Goal: Task Accomplishment & Management: Manage account settings

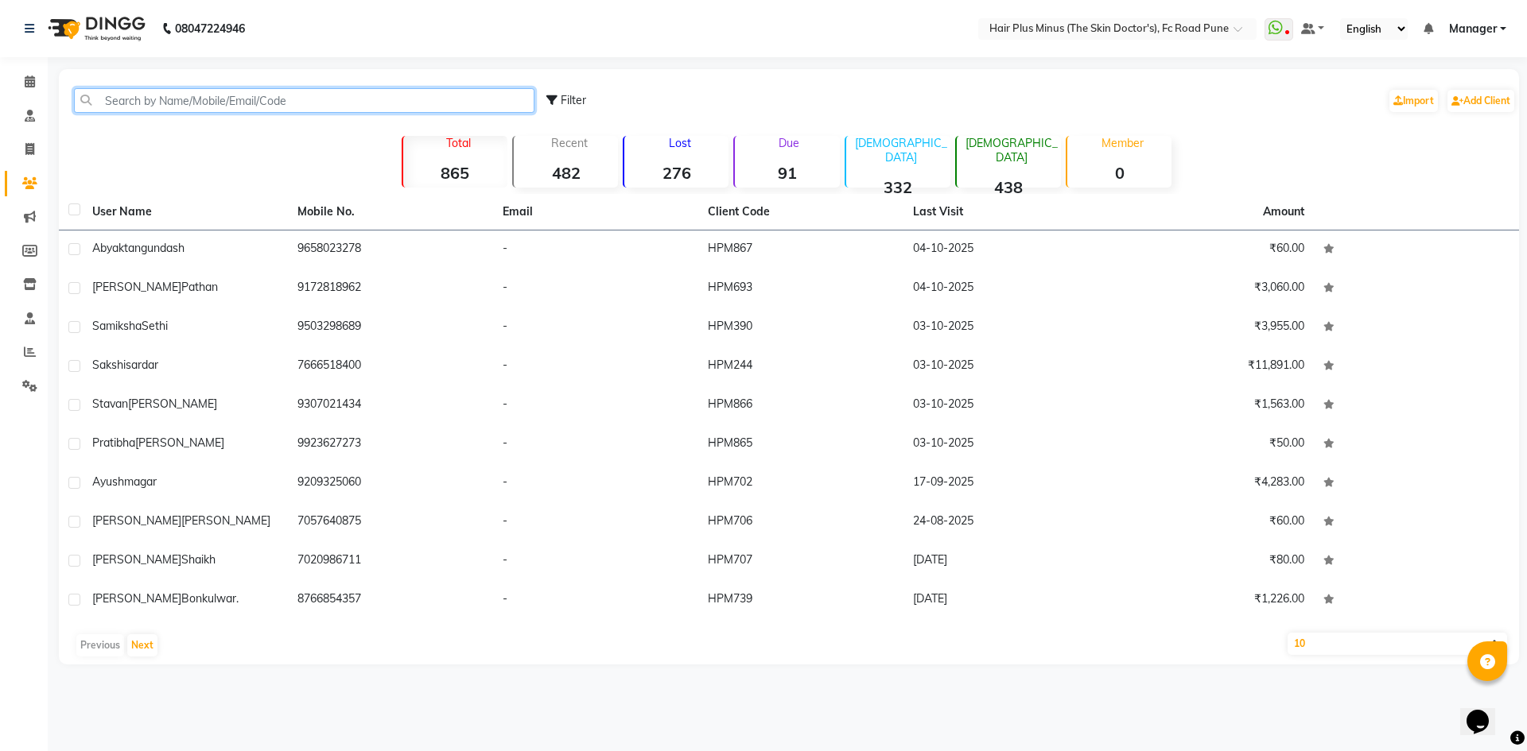
click at [111, 101] on input "text" at bounding box center [304, 100] width 460 height 25
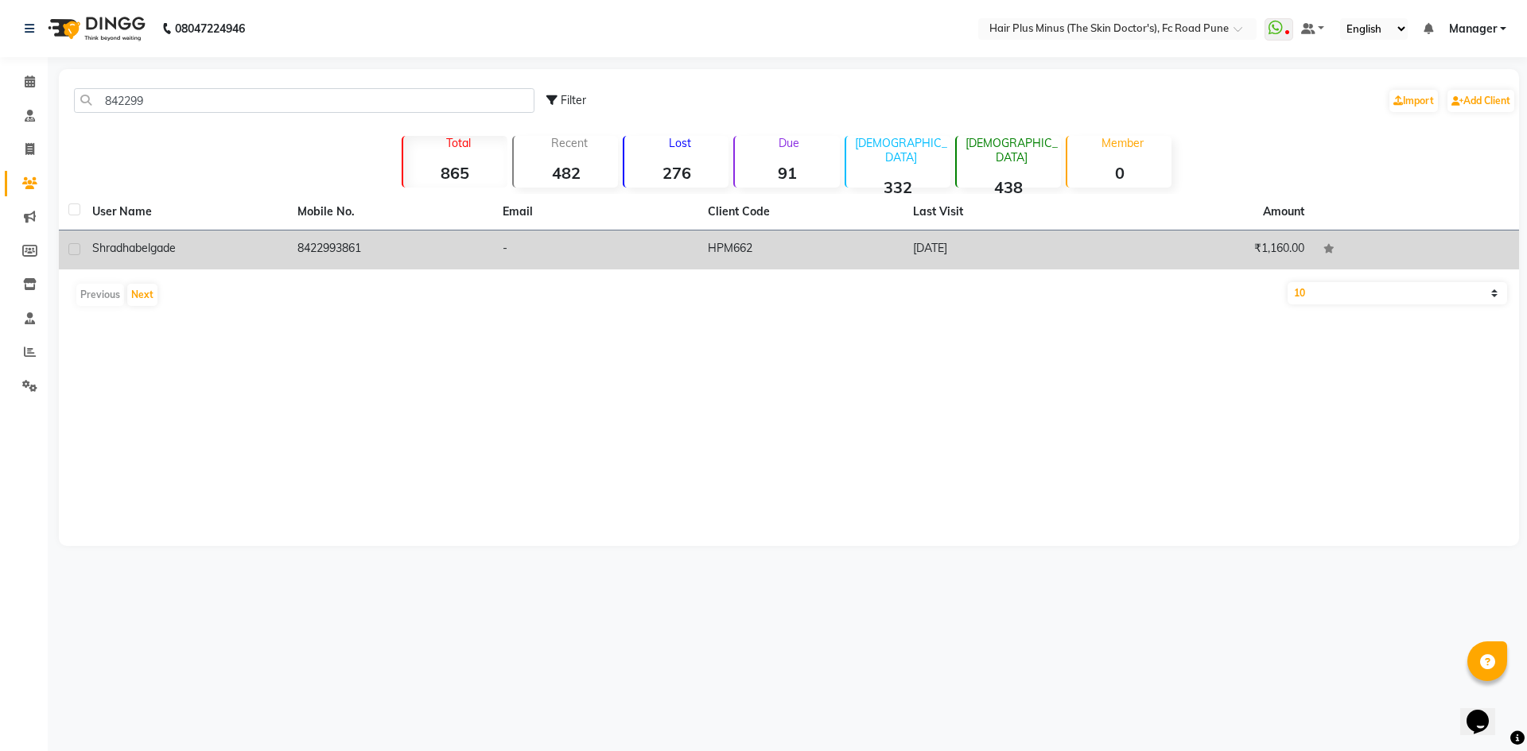
click at [167, 240] on div "[PERSON_NAME] belgade" at bounding box center [185, 248] width 186 height 17
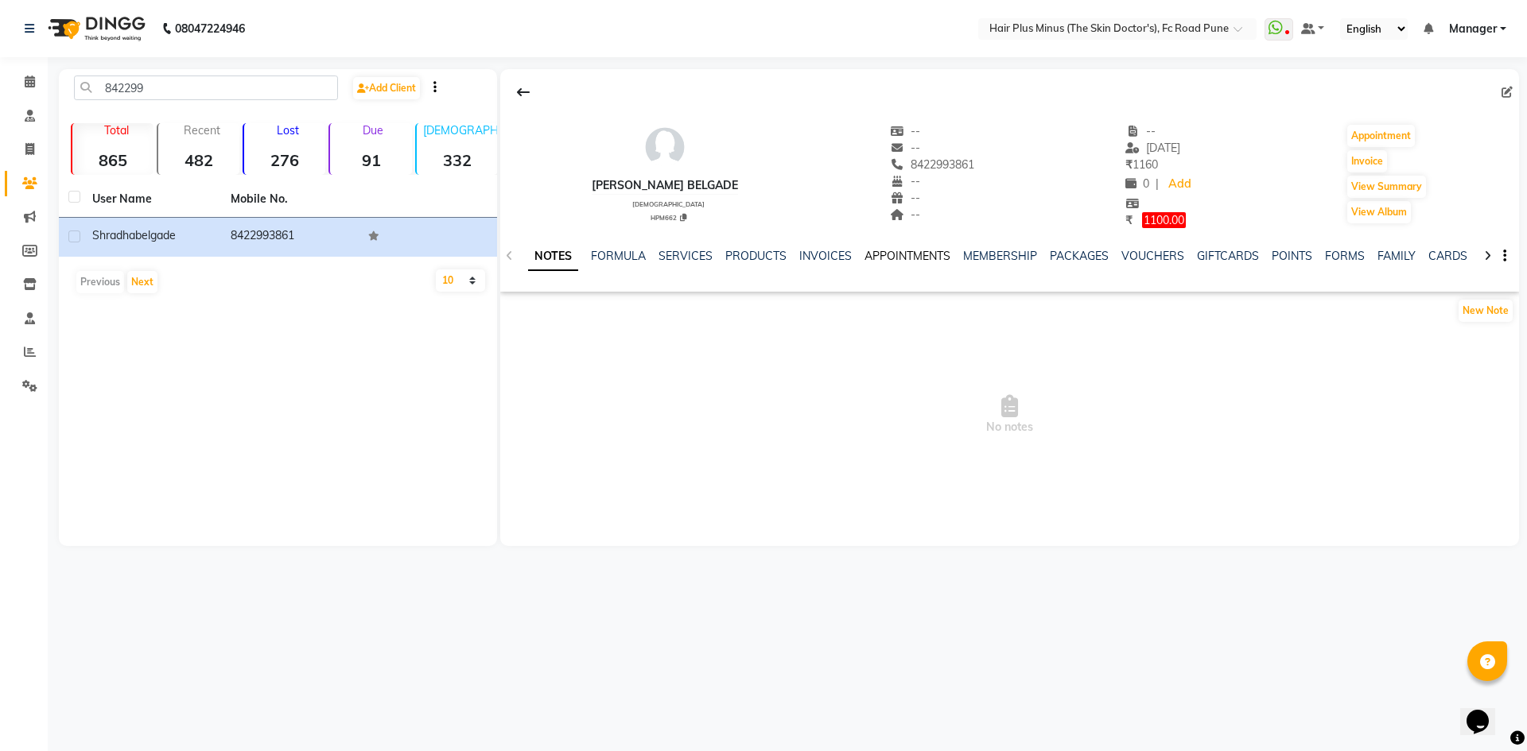
click at [898, 262] on link "APPOINTMENTS" at bounding box center [907, 256] width 86 height 14
click at [753, 254] on link "INVOICES" at bounding box center [760, 256] width 52 height 14
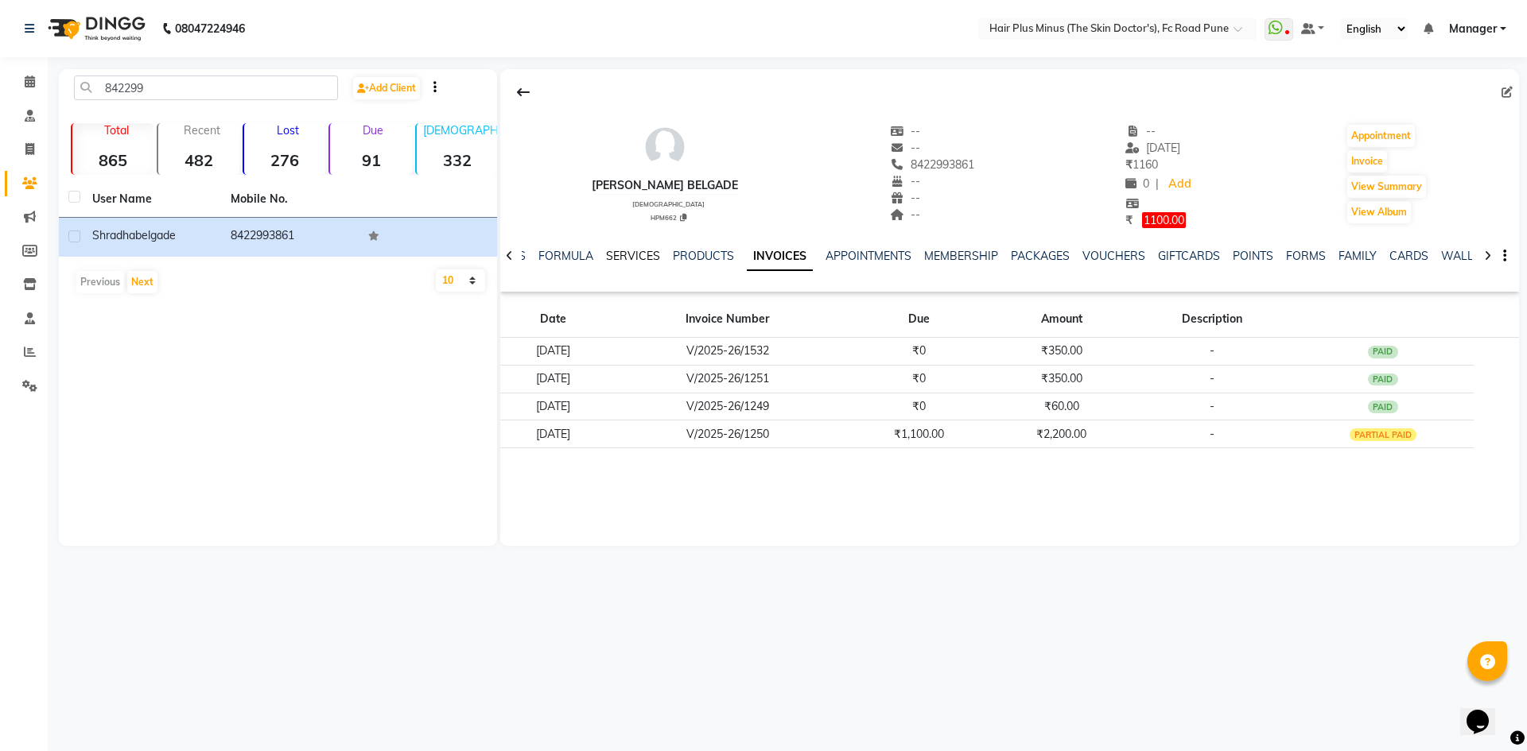
click at [627, 252] on link "SERVICES" at bounding box center [633, 256] width 54 height 14
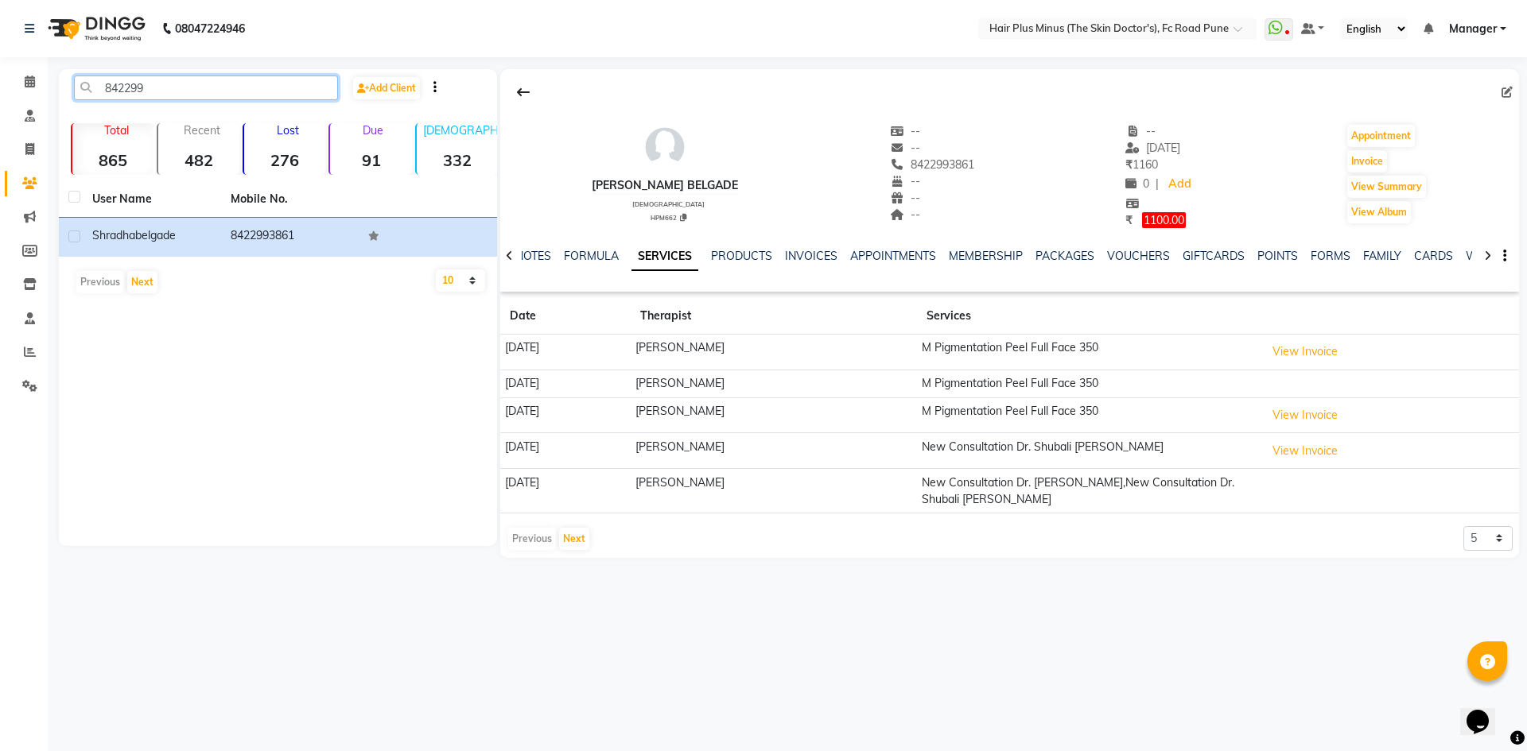
click at [149, 90] on input "842299" at bounding box center [206, 88] width 264 height 25
type input "8"
click at [32, 83] on icon at bounding box center [30, 82] width 10 height 12
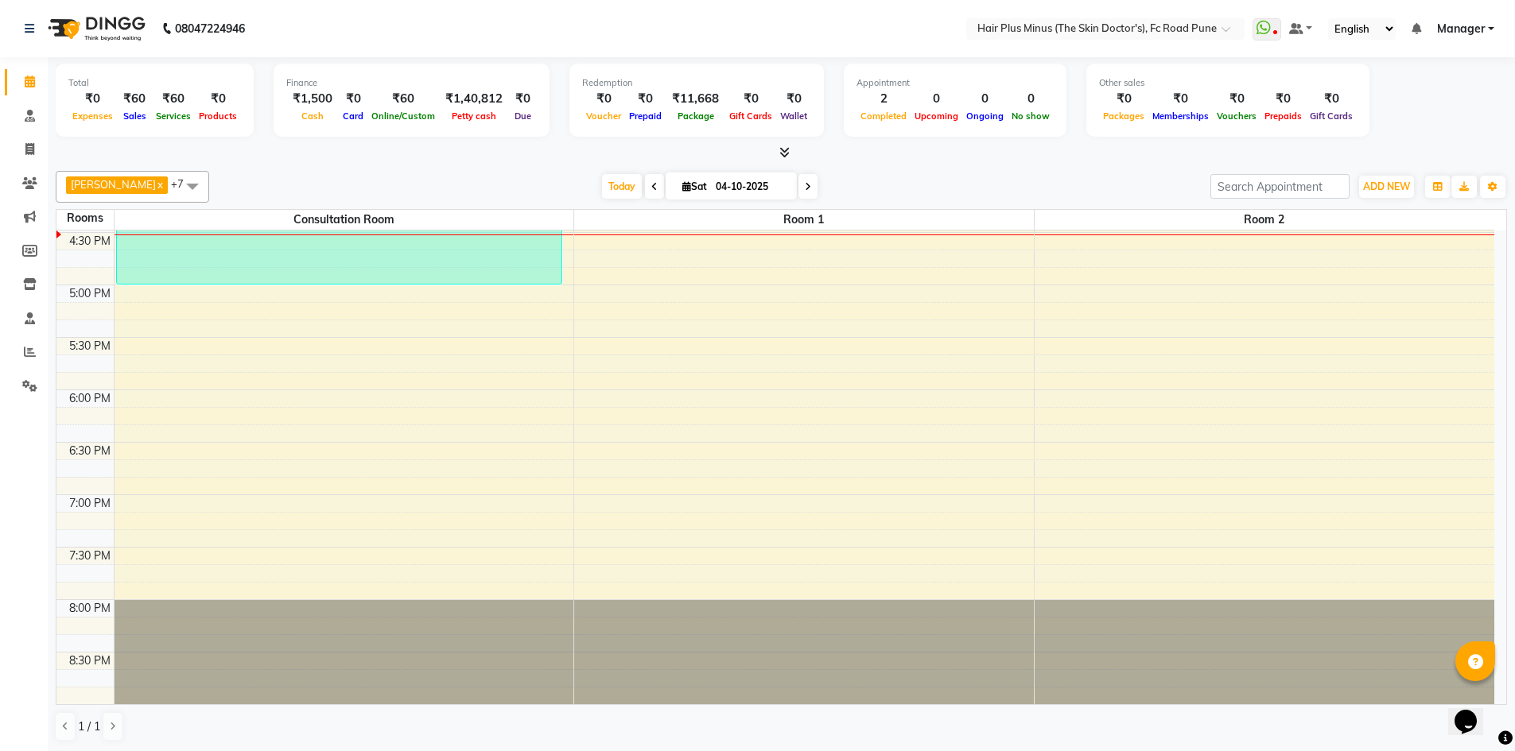
scroll to position [521, 0]
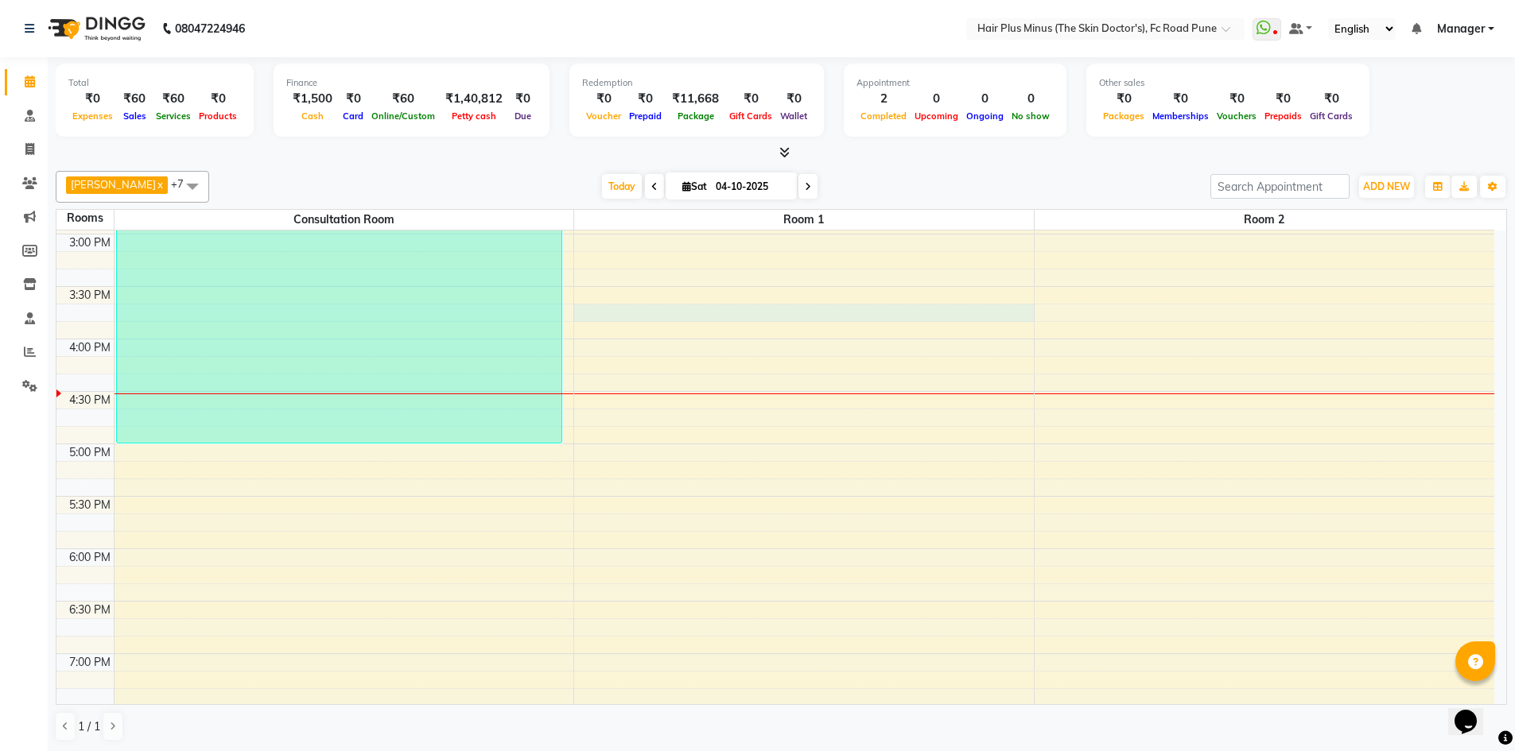
click at [687, 314] on div "10:00 AM 10:30 AM 11:00 AM 11:30 AM 12:00 PM 12:30 PM 1:00 PM 1:30 PM 2:00 PM 2…" at bounding box center [775, 287] width 1438 height 1154
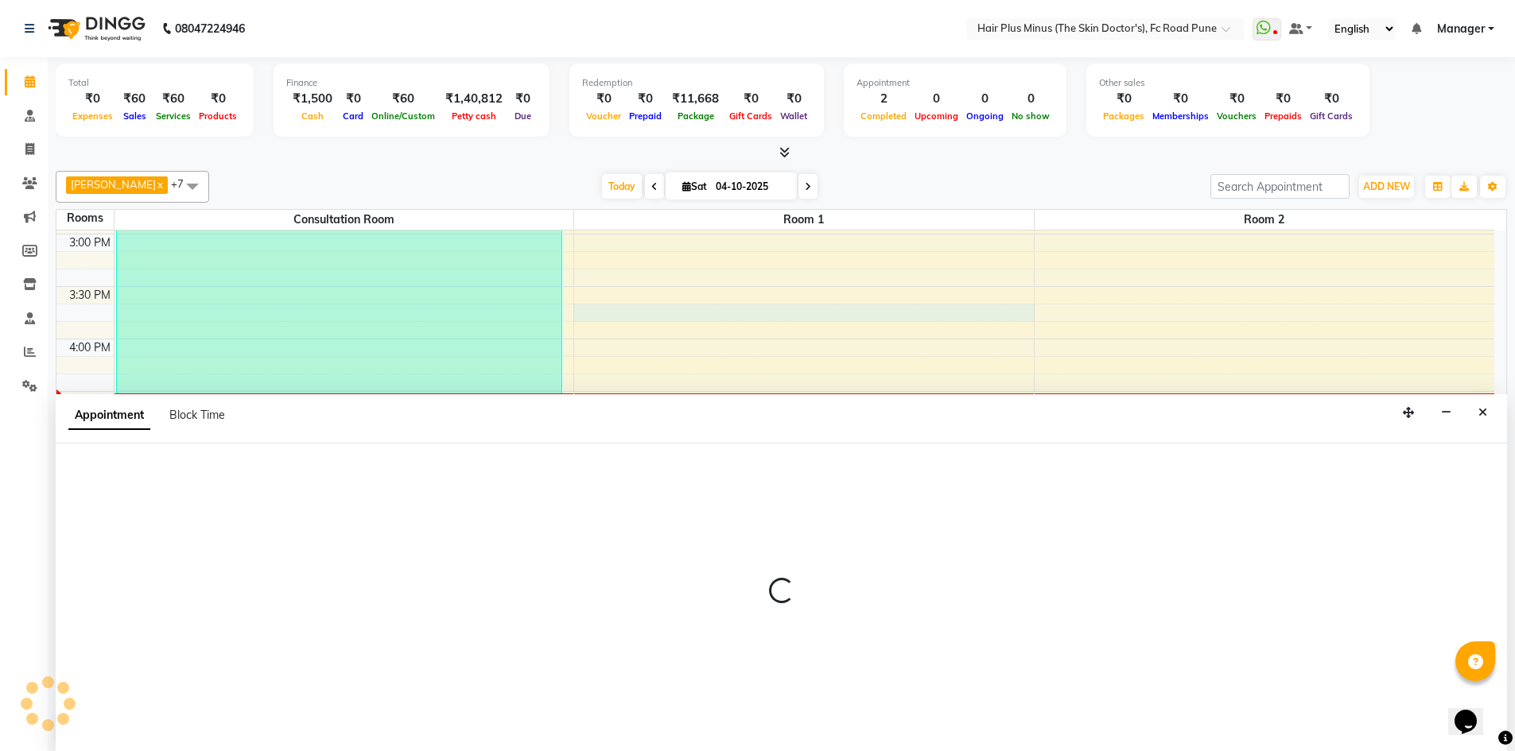
scroll to position [1, 0]
select select "945"
select select "tentative"
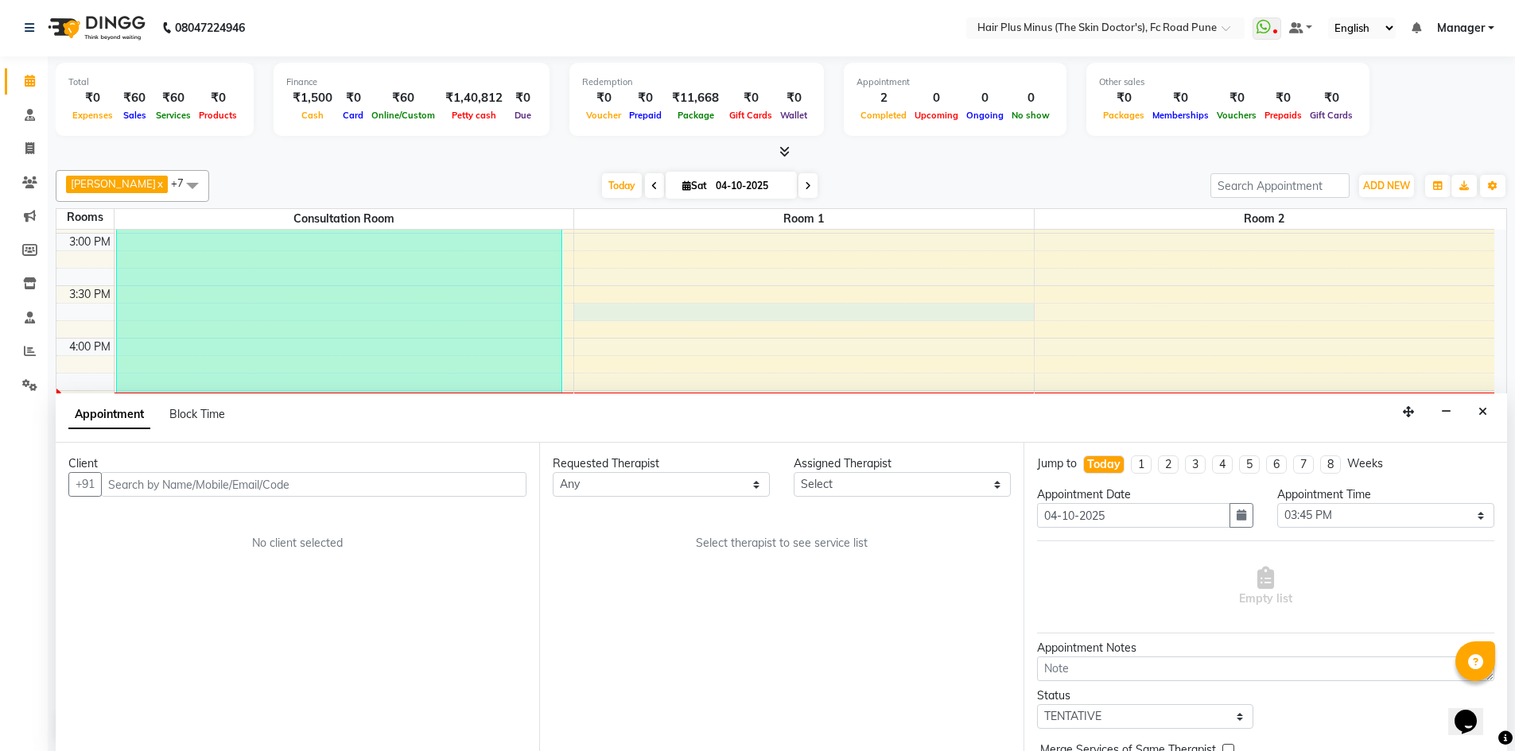
click at [242, 495] on input "text" at bounding box center [313, 484] width 425 height 25
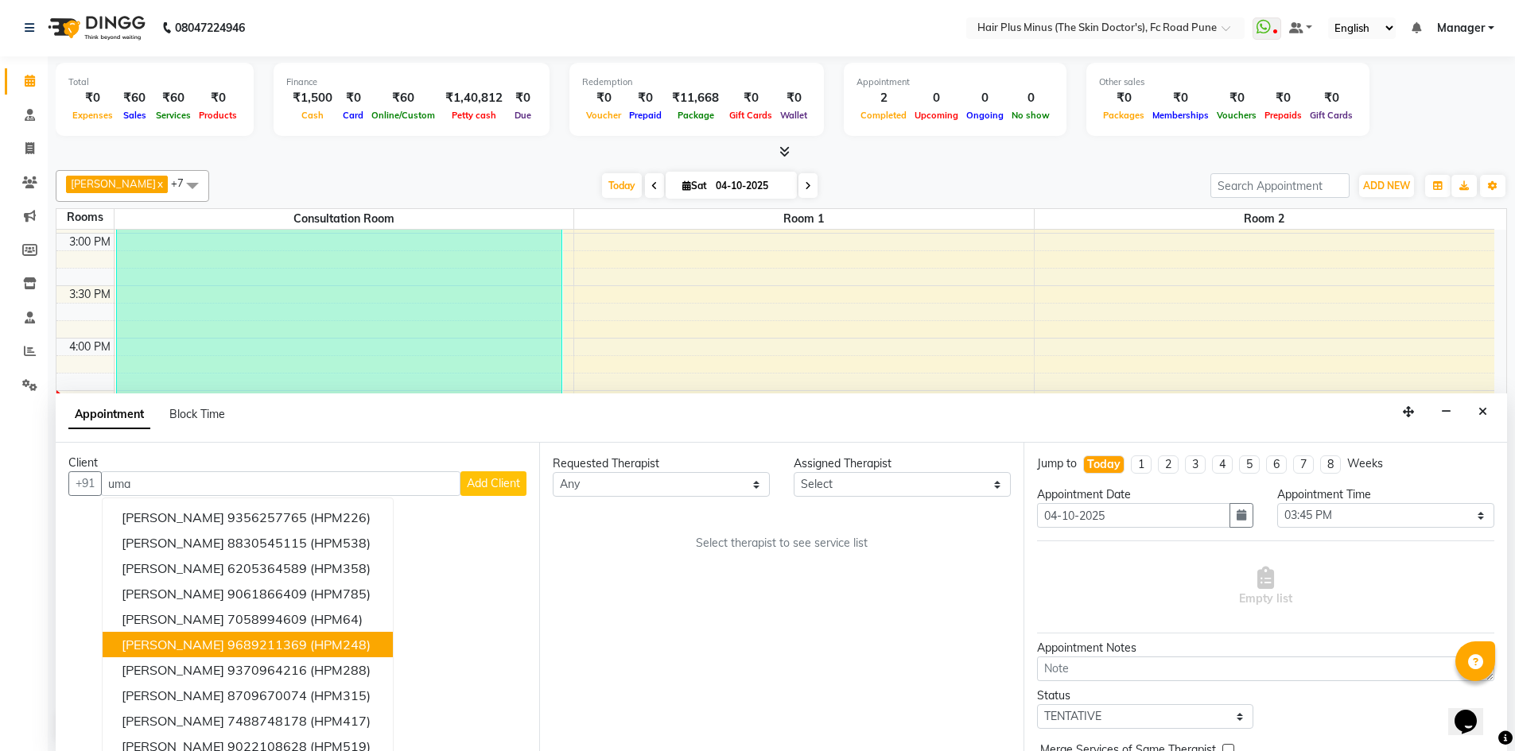
scroll to position [0, 0]
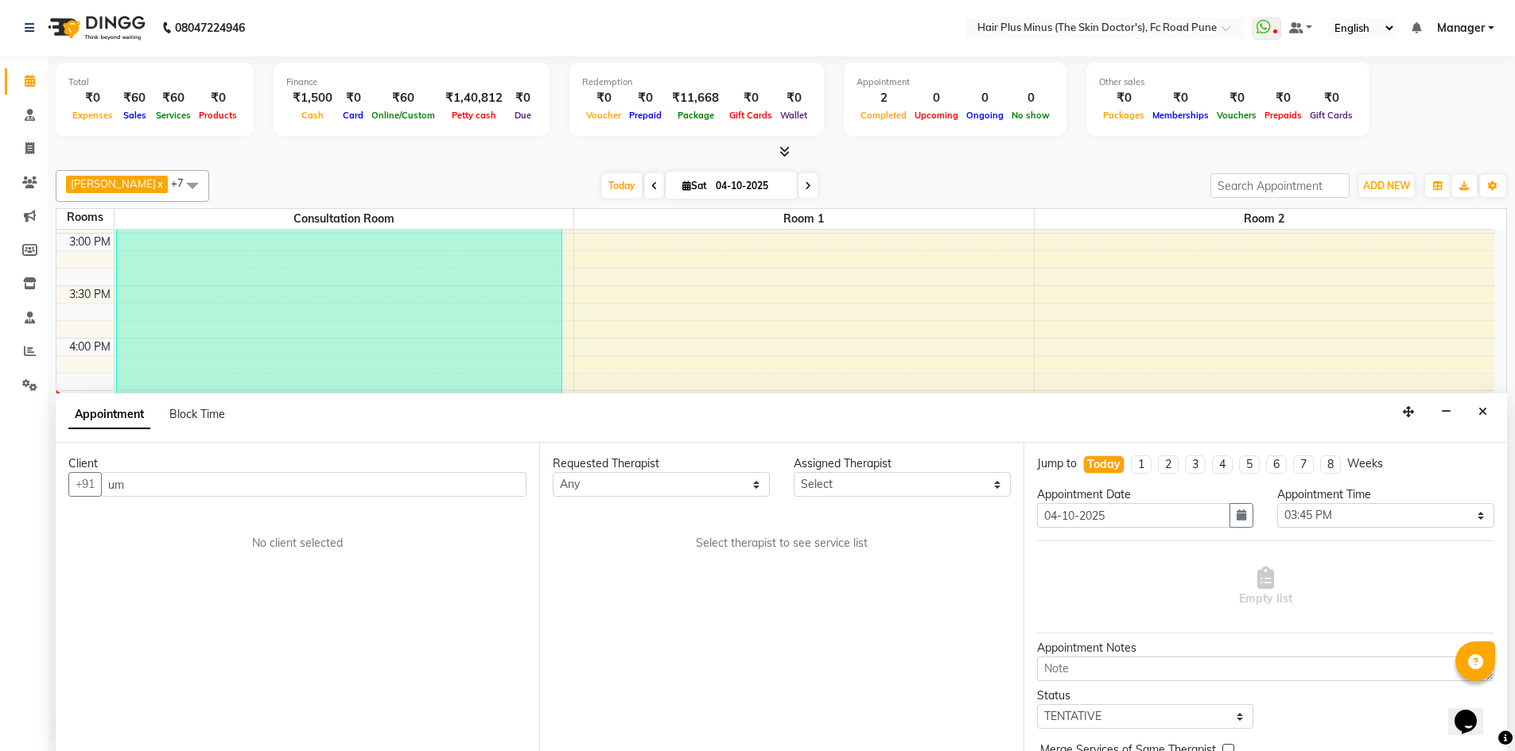
type input "u"
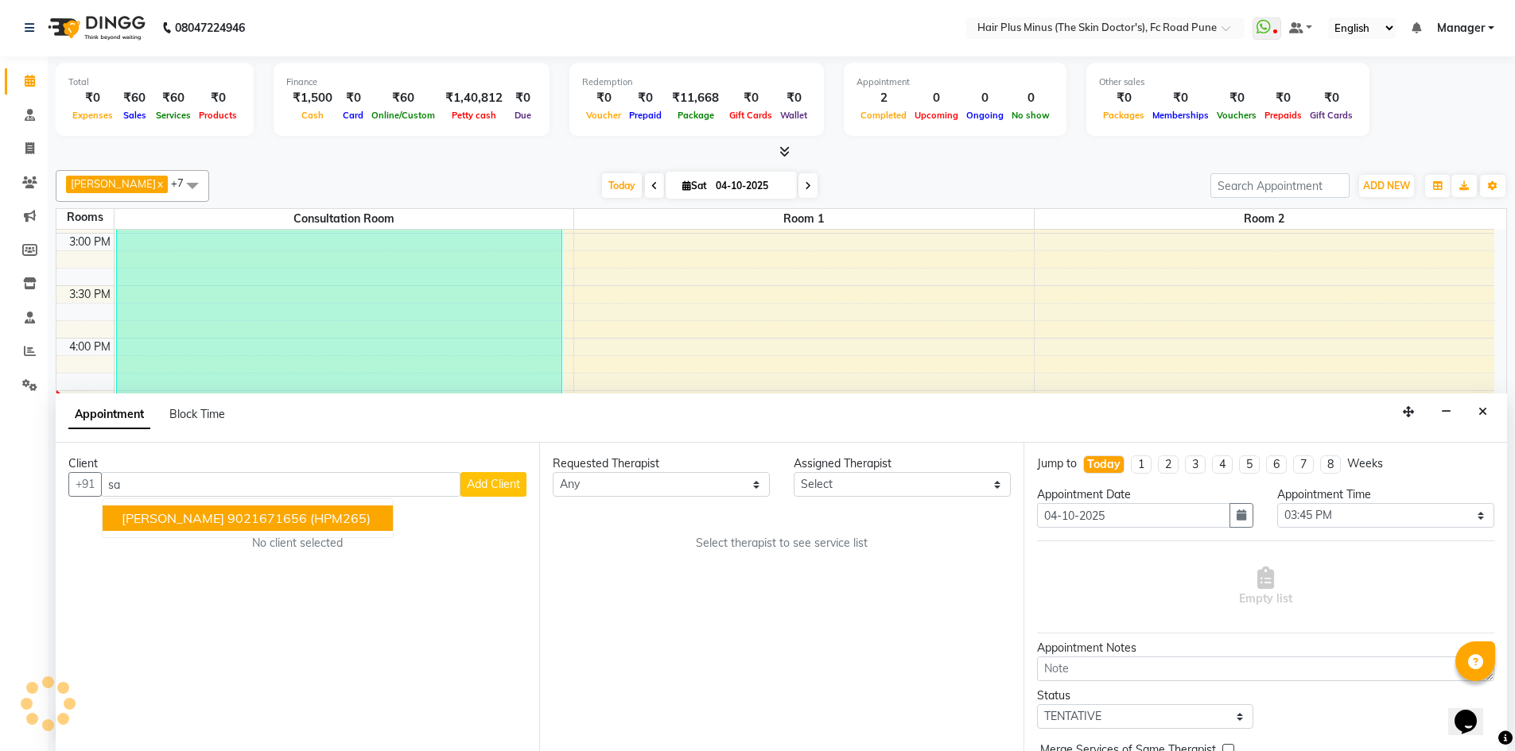
type input "s"
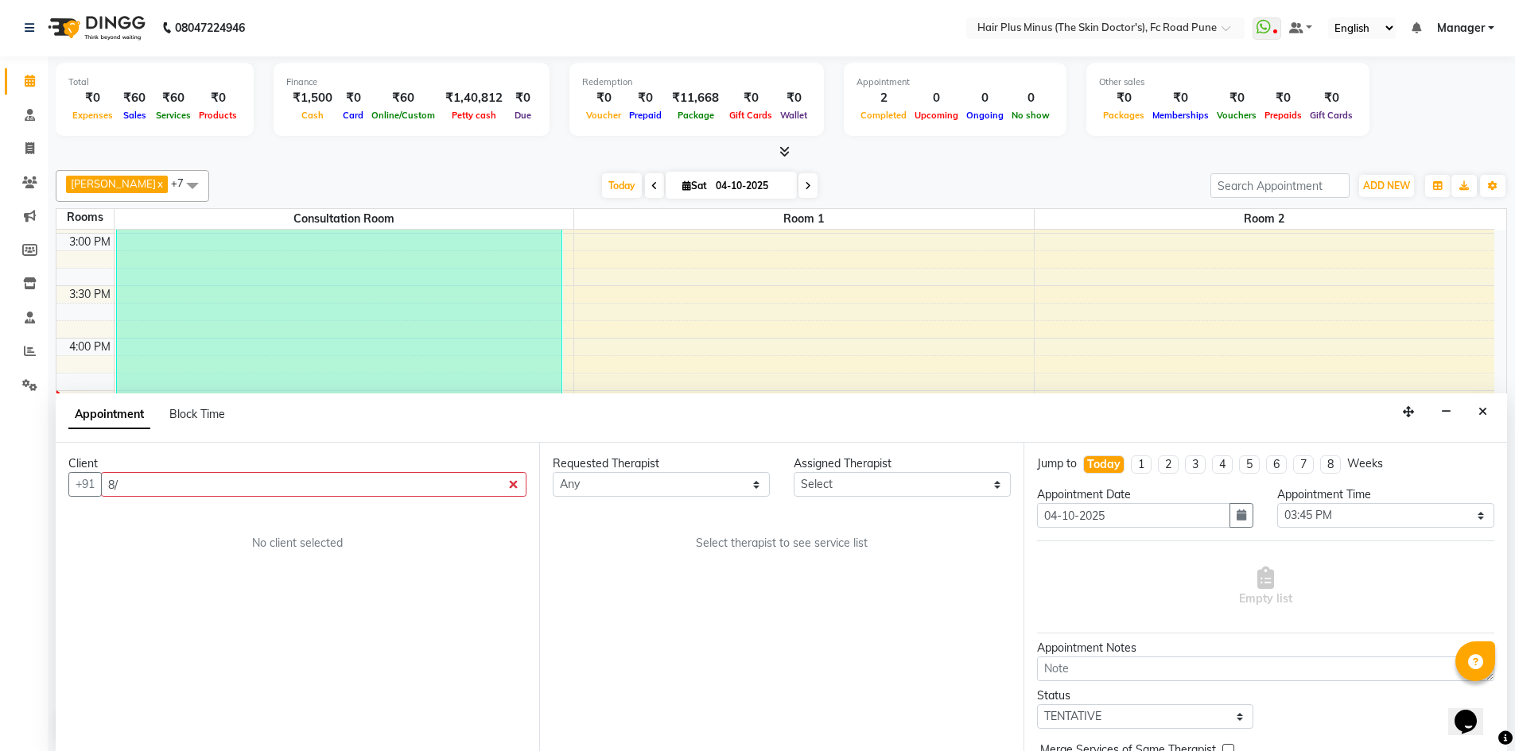
type input "8"
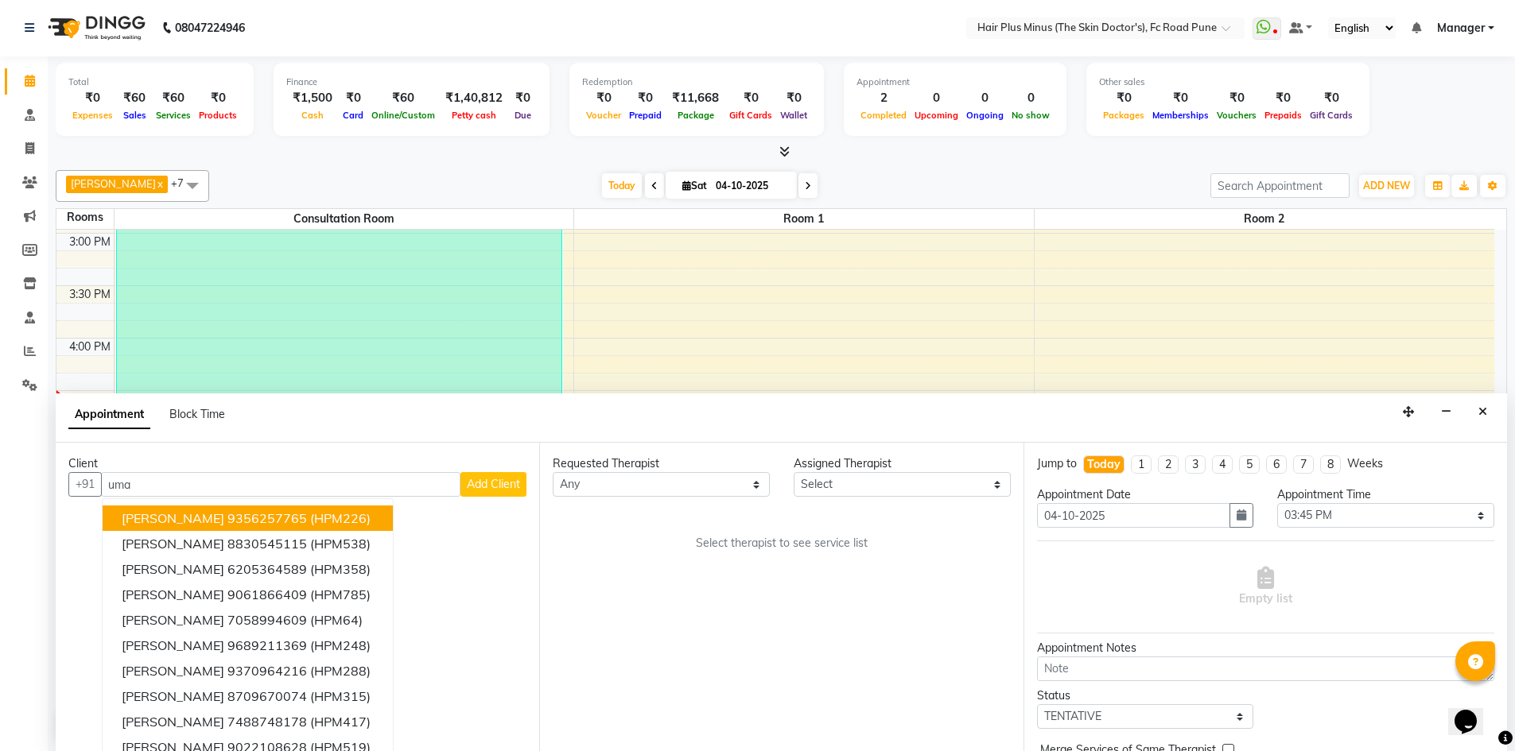
click at [320, 491] on input "uma" at bounding box center [280, 484] width 359 height 25
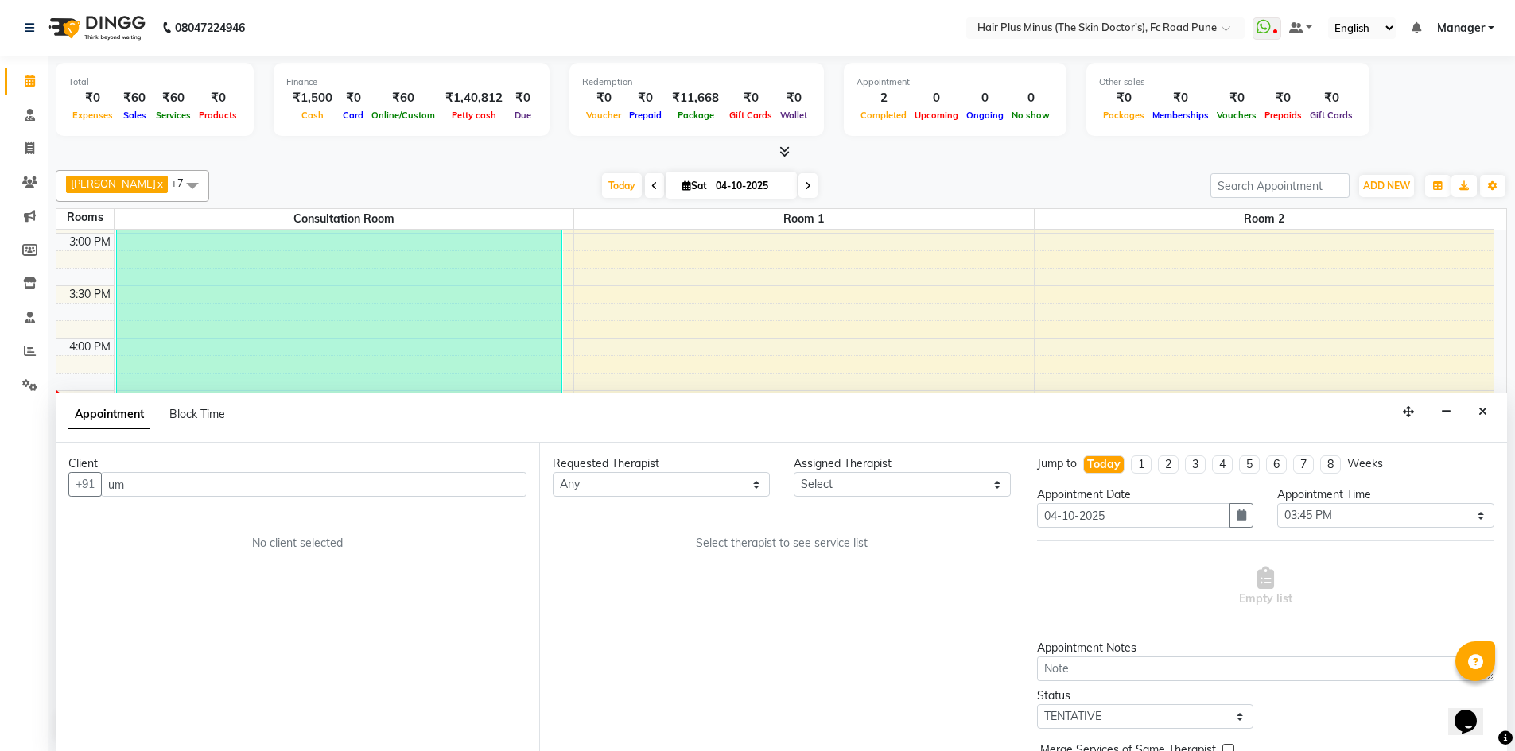
type input "u"
click at [1480, 413] on icon "Close" at bounding box center [1482, 411] width 9 height 11
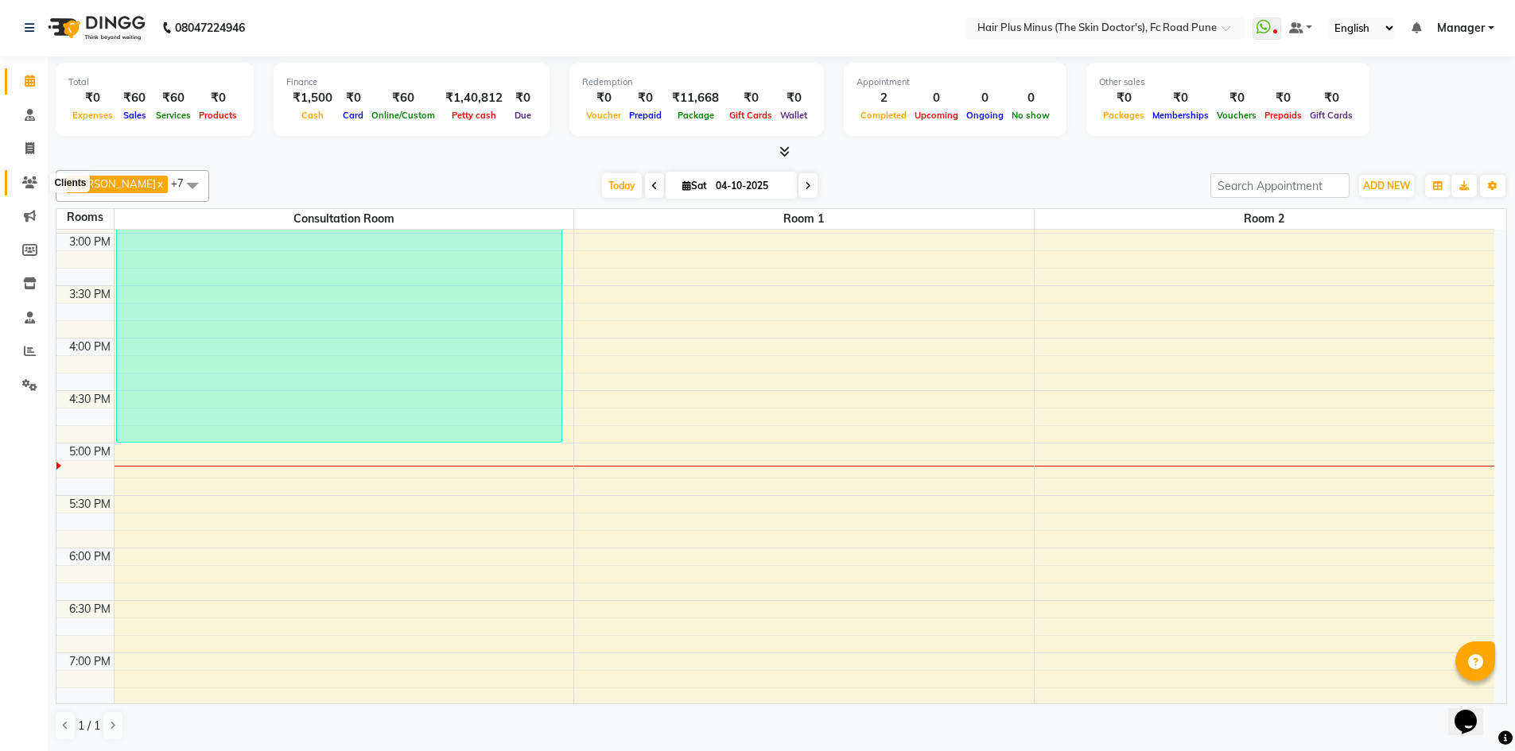
click at [36, 177] on icon at bounding box center [29, 183] width 15 height 12
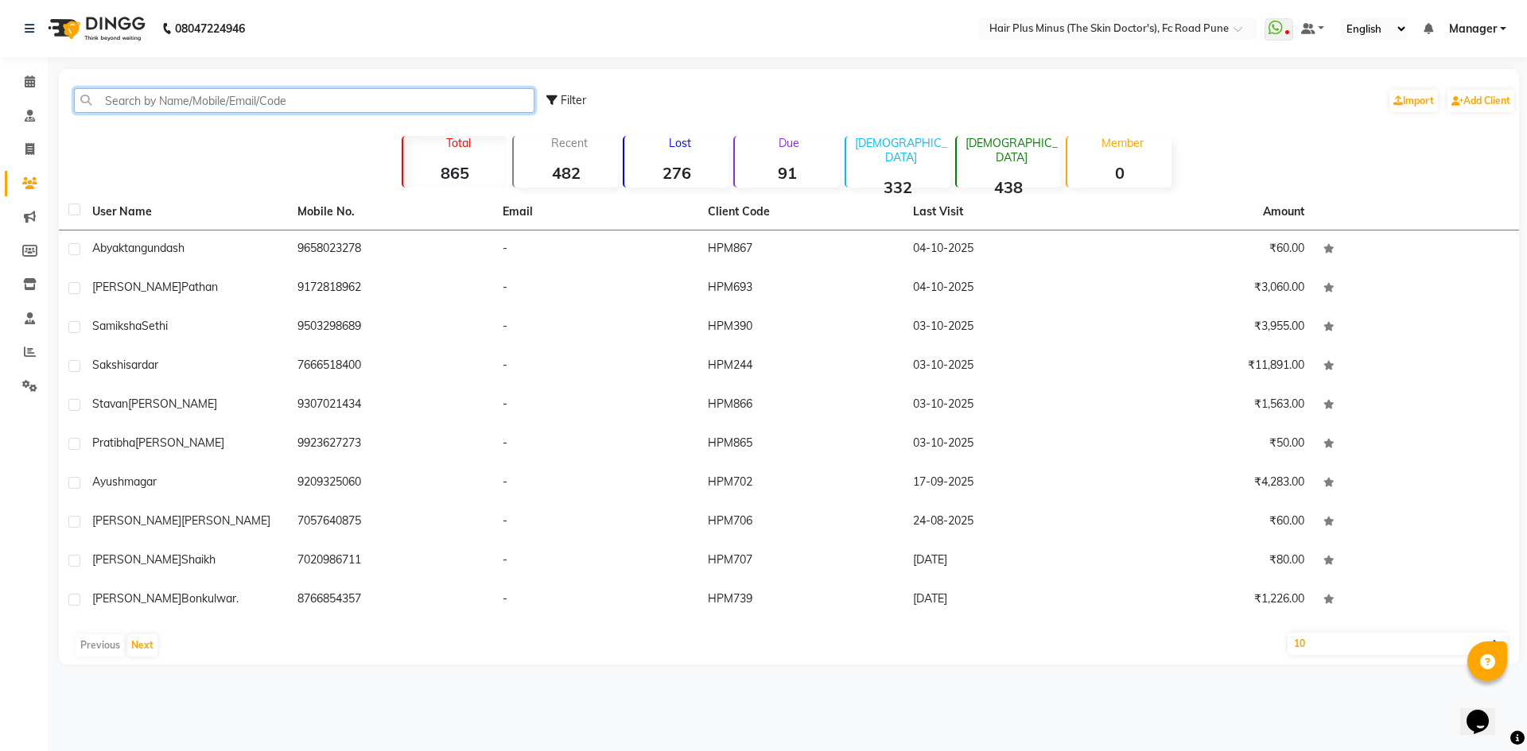
click at [200, 96] on input "text" at bounding box center [304, 100] width 460 height 25
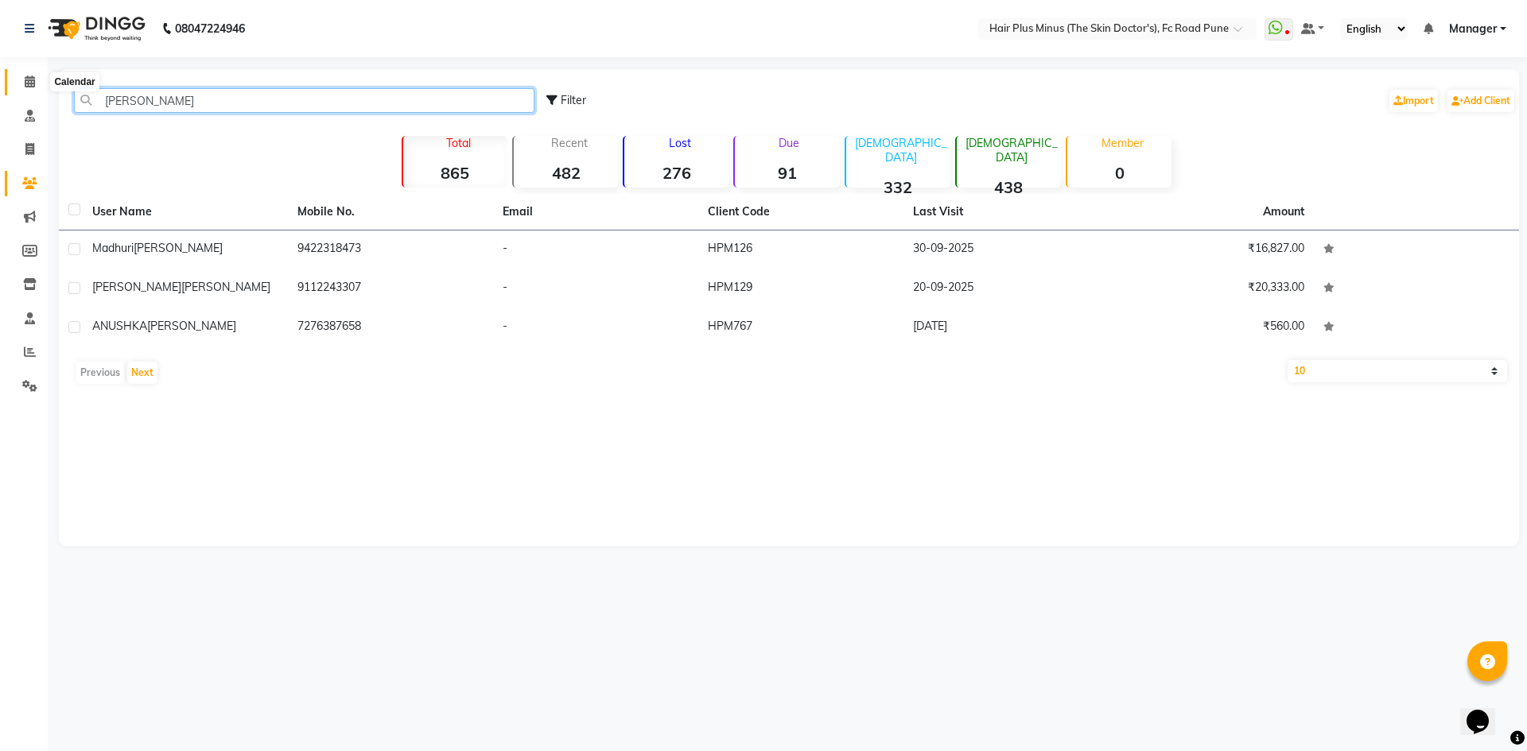
type input "[PERSON_NAME]"
click at [29, 83] on icon at bounding box center [30, 82] width 10 height 12
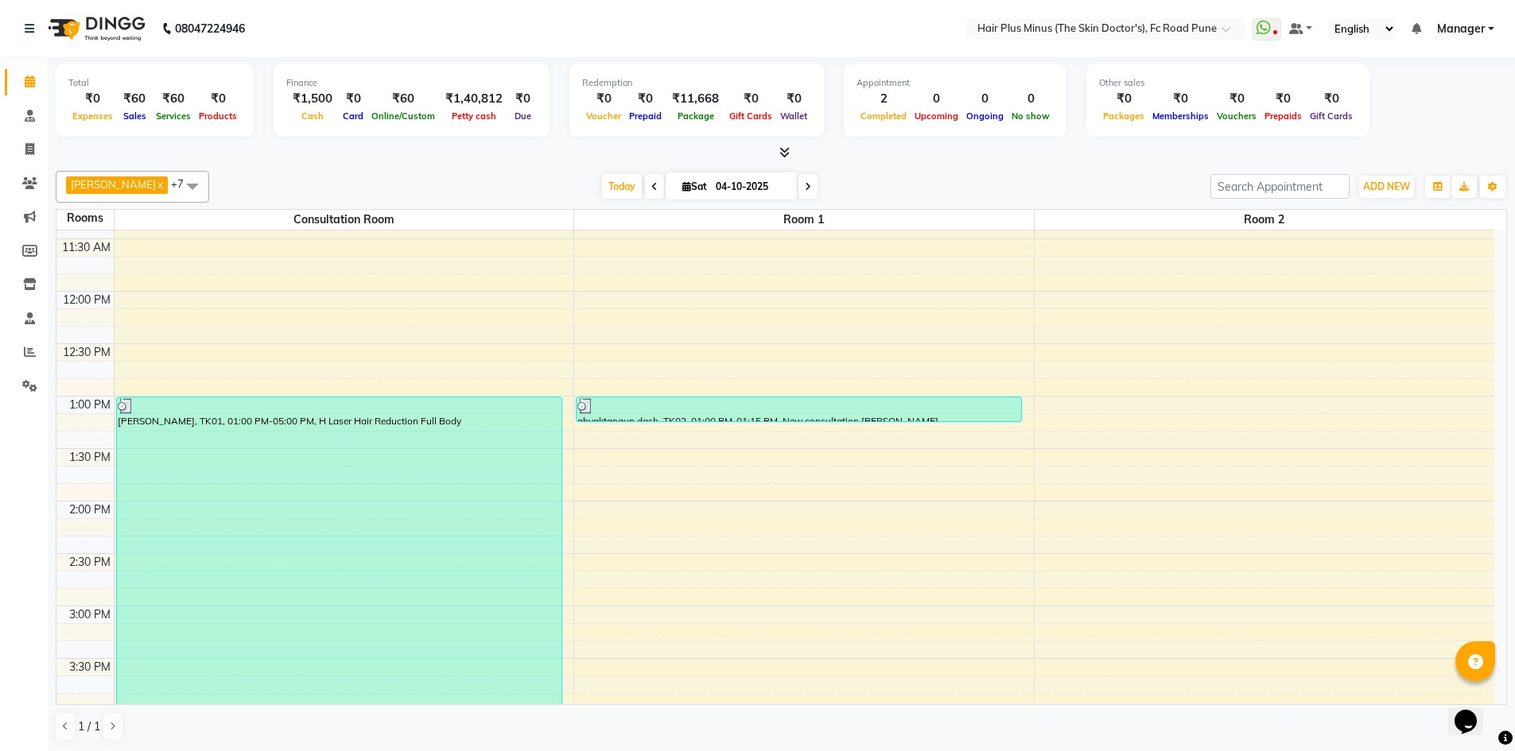
scroll to position [159, 0]
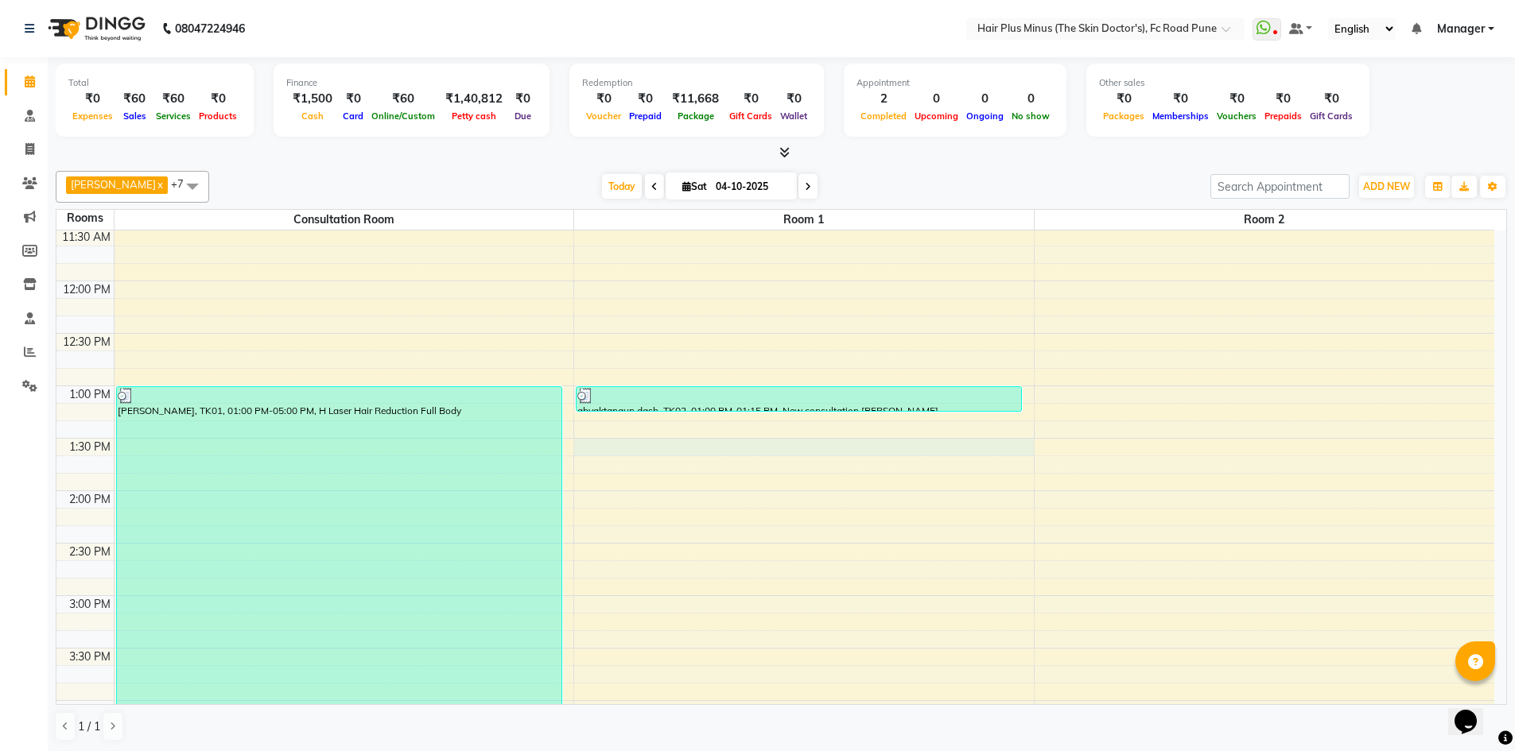
click at [643, 452] on div "10:00 AM 10:30 AM 11:00 AM 11:30 AM 12:00 PM 12:30 PM 1:00 PM 1:30 PM 2:00 PM 2…" at bounding box center [775, 649] width 1438 height 1154
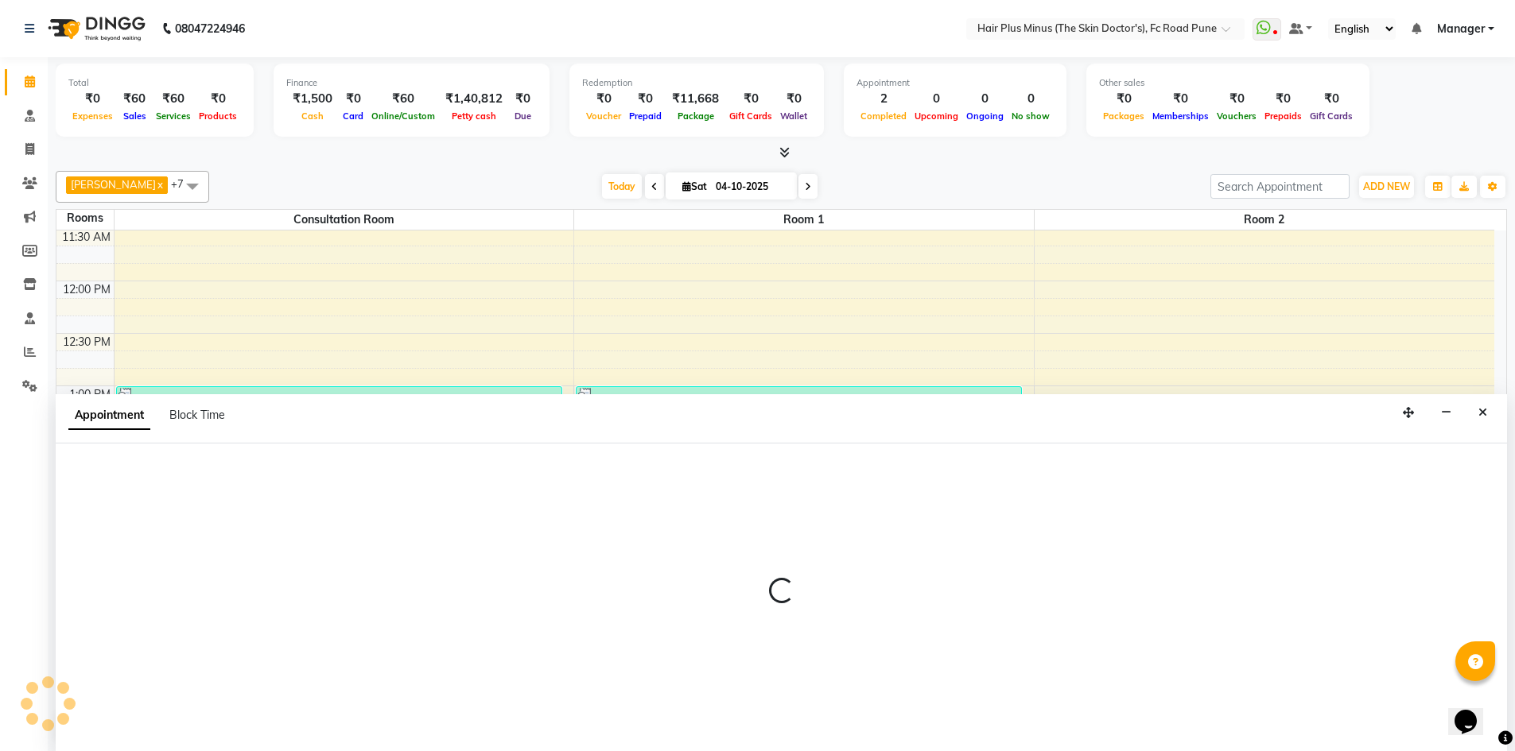
scroll to position [1, 0]
select select "810"
select select "tentative"
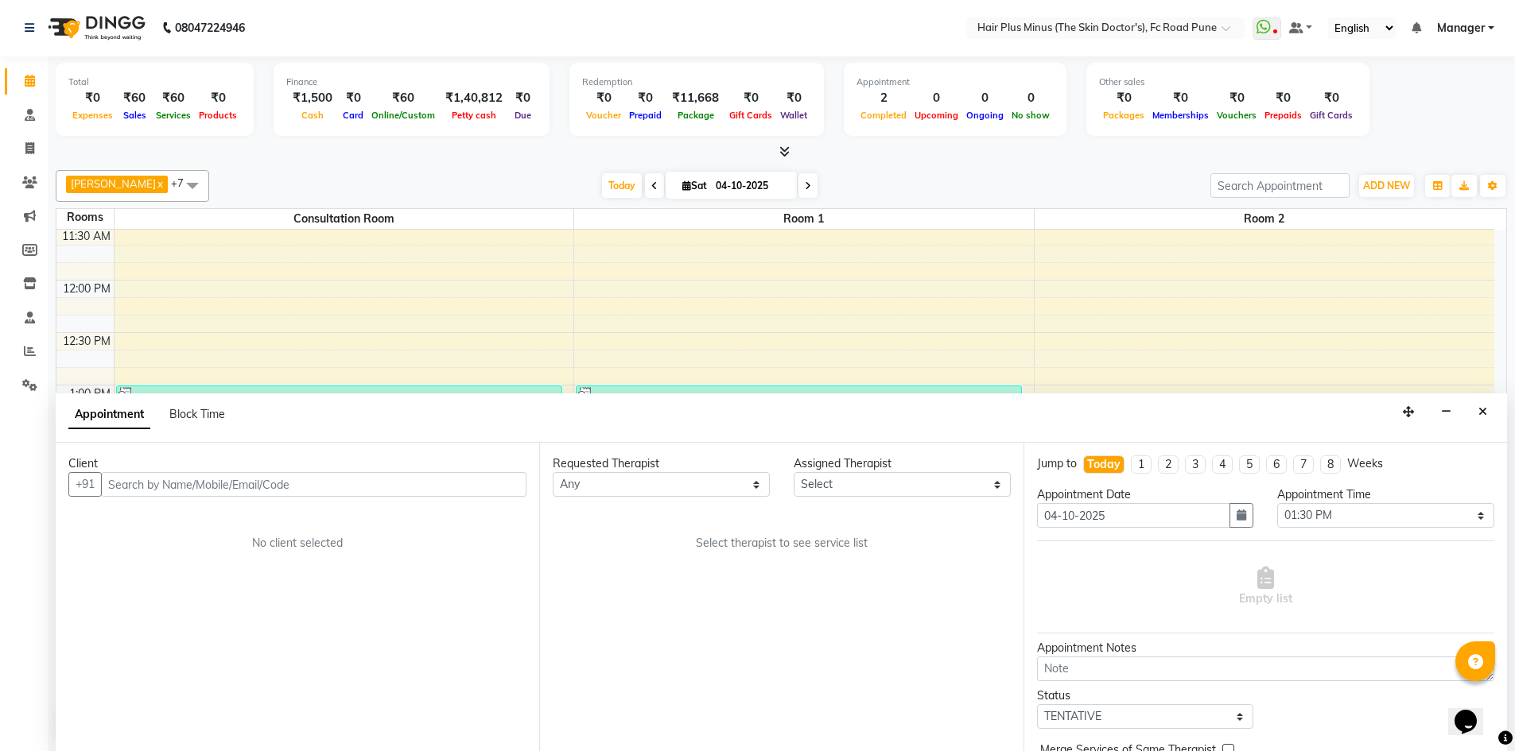
click at [296, 486] on input "text" at bounding box center [313, 484] width 425 height 25
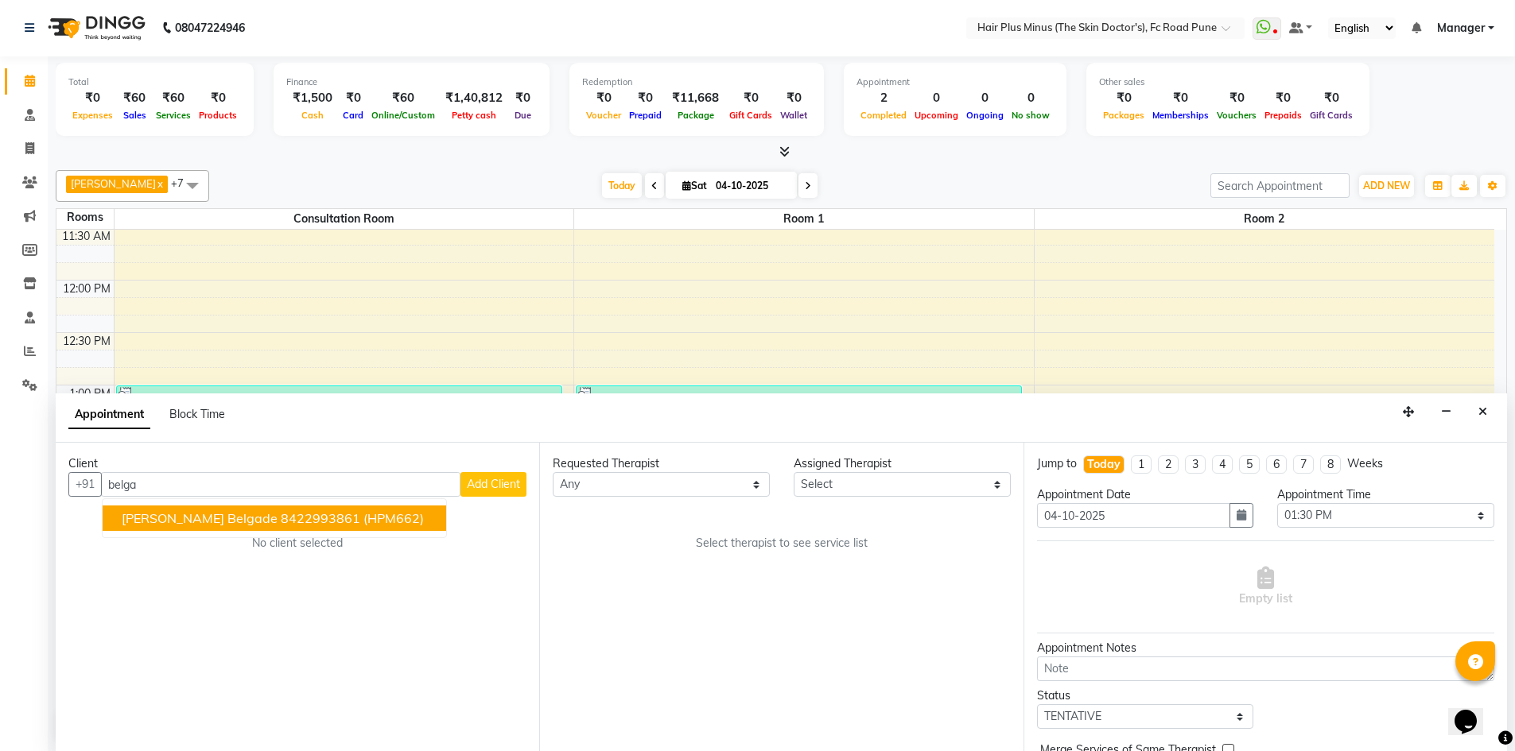
click at [285, 518] on ngb-highlight "8422993861" at bounding box center [321, 518] width 80 height 16
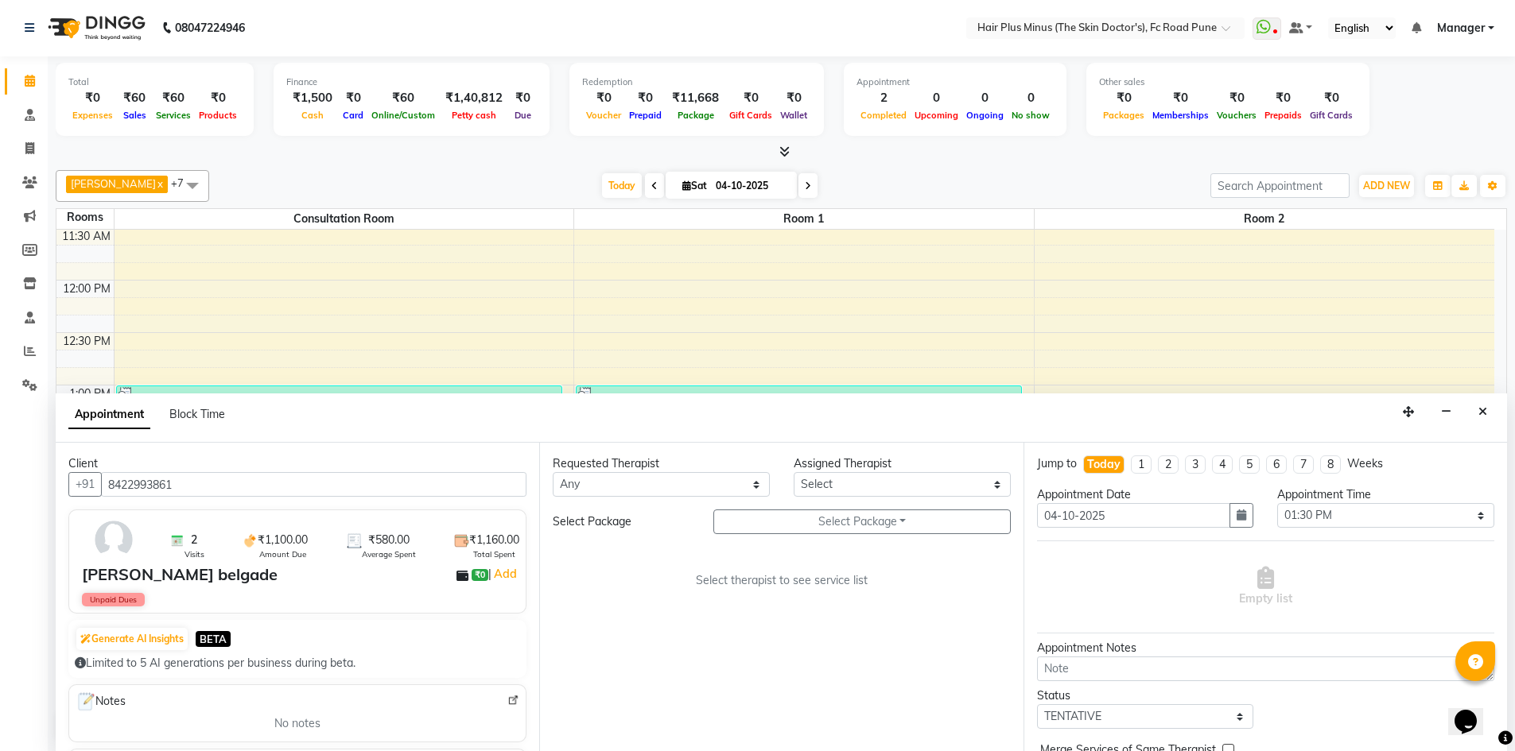
type input "8422993861"
click at [758, 481] on select "Any Dr [PERSON_NAME] Dr. [PERSON_NAME] [PERSON_NAME] Dr [PERSON_NAME] [PERSON_N…" at bounding box center [661, 484] width 217 height 25
select select "71424"
click at [553, 472] on select "Any Dr [PERSON_NAME] Dr. [PERSON_NAME] [PERSON_NAME] Dr [PERSON_NAME] [PERSON_N…" at bounding box center [661, 484] width 217 height 25
select select "71424"
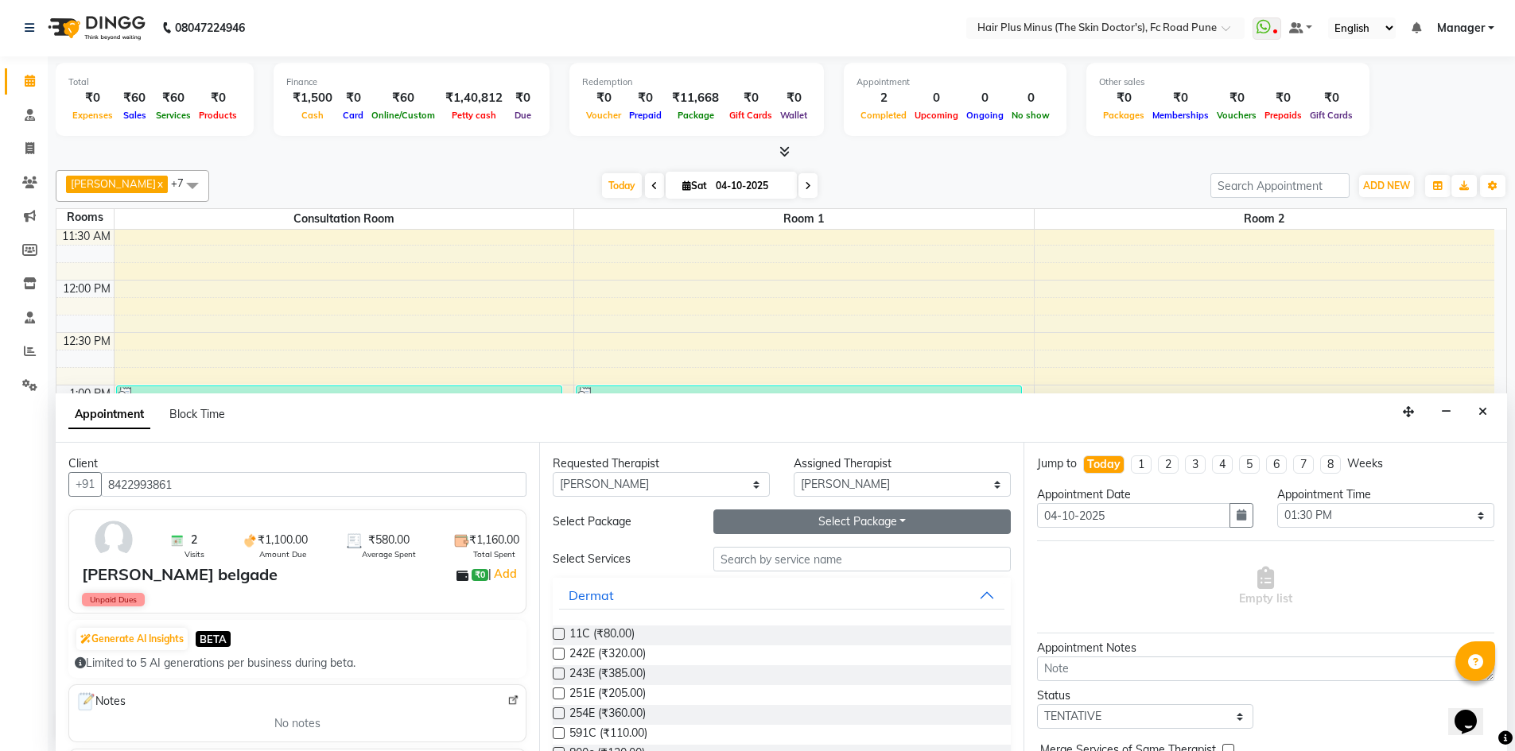
click at [830, 520] on button "Select Package Toggle Dropdown" at bounding box center [861, 522] width 297 height 25
click at [784, 563] on li "M Pigmentation Peel (5+1)-22" at bounding box center [815, 554] width 203 height 23
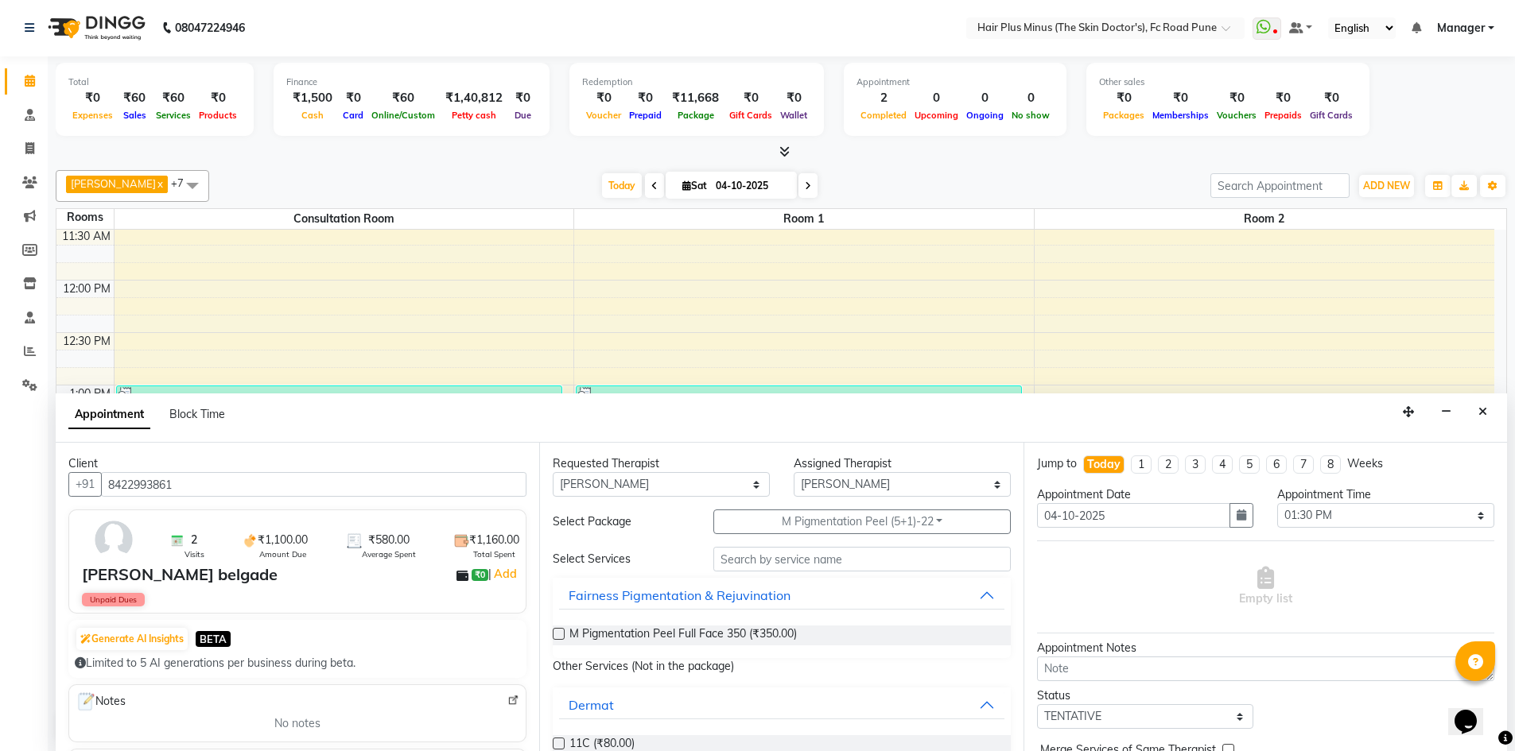
click at [561, 632] on label at bounding box center [559, 634] width 12 height 12
click at [561, 632] on input "checkbox" at bounding box center [558, 635] width 10 height 10
checkbox input "true"
select select "4035"
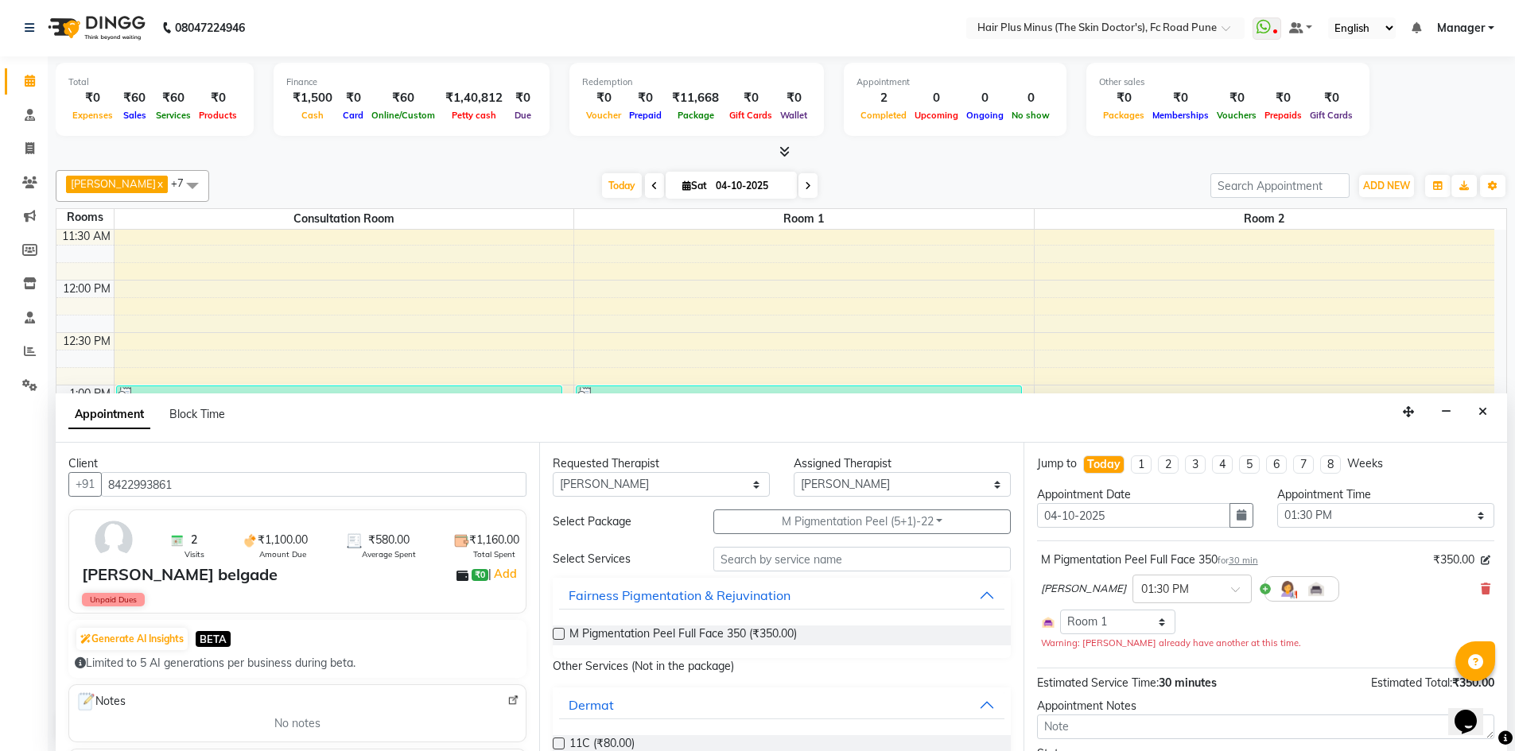
checkbox input "false"
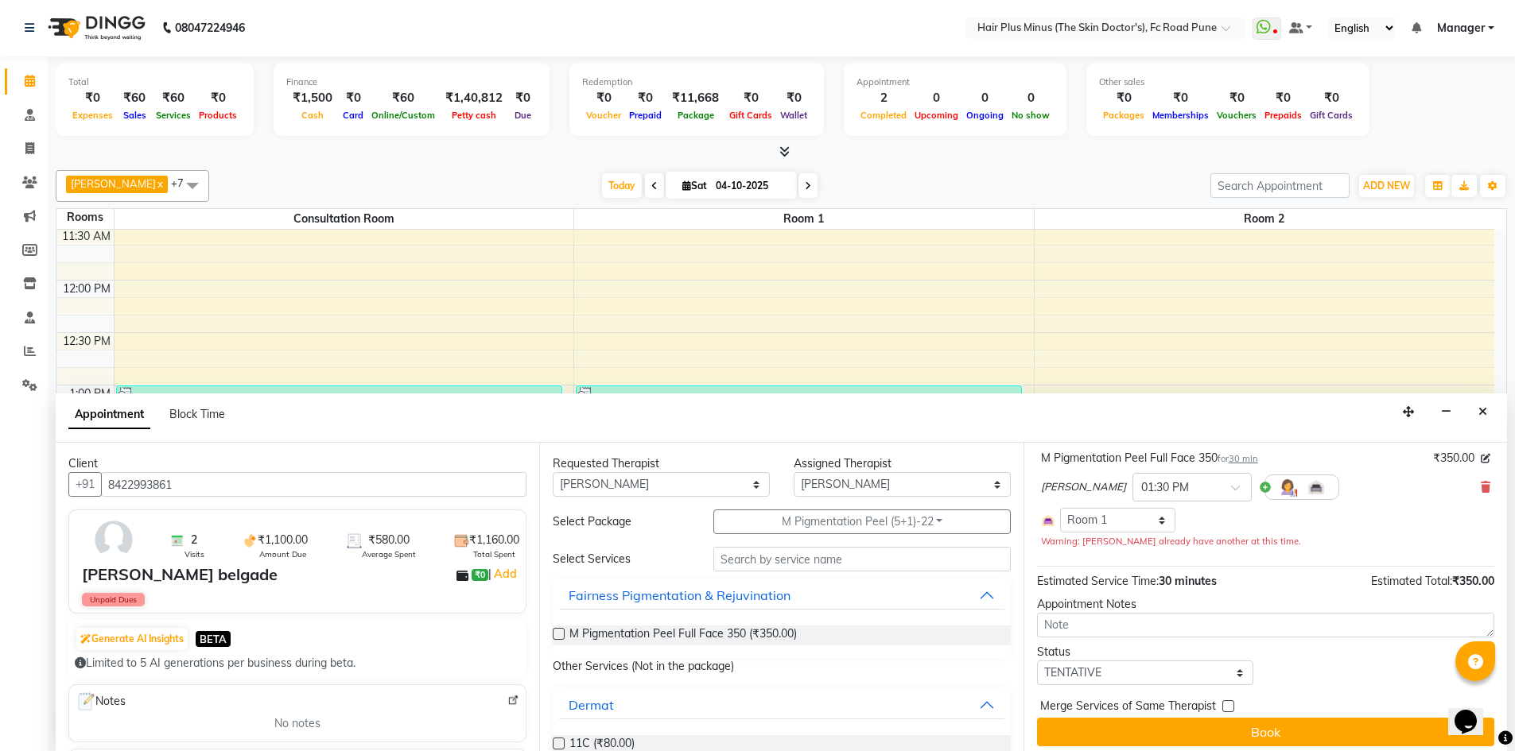
scroll to position [110, 0]
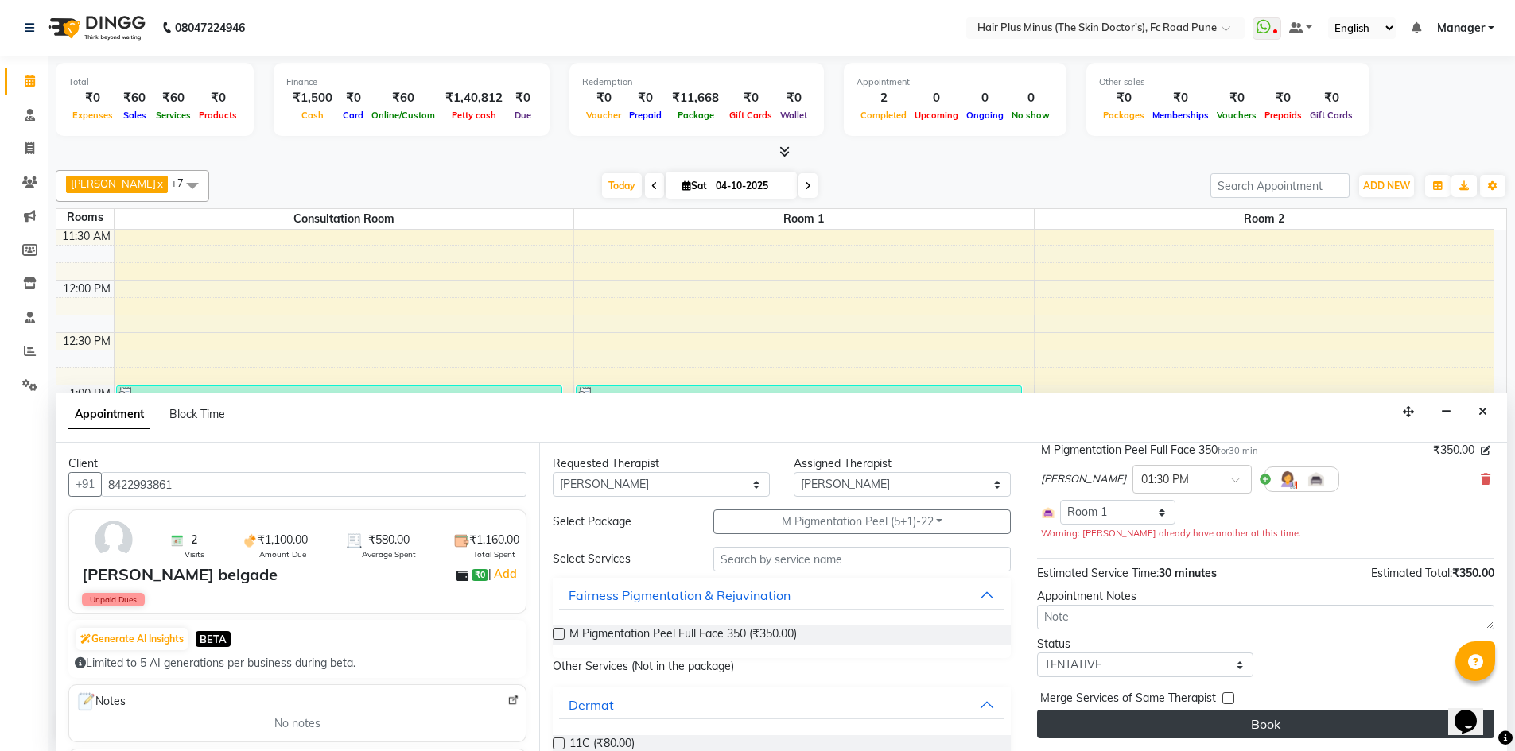
click at [1141, 722] on button "Book" at bounding box center [1265, 724] width 457 height 29
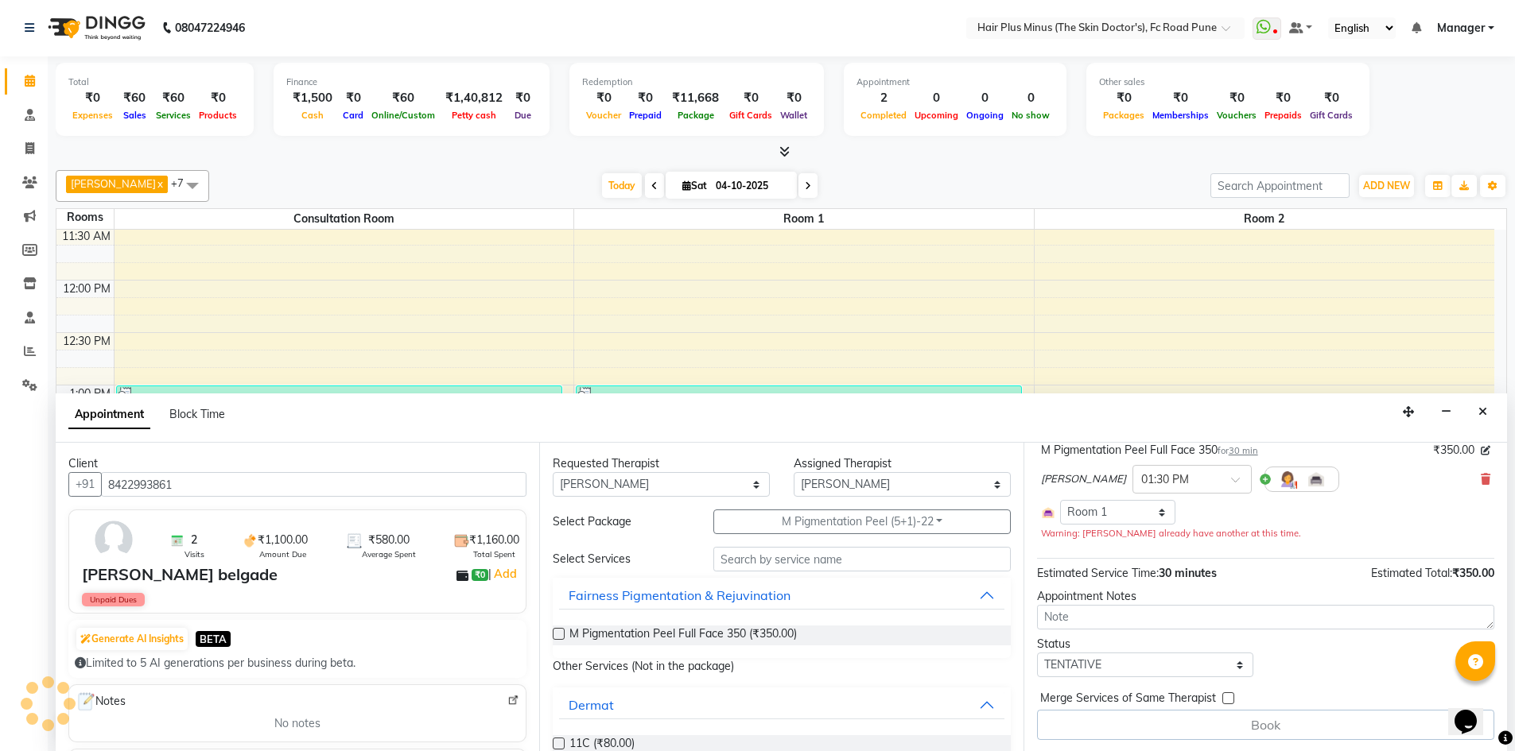
scroll to position [0, 0]
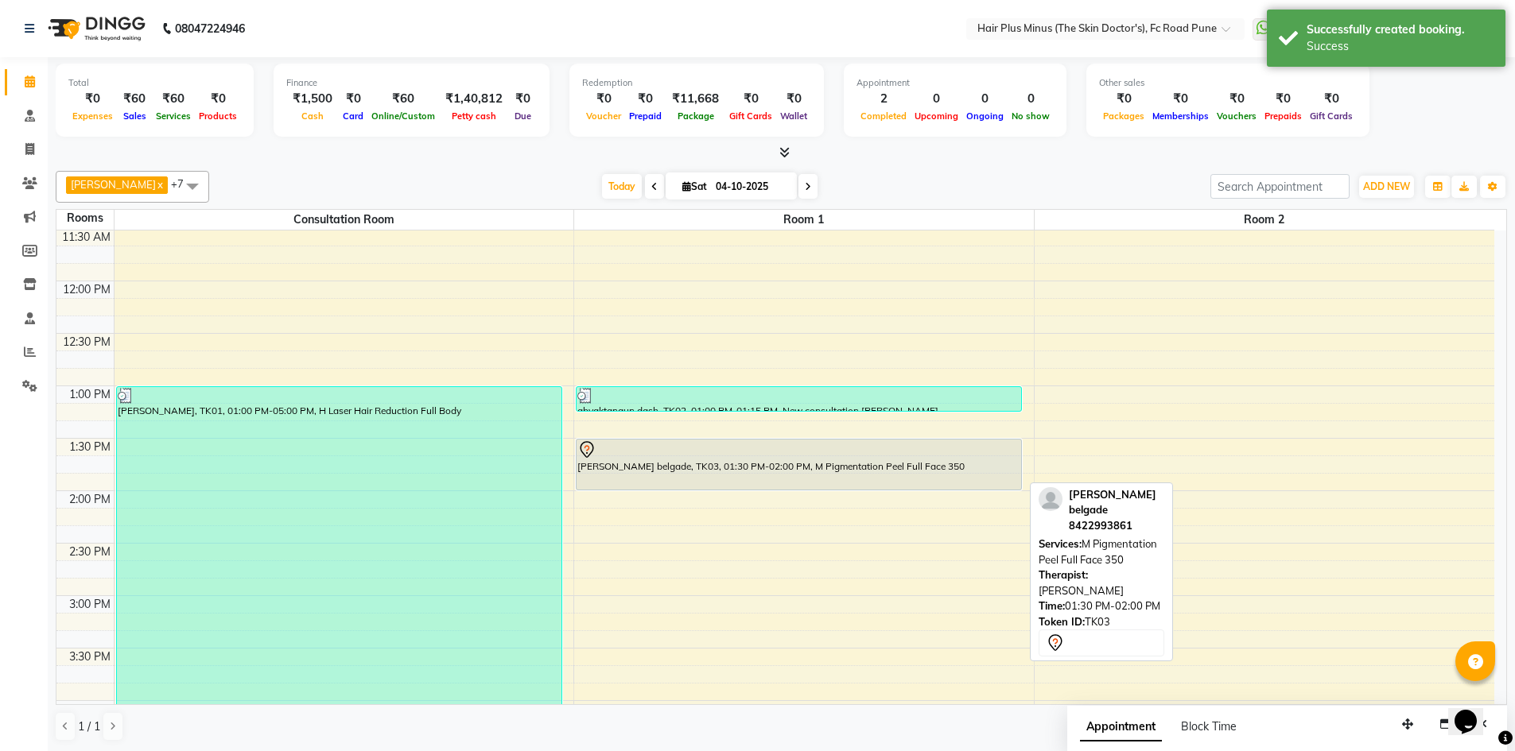
click at [620, 467] on div "[PERSON_NAME] belgade, TK03, 01:30 PM-02:00 PM, M Pigmentation Peel Full Face 3…" at bounding box center [798, 465] width 444 height 50
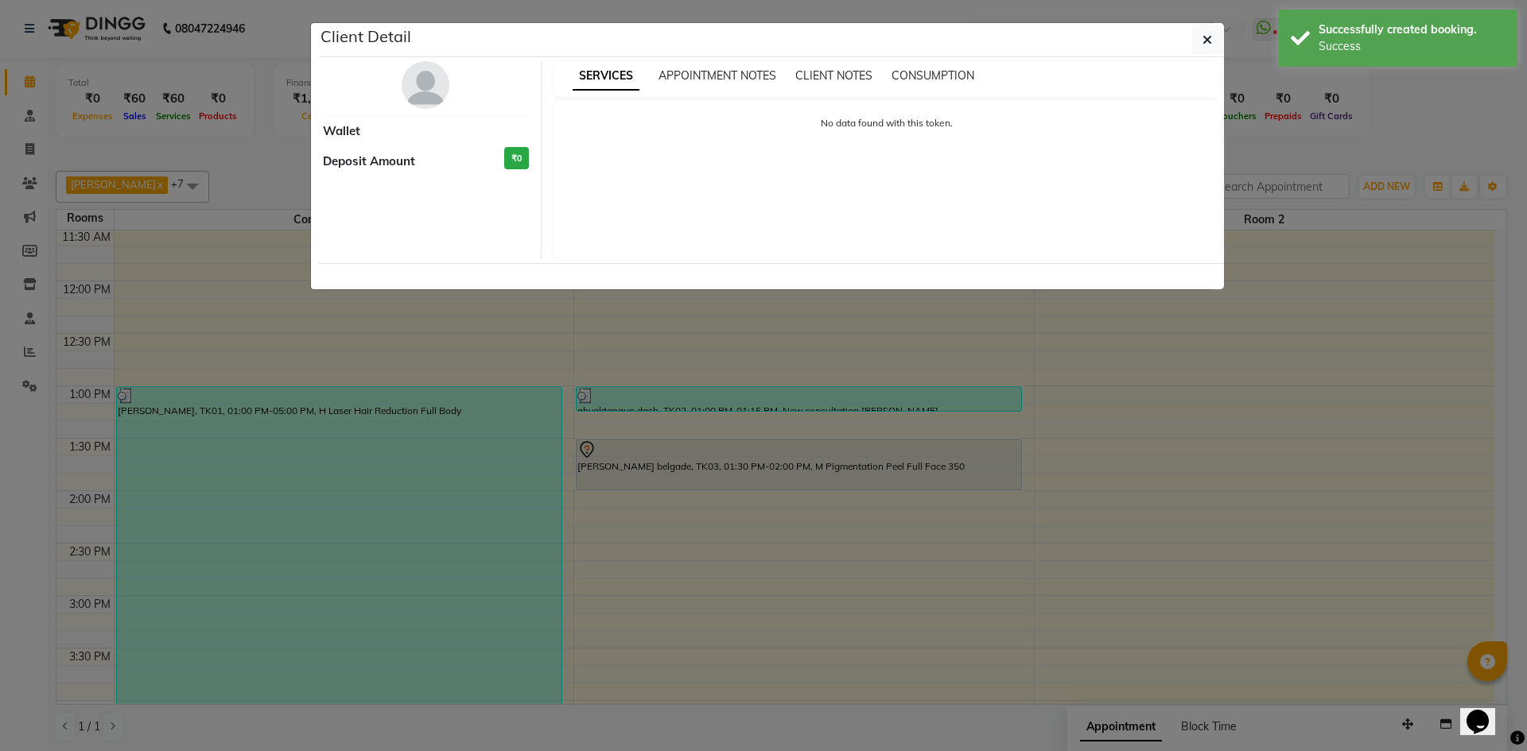
select select "7"
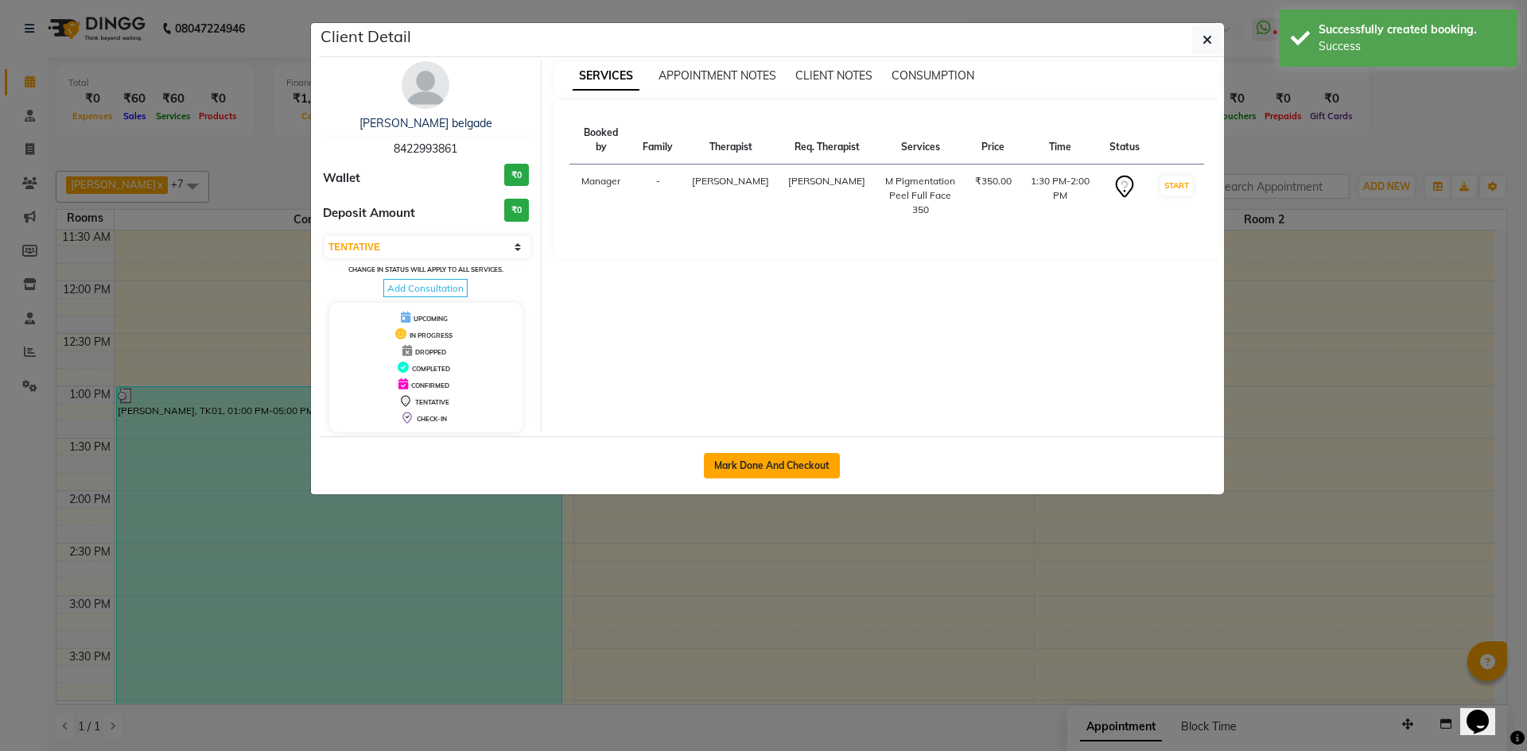
click at [772, 457] on button "Mark Done And Checkout" at bounding box center [772, 465] width 136 height 25
select select "service"
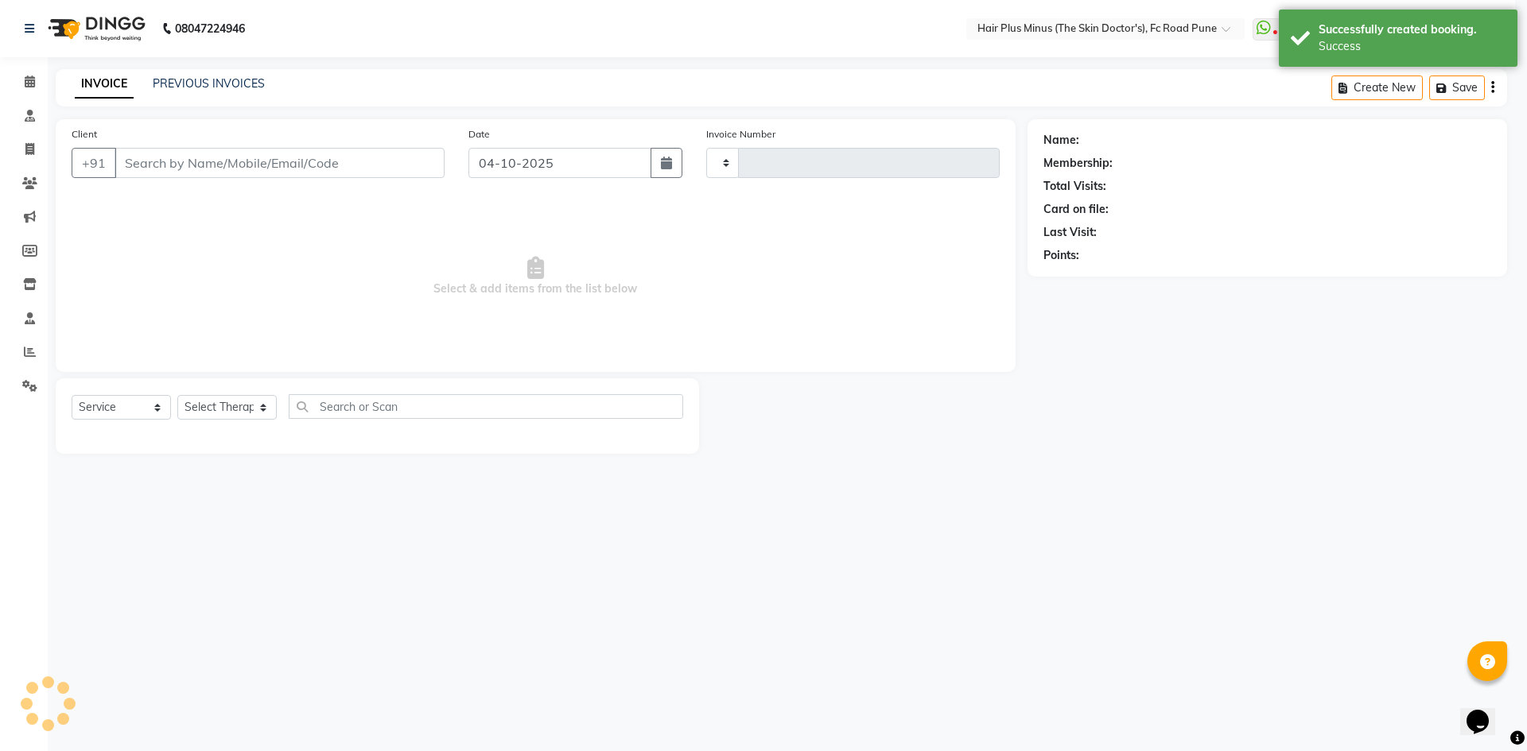
type input "1841"
select select "7911"
type input "8422993861"
select select "71424"
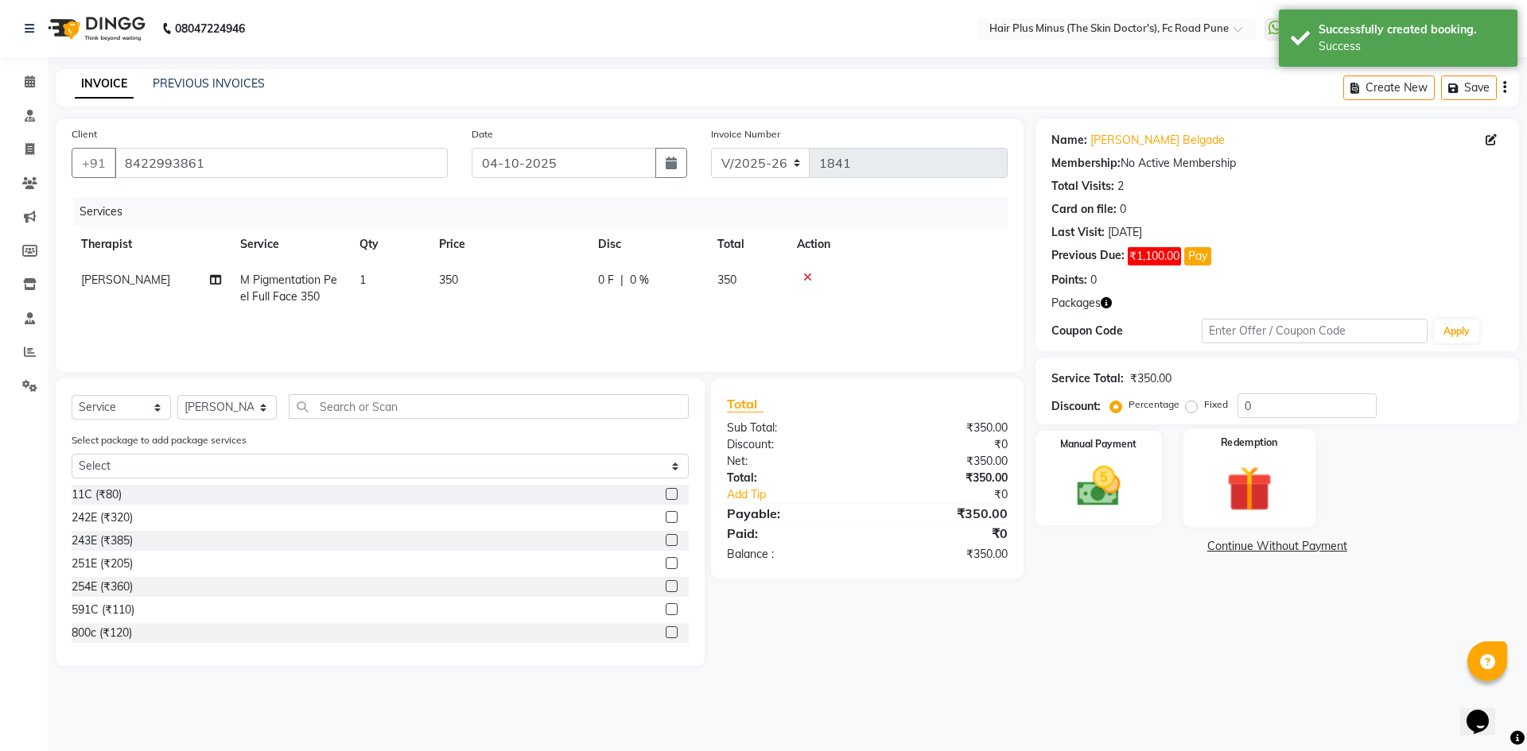
click at [1232, 460] on img at bounding box center [1249, 488] width 74 height 56
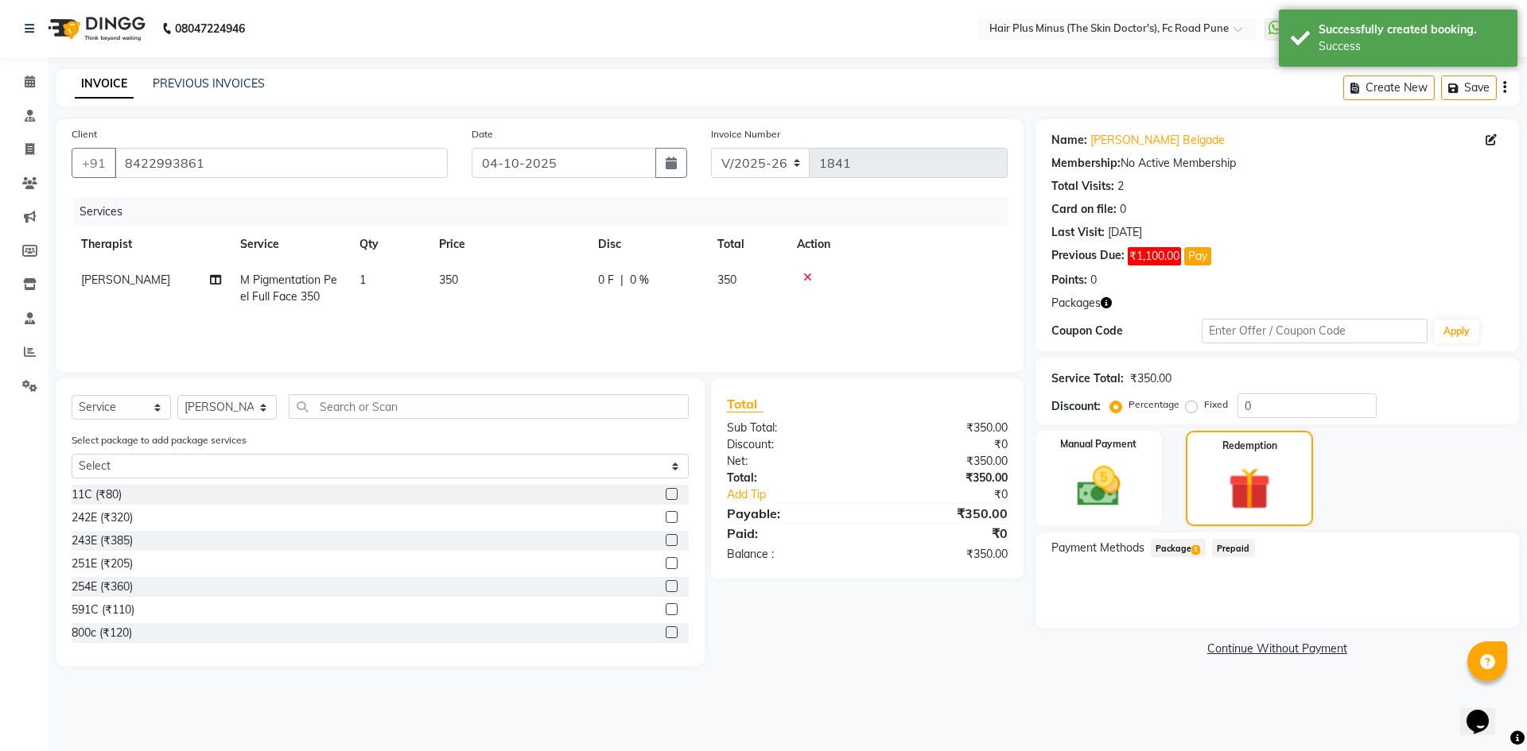
click at [1184, 546] on span "Package 1" at bounding box center [1177, 548] width 55 height 18
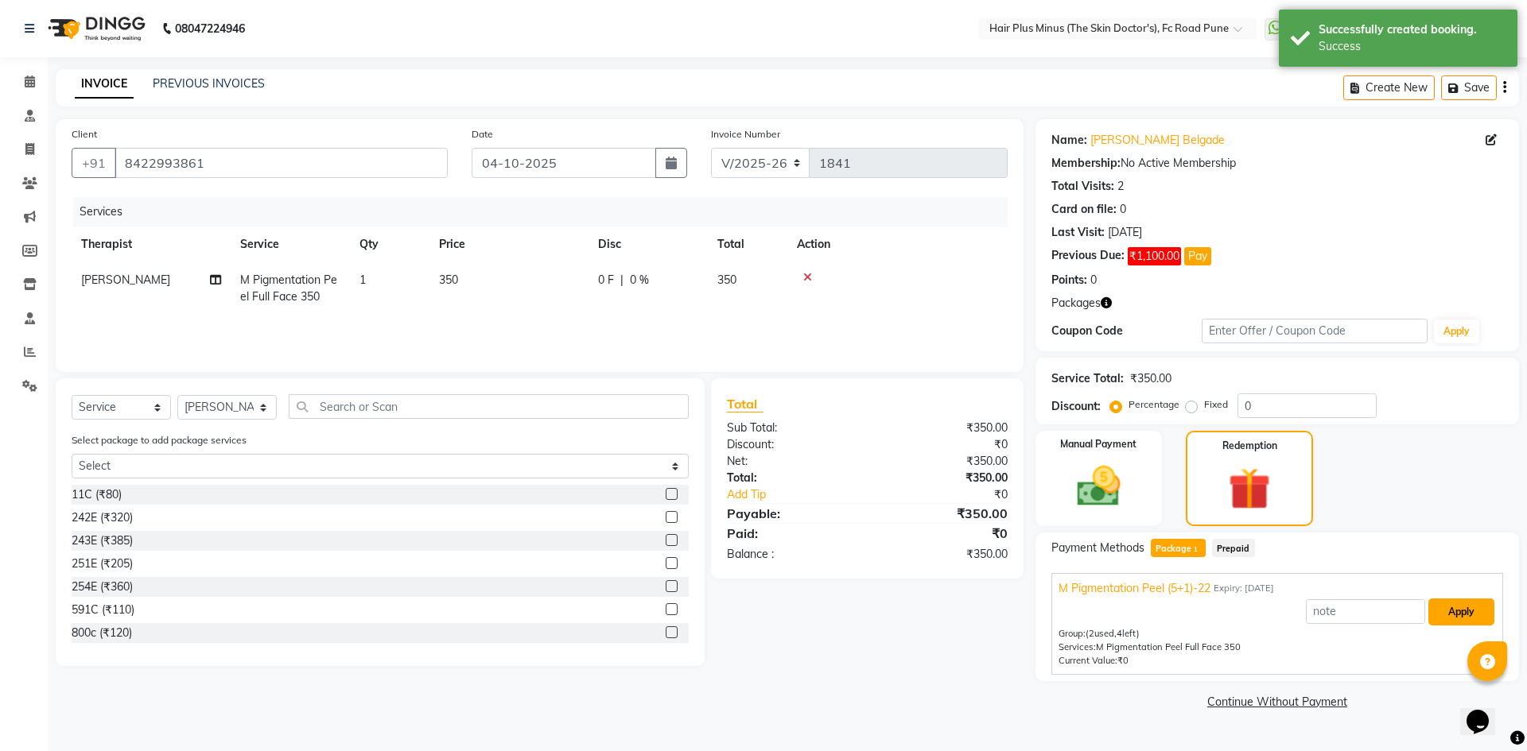
click at [1459, 611] on button "Apply" at bounding box center [1461, 612] width 66 height 27
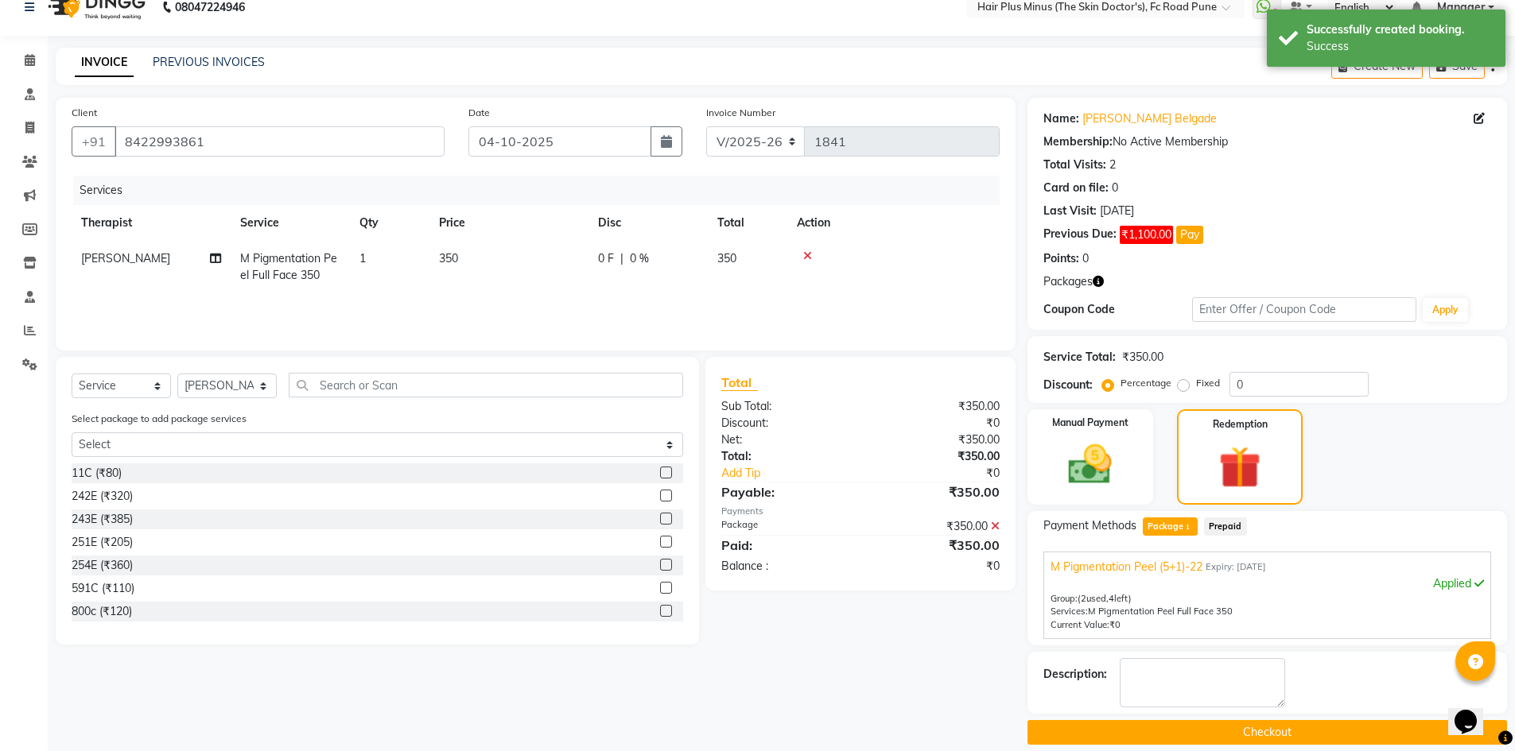
scroll to position [39, 0]
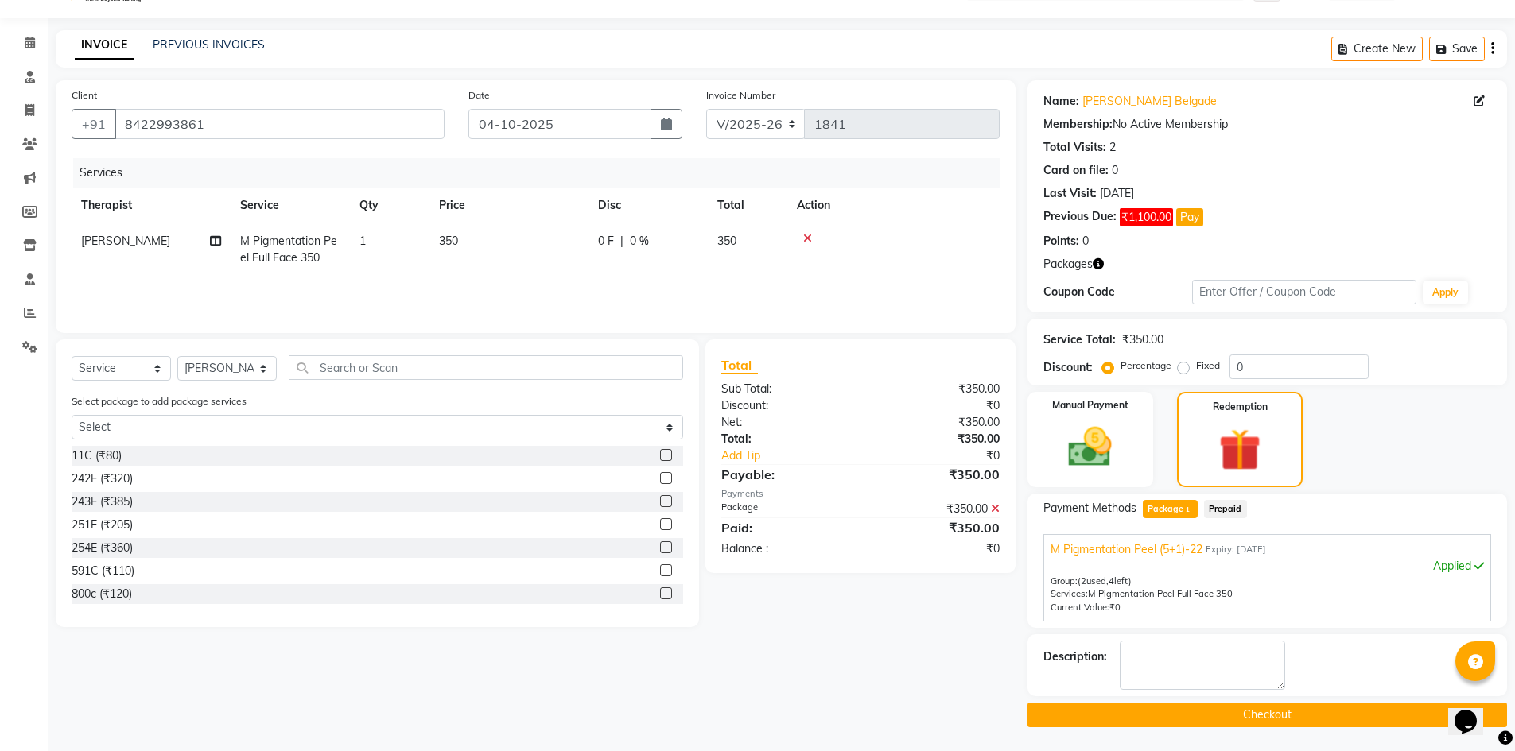
click at [1287, 712] on button "Checkout" at bounding box center [1266, 715] width 479 height 25
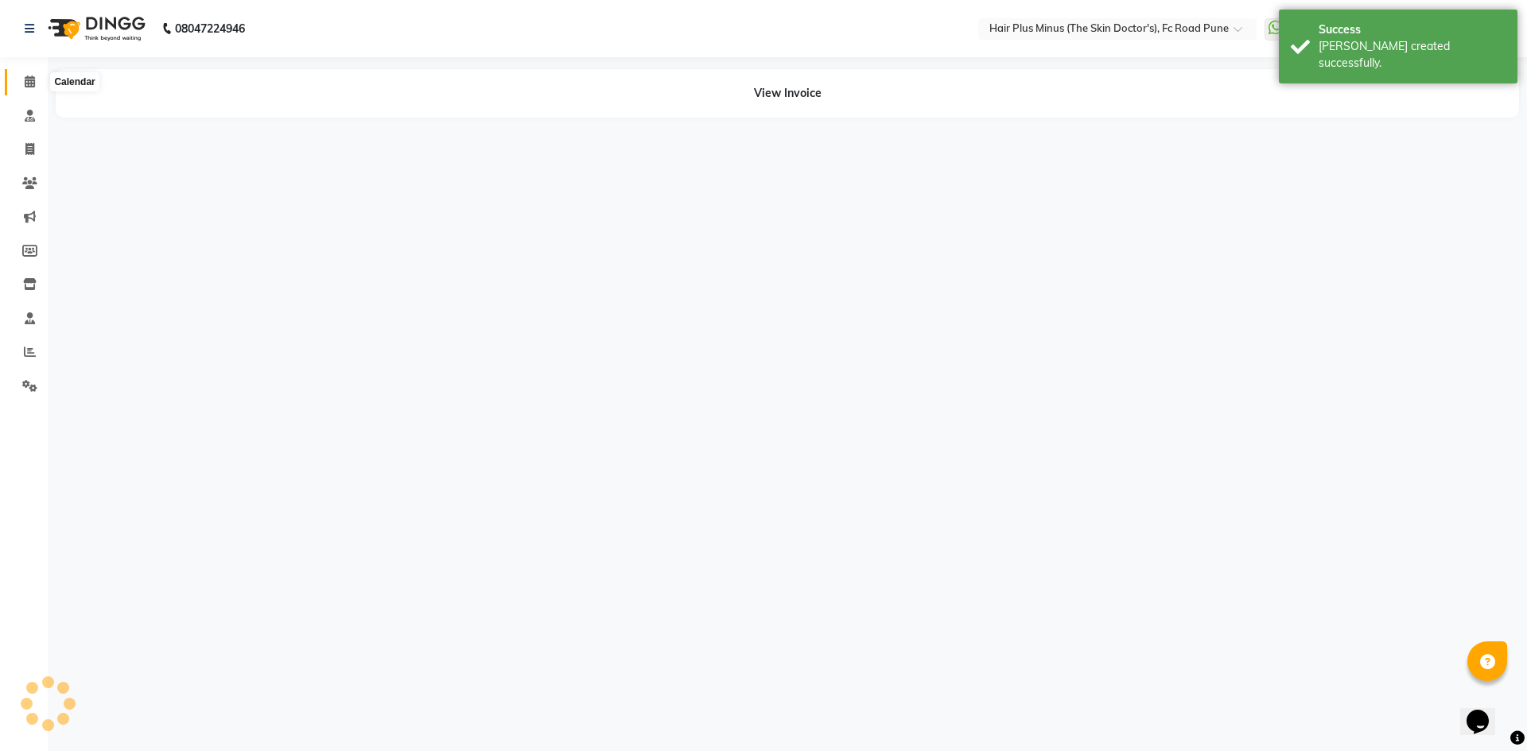
click at [33, 76] on icon at bounding box center [30, 82] width 10 height 12
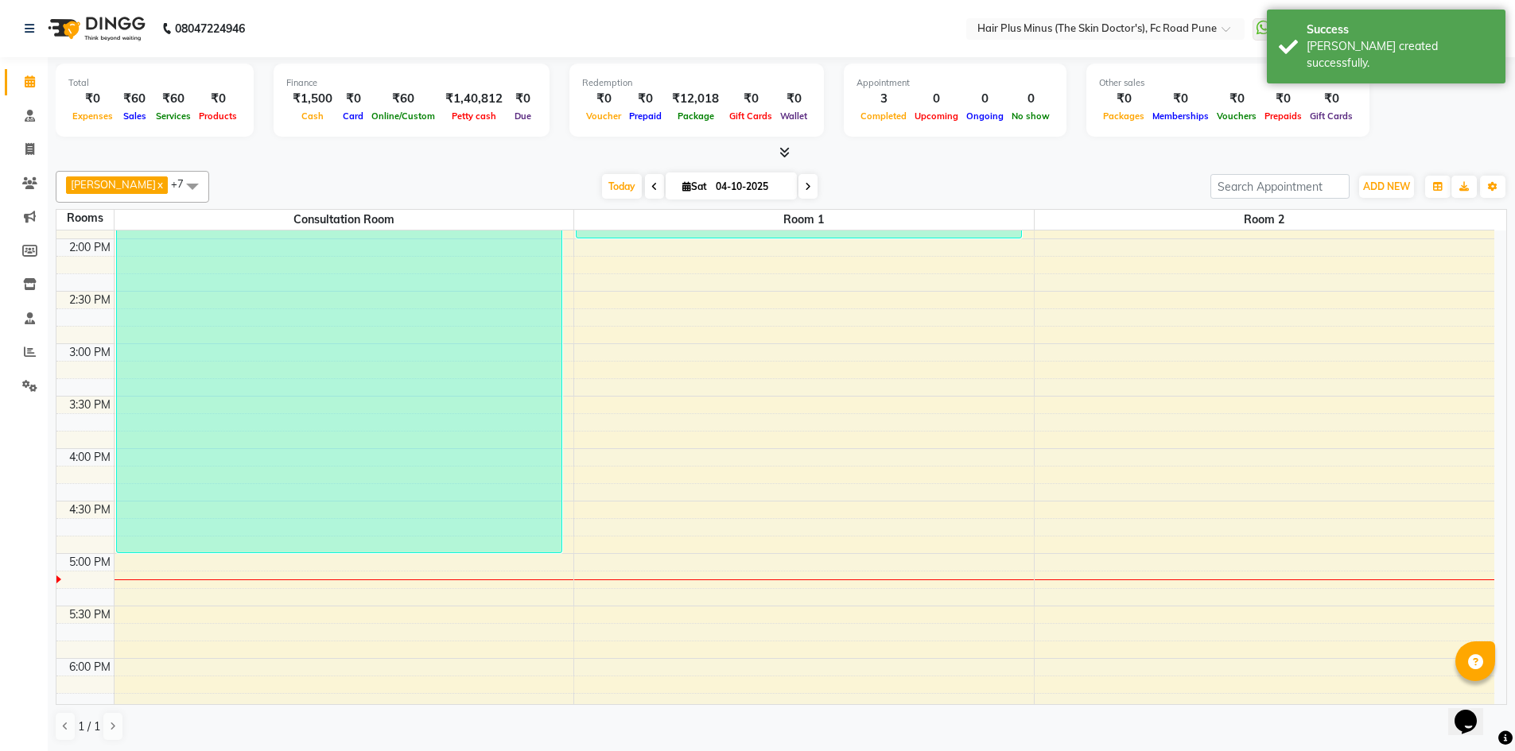
scroll to position [332, 0]
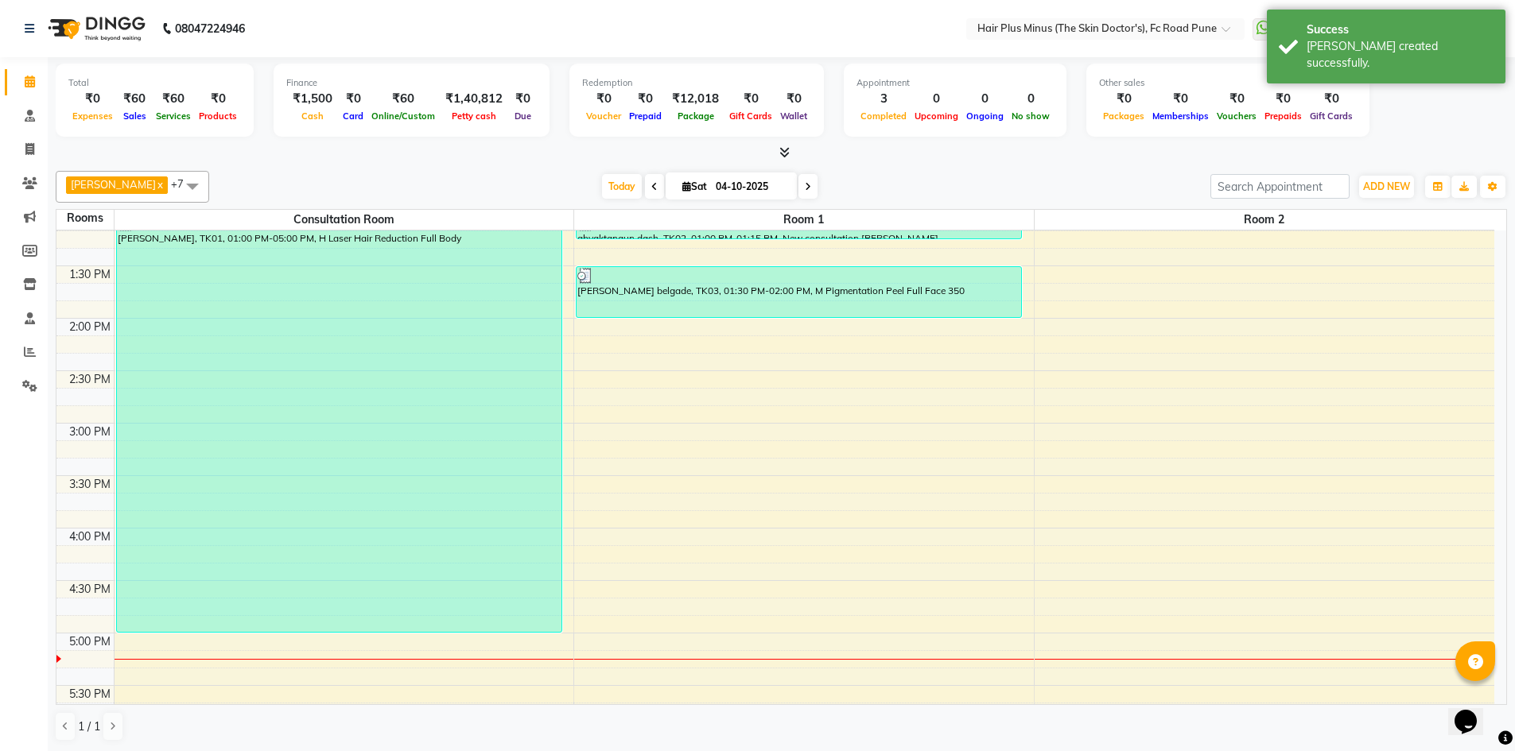
click at [613, 336] on div "10:00 AM 10:30 AM 11:00 AM 11:30 AM 12:00 PM 12:30 PM 1:00 PM 1:30 PM 2:00 PM 2…" at bounding box center [775, 476] width 1438 height 1154
select select "tentative"
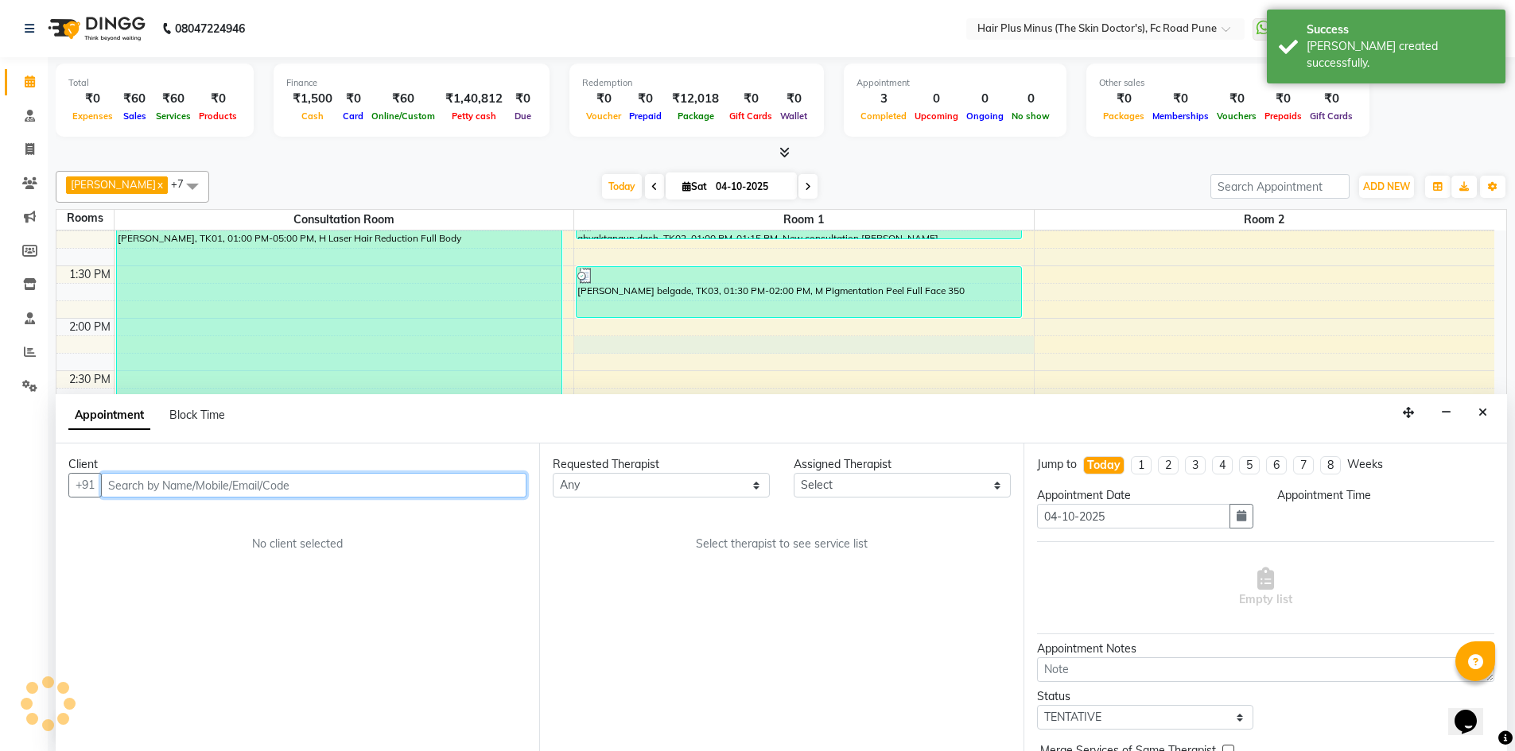
scroll to position [1, 0]
select select "855"
click at [417, 488] on input "text" at bounding box center [313, 484] width 425 height 25
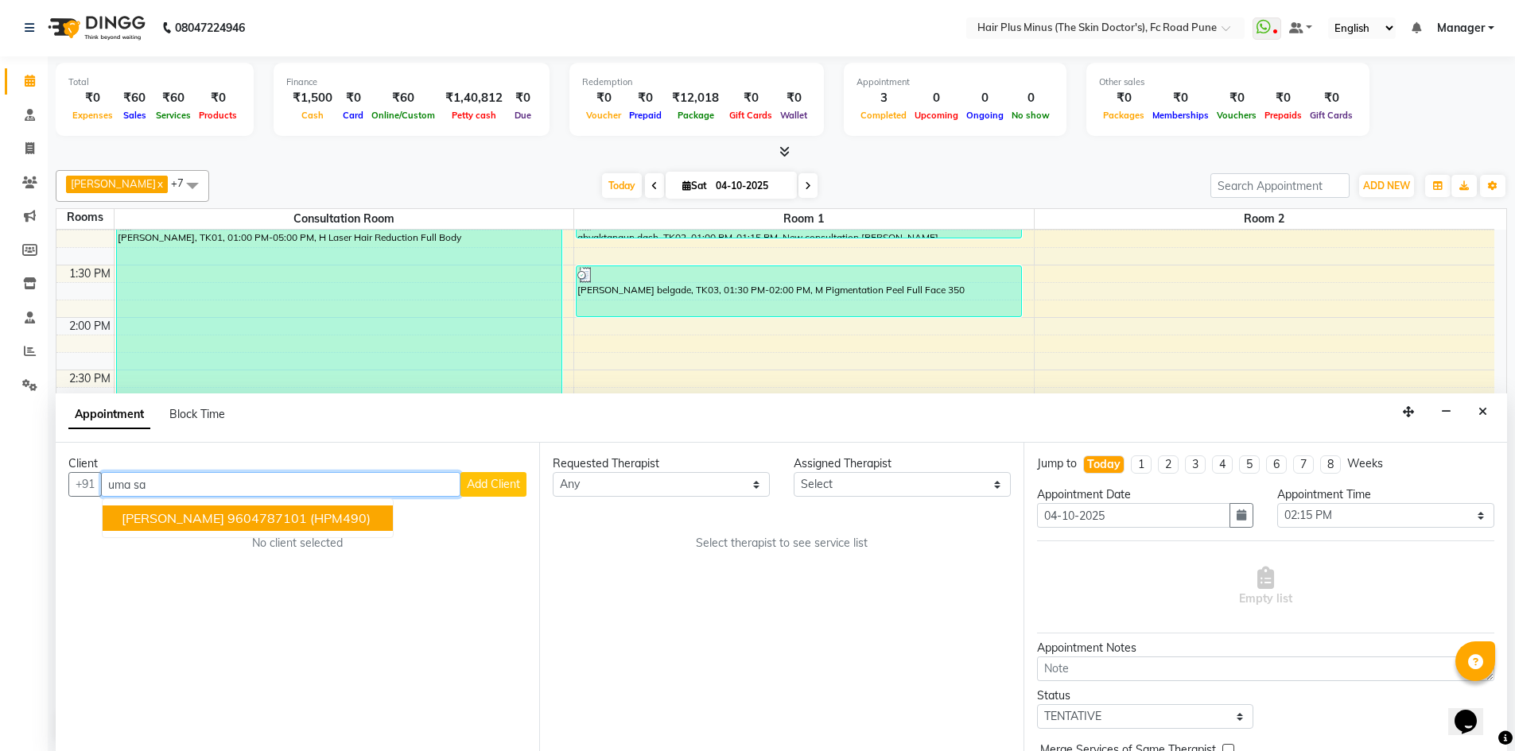
click at [332, 518] on span "(HPM490)" at bounding box center [340, 518] width 60 height 16
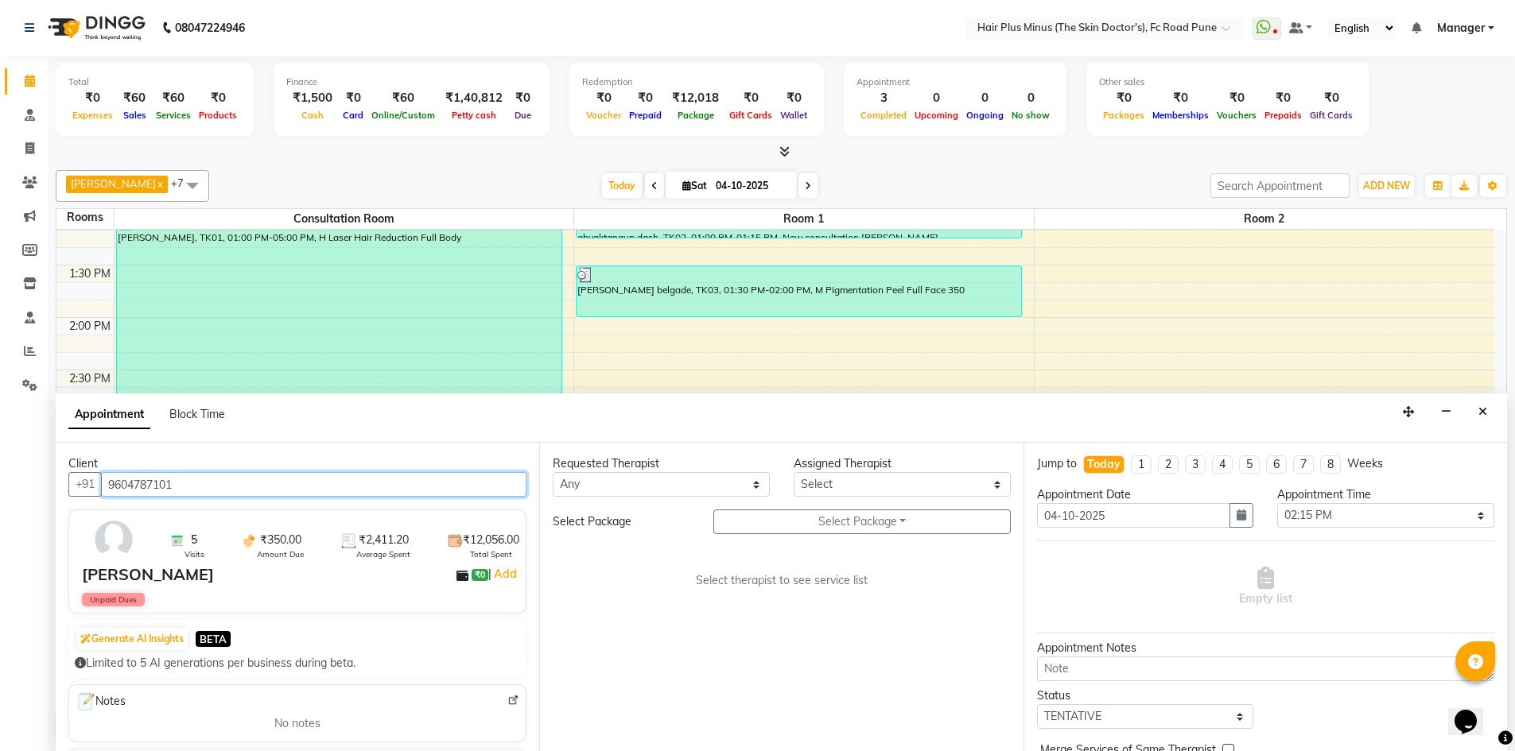
type input "9604787101"
click at [753, 486] on select "Any Dr [PERSON_NAME] Dr. [PERSON_NAME] [PERSON_NAME] Dr [PERSON_NAME] [PERSON_N…" at bounding box center [661, 484] width 217 height 25
select select "71424"
click at [553, 472] on select "Any Dr [PERSON_NAME] Dr. [PERSON_NAME] [PERSON_NAME] Dr [PERSON_NAME] [PERSON_N…" at bounding box center [661, 484] width 217 height 25
select select "71424"
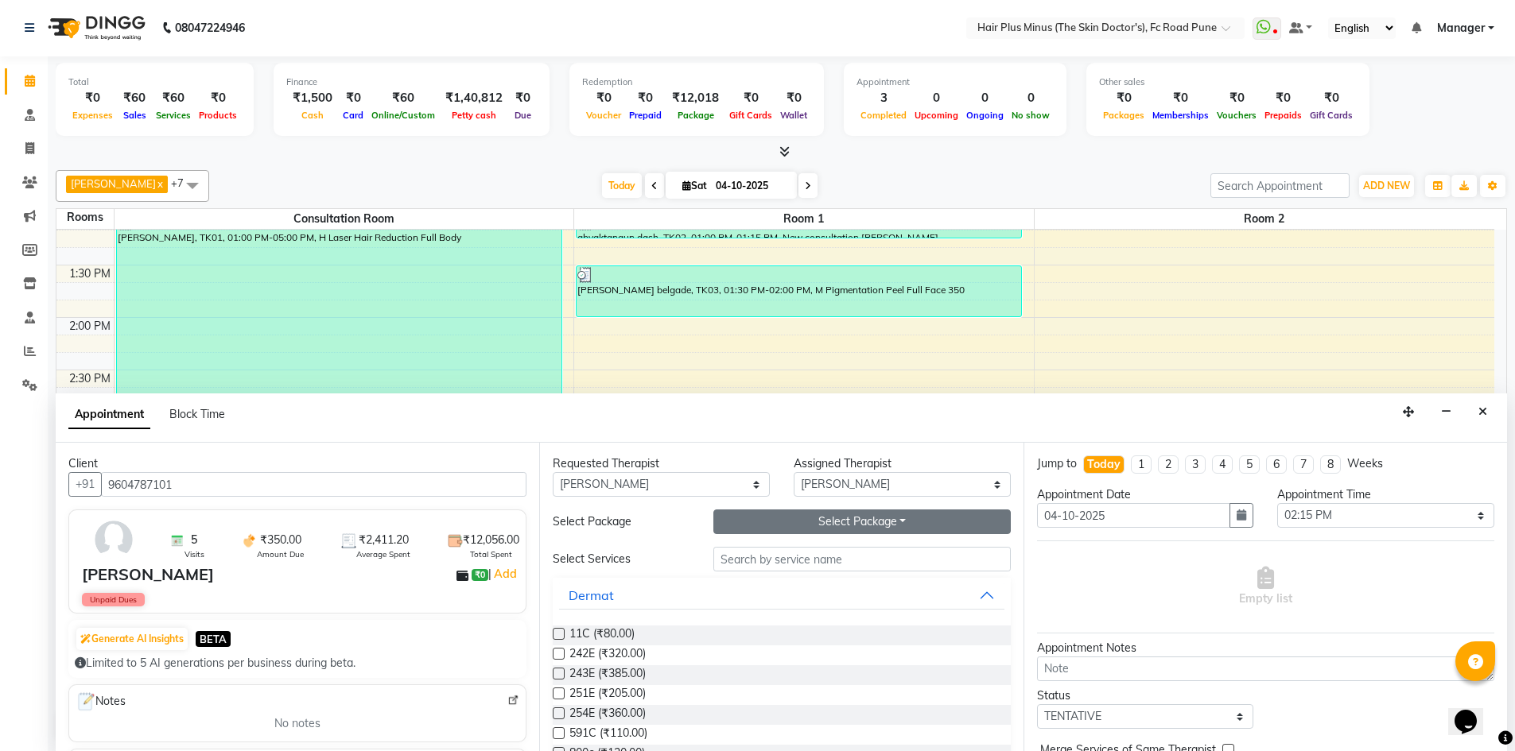
click at [831, 522] on button "Select Package Toggle Dropdown" at bounding box center [861, 522] width 297 height 25
click at [733, 581] on li "M TATOO (5+1)" at bounding box center [778, 577] width 129 height 23
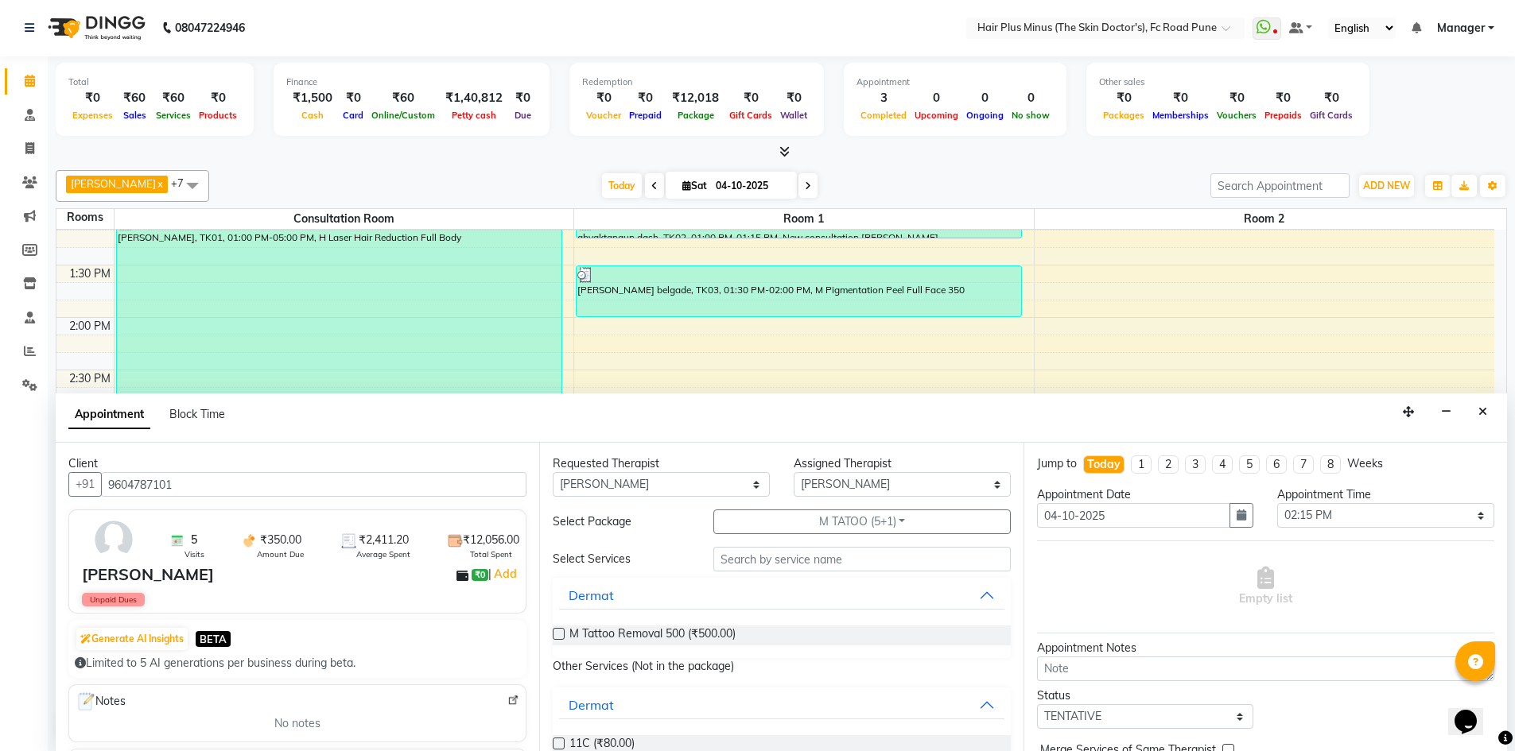
click at [557, 634] on label at bounding box center [559, 634] width 12 height 12
click at [557, 634] on input "checkbox" at bounding box center [558, 635] width 10 height 10
checkbox input "true"
select select "4035"
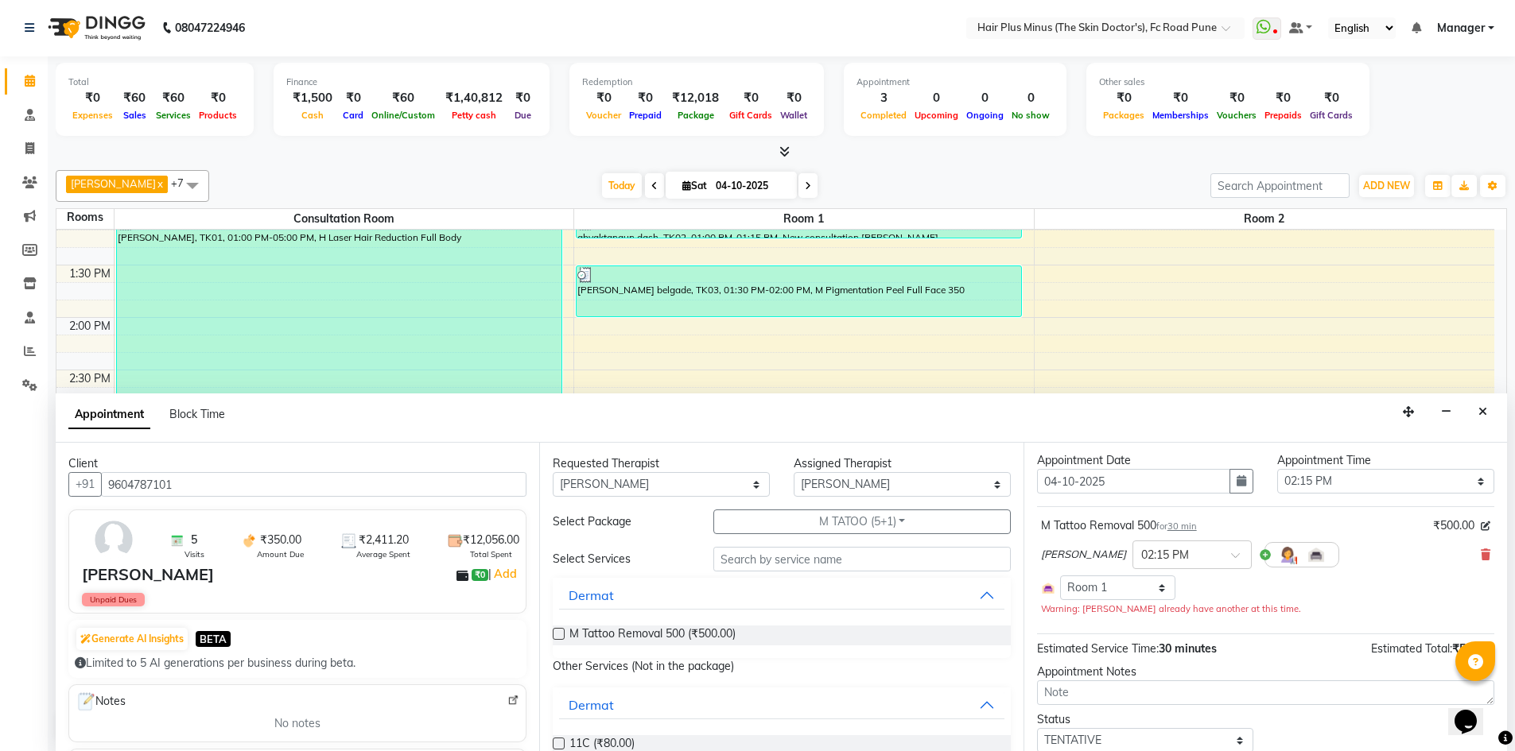
checkbox input "false"
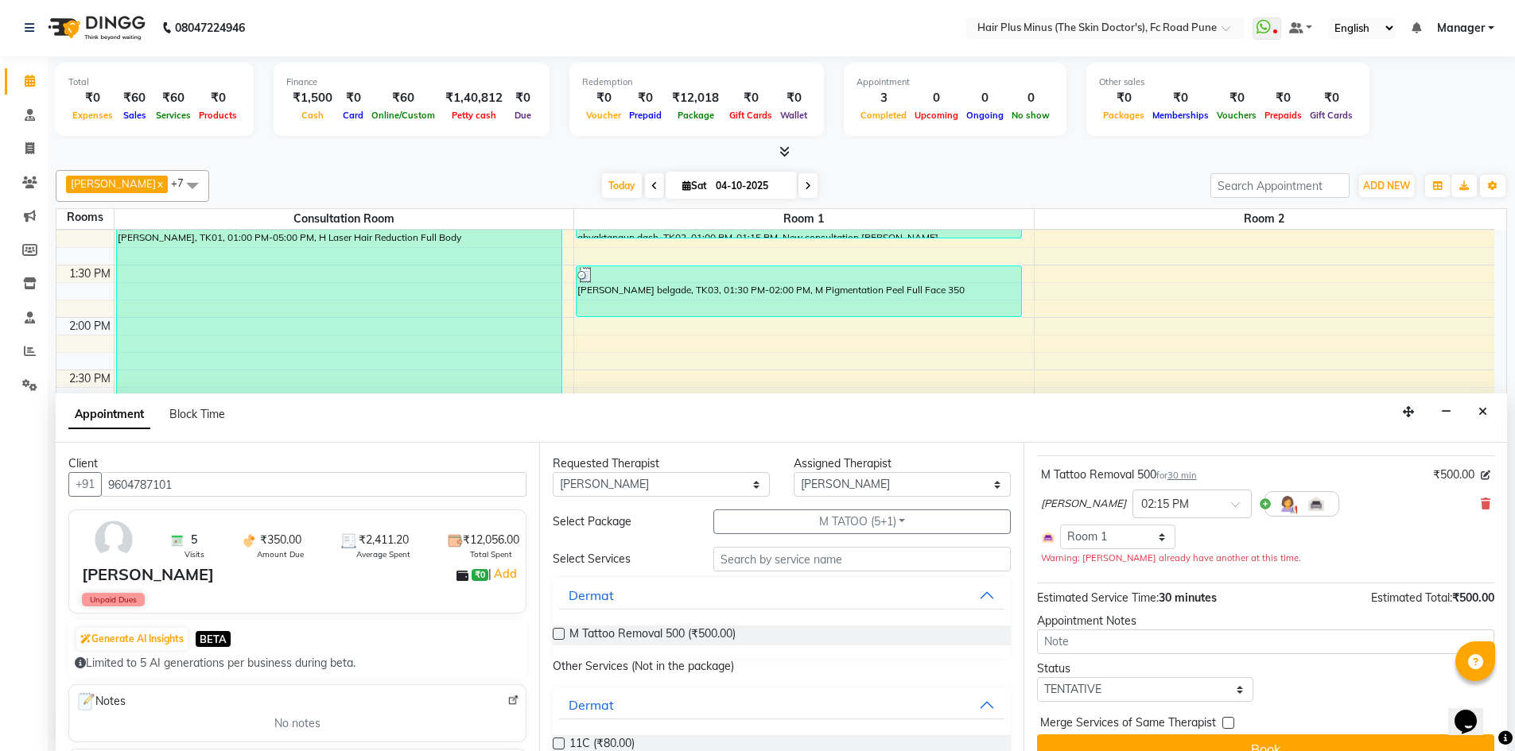
scroll to position [110, 0]
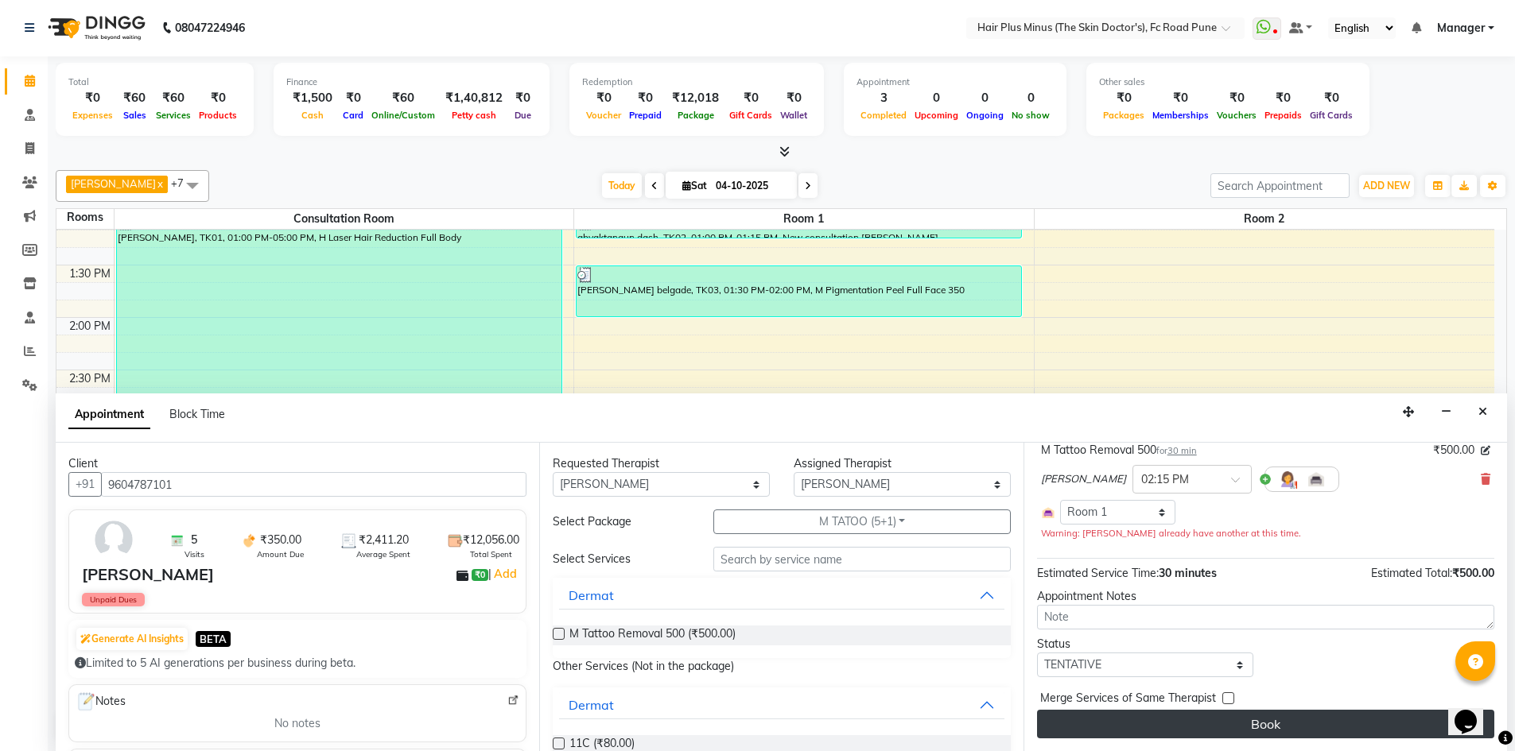
click at [1162, 719] on button "Book" at bounding box center [1265, 724] width 457 height 29
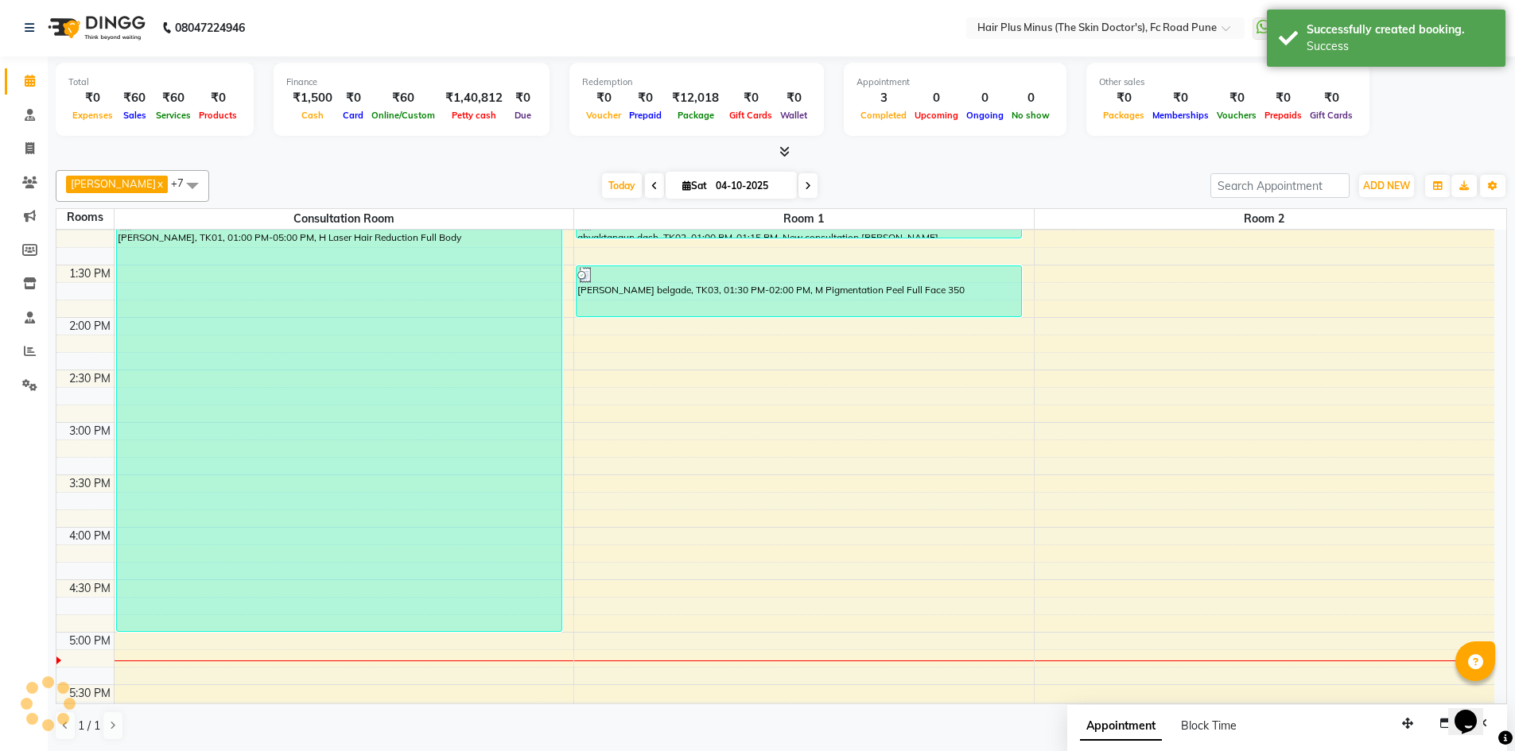
scroll to position [0, 0]
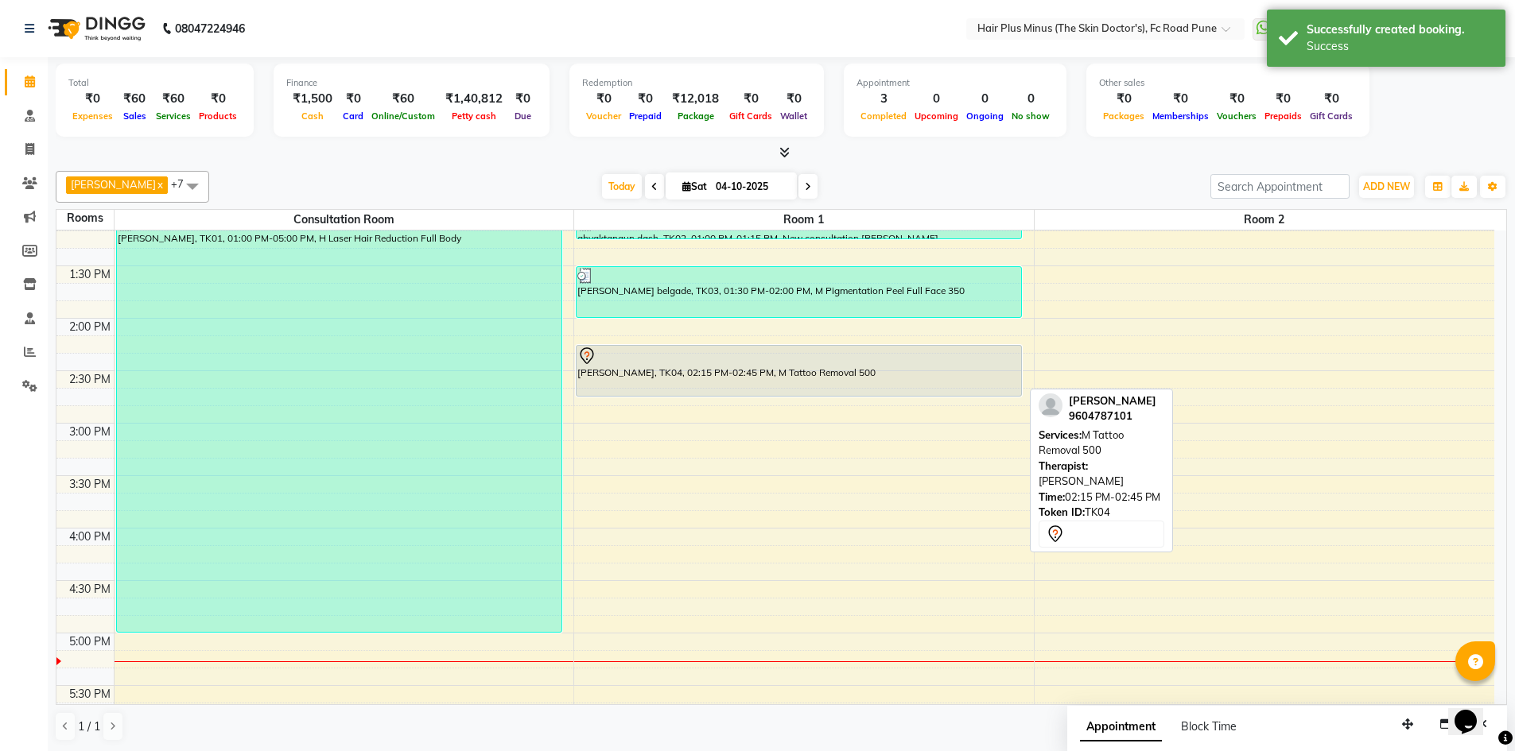
click at [678, 395] on div at bounding box center [798, 396] width 444 height 6
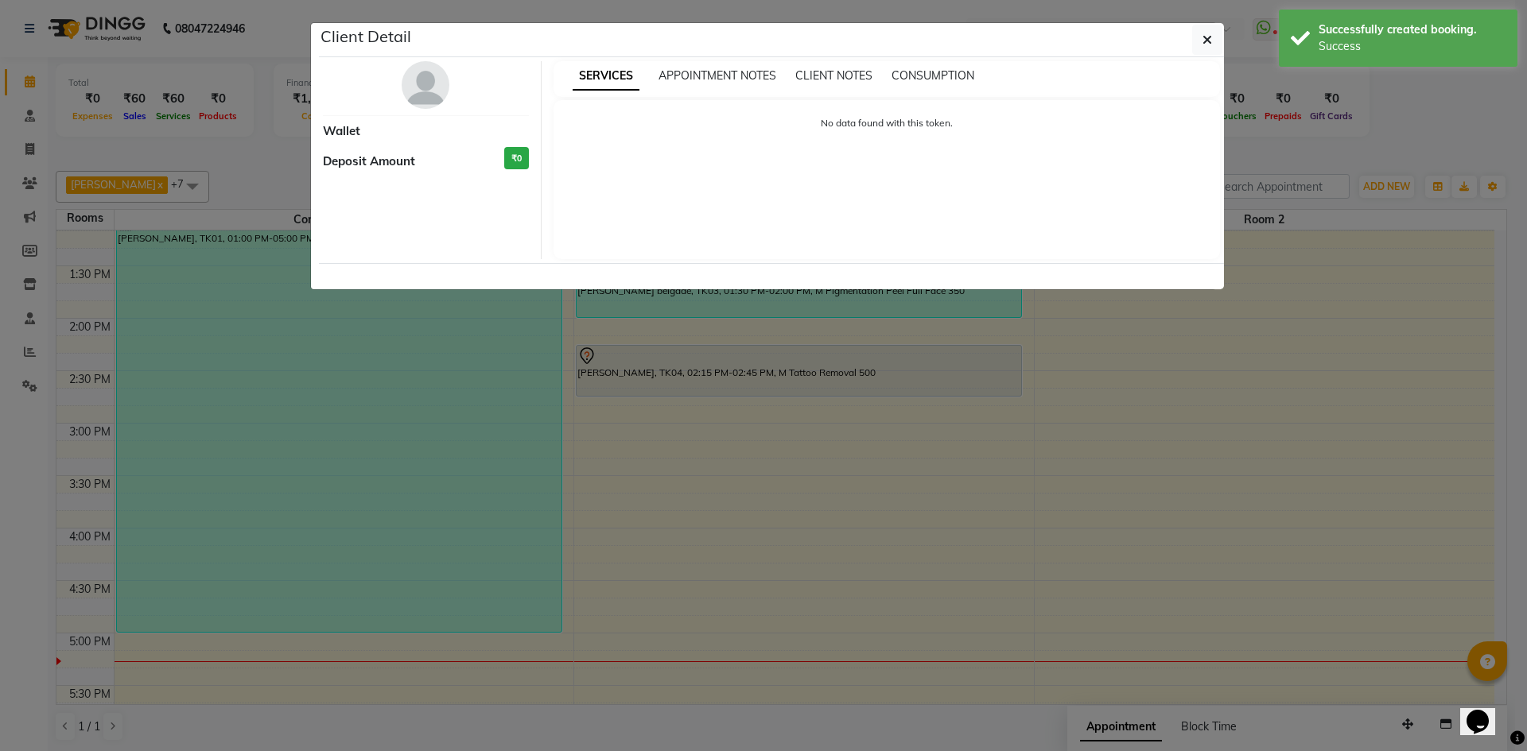
select select "7"
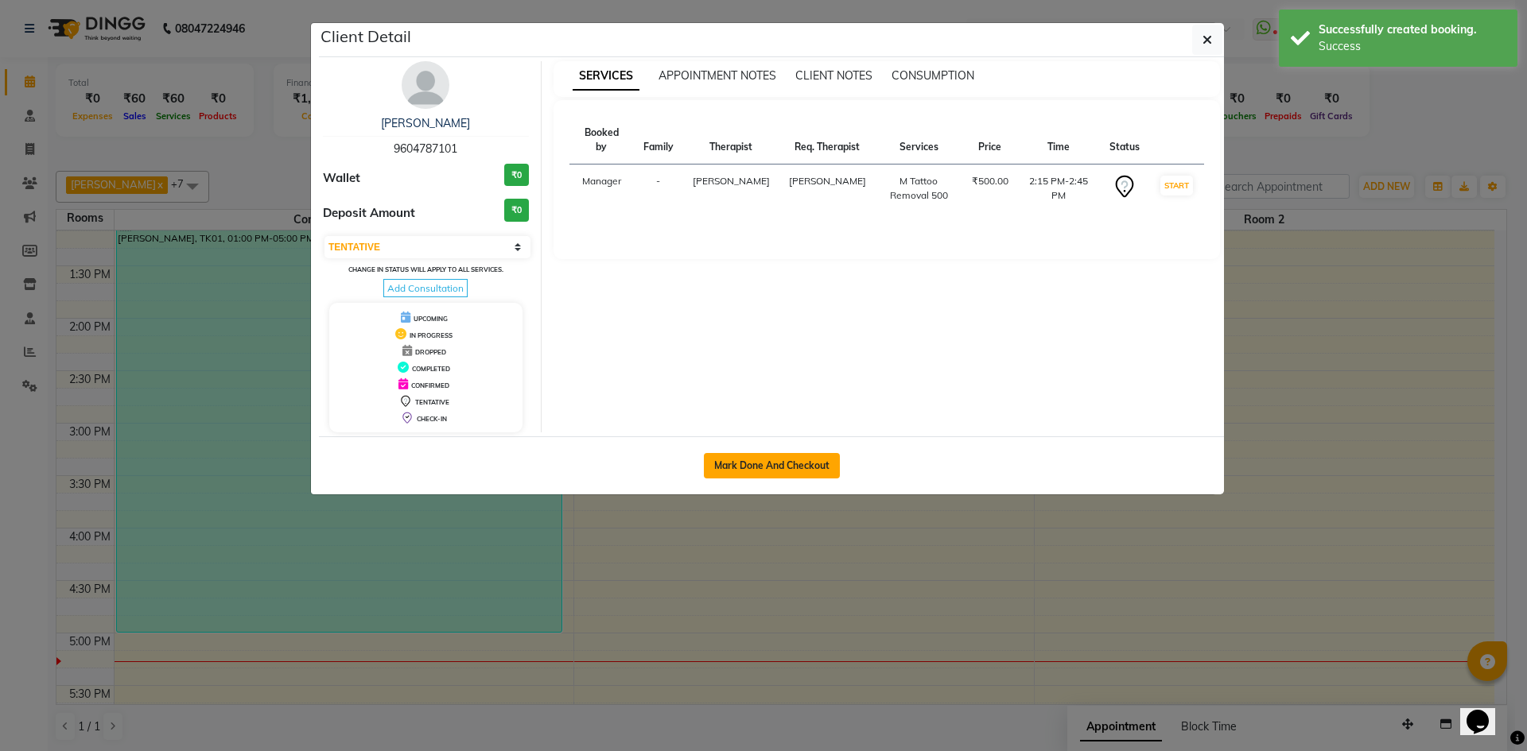
click at [763, 476] on button "Mark Done And Checkout" at bounding box center [772, 465] width 136 height 25
select select "service"
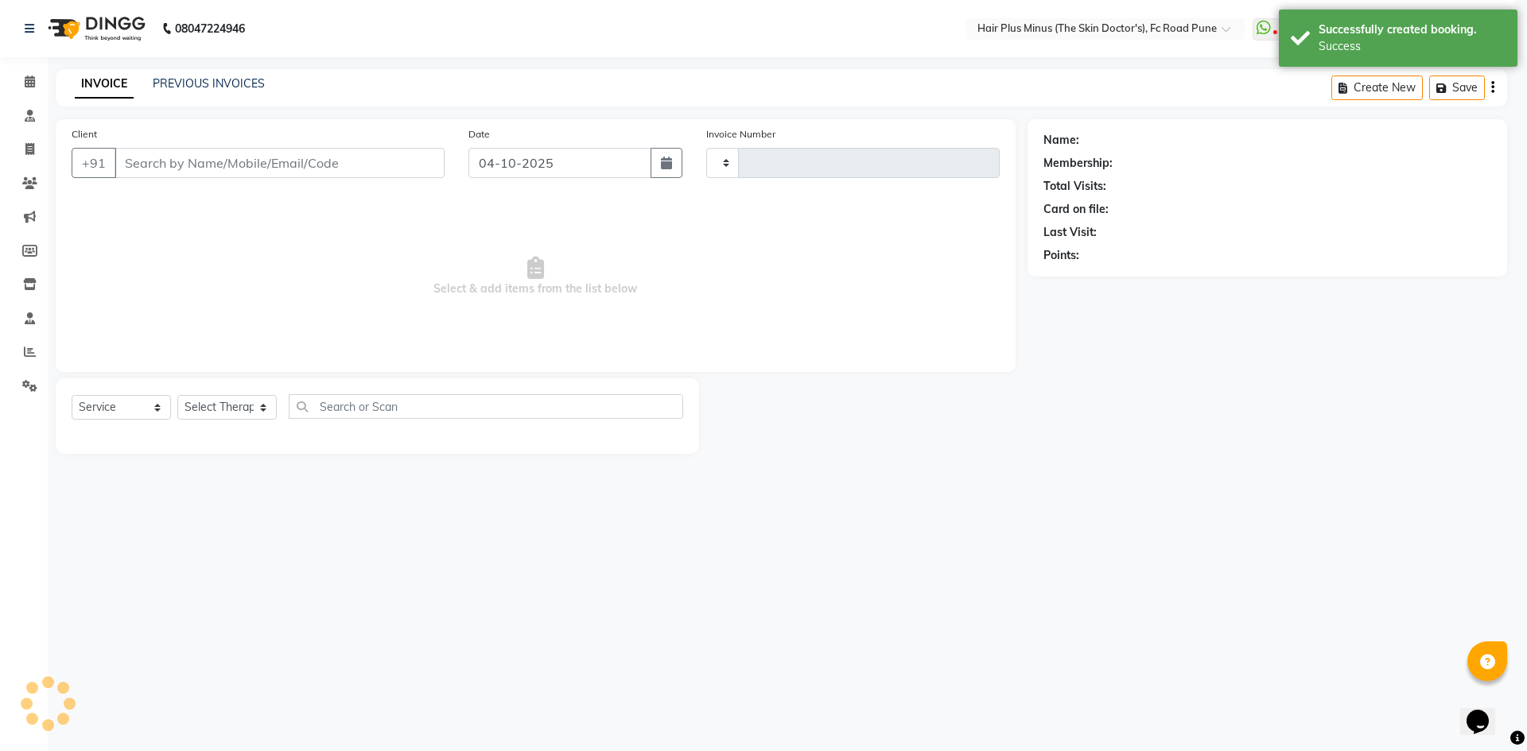
type input "1842"
select select "7911"
type input "9604787101"
select select "71424"
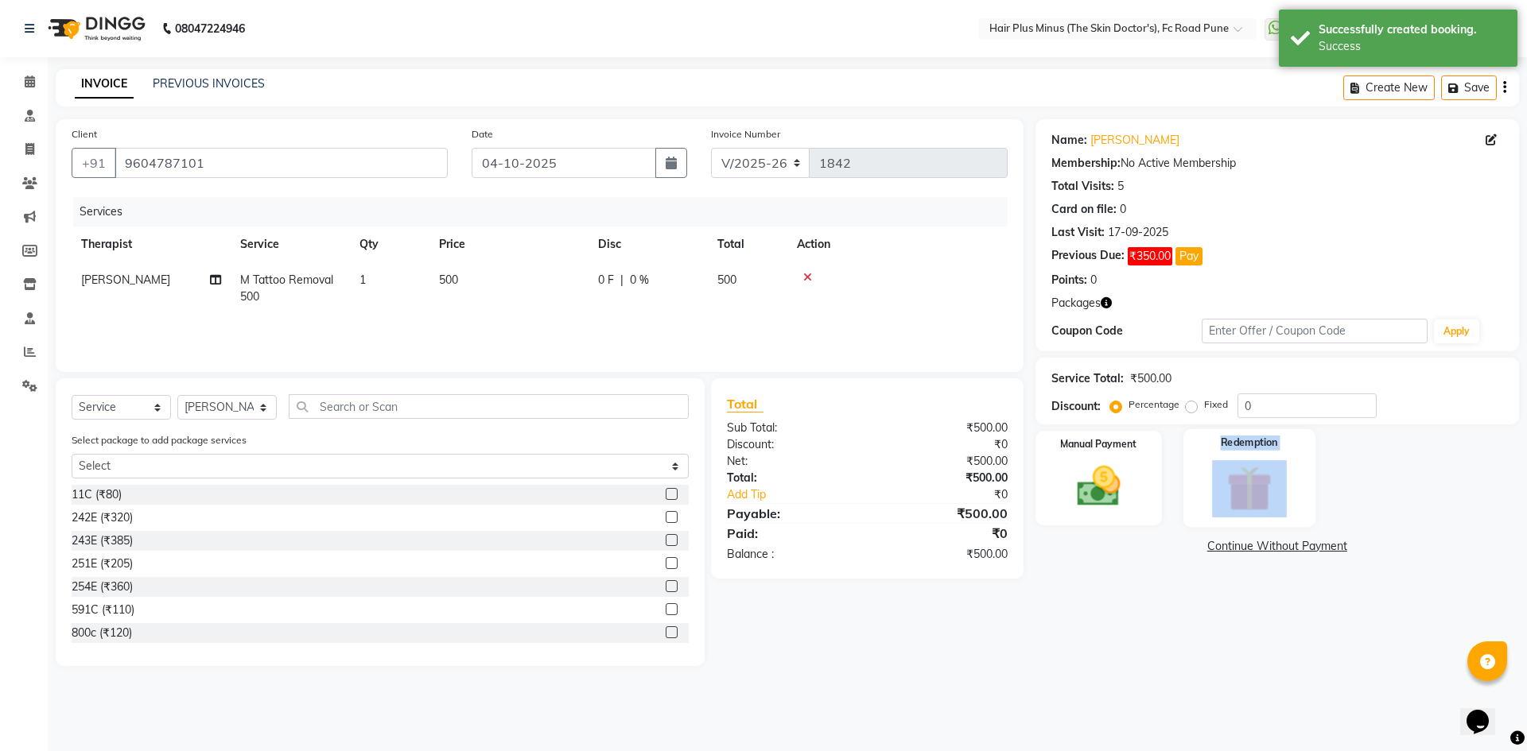
click at [1249, 463] on div "Redemption" at bounding box center [1249, 478] width 132 height 98
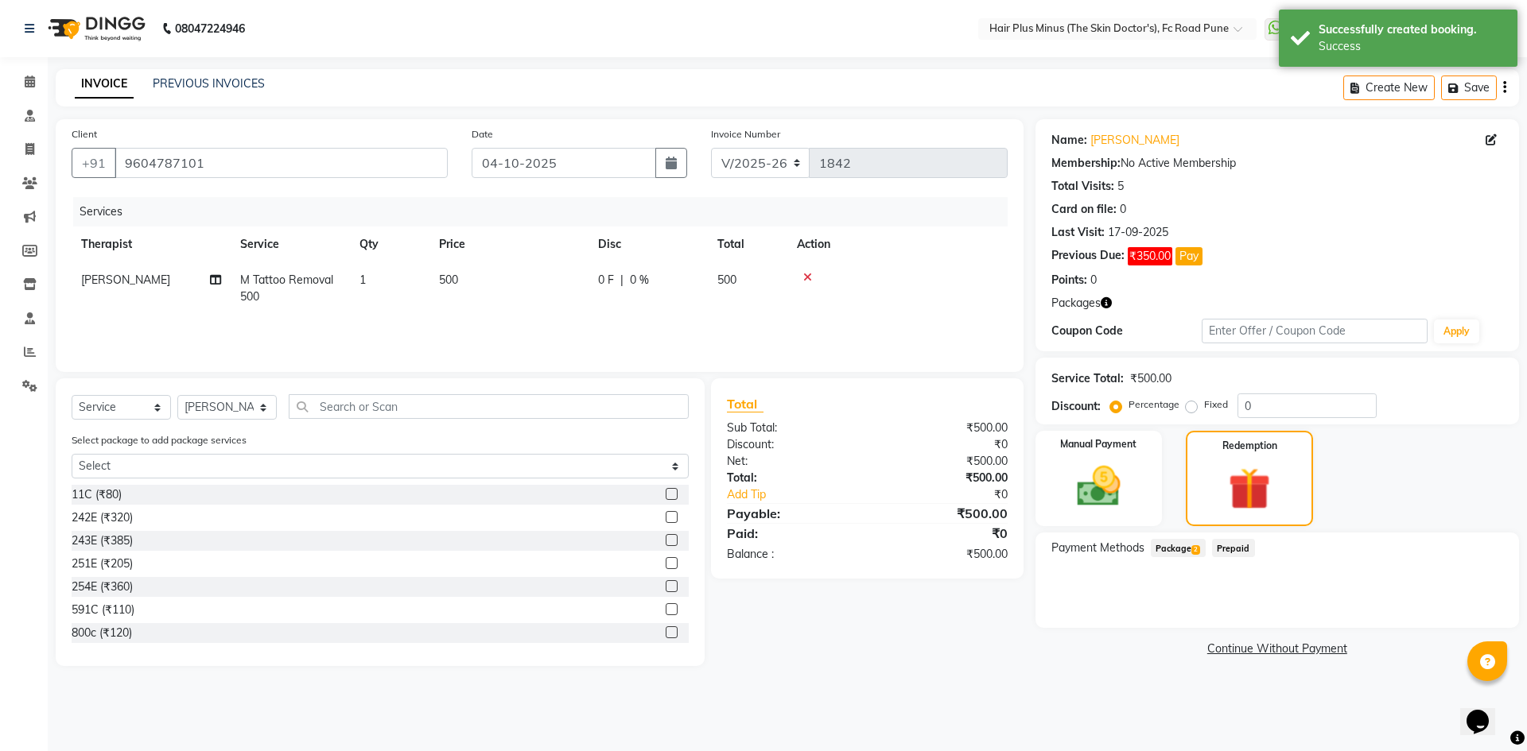
click at [1180, 548] on span "Package 2" at bounding box center [1177, 548] width 55 height 18
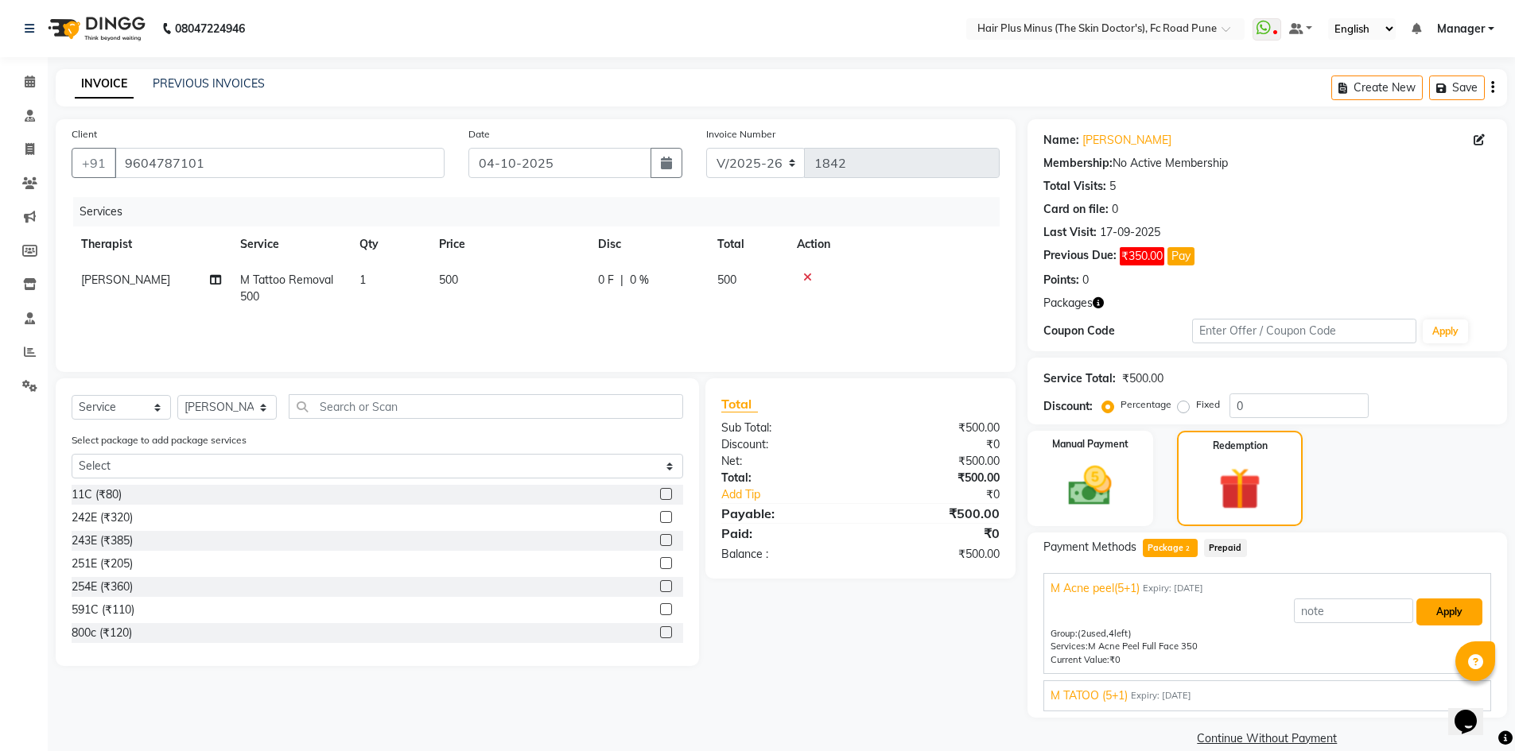
click at [1454, 615] on button "Apply" at bounding box center [1449, 612] width 66 height 27
type input "M Acne peel(5+1)"
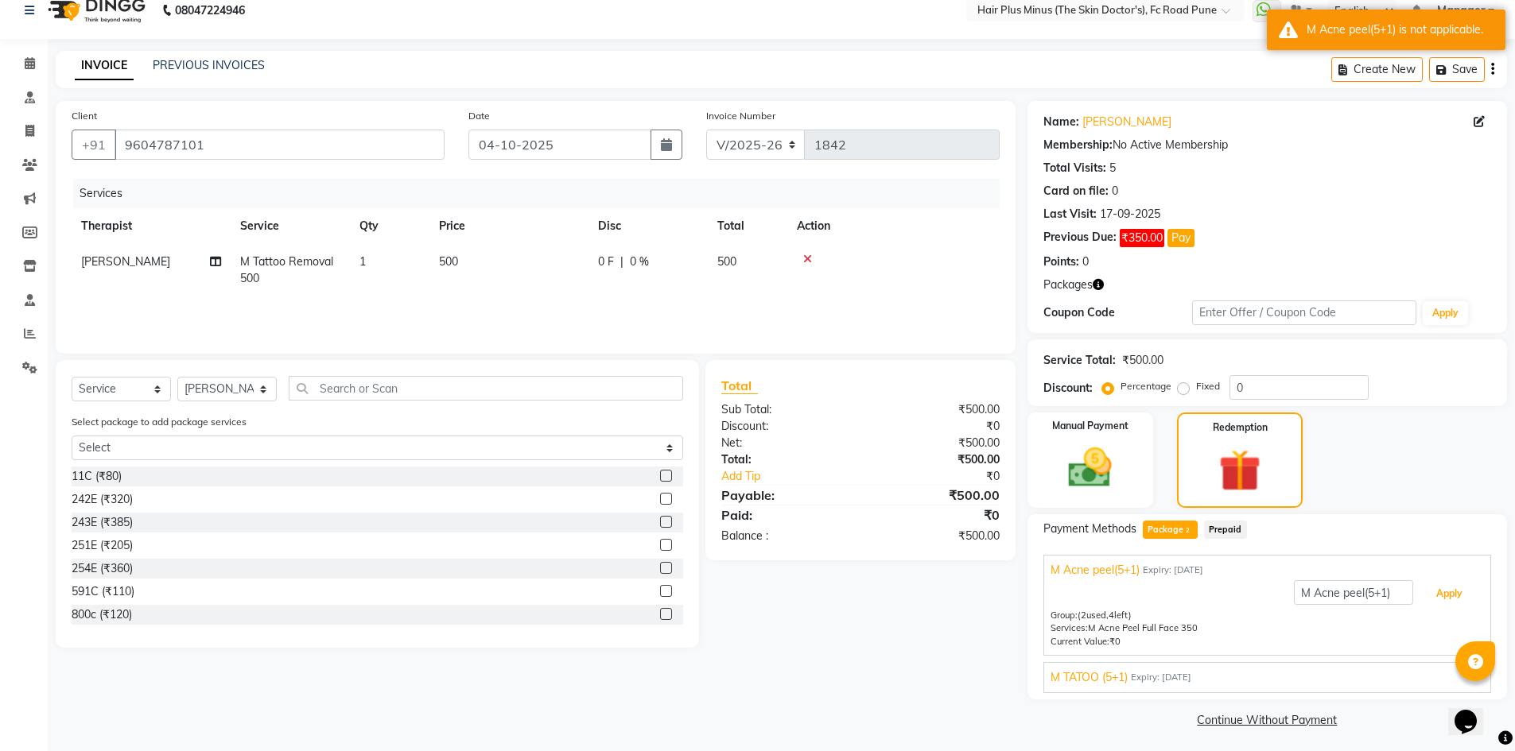
scroll to position [23, 0]
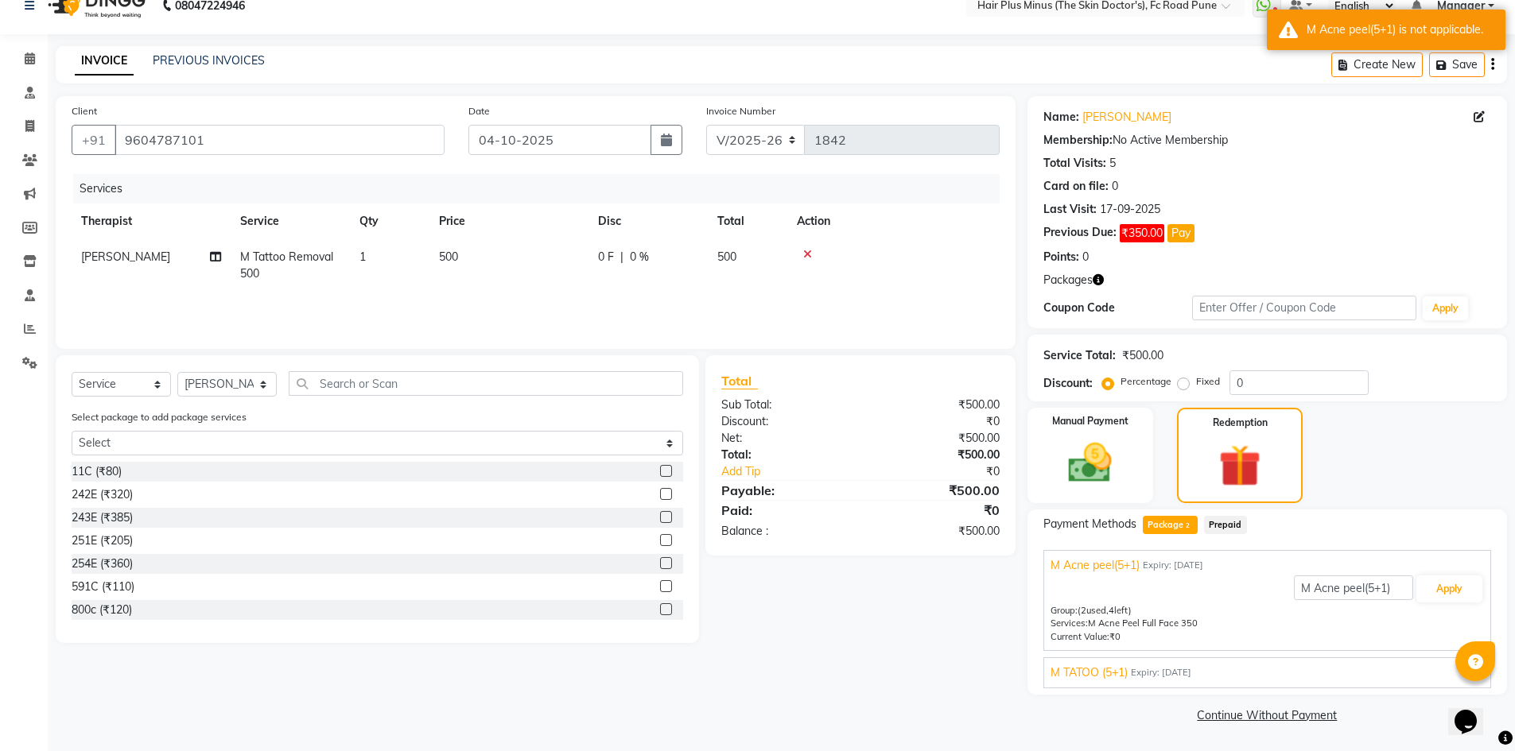
click at [1176, 670] on span "Expiry: [DATE]" at bounding box center [1161, 673] width 60 height 14
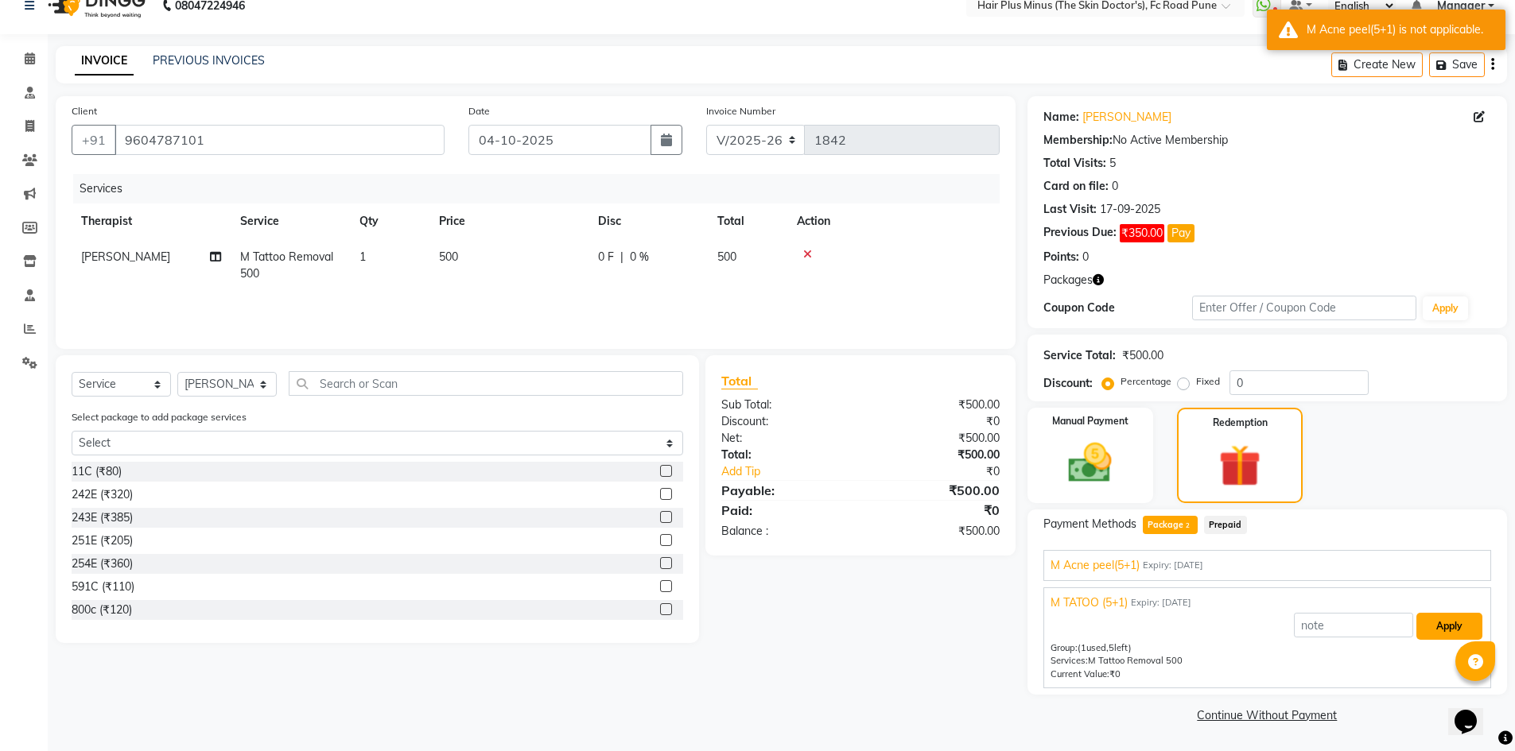
click at [1441, 623] on button "Apply" at bounding box center [1449, 626] width 66 height 27
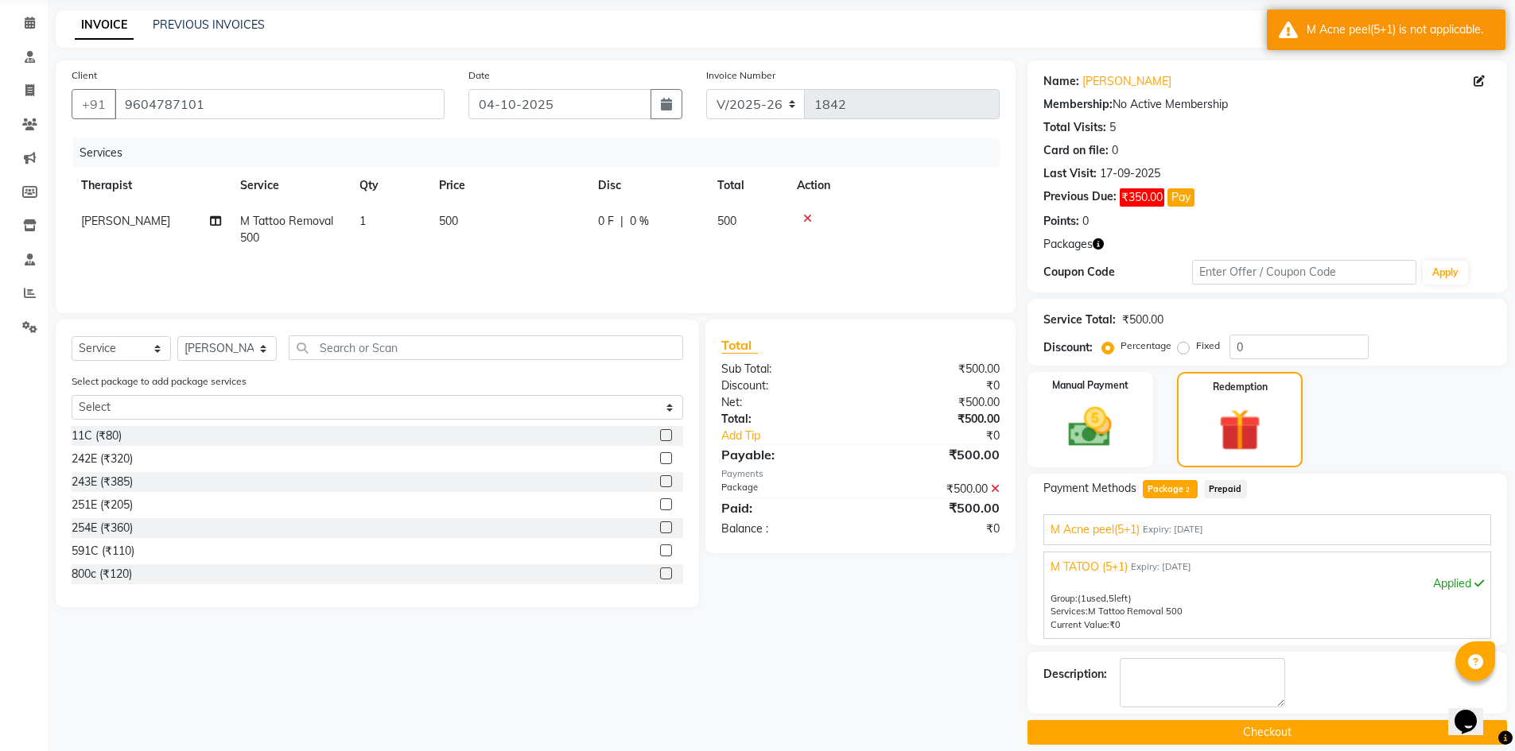
scroll to position [76, 0]
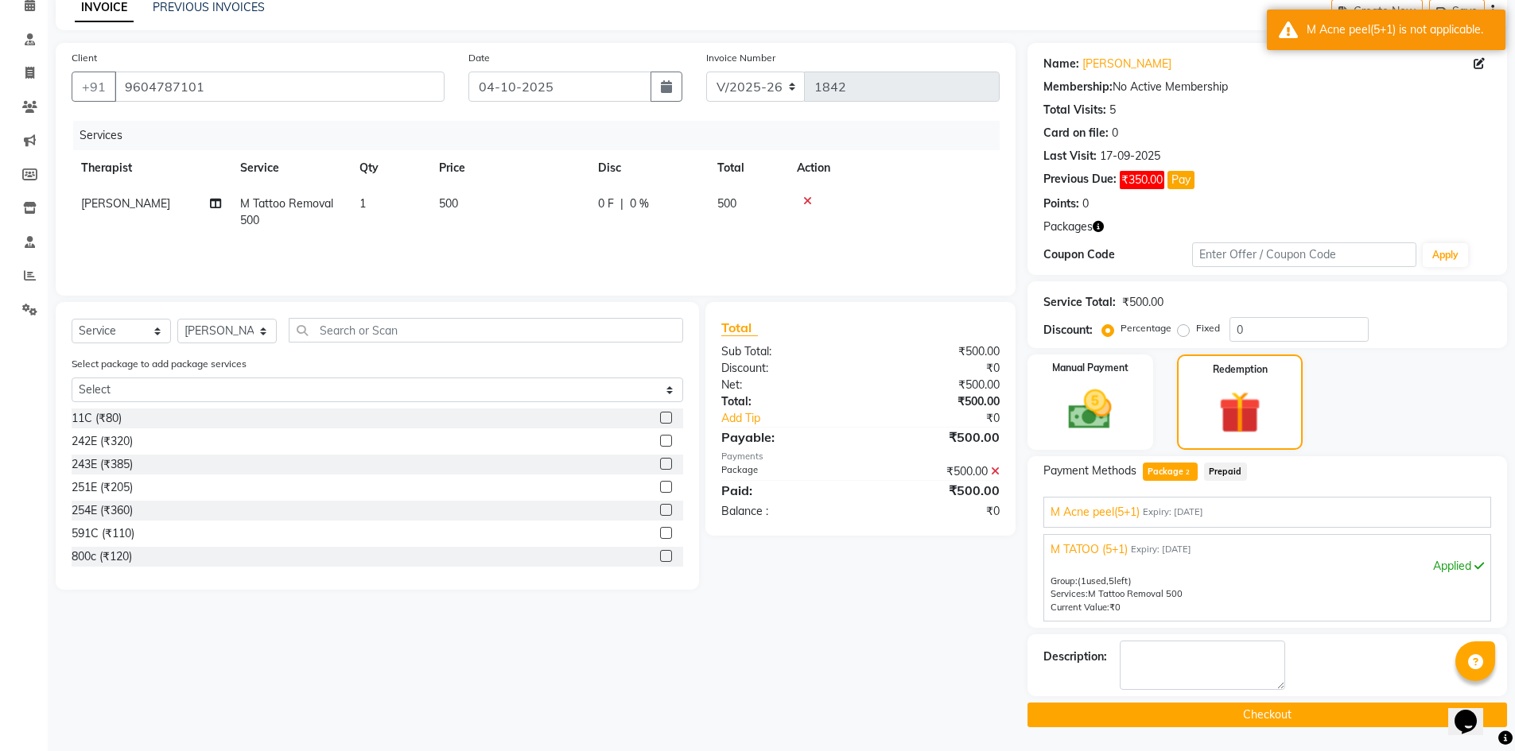
click at [1212, 708] on button "Checkout" at bounding box center [1266, 715] width 479 height 25
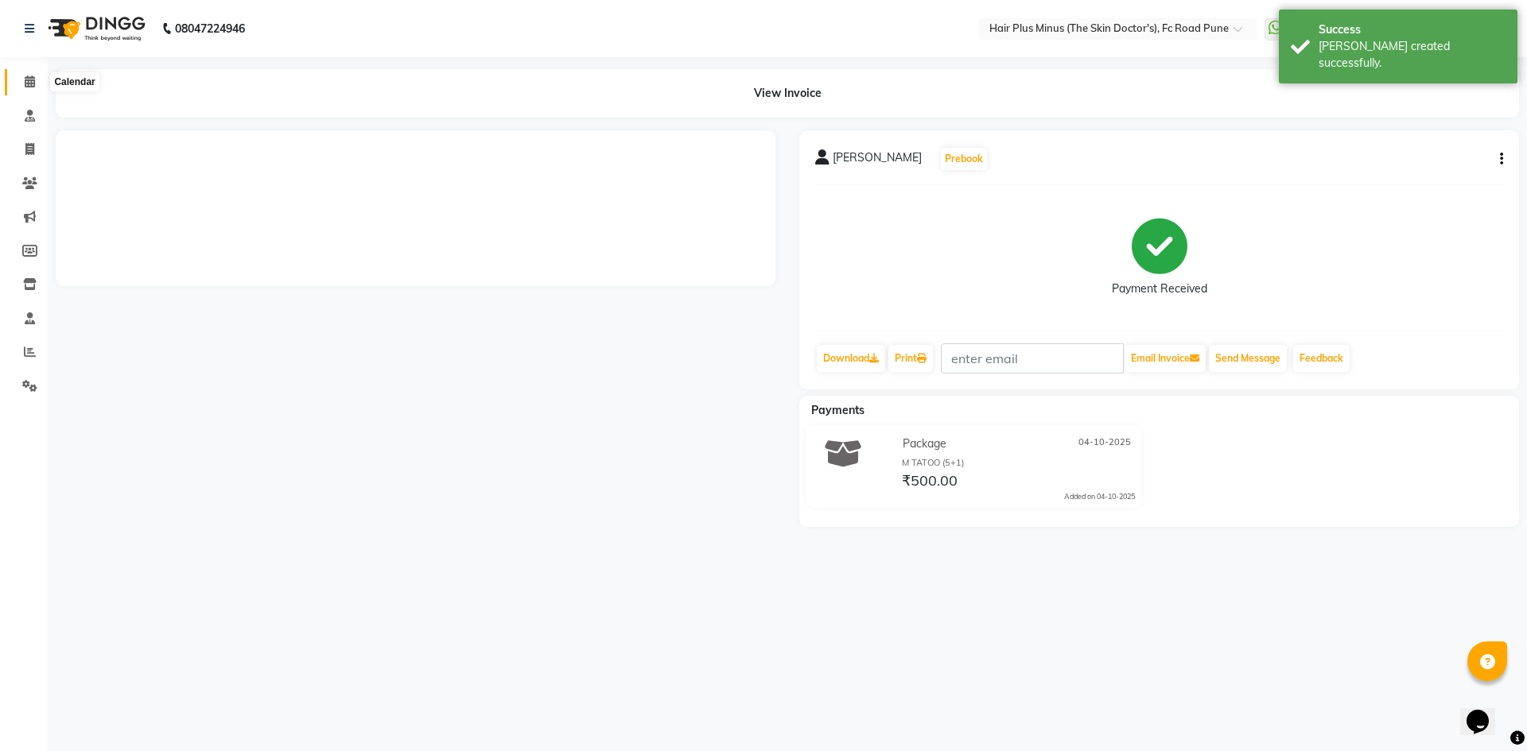
click at [23, 73] on span at bounding box center [30, 82] width 28 height 18
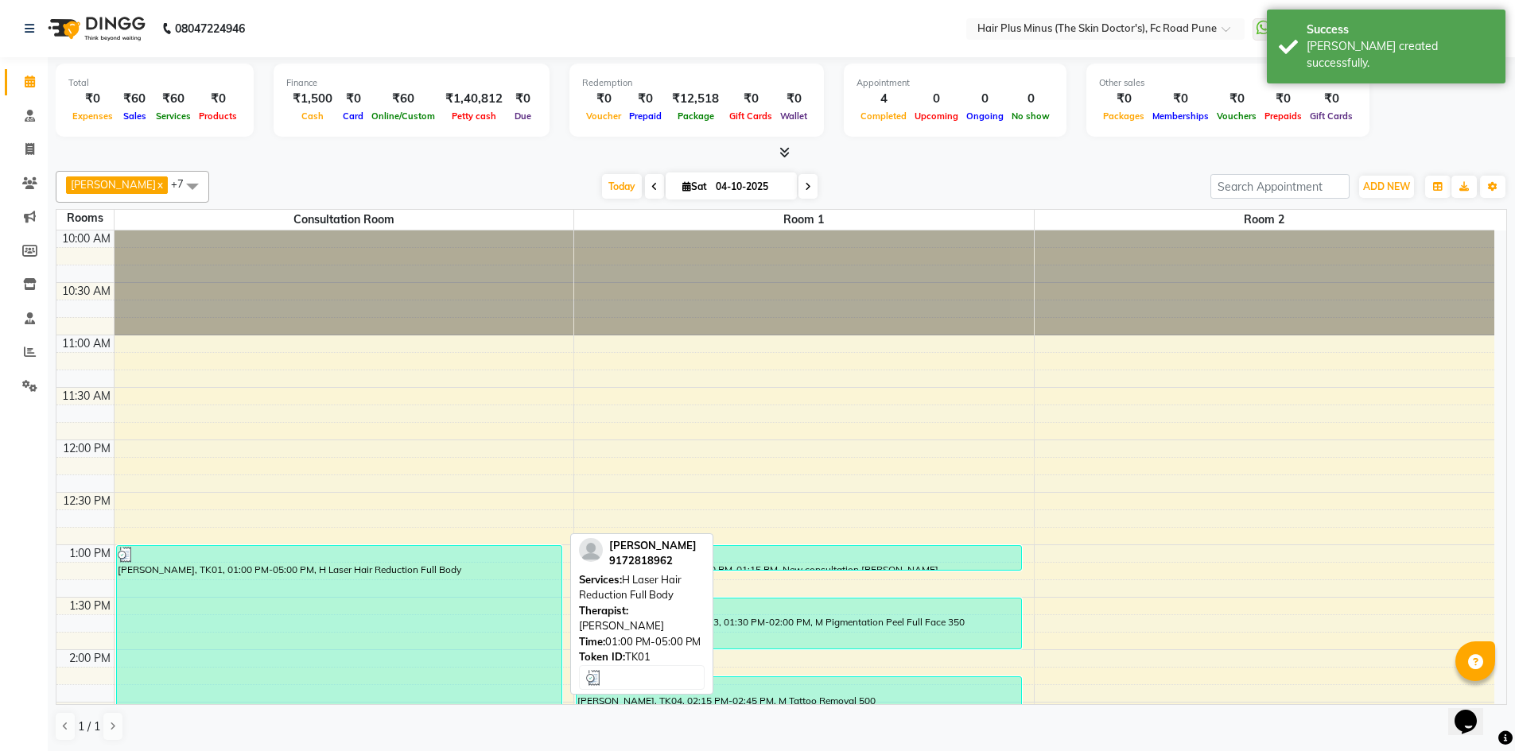
click at [236, 600] on div "[PERSON_NAME], TK01, 01:00 PM-05:00 PM, H Laser Hair Reduction Full Body" at bounding box center [339, 754] width 444 height 417
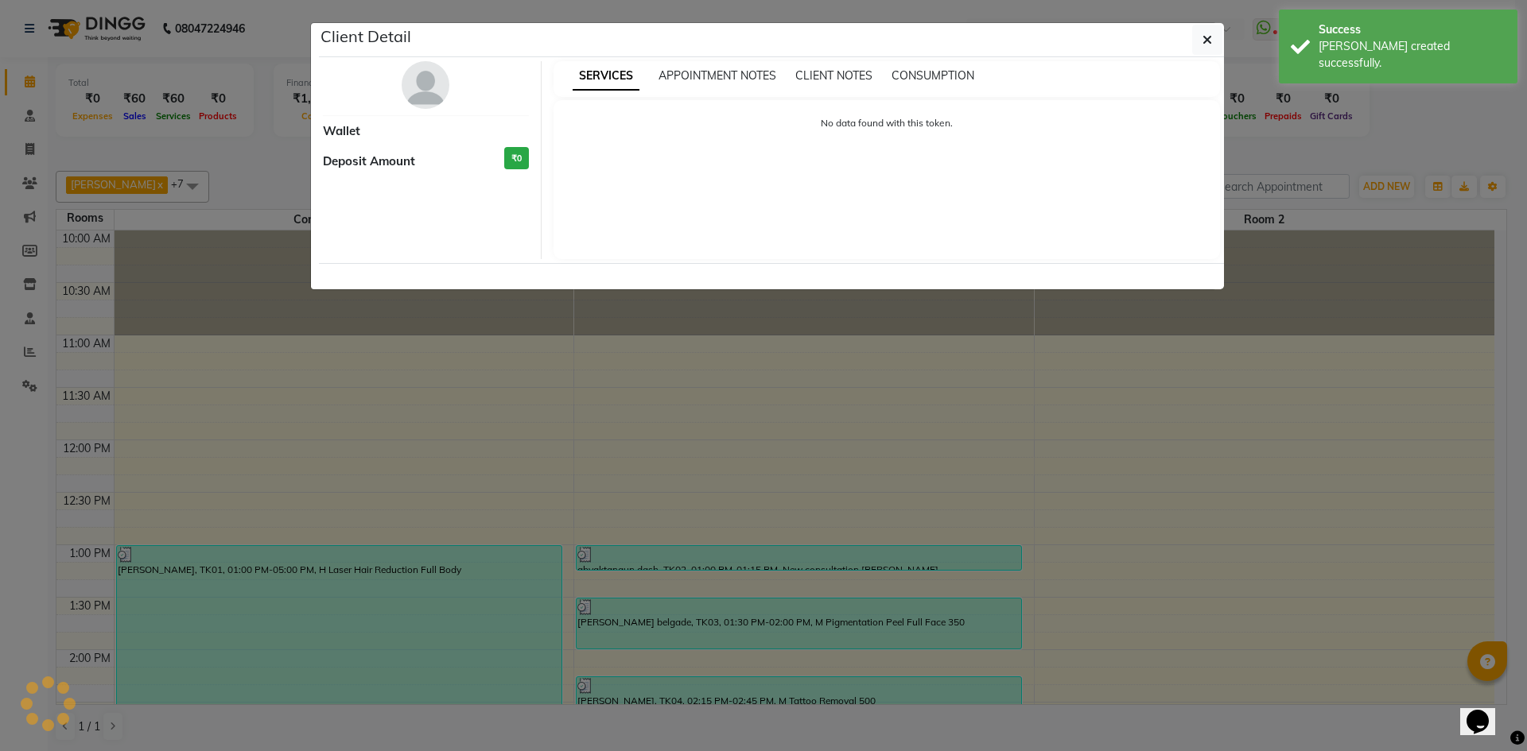
select select "3"
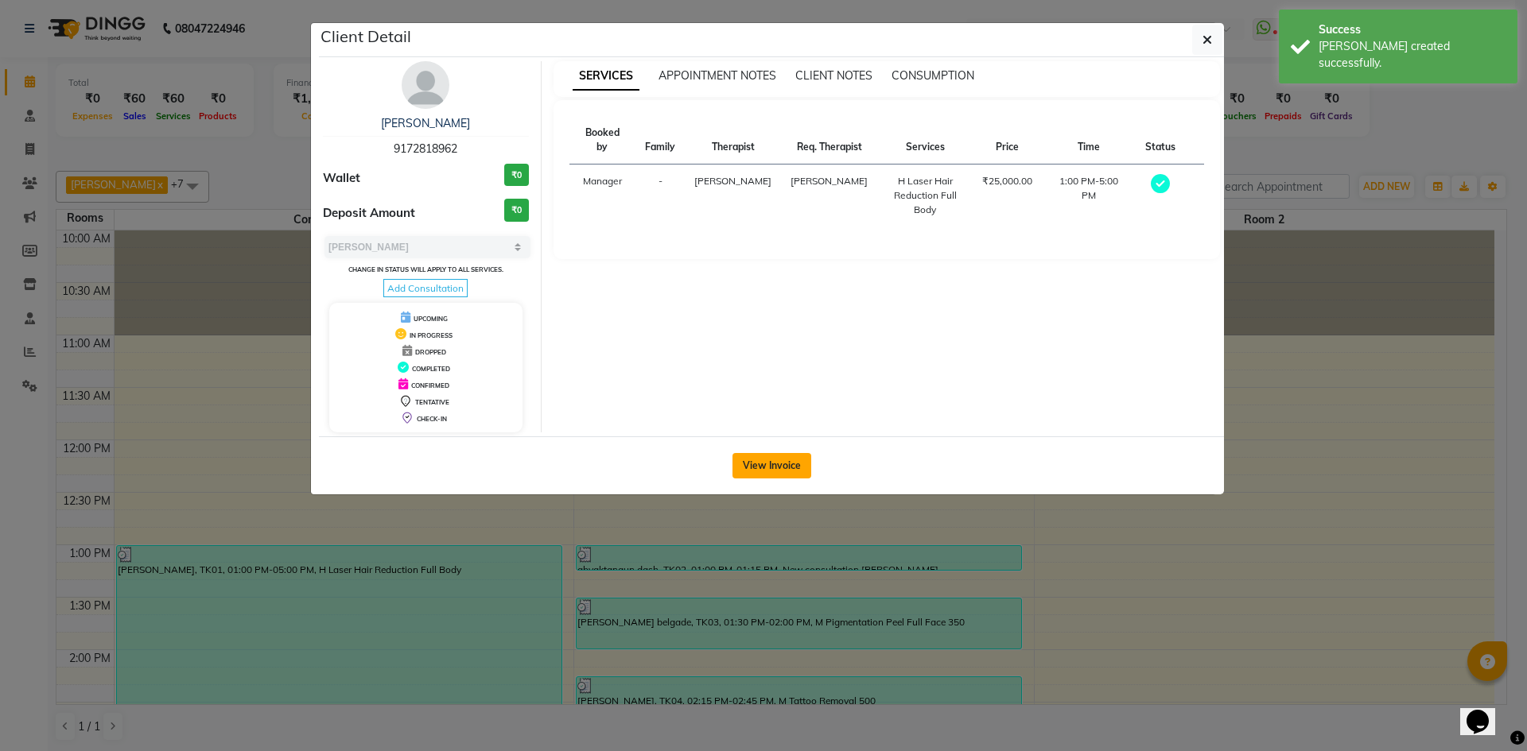
click at [778, 470] on button "View Invoice" at bounding box center [771, 465] width 79 height 25
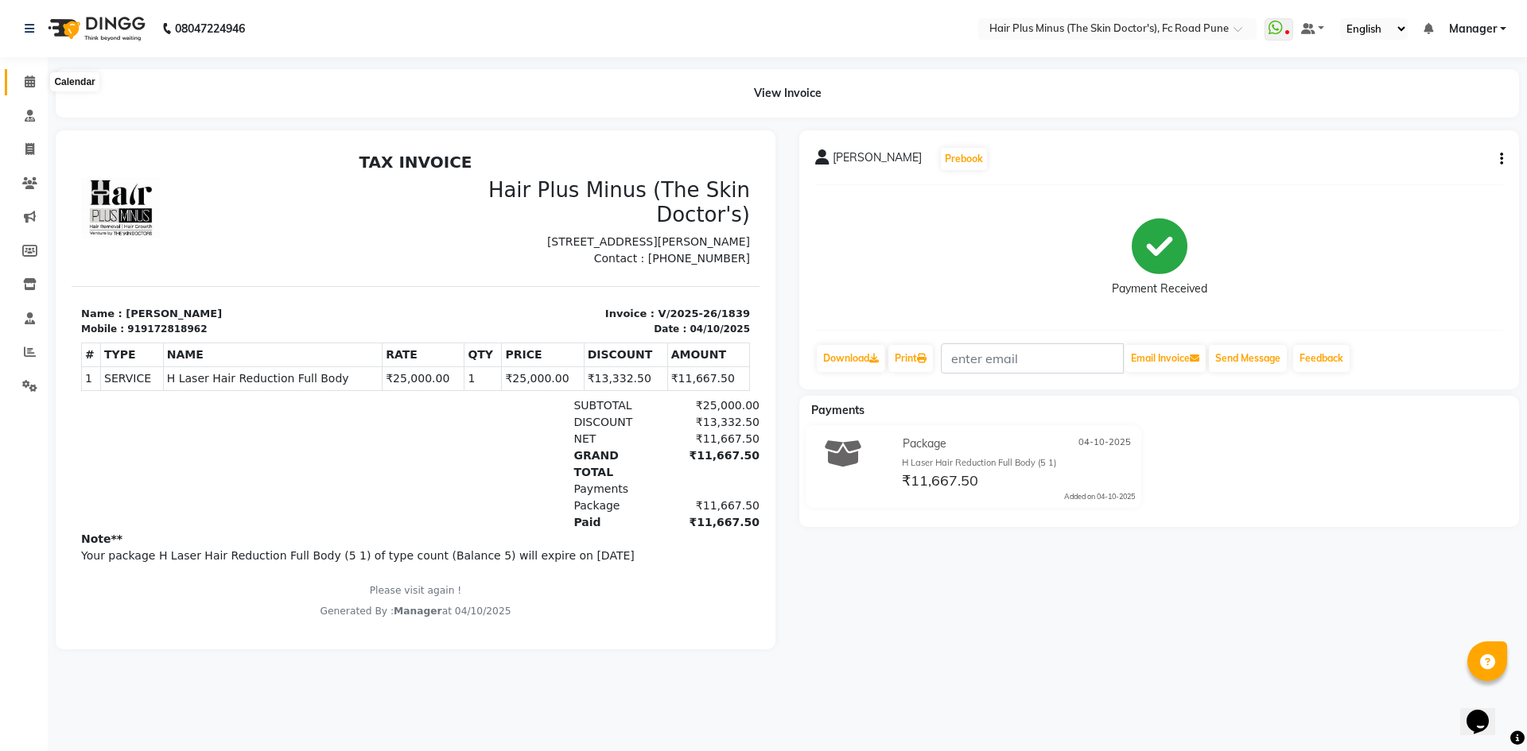
click at [29, 77] on icon at bounding box center [30, 82] width 10 height 12
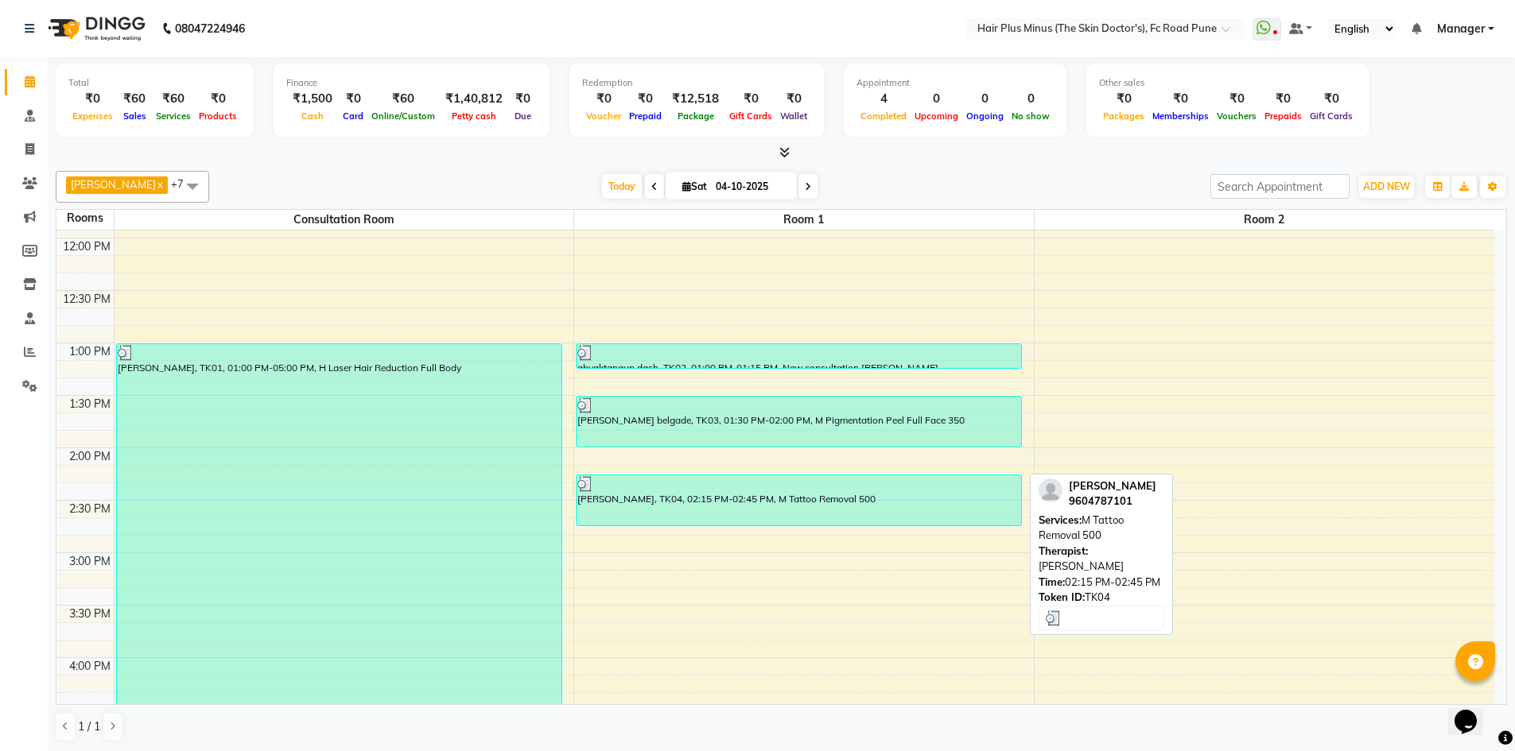
scroll to position [239, 0]
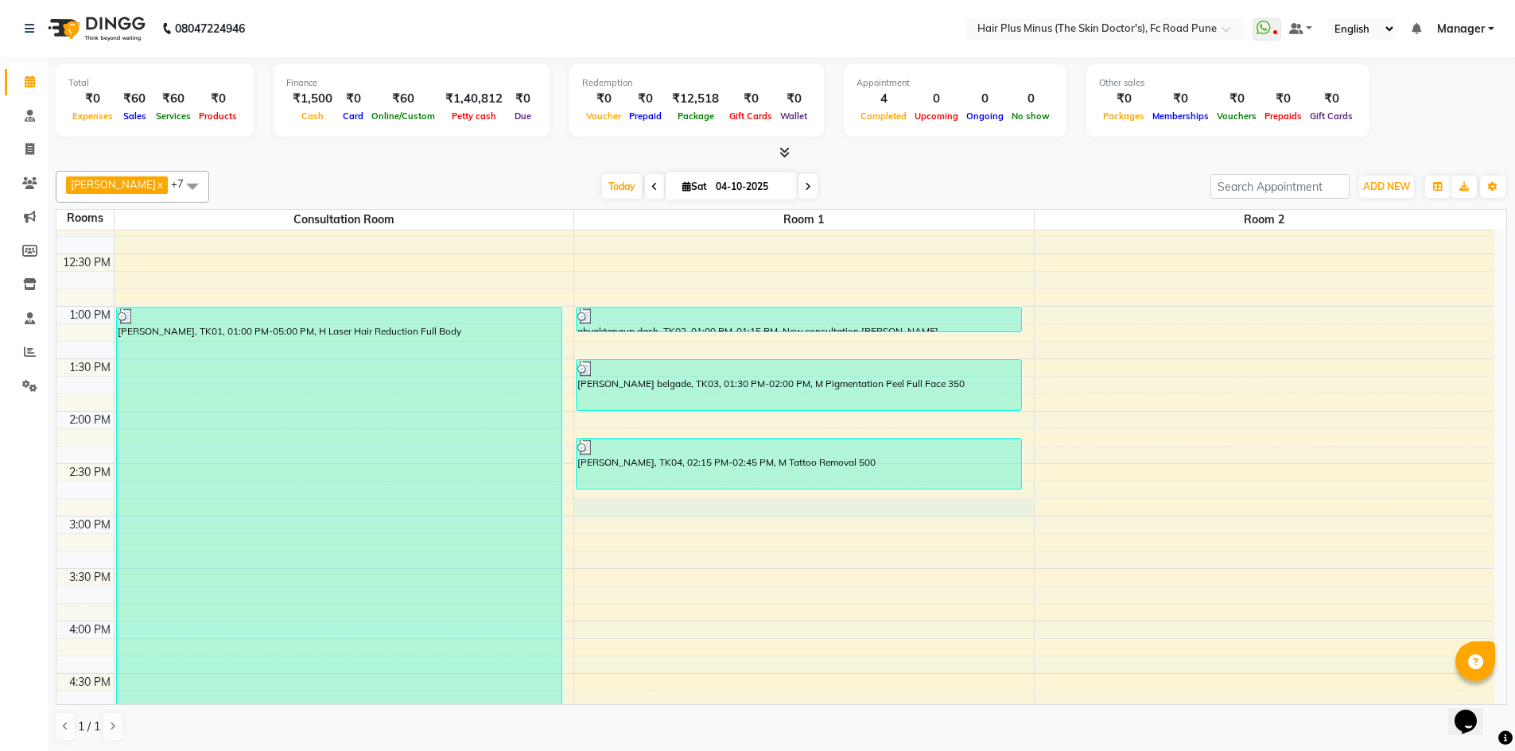
click at [683, 512] on div "10:00 AM 10:30 AM 11:00 AM 11:30 AM 12:00 PM 12:30 PM 1:00 PM 1:30 PM 2:00 PM 2…" at bounding box center [775, 569] width 1438 height 1154
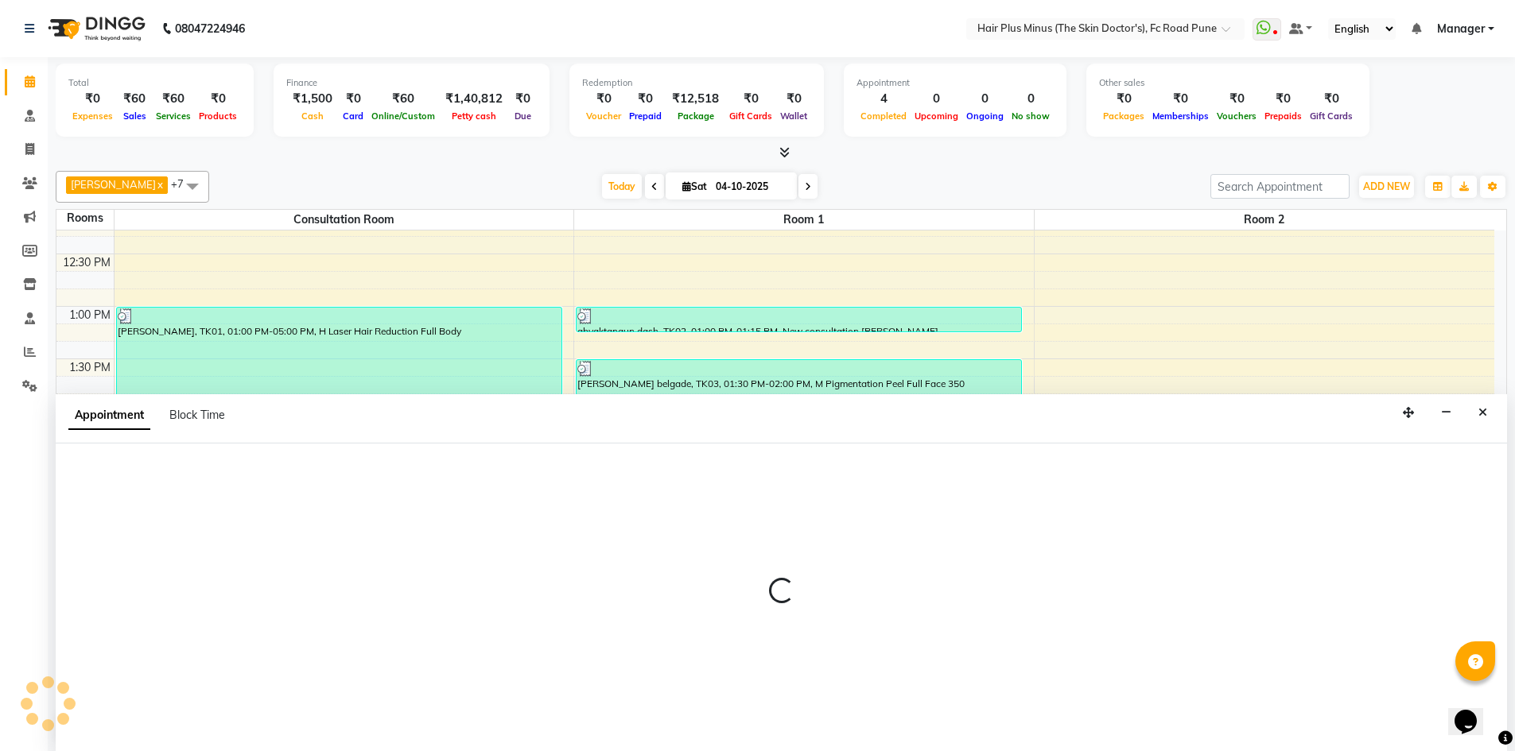
scroll to position [1, 0]
select select "tentative"
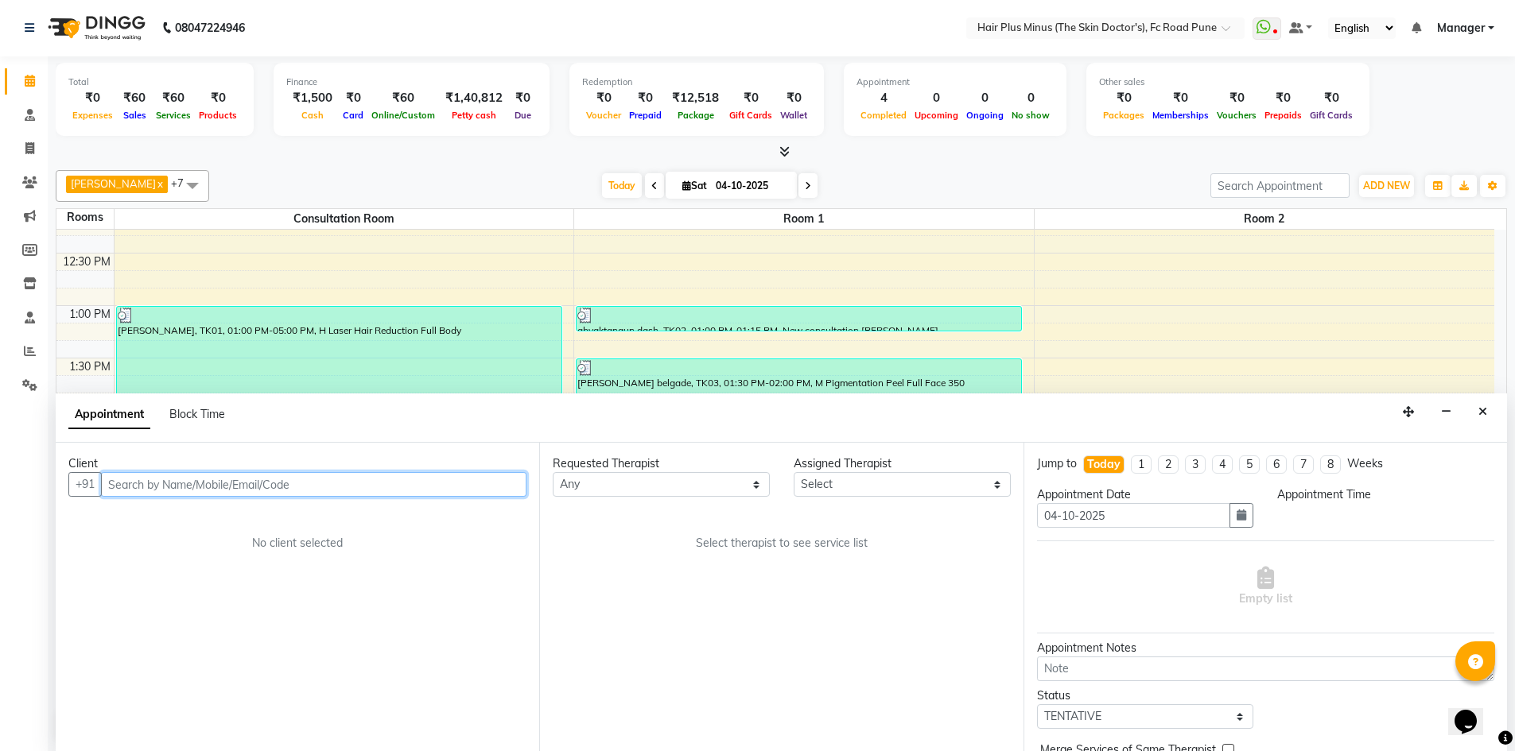
select select "885"
click at [424, 489] on input "text" at bounding box center [313, 484] width 425 height 25
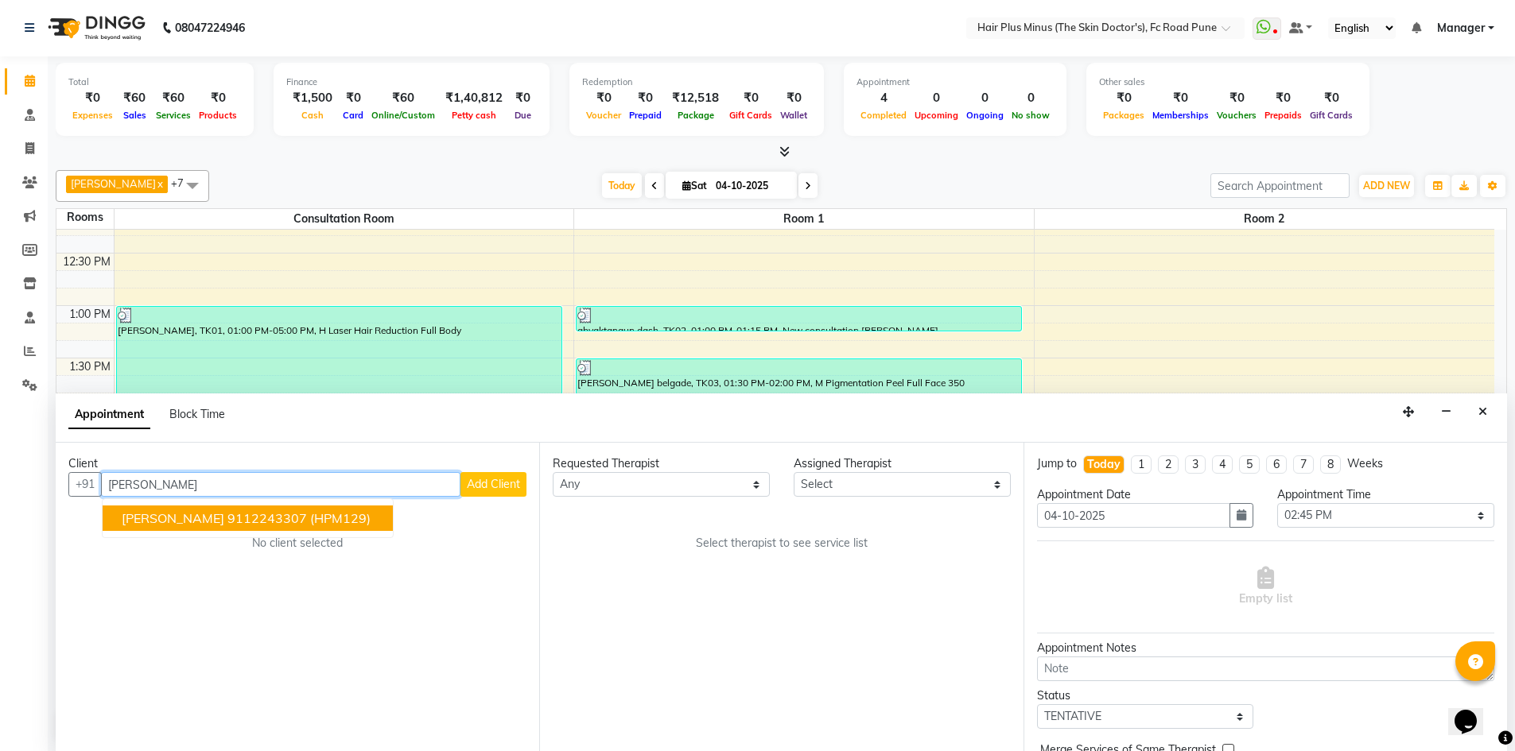
click at [312, 516] on span "(HPM129)" at bounding box center [340, 518] width 60 height 16
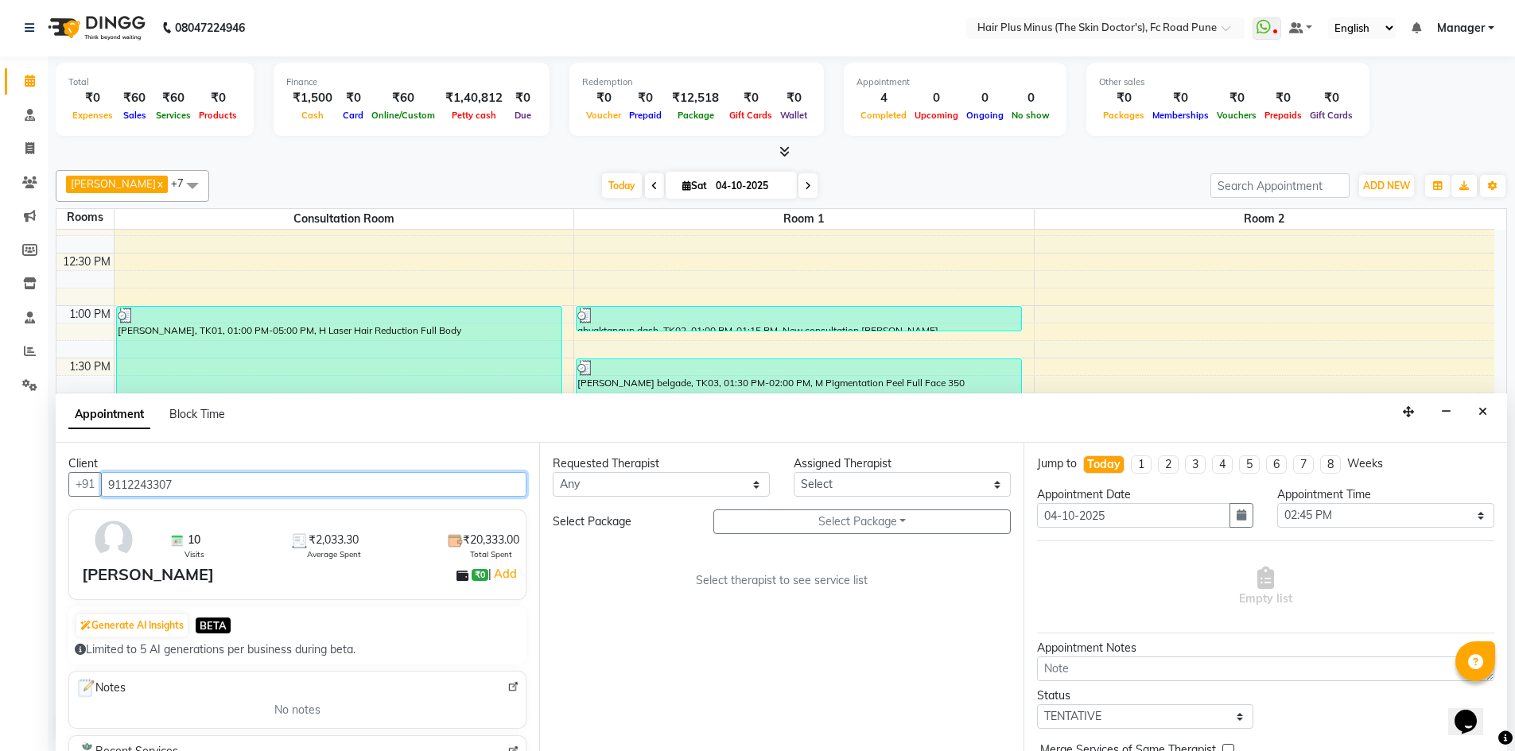
type input "9112243307"
click at [766, 485] on select "Any Dr [PERSON_NAME] Dr. [PERSON_NAME] [PERSON_NAME] Dr [PERSON_NAME] [PERSON_N…" at bounding box center [661, 484] width 217 height 25
select select "71424"
click at [553, 472] on select "Any Dr [PERSON_NAME] Dr. [PERSON_NAME] [PERSON_NAME] Dr [PERSON_NAME] [PERSON_N…" at bounding box center [661, 484] width 217 height 25
select select "71424"
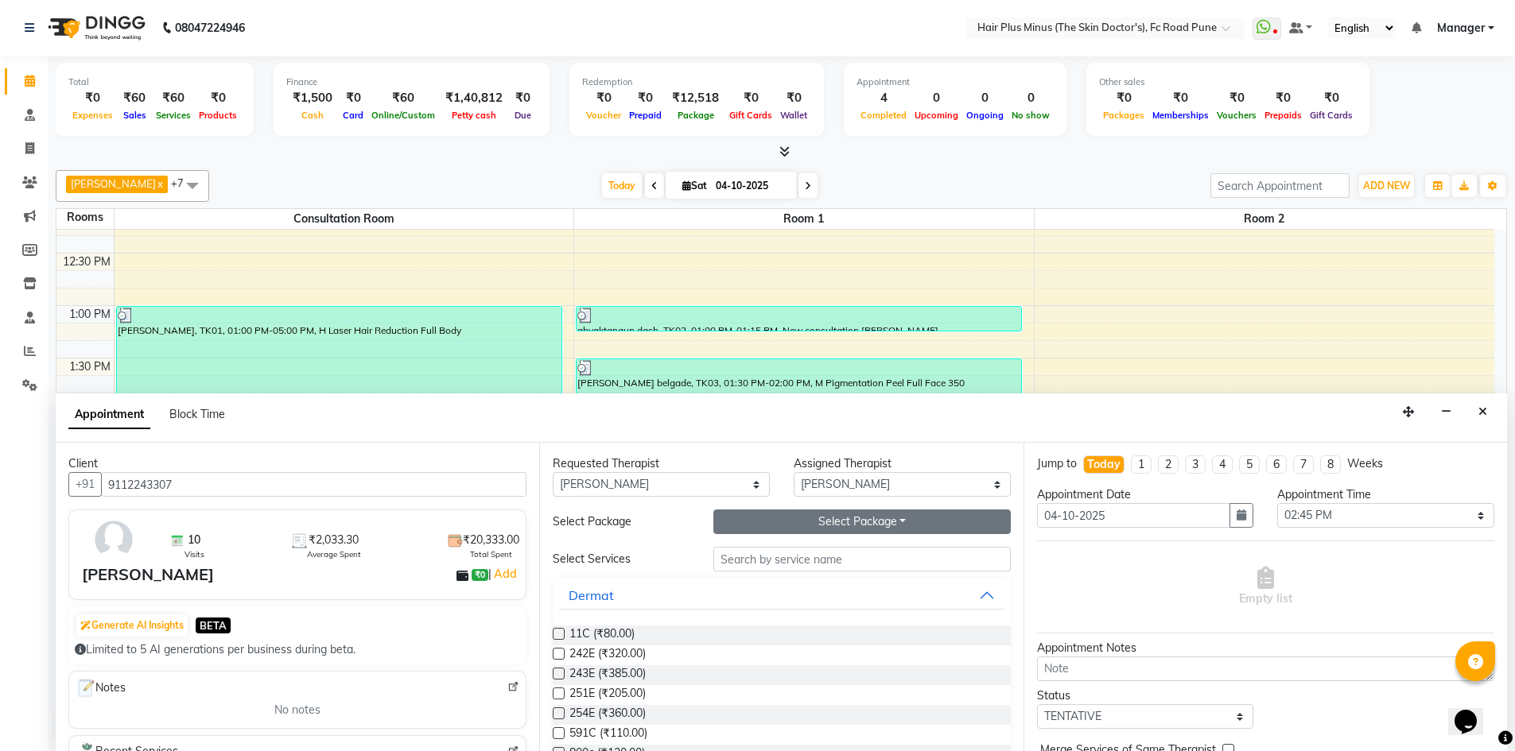
click at [825, 519] on button "Select Package Toggle Dropdown" at bounding box center [861, 522] width 297 height 25
click at [804, 581] on li "H Laser Hair Reduction Upper Lips (5 1)" at bounding box center [844, 577] width 260 height 23
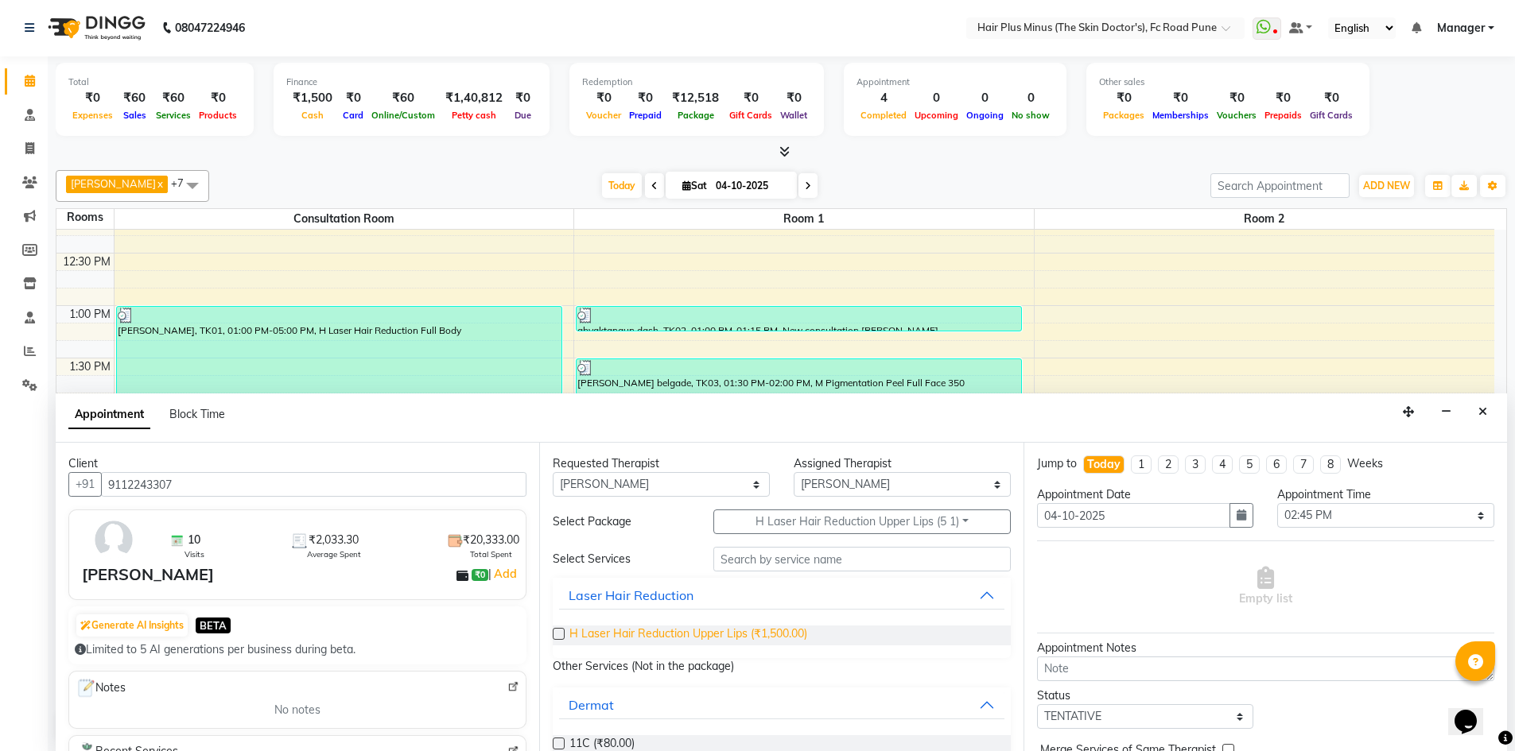
click at [569, 631] on span "H Laser Hair Reduction Upper Lips (₹1,500.00)" at bounding box center [688, 636] width 238 height 20
checkbox input "true"
select select "4035"
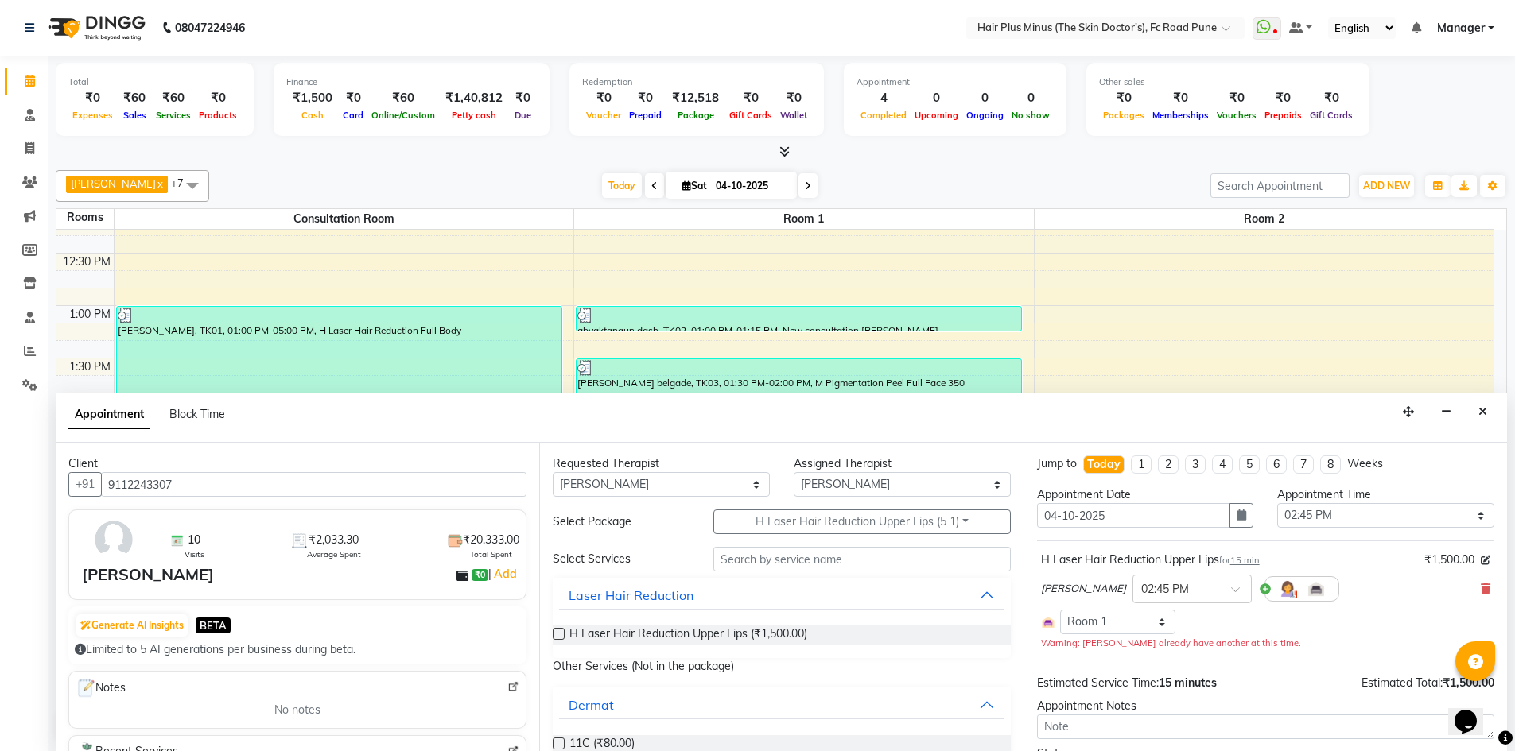
click at [556, 635] on label at bounding box center [559, 634] width 12 height 12
click at [556, 635] on input "checkbox" at bounding box center [558, 635] width 10 height 10
checkbox input "true"
select select "4035"
click at [557, 632] on label at bounding box center [559, 634] width 12 height 12
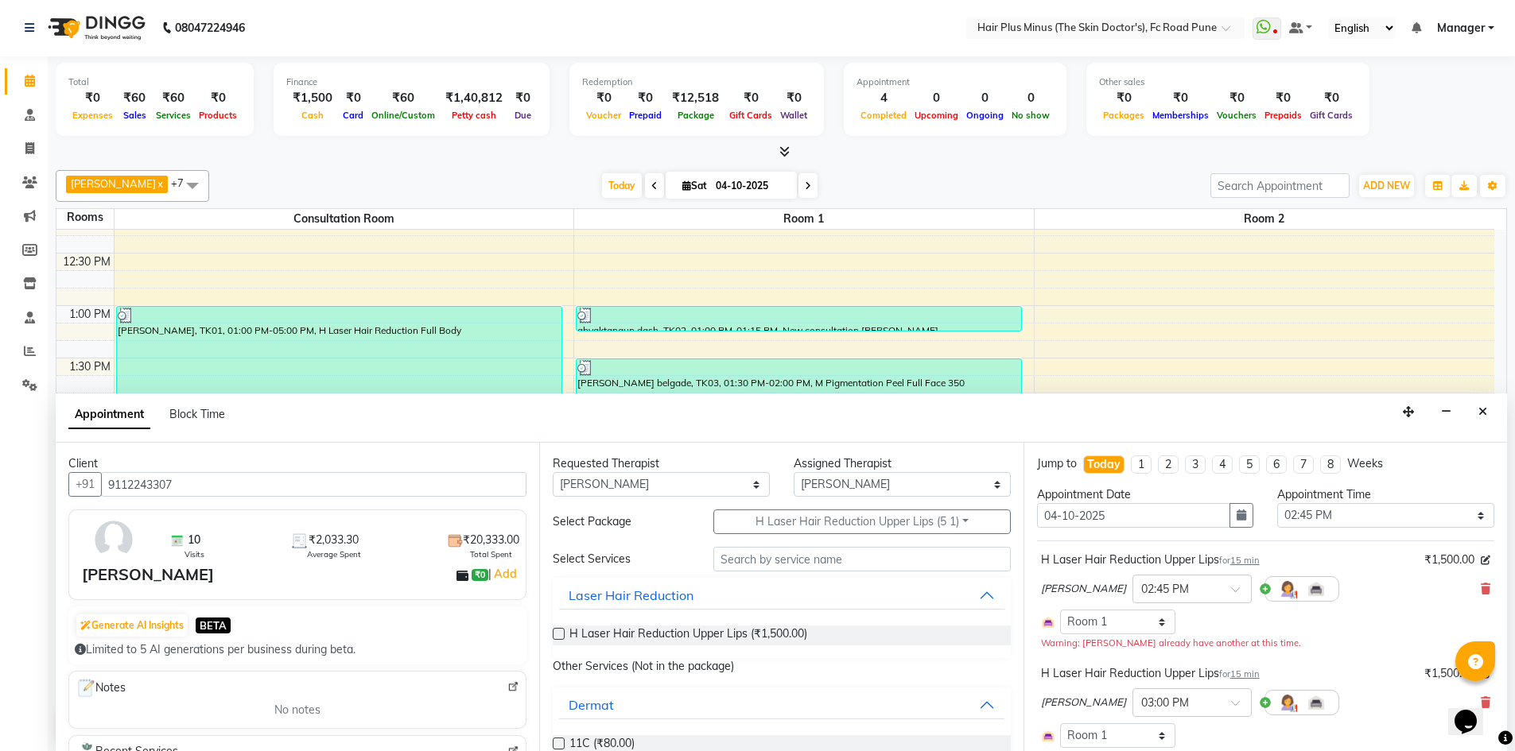
click at [557, 632] on input "checkbox" at bounding box center [558, 635] width 10 height 10
checkbox input "true"
select select "4035"
checkbox input "false"
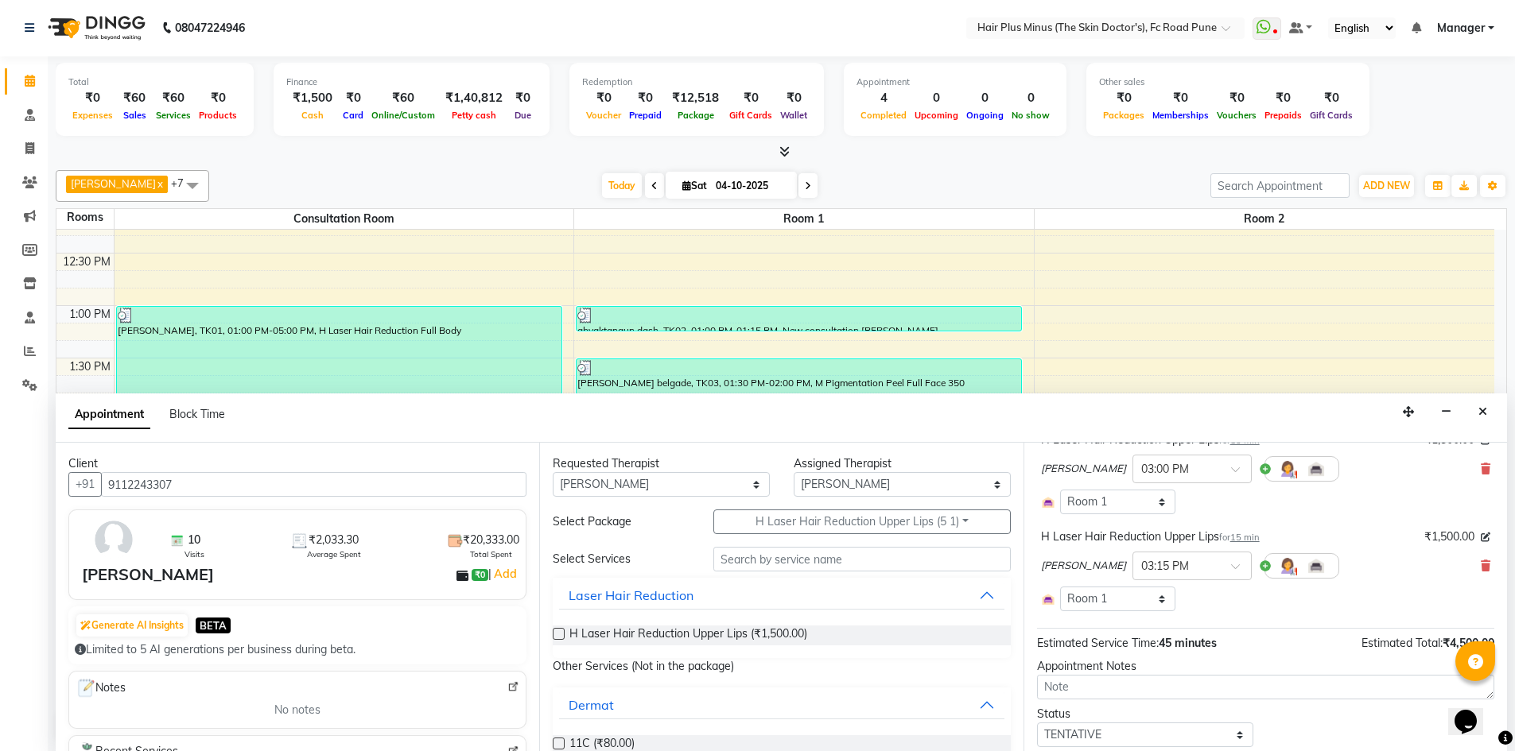
scroll to position [304, 0]
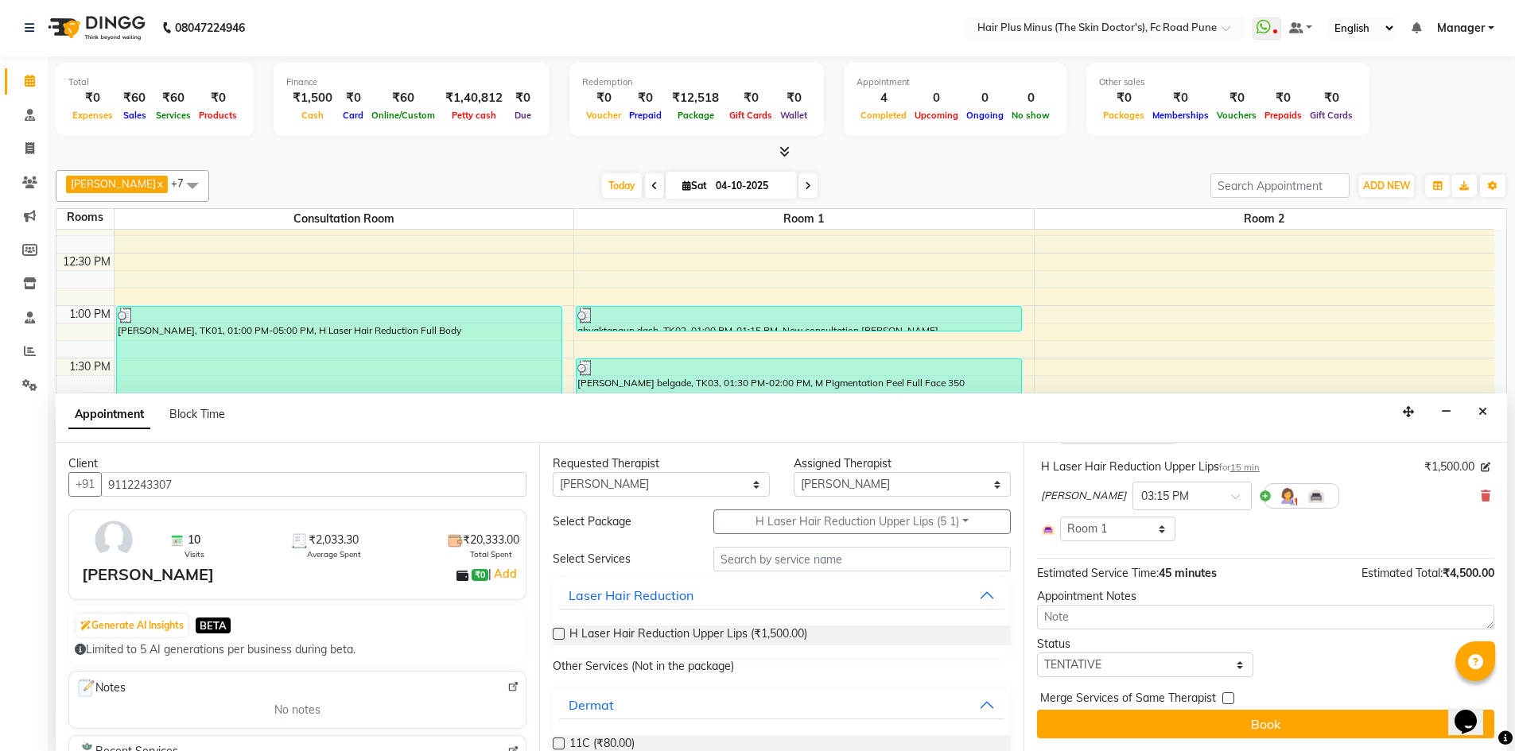
click at [1202, 714] on button "Book" at bounding box center [1265, 724] width 457 height 29
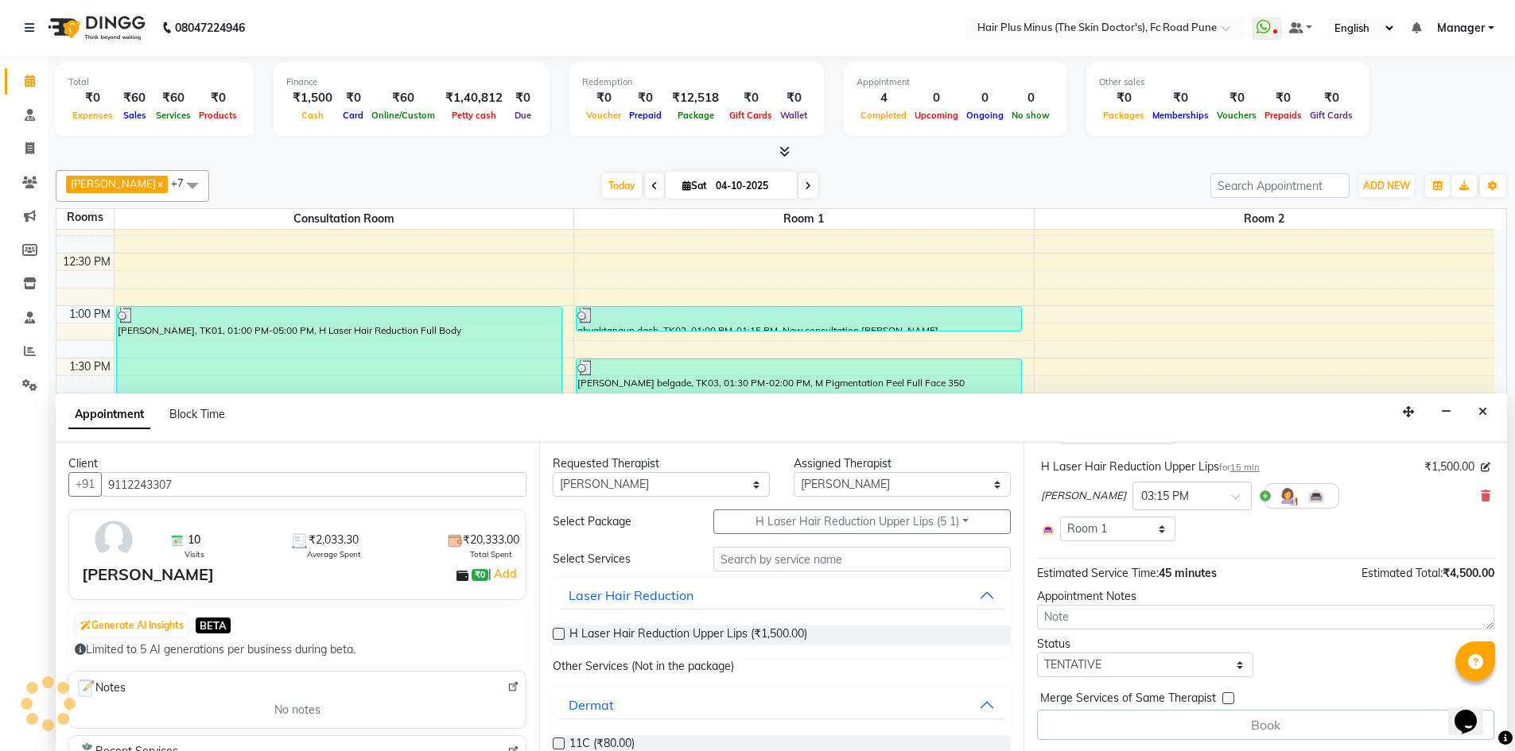
scroll to position [0, 0]
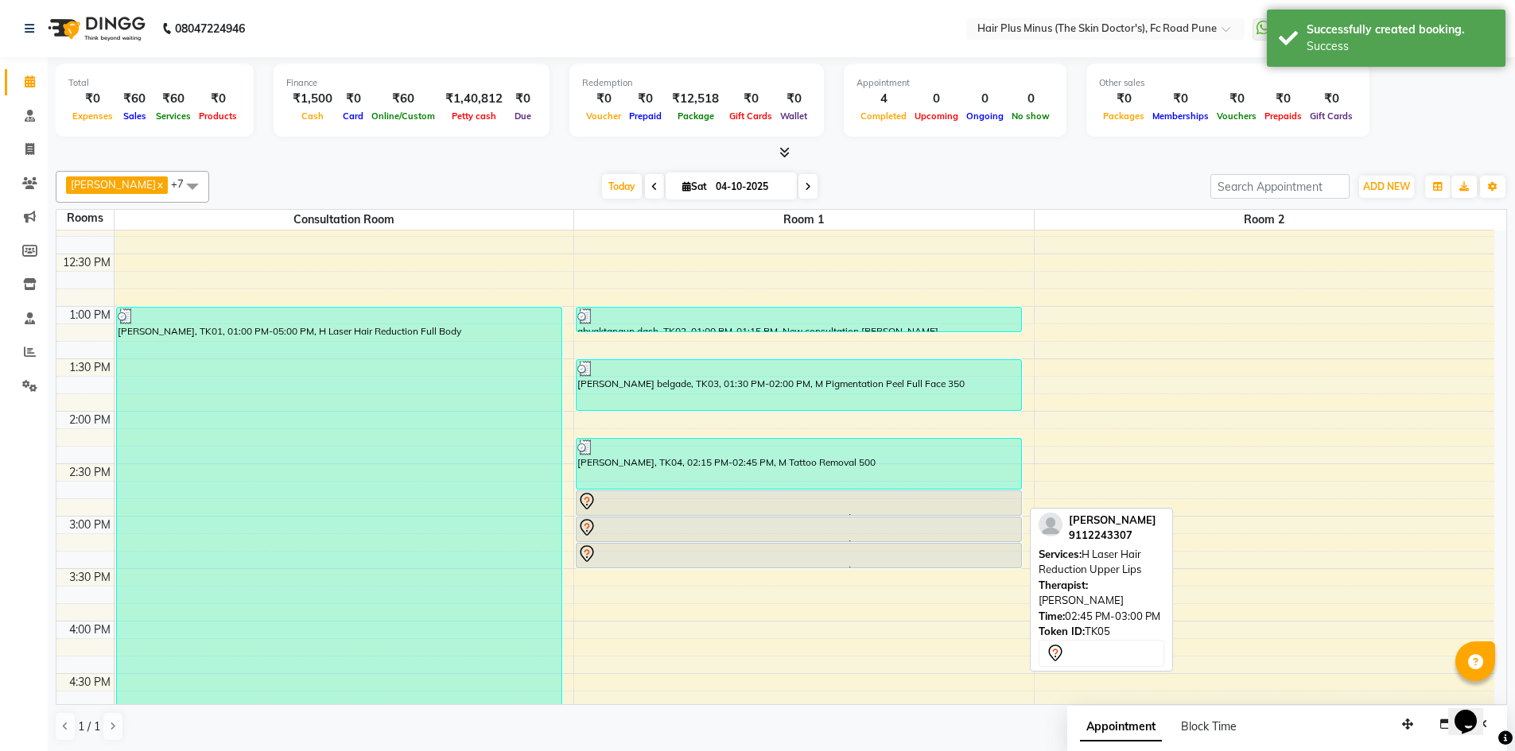
click at [789, 506] on div at bounding box center [798, 501] width 443 height 19
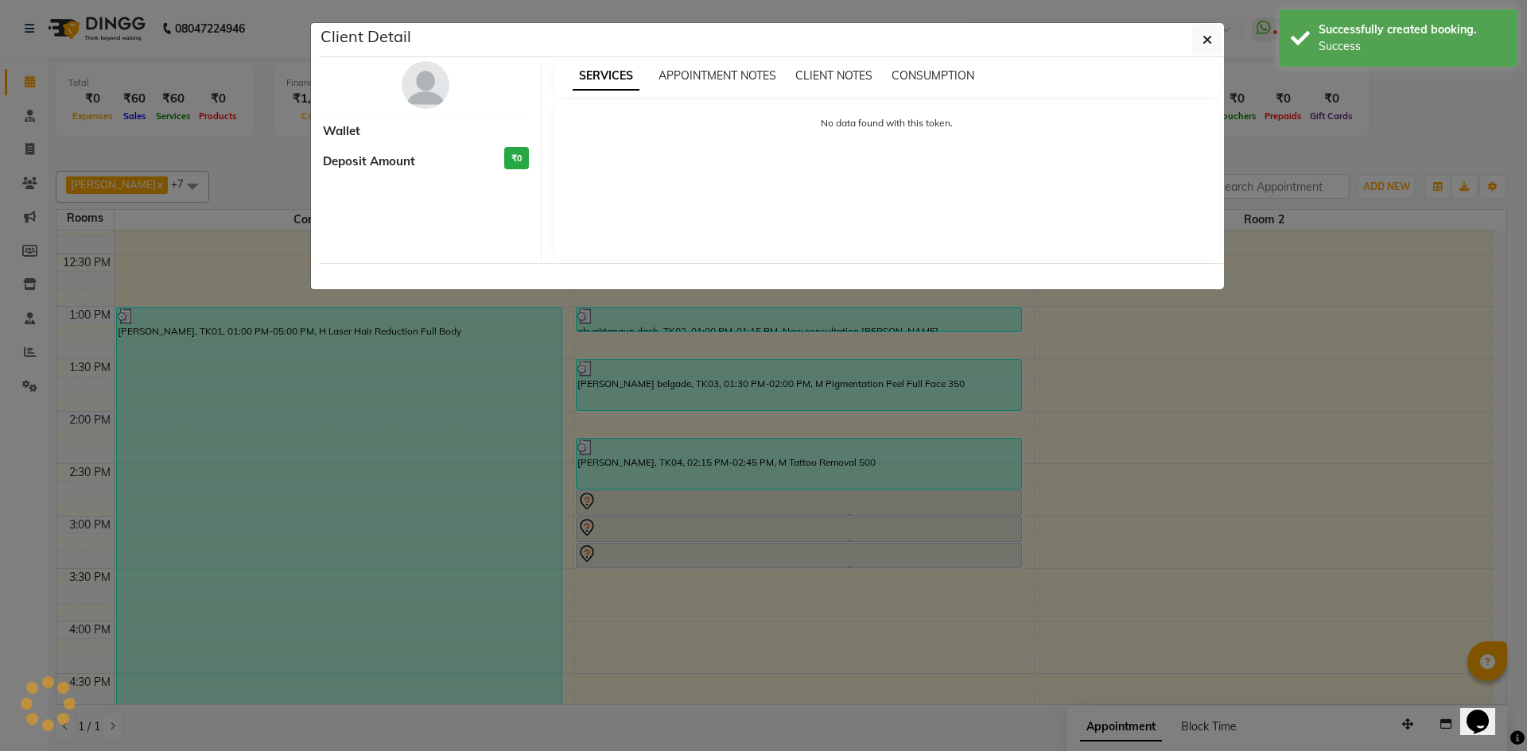
select select "7"
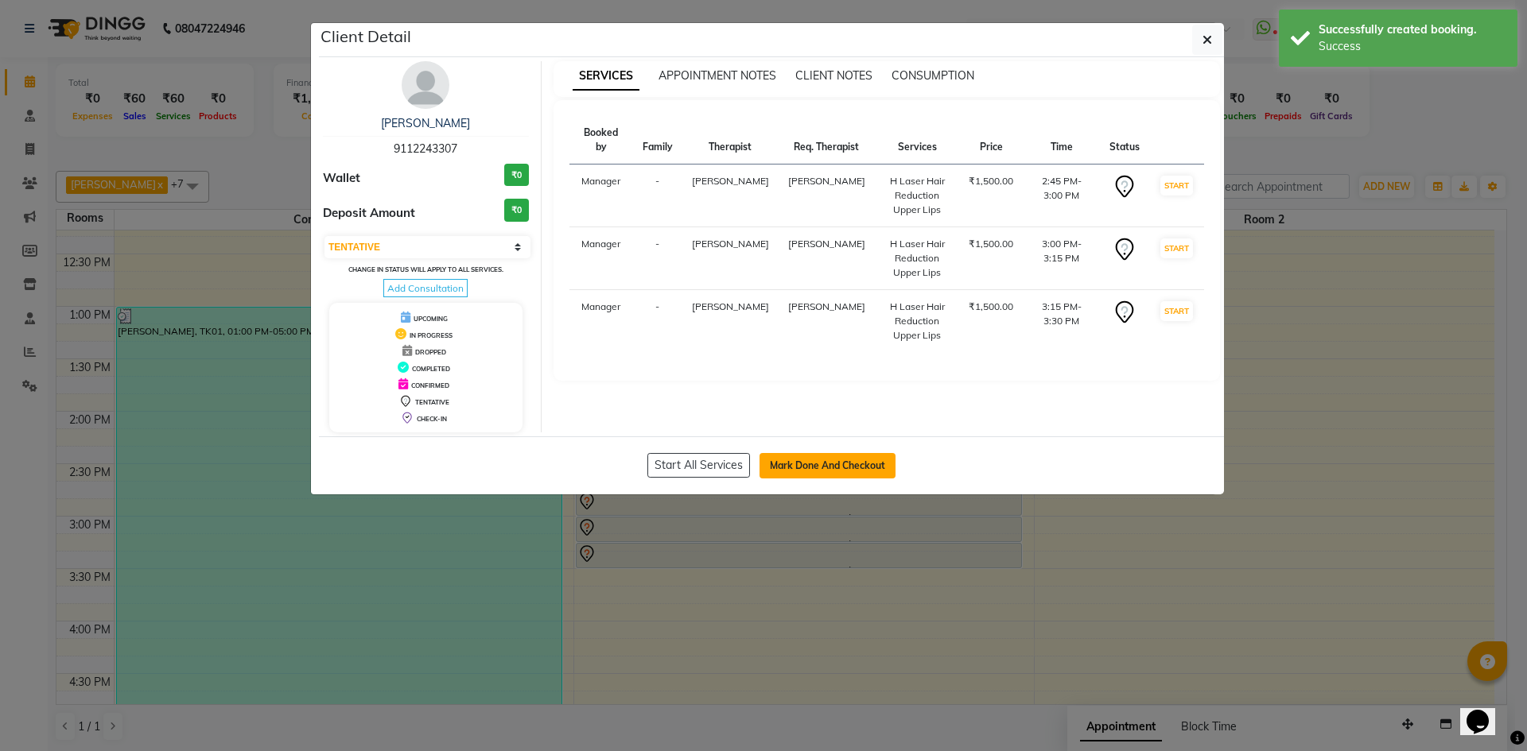
drag, startPoint x: 825, startPoint y: 468, endPoint x: 814, endPoint y: 471, distance: 11.6
click at [797, 471] on button "Mark Done And Checkout" at bounding box center [827, 465] width 136 height 25
select select "service"
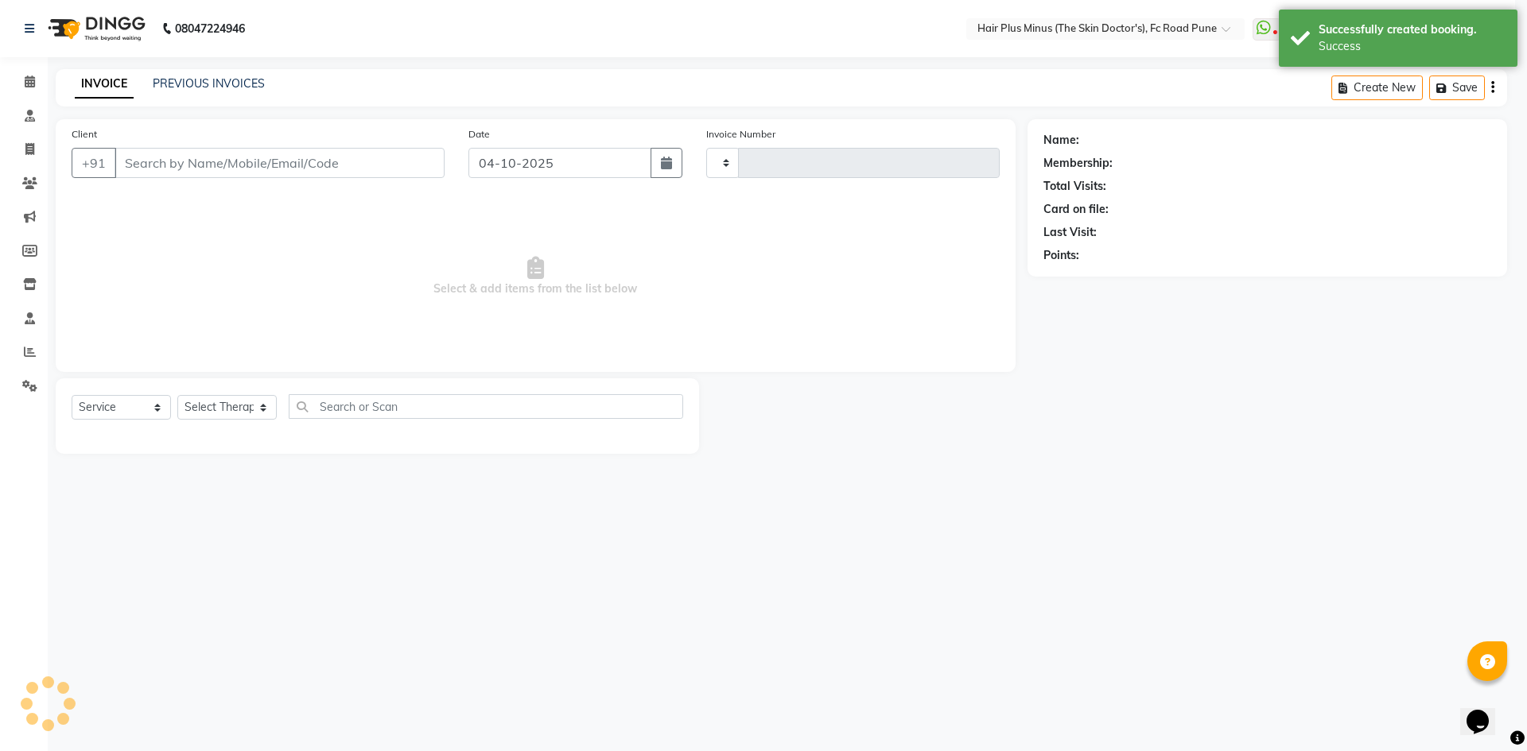
type input "1843"
select select "7911"
type input "9112243307"
select select "71424"
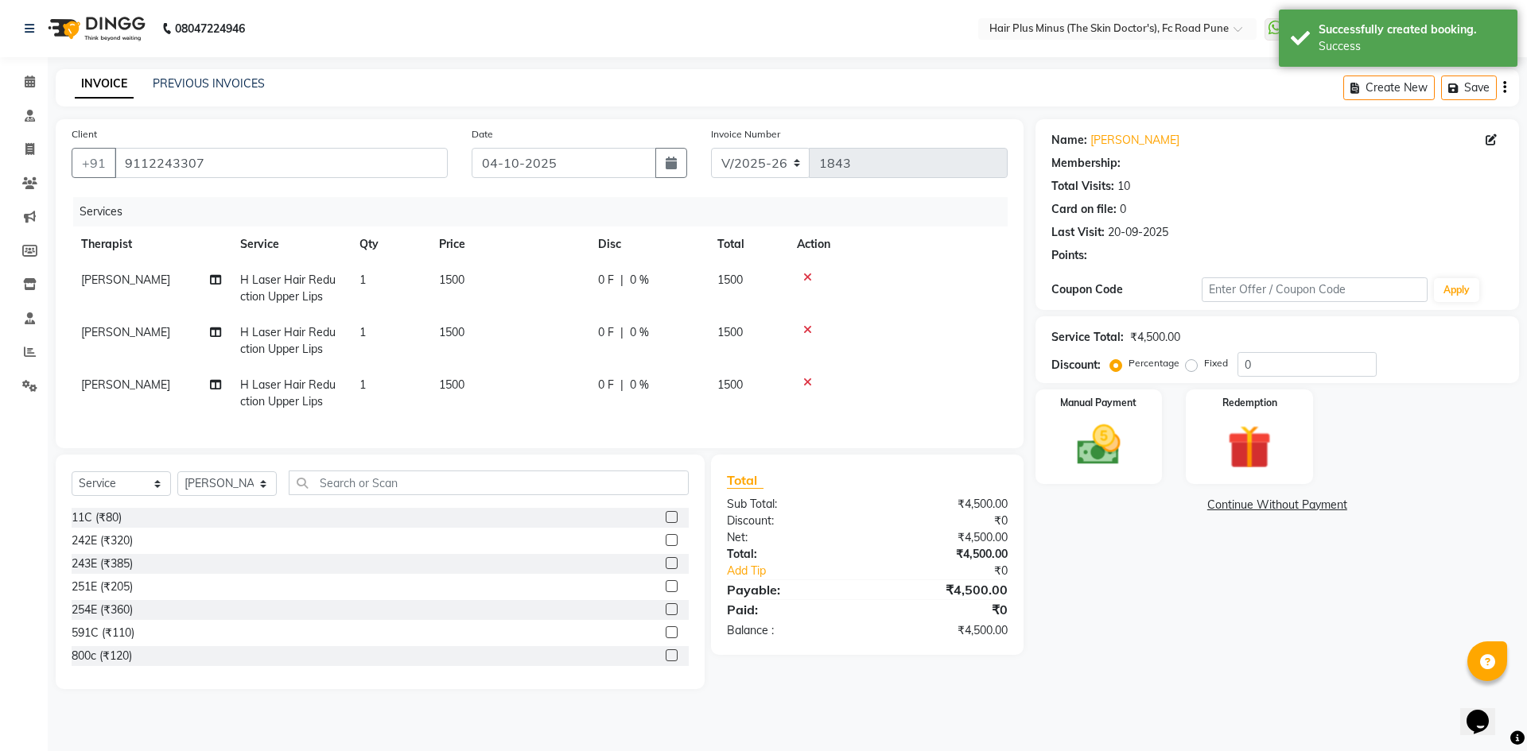
click at [806, 381] on icon at bounding box center [807, 382] width 9 height 11
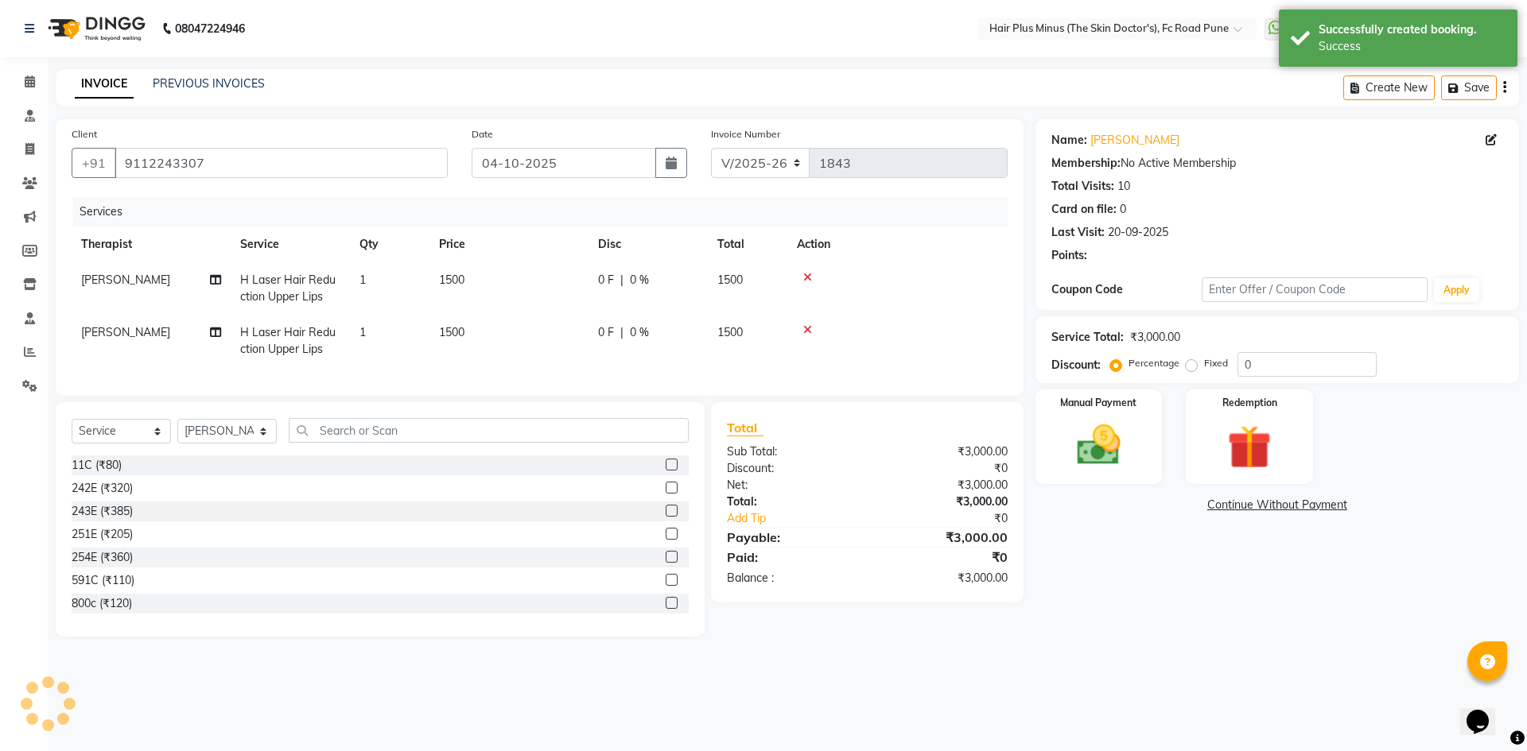
click at [805, 329] on icon at bounding box center [807, 329] width 9 height 11
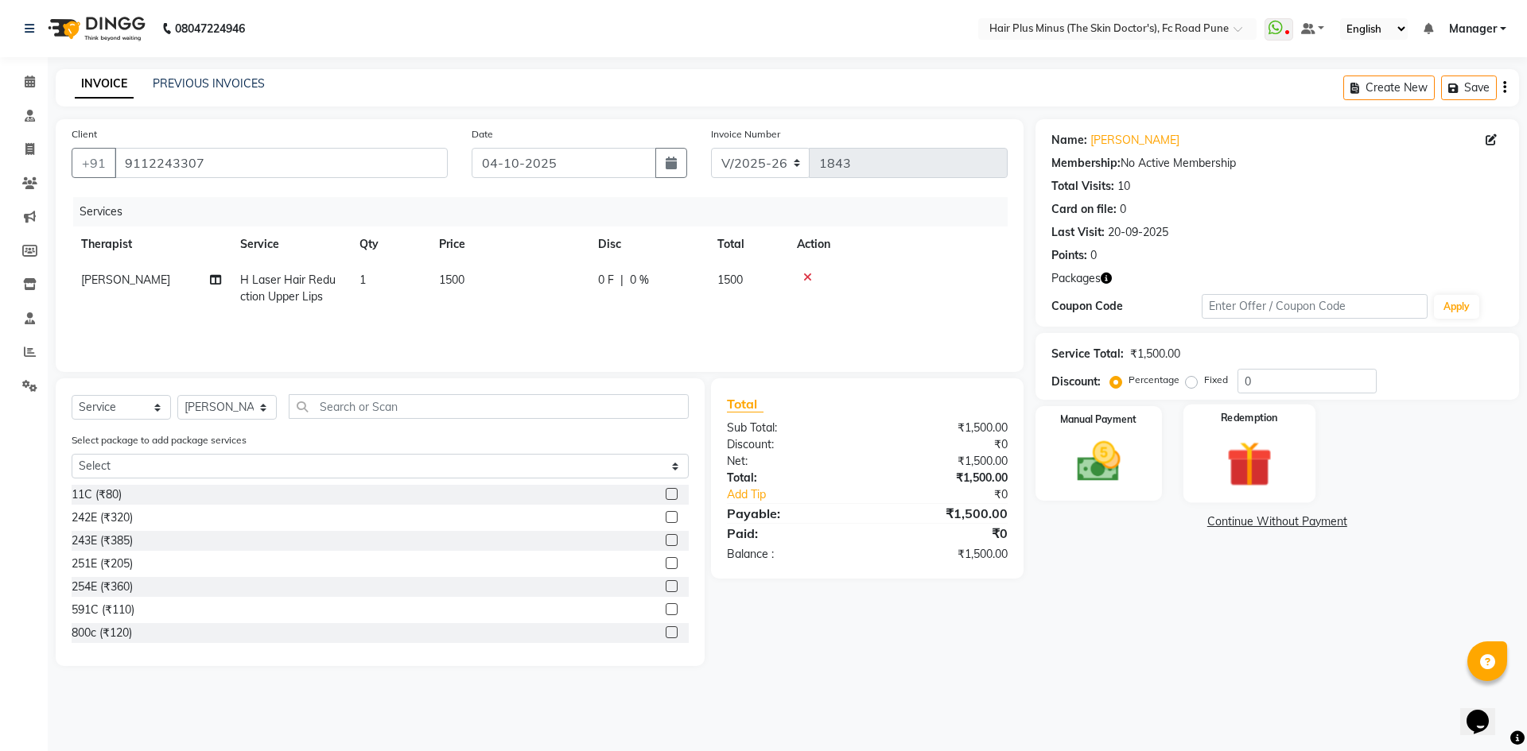
click at [1254, 462] on img at bounding box center [1249, 464] width 74 height 56
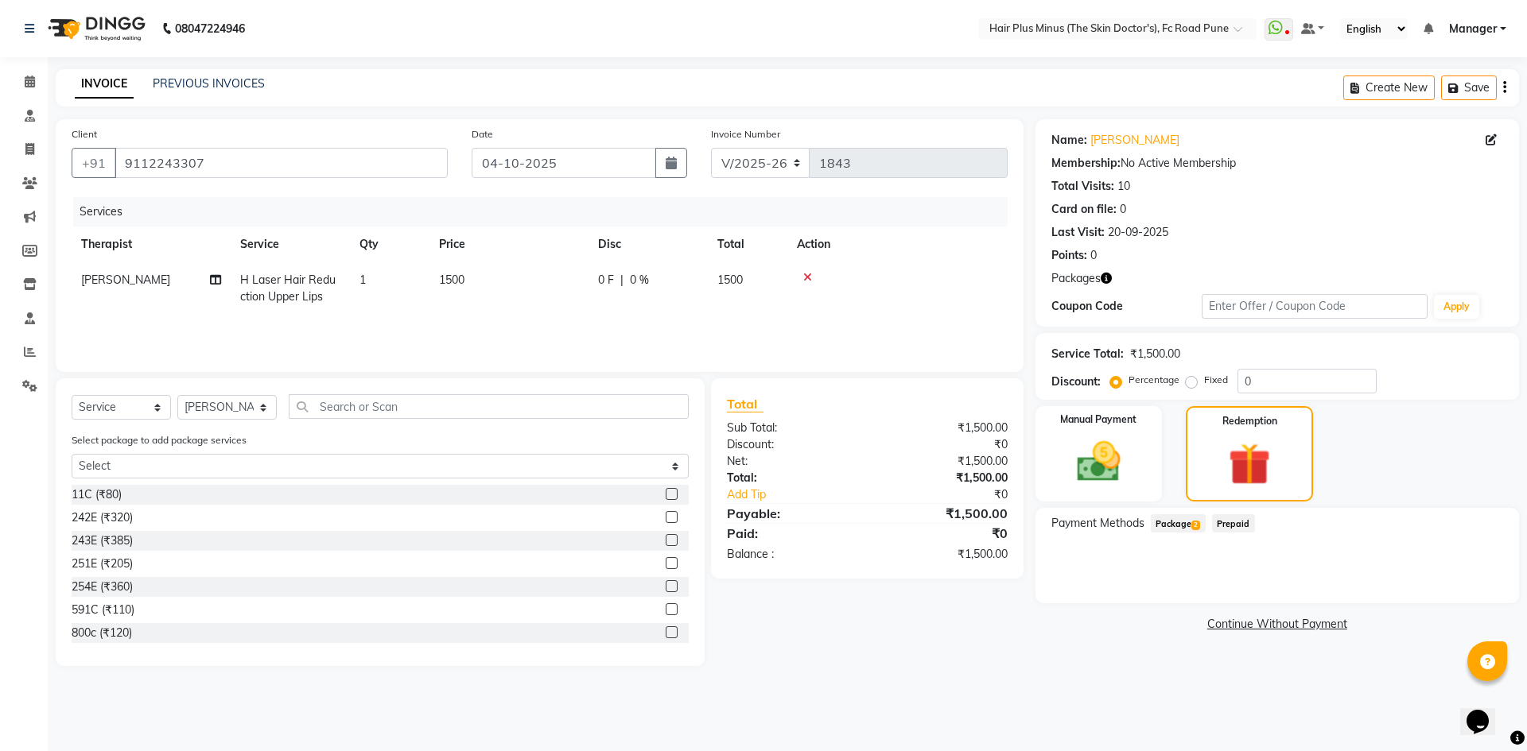
click at [1178, 518] on span "Package 2" at bounding box center [1177, 523] width 55 height 18
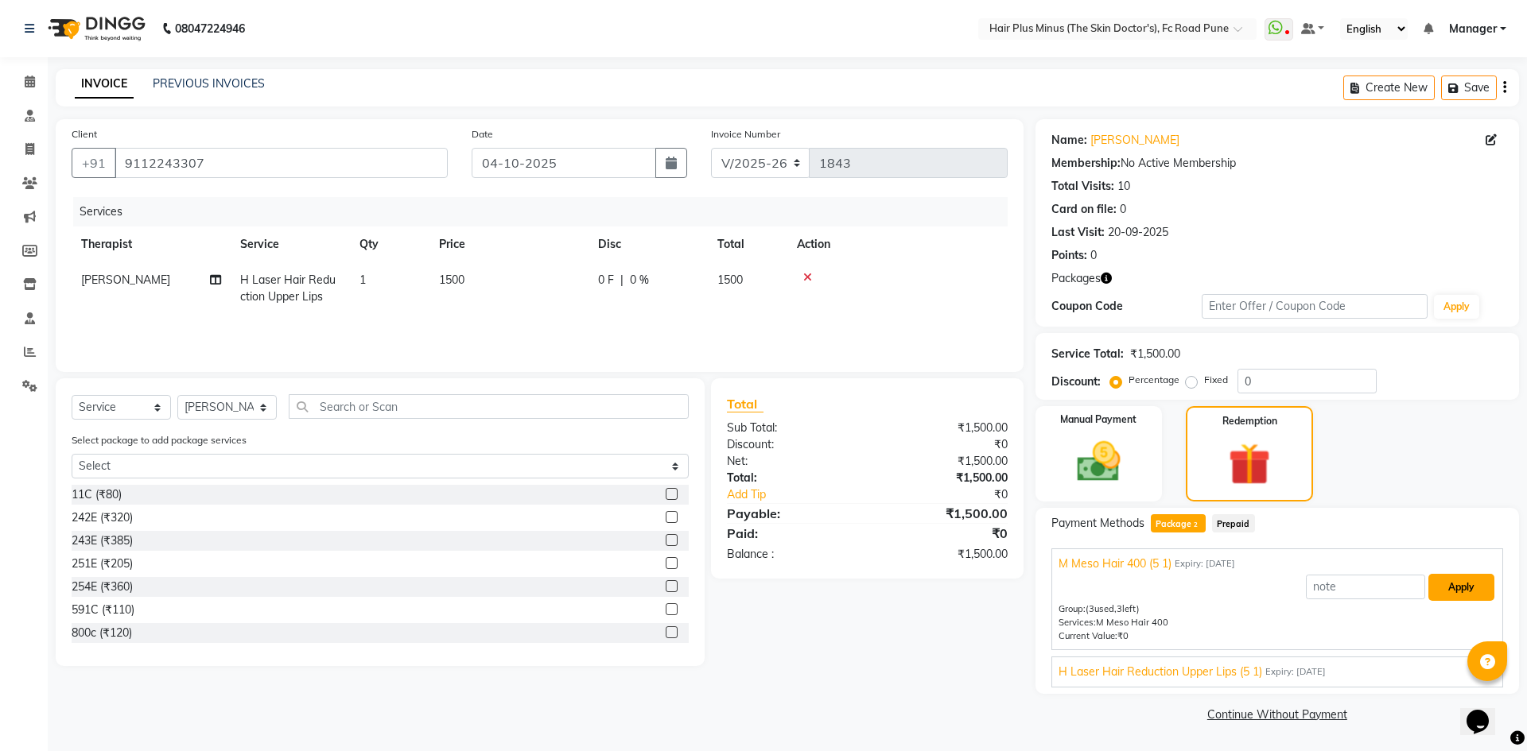
click at [1462, 588] on button "Apply" at bounding box center [1461, 587] width 66 height 27
type input "M Meso Hair 400 (5 1)"
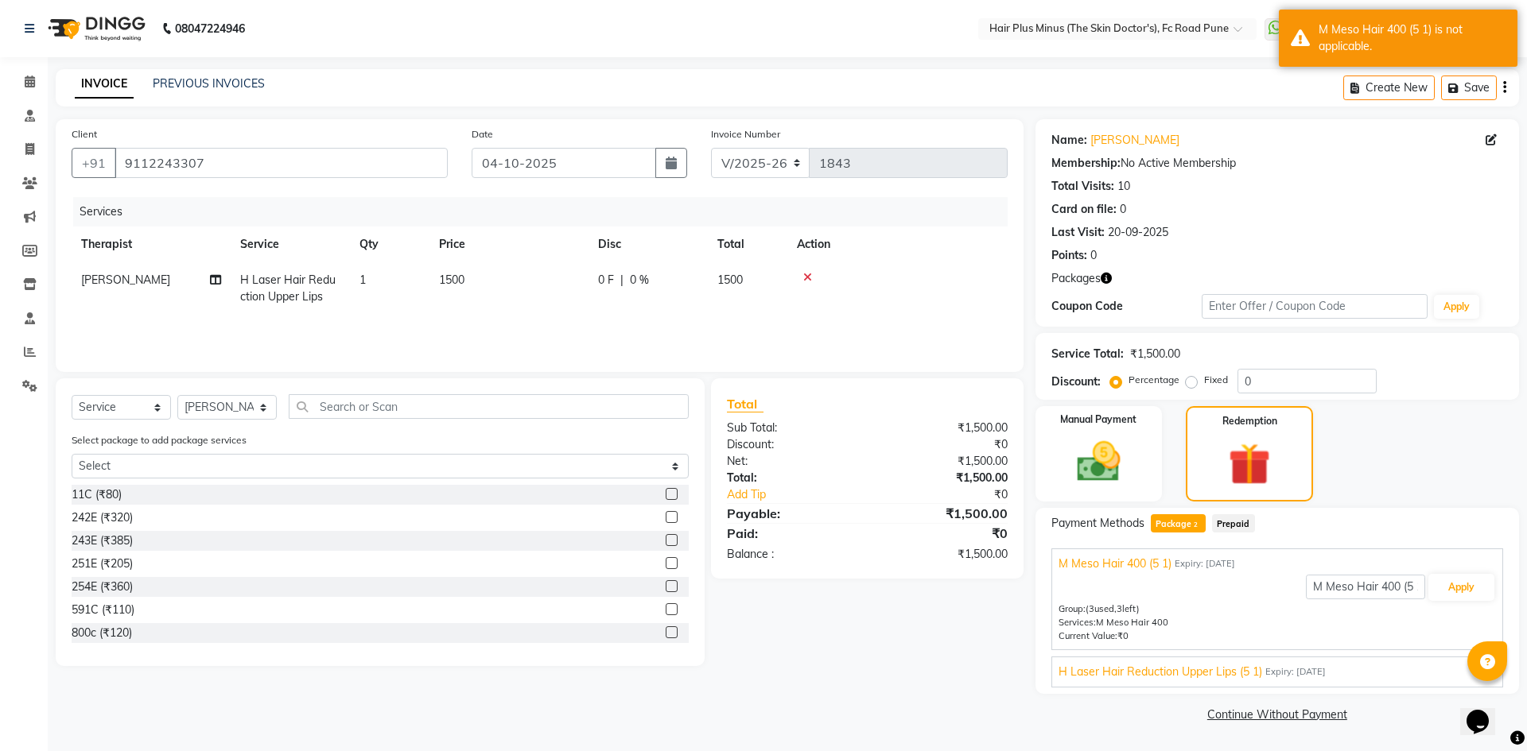
click at [1287, 667] on span "Expiry: [DATE]" at bounding box center [1295, 672] width 60 height 14
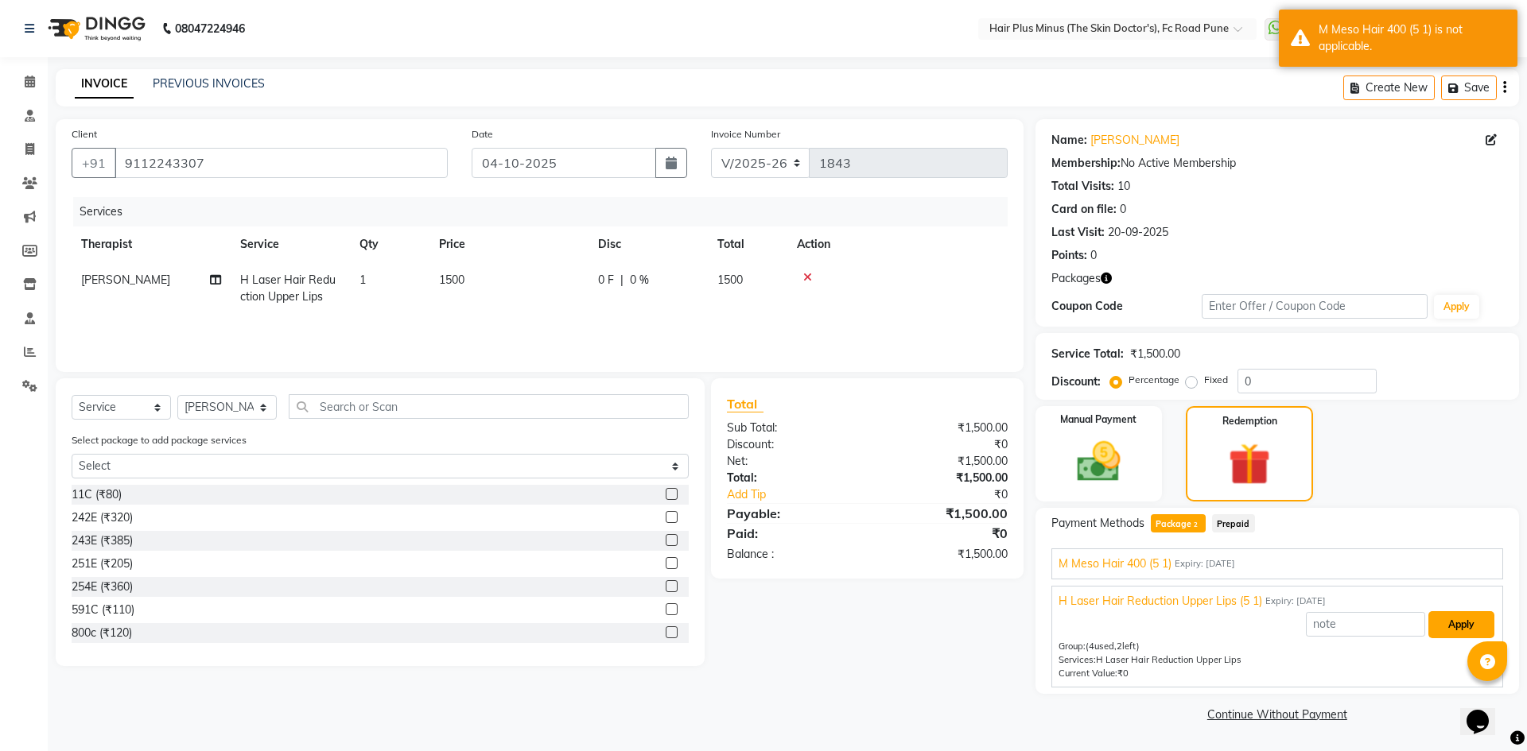
click at [1448, 616] on button "Apply" at bounding box center [1461, 624] width 66 height 27
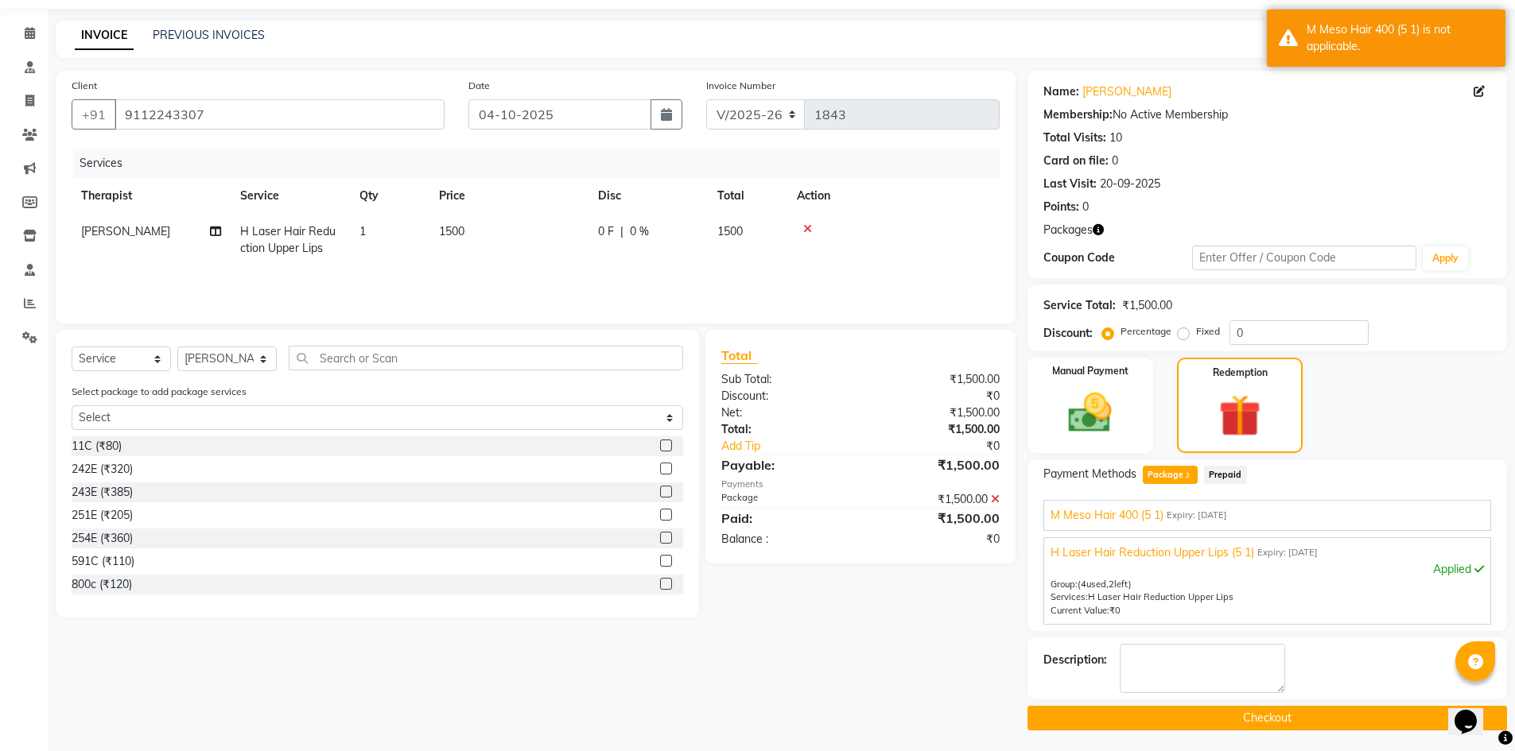
scroll to position [52, 0]
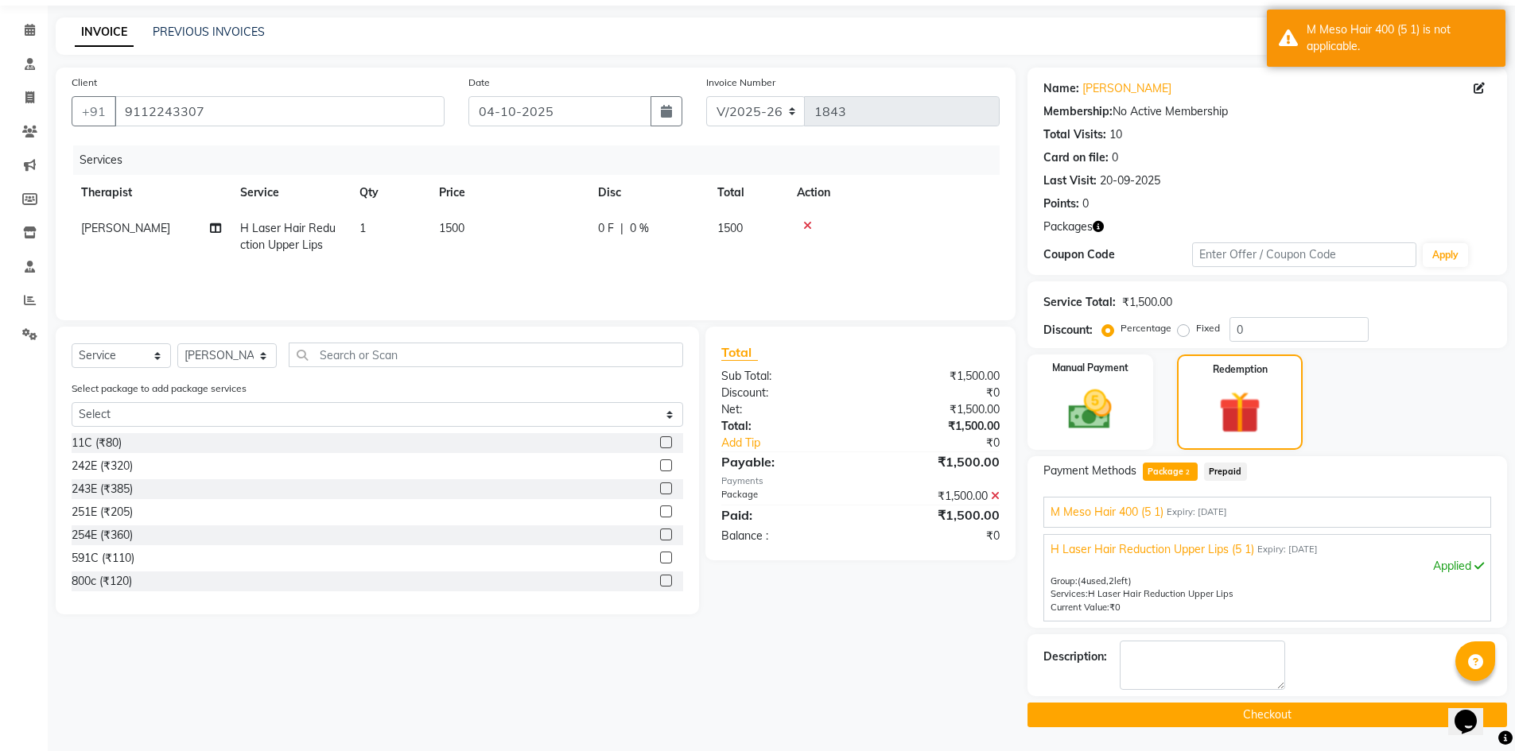
click at [1236, 722] on button "Checkout" at bounding box center [1266, 715] width 479 height 25
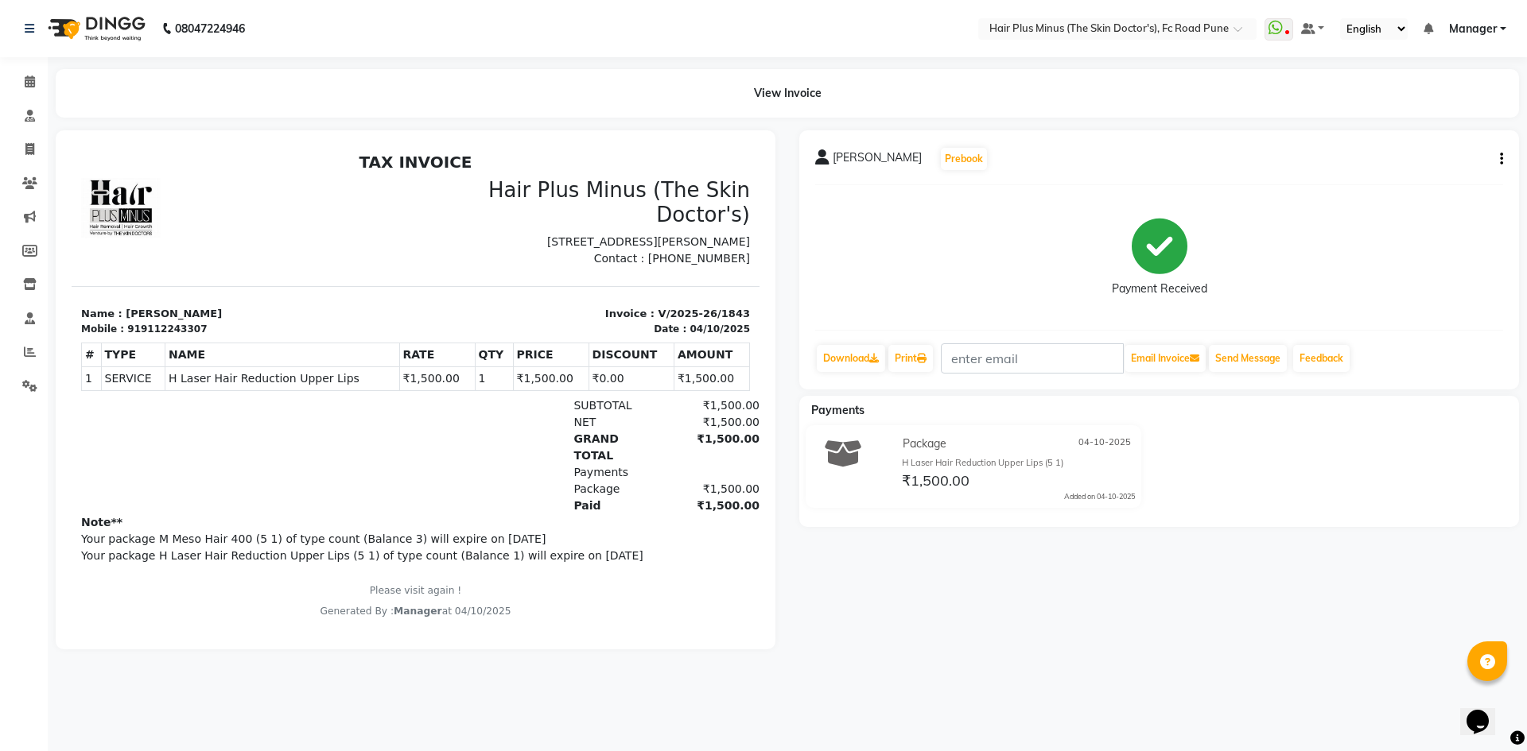
click at [1084, 63] on div "08047224946 Select Location × Hair Plus Minus (The Skin Doctor's), Fc Road Pune…" at bounding box center [763, 375] width 1527 height 751
drag, startPoint x: 29, startPoint y: 83, endPoint x: 30, endPoint y: 57, distance: 25.5
click at [29, 83] on icon at bounding box center [30, 82] width 10 height 12
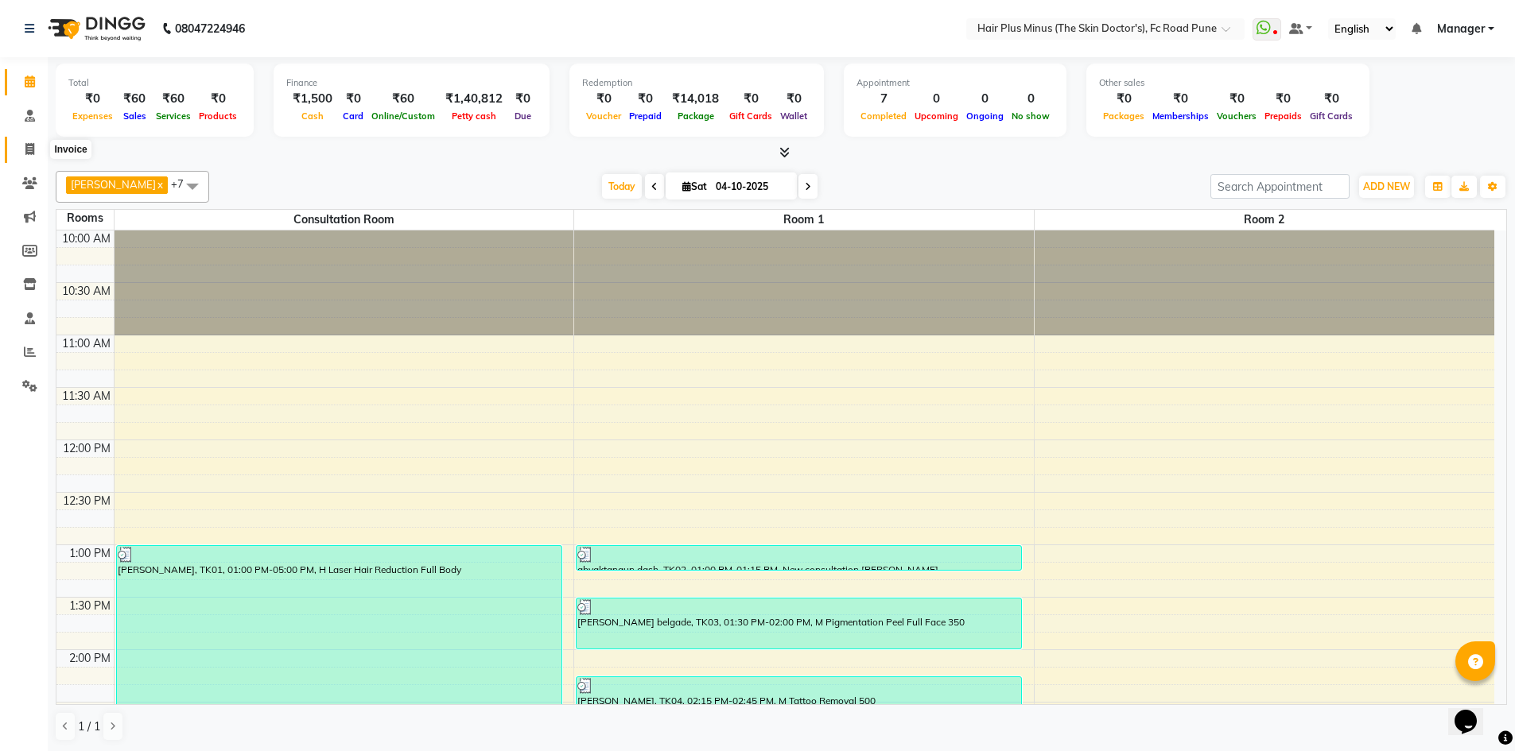
click at [31, 149] on icon at bounding box center [29, 149] width 9 height 12
select select "service"
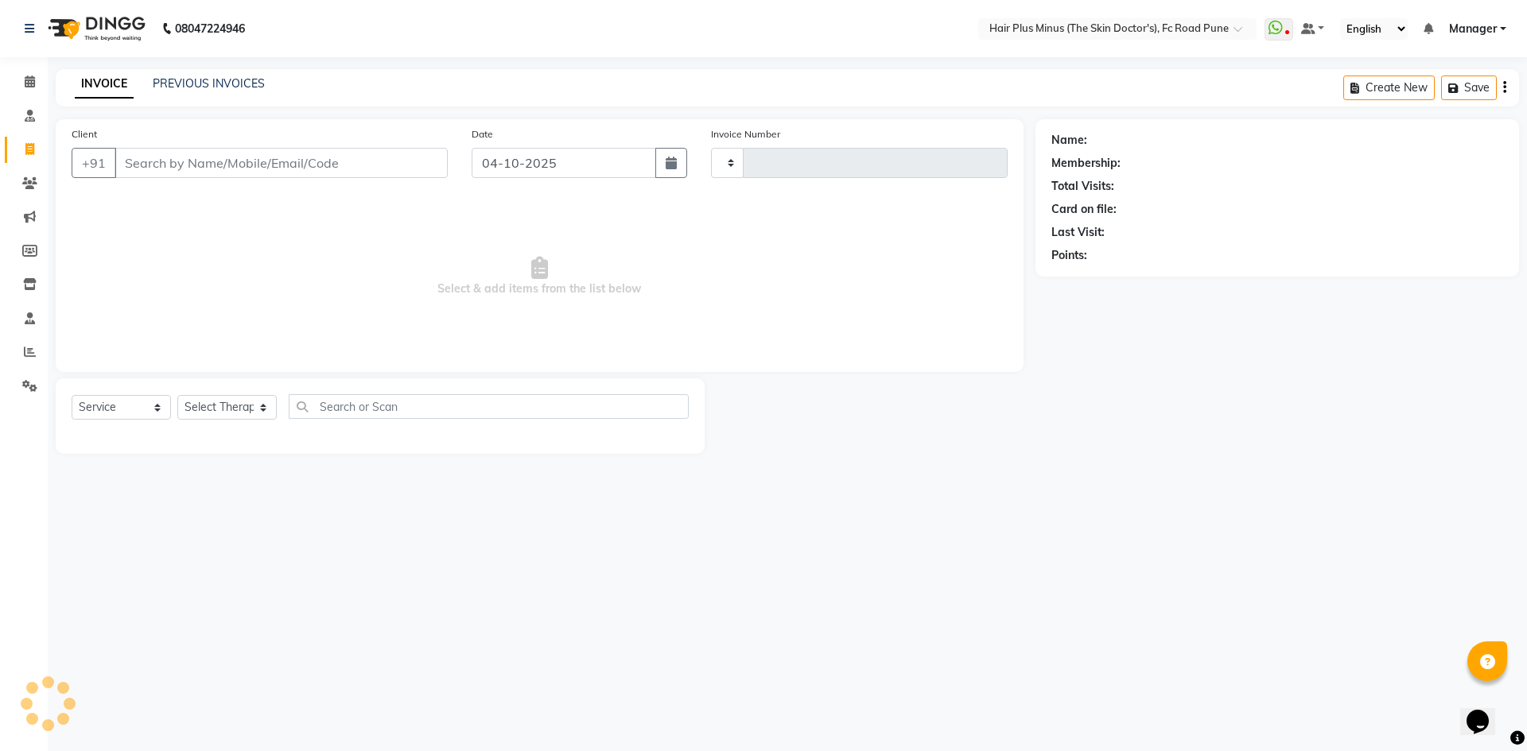
type input "1844"
select select "7911"
click at [204, 176] on input "Client" at bounding box center [280, 163] width 333 height 30
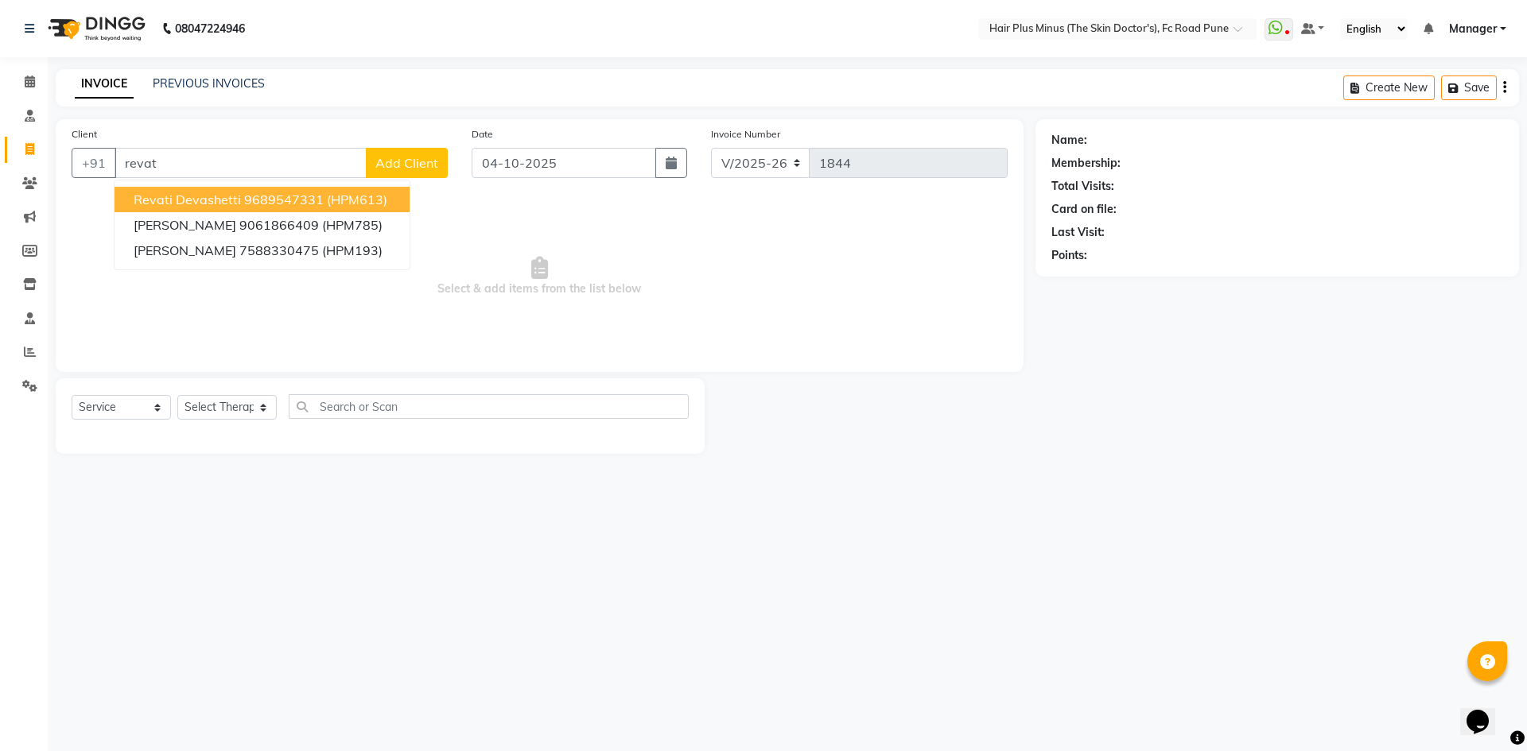
click at [212, 199] on span "revati devashetti" at bounding box center [187, 200] width 107 height 16
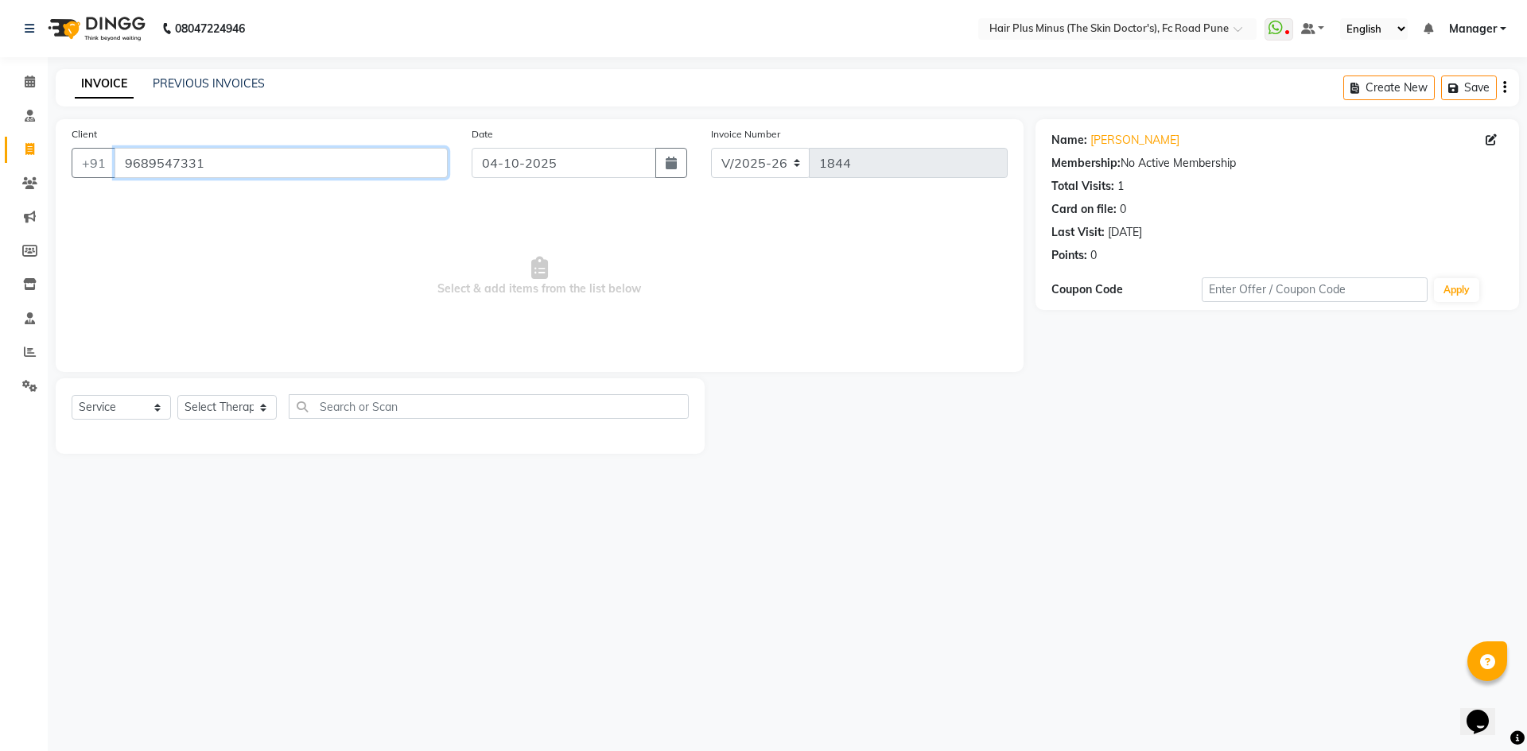
drag, startPoint x: 253, startPoint y: 169, endPoint x: 0, endPoint y: 201, distance: 254.9
click at [0, 201] on app-home "08047224946 Select Location × Hair Plus Minus (The Skin Doctor's), Fc Road Pune…" at bounding box center [763, 239] width 1527 height 478
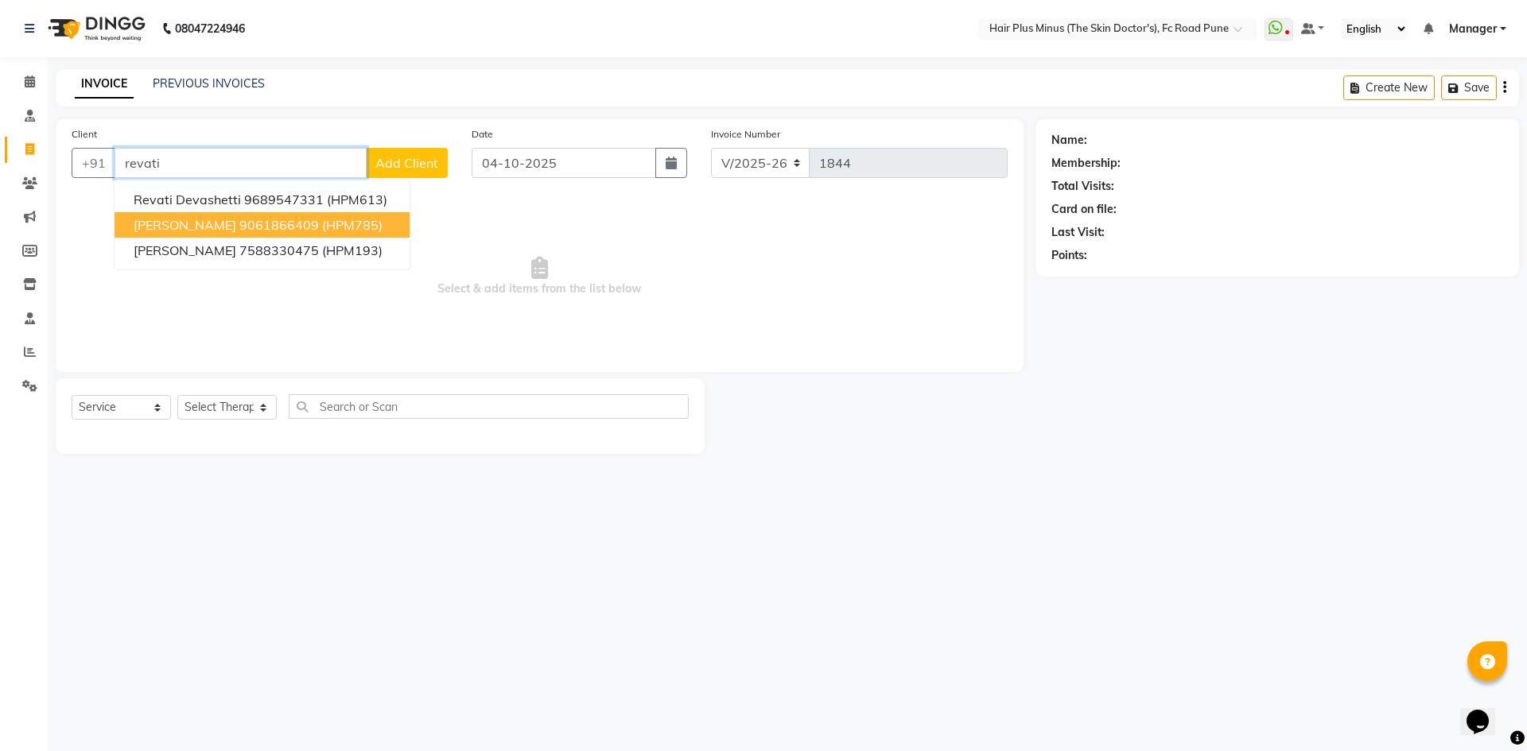
click at [289, 228] on ngb-highlight "9061866409" at bounding box center [279, 225] width 80 height 16
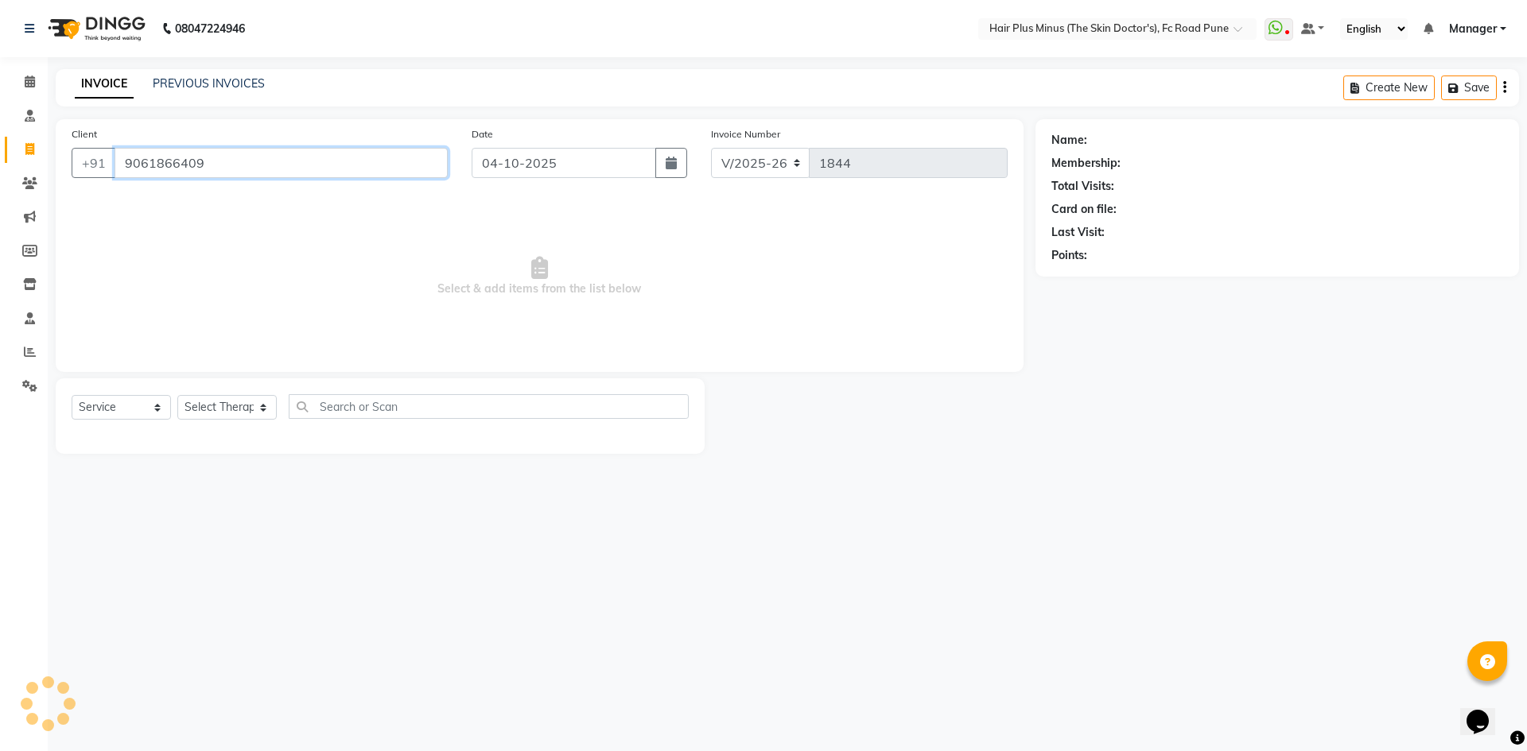
type input "9061866409"
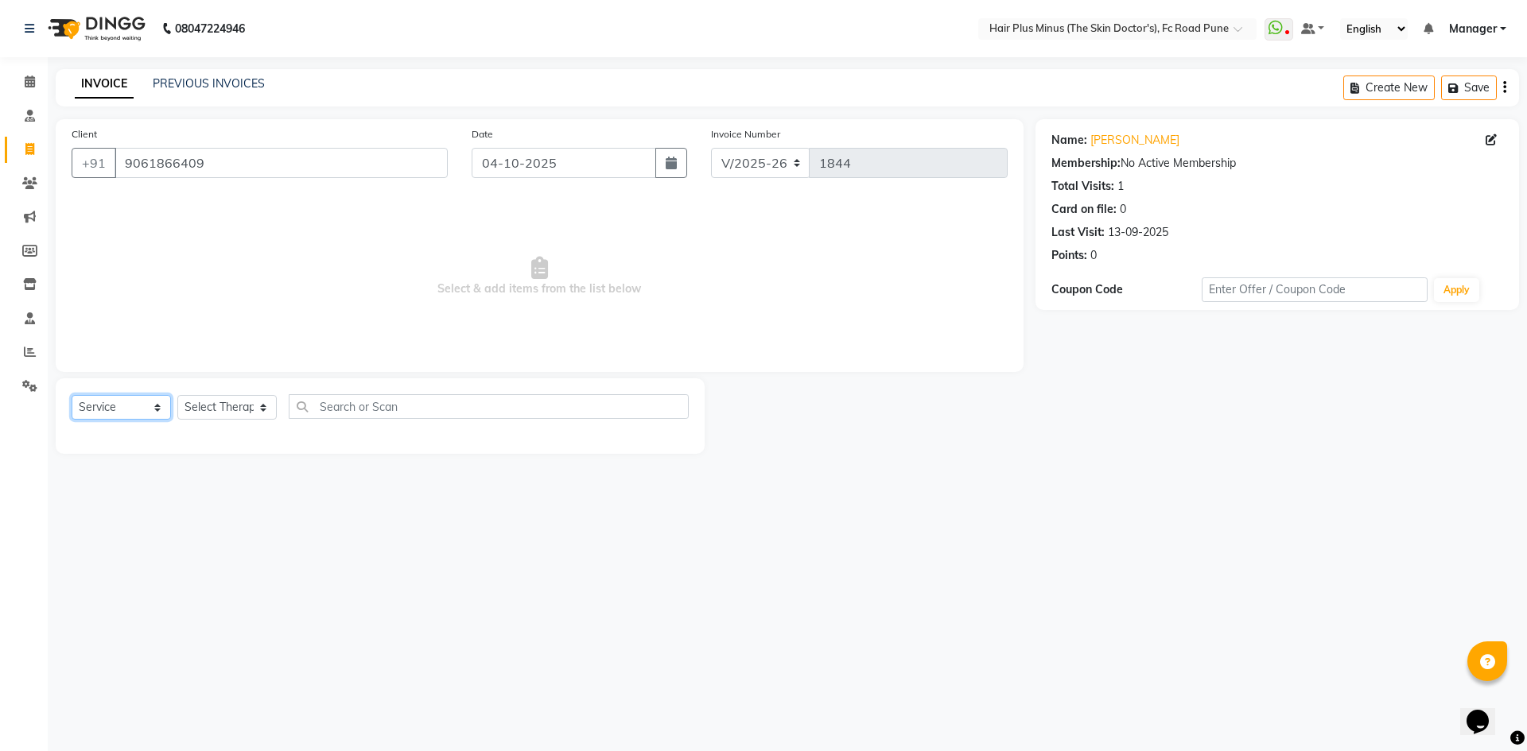
click at [155, 402] on select "Select Service Product Membership Package Voucher Prepaid Gift Card" at bounding box center [121, 407] width 99 height 25
select select "product"
click at [72, 395] on select "Select Service Product Membership Package Voucher Prepaid Gift Card" at bounding box center [121, 407] width 99 height 25
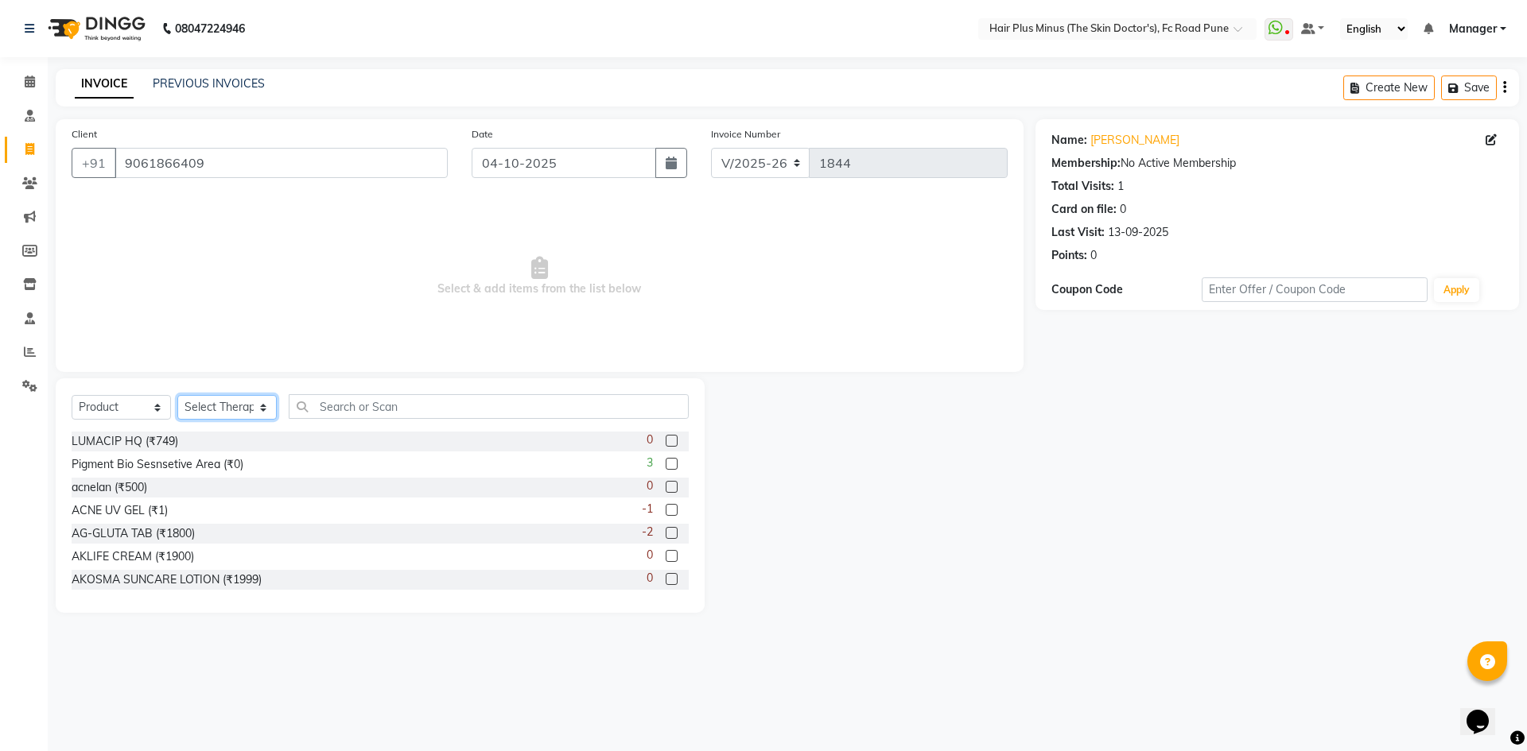
click at [269, 413] on select "Select Therapist Admin Dingg Dr [PERSON_NAME] Dr. [PERSON_NAME] [PERSON_NAME] D…" at bounding box center [226, 407] width 99 height 25
select select "90758"
click at [177, 395] on select "Select Therapist Admin Dingg Dr [PERSON_NAME] Dr. [PERSON_NAME] [PERSON_NAME] D…" at bounding box center [226, 407] width 99 height 25
click at [365, 407] on input "text" at bounding box center [489, 406] width 400 height 25
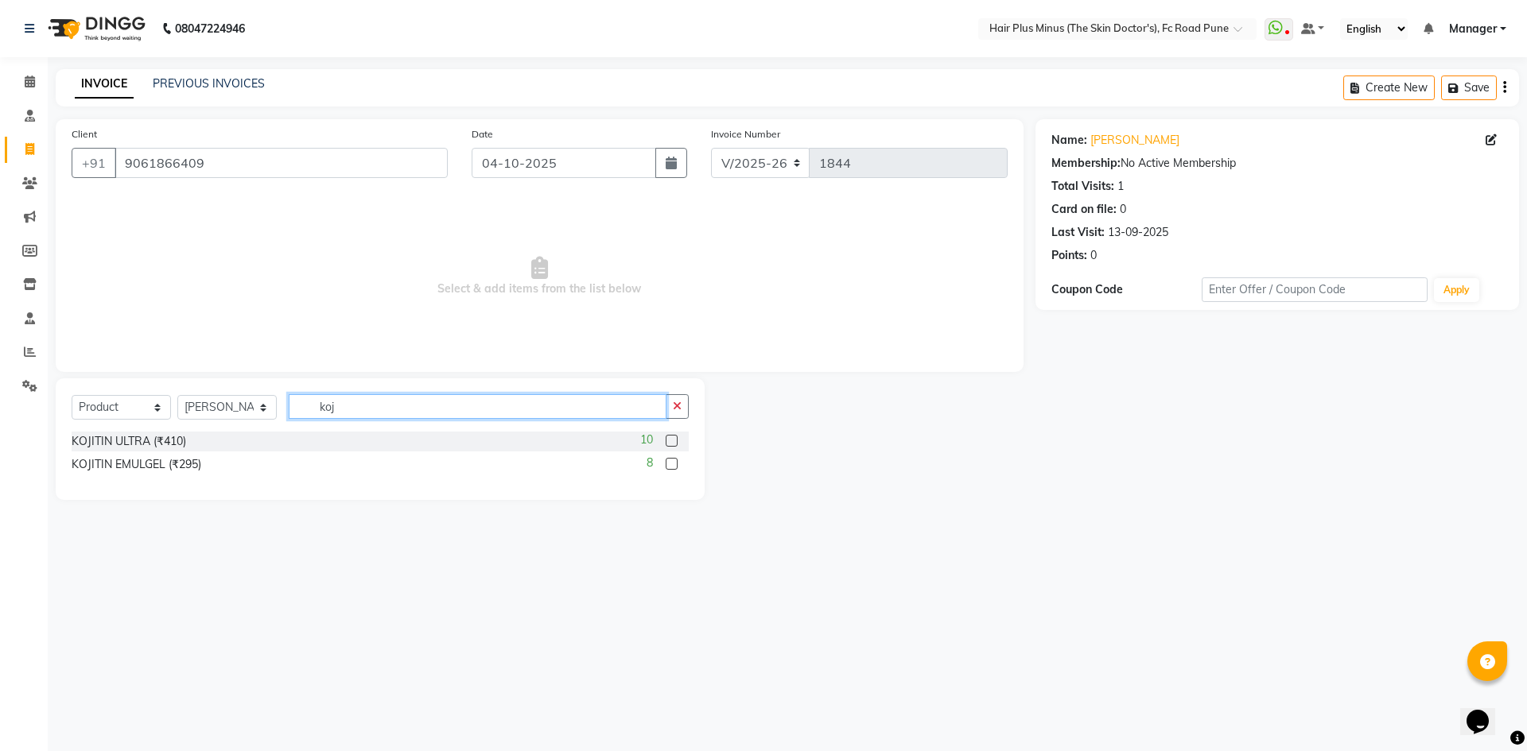
type input "koji"
drag, startPoint x: 385, startPoint y: 409, endPoint x: 290, endPoint y: 411, distance: 94.6
click at [290, 411] on input "koji" at bounding box center [478, 406] width 378 height 25
type input "dermsc"
click at [673, 439] on label at bounding box center [671, 441] width 12 height 12
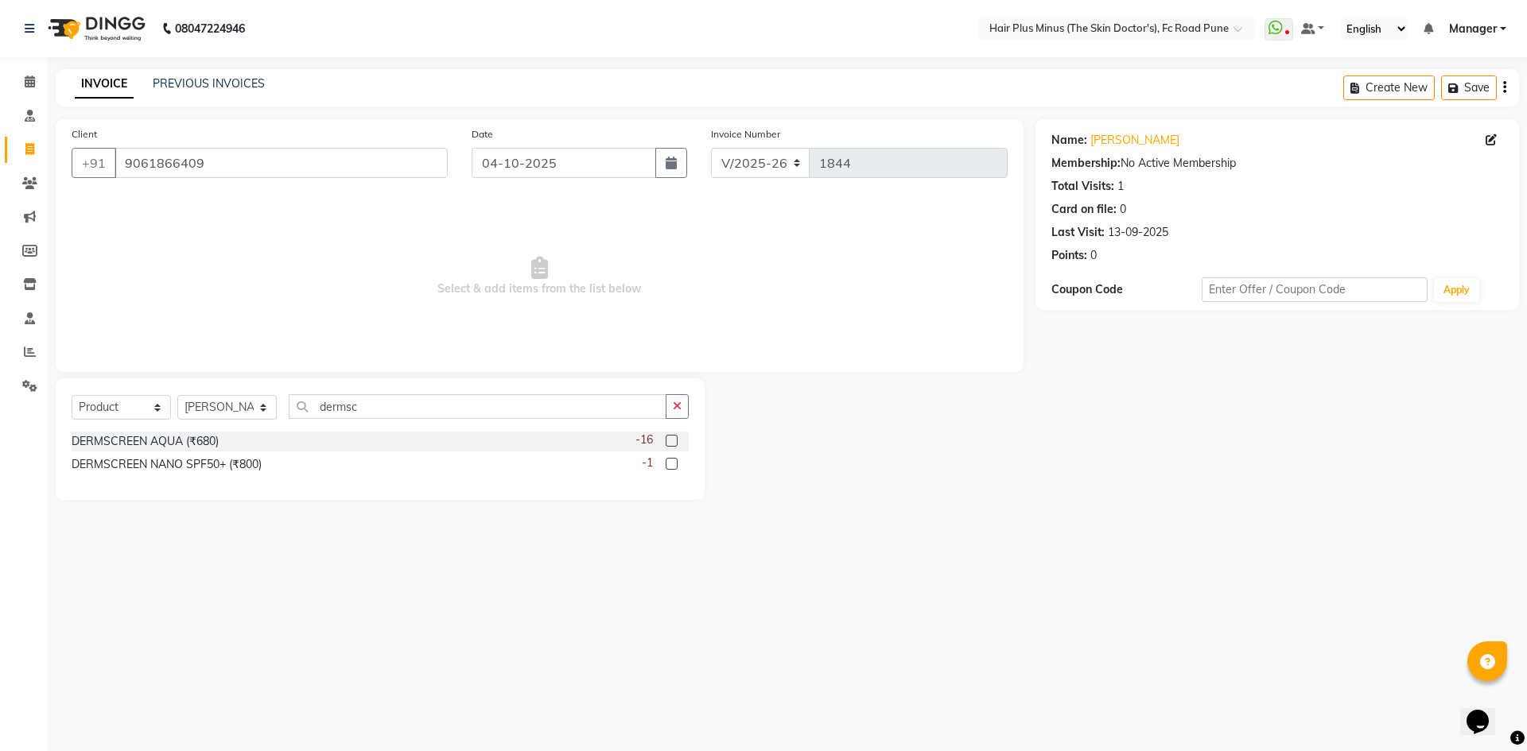
click at [673, 439] on input "checkbox" at bounding box center [670, 441] width 10 height 10
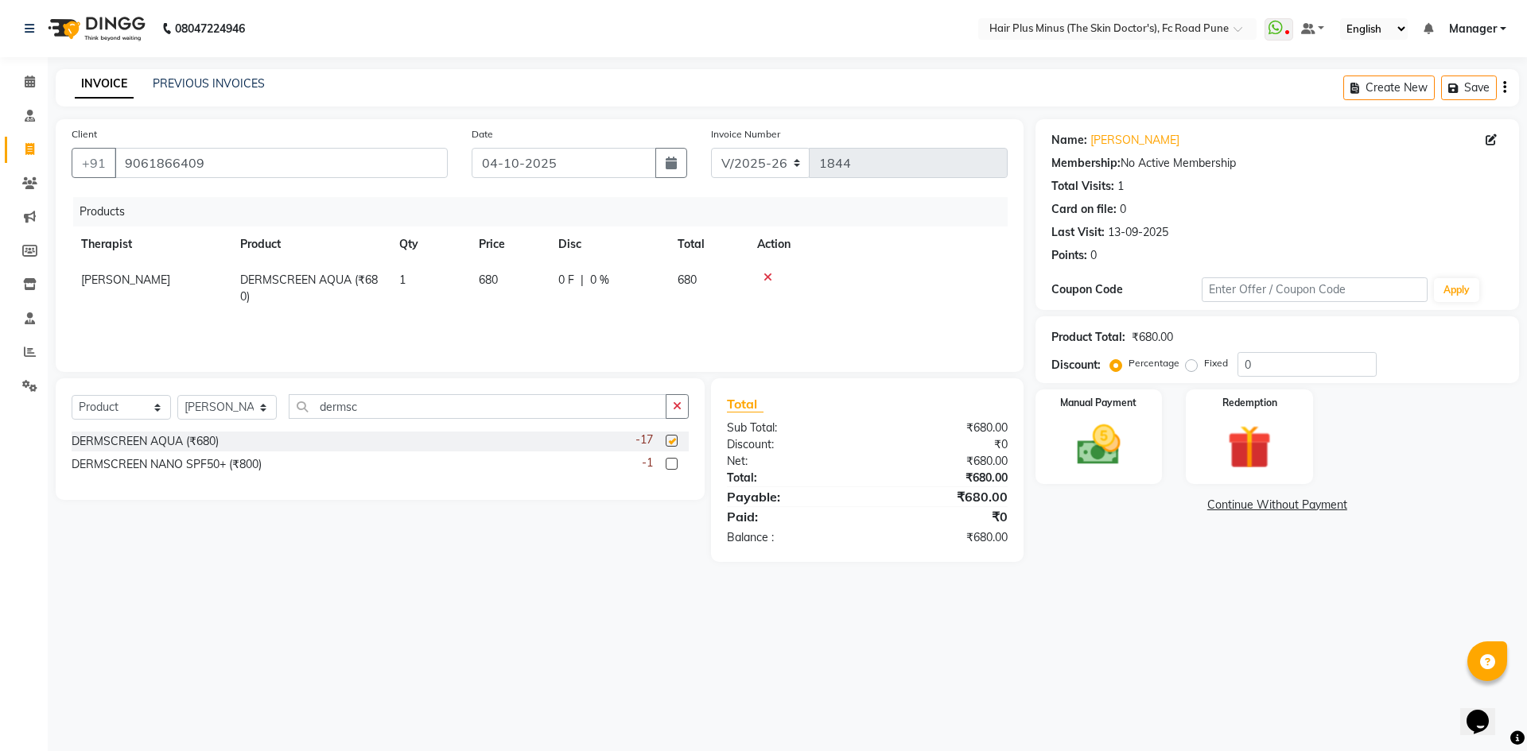
checkbox input "false"
drag, startPoint x: 391, startPoint y: 409, endPoint x: 152, endPoint y: 448, distance: 242.5
click at [152, 448] on div "Select Service Product Membership Package Voucher Prepaid Gift Card Select Ther…" at bounding box center [380, 439] width 649 height 122
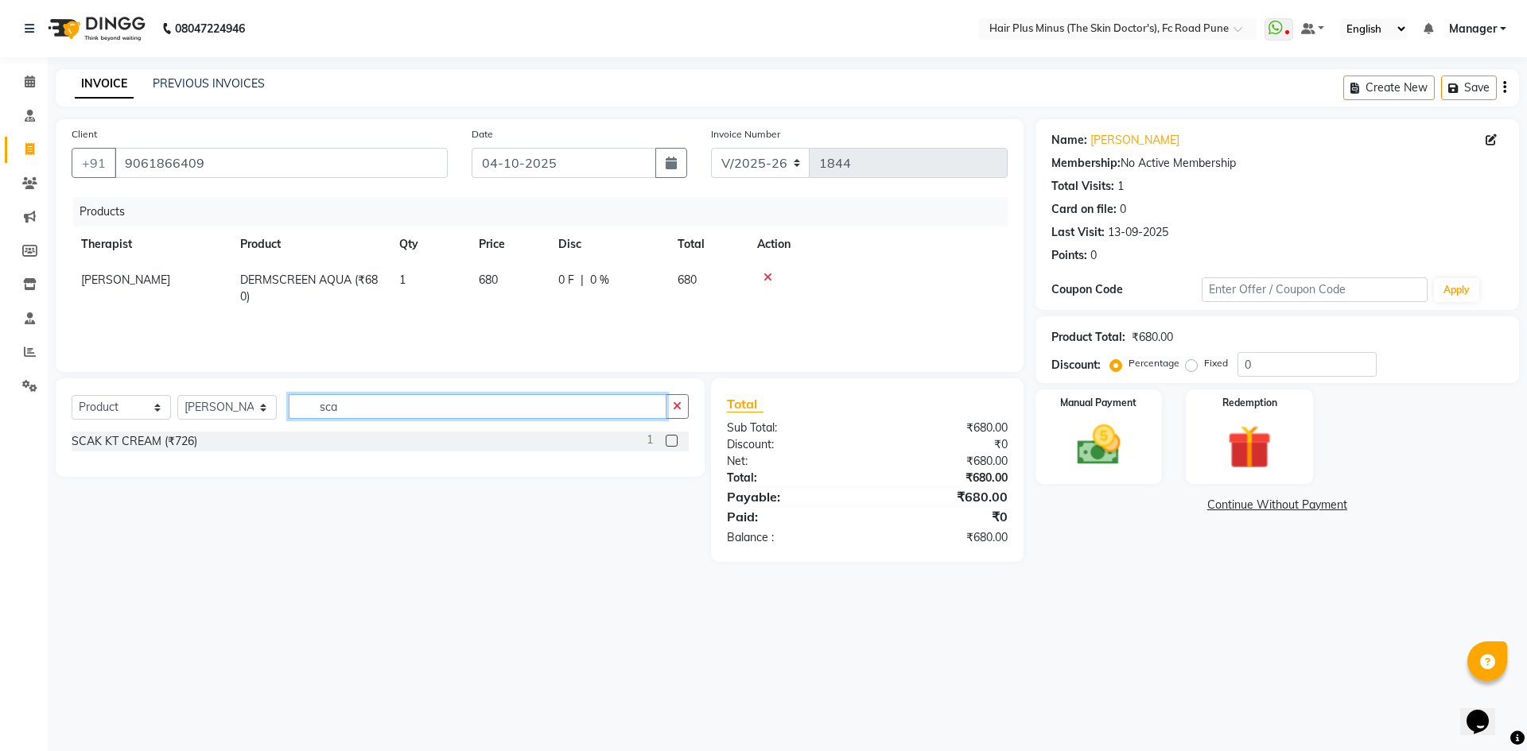
type input "sca"
click at [672, 438] on label at bounding box center [671, 441] width 12 height 12
click at [672, 438] on input "checkbox" at bounding box center [670, 441] width 10 height 10
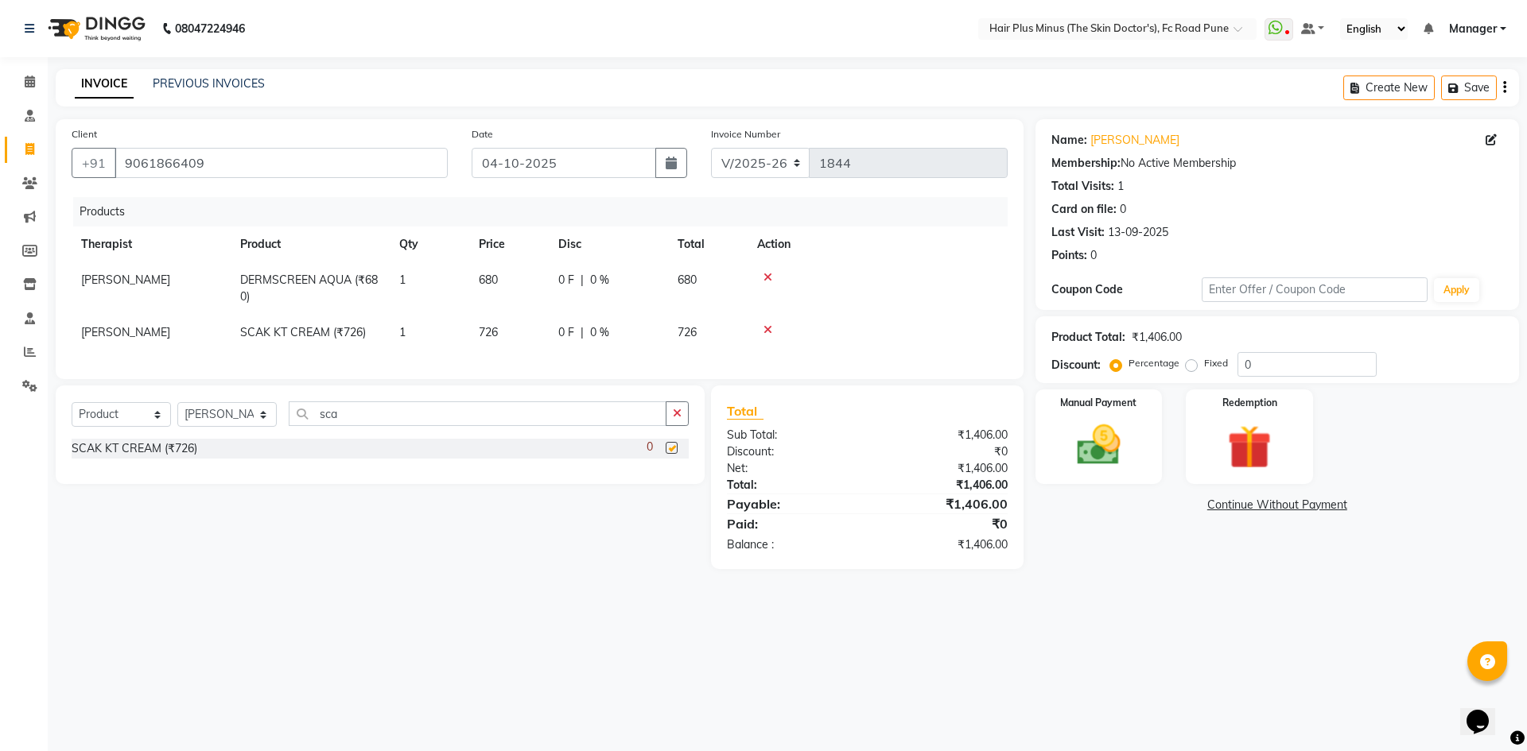
checkbox input "false"
drag, startPoint x: 442, startPoint y: 425, endPoint x: 100, endPoint y: 487, distance: 347.3
click at [100, 484] on div "Select Service Product Membership Package Voucher Prepaid Gift Card Select Ther…" at bounding box center [380, 435] width 649 height 99
type input "nevs"
click at [669, 454] on label at bounding box center [671, 448] width 12 height 12
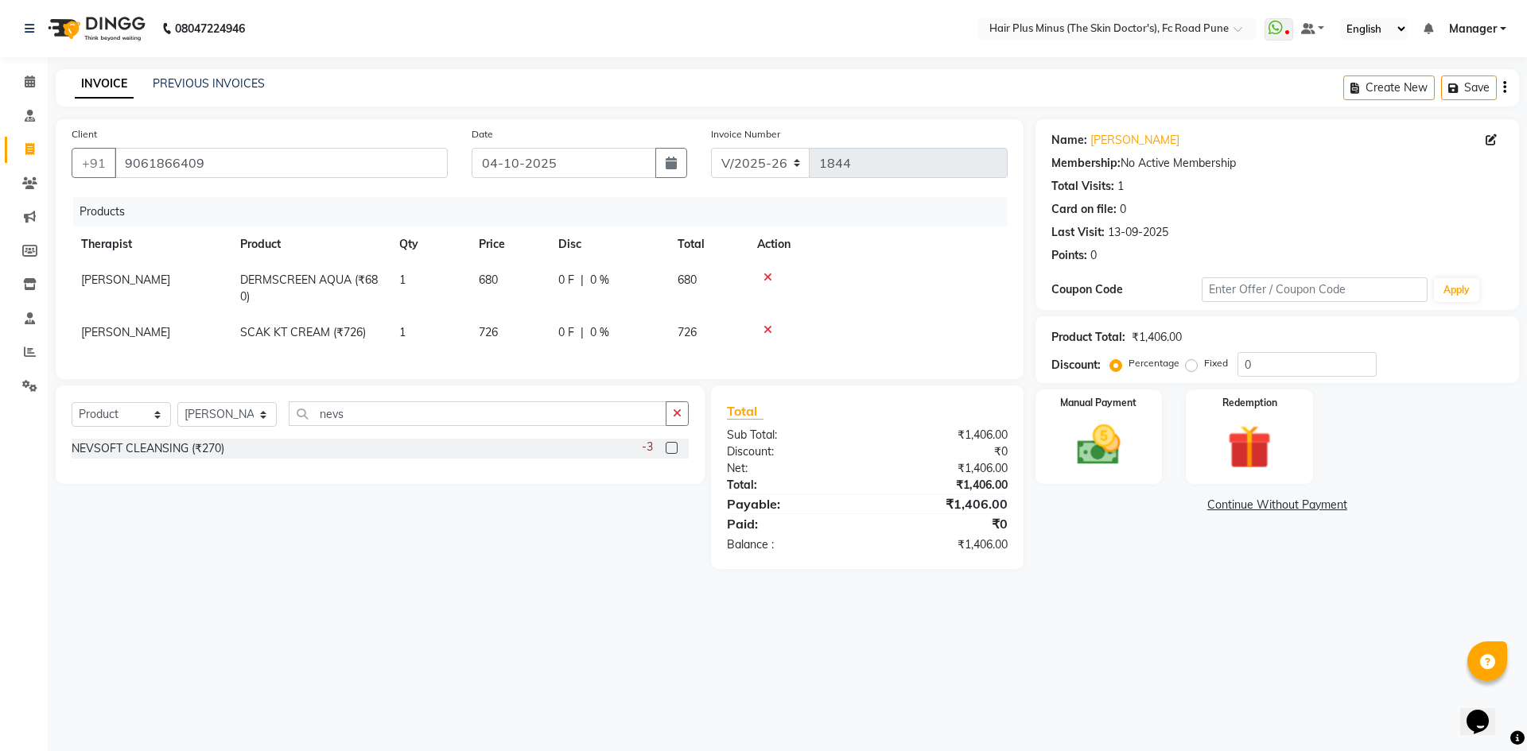
click at [669, 454] on input "checkbox" at bounding box center [670, 449] width 10 height 10
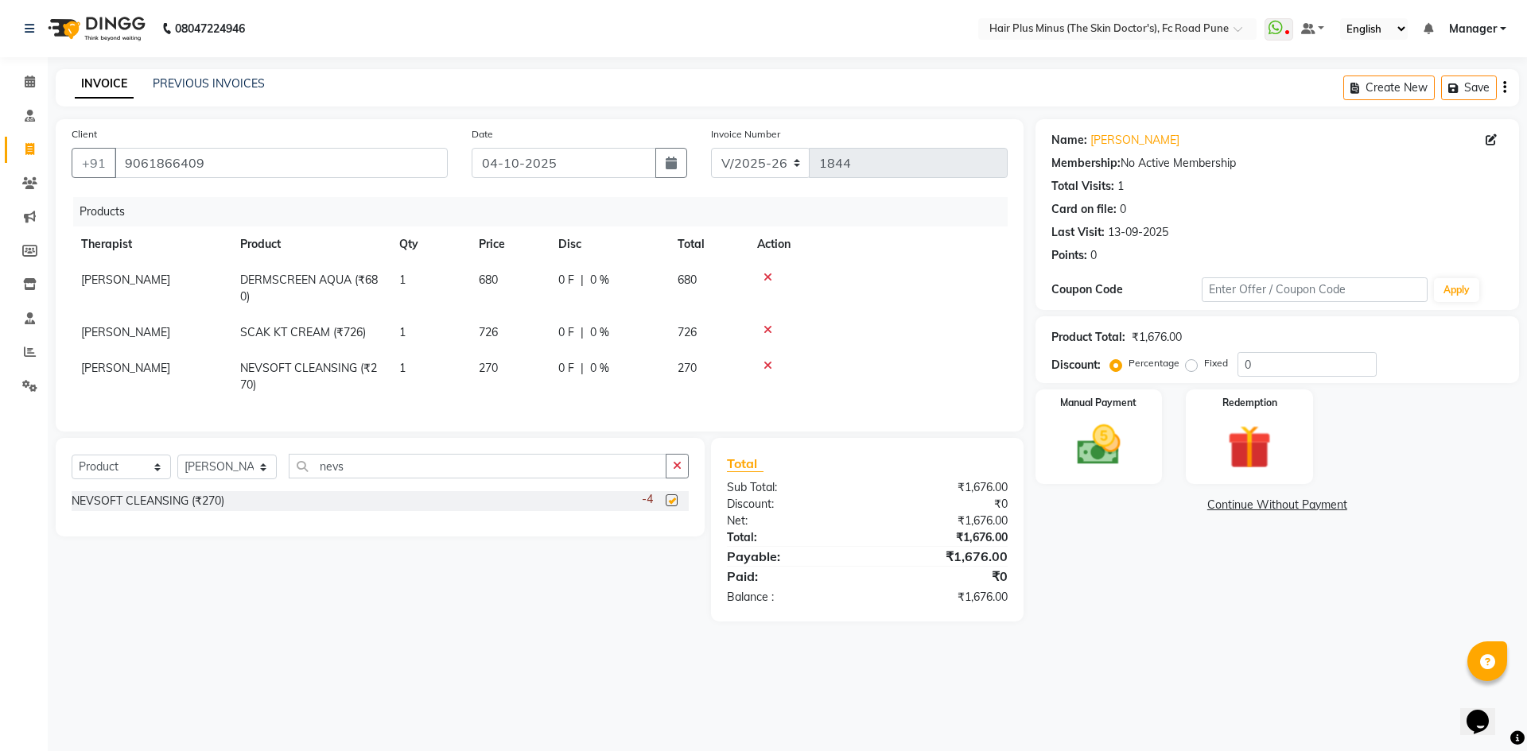
checkbox input "false"
click at [498, 364] on span "270" at bounding box center [488, 368] width 19 height 14
select select "90758"
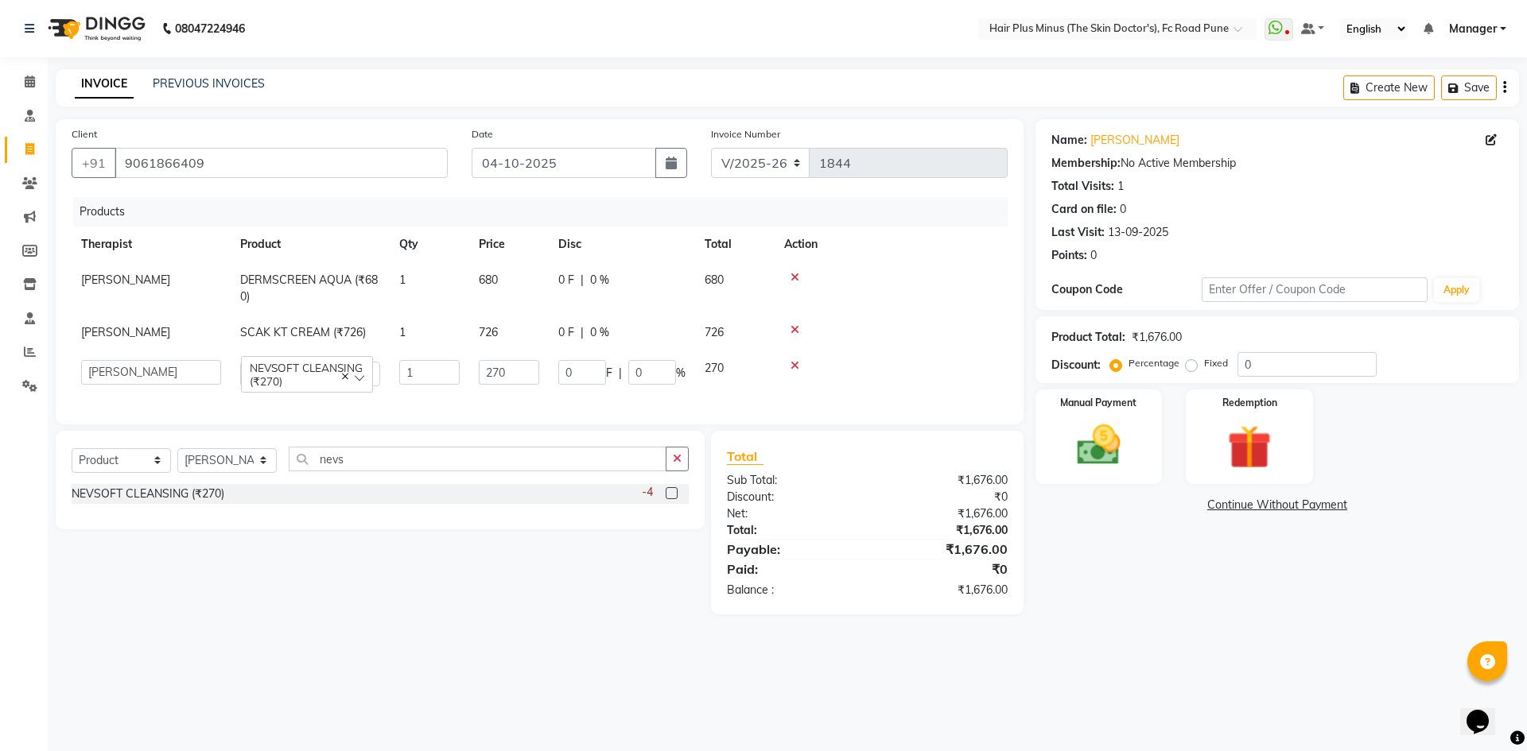
click at [498, 364] on input "270" at bounding box center [509, 372] width 60 height 25
type input "285"
click at [834, 320] on td at bounding box center [890, 333] width 233 height 36
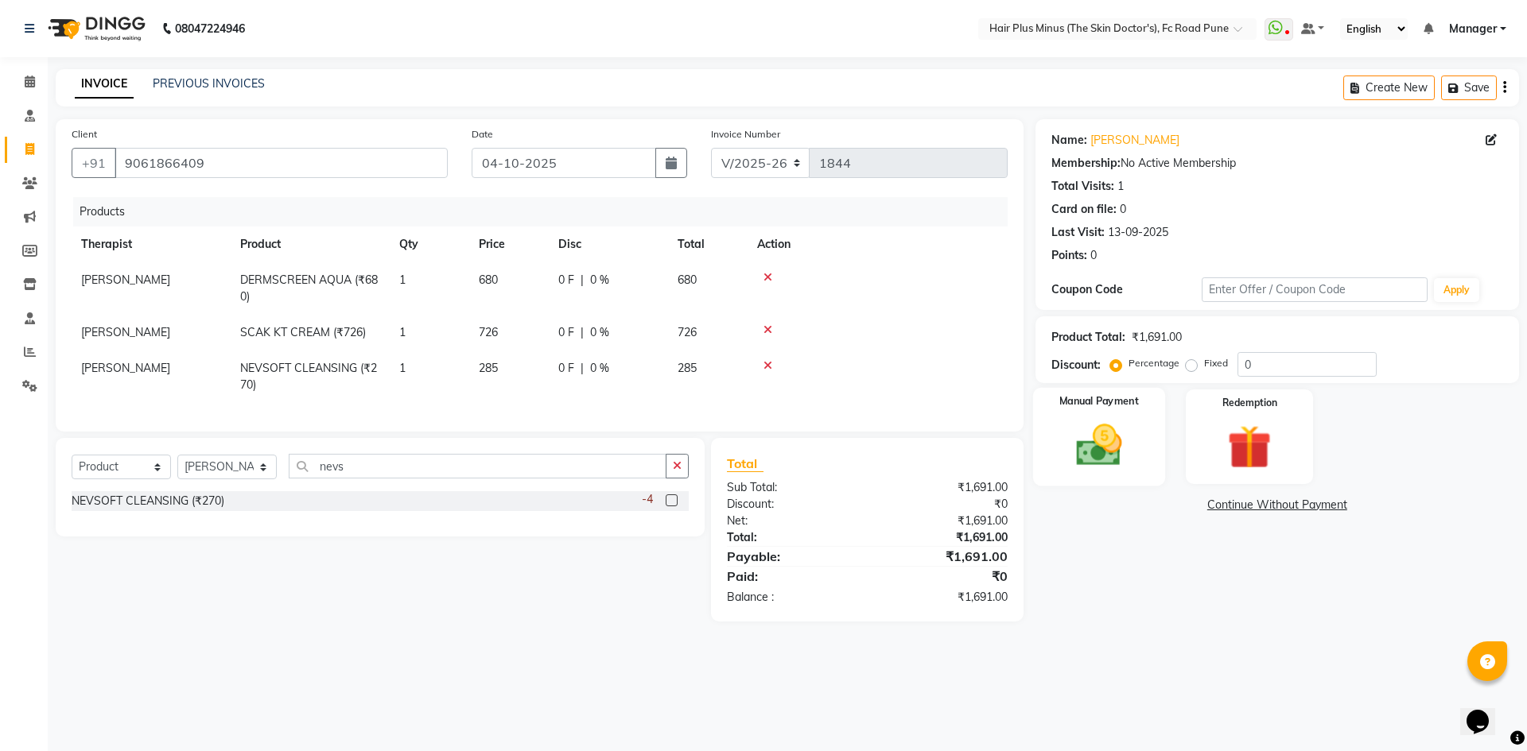
click at [1099, 454] on img at bounding box center [1098, 445] width 74 height 52
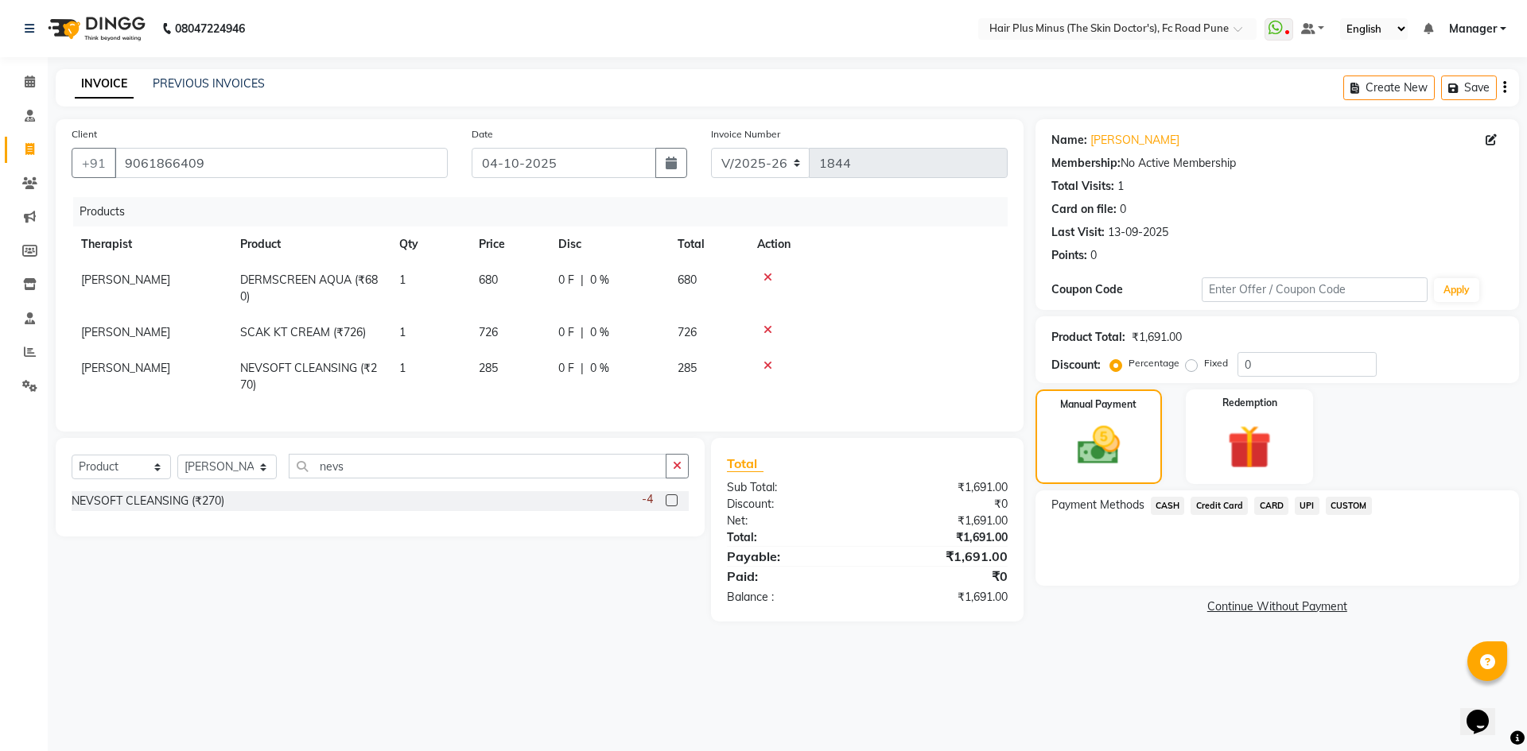
click at [1298, 507] on span "UPI" at bounding box center [1306, 506] width 25 height 18
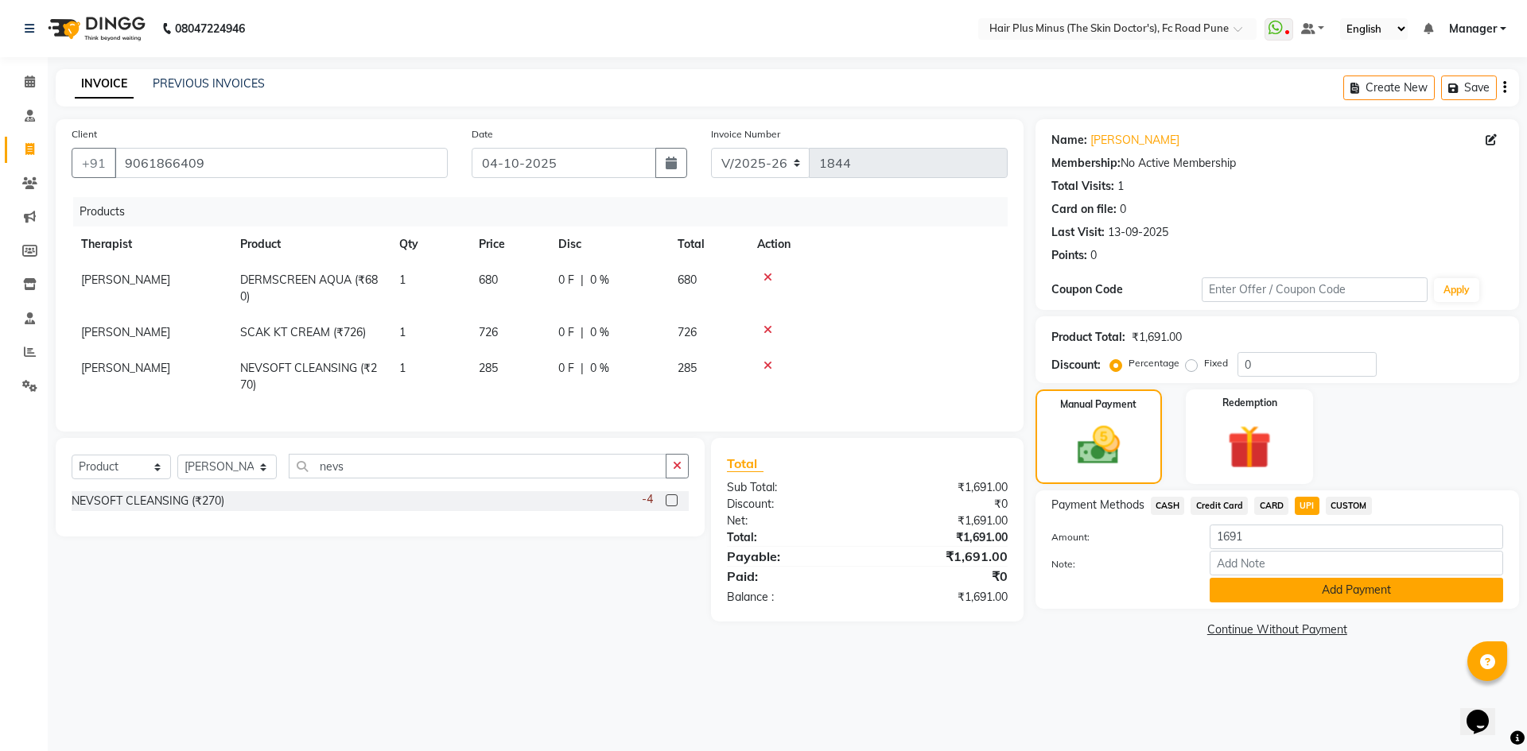
click at [1278, 582] on button "Add Payment" at bounding box center [1355, 590] width 293 height 25
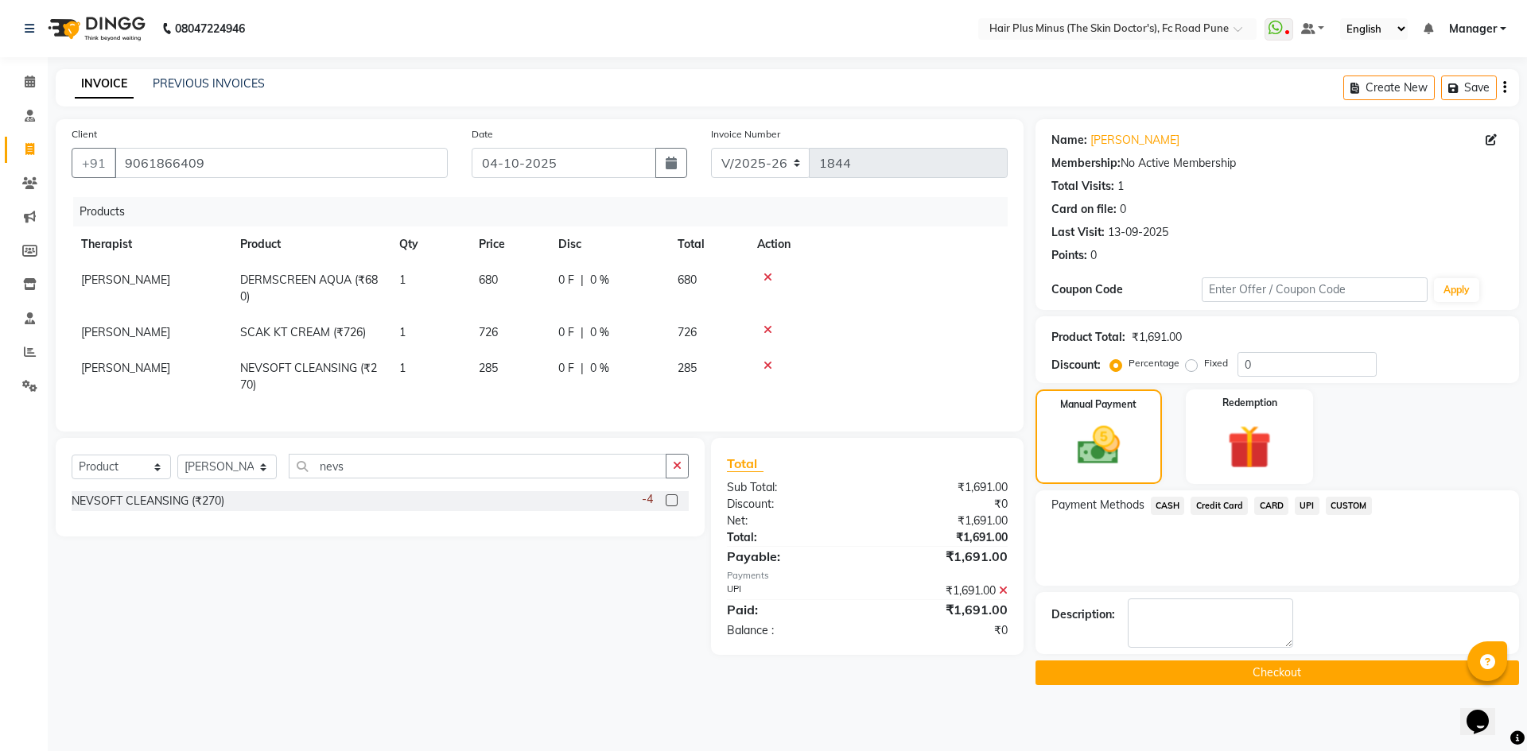
click at [1188, 671] on button "Checkout" at bounding box center [1276, 673] width 483 height 25
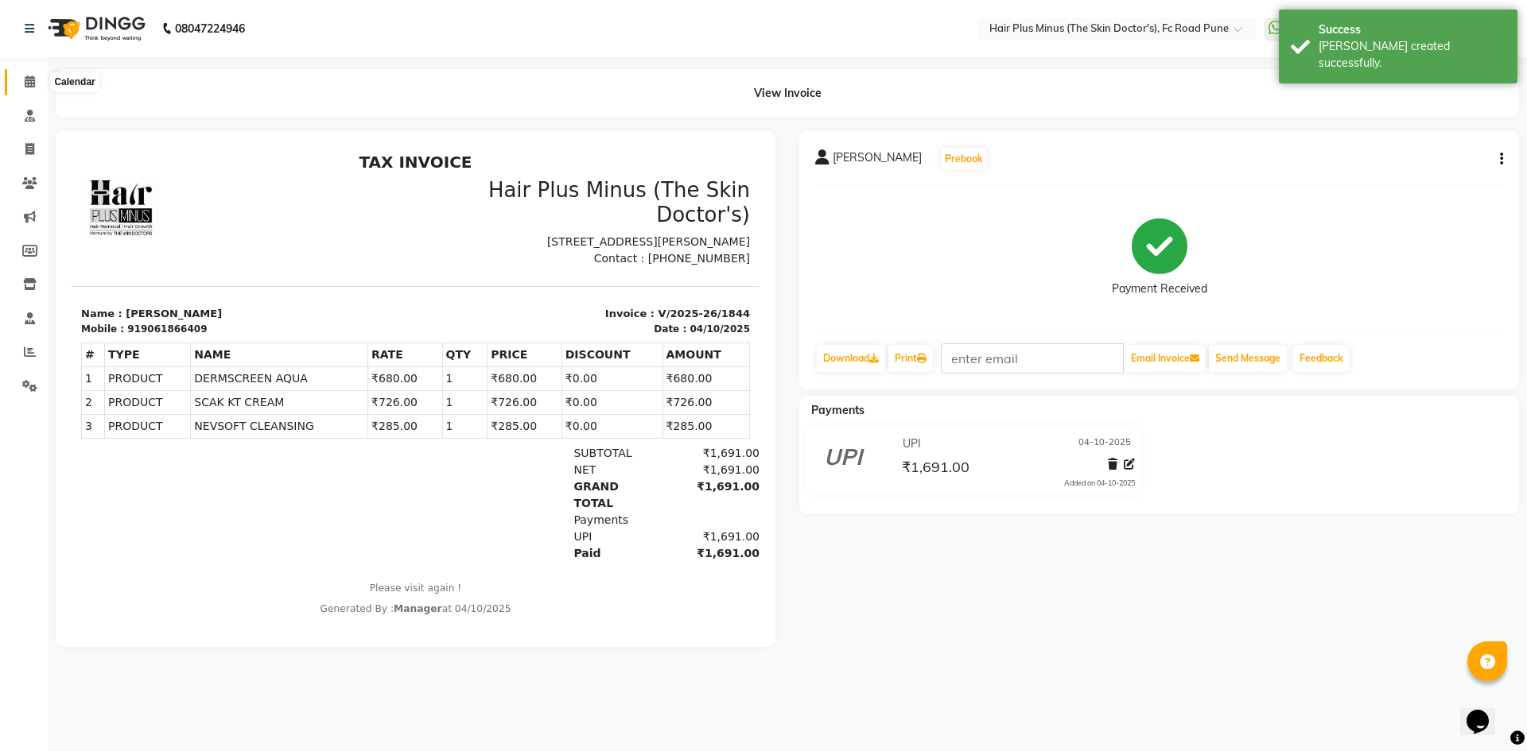
click at [29, 80] on icon at bounding box center [30, 82] width 10 height 12
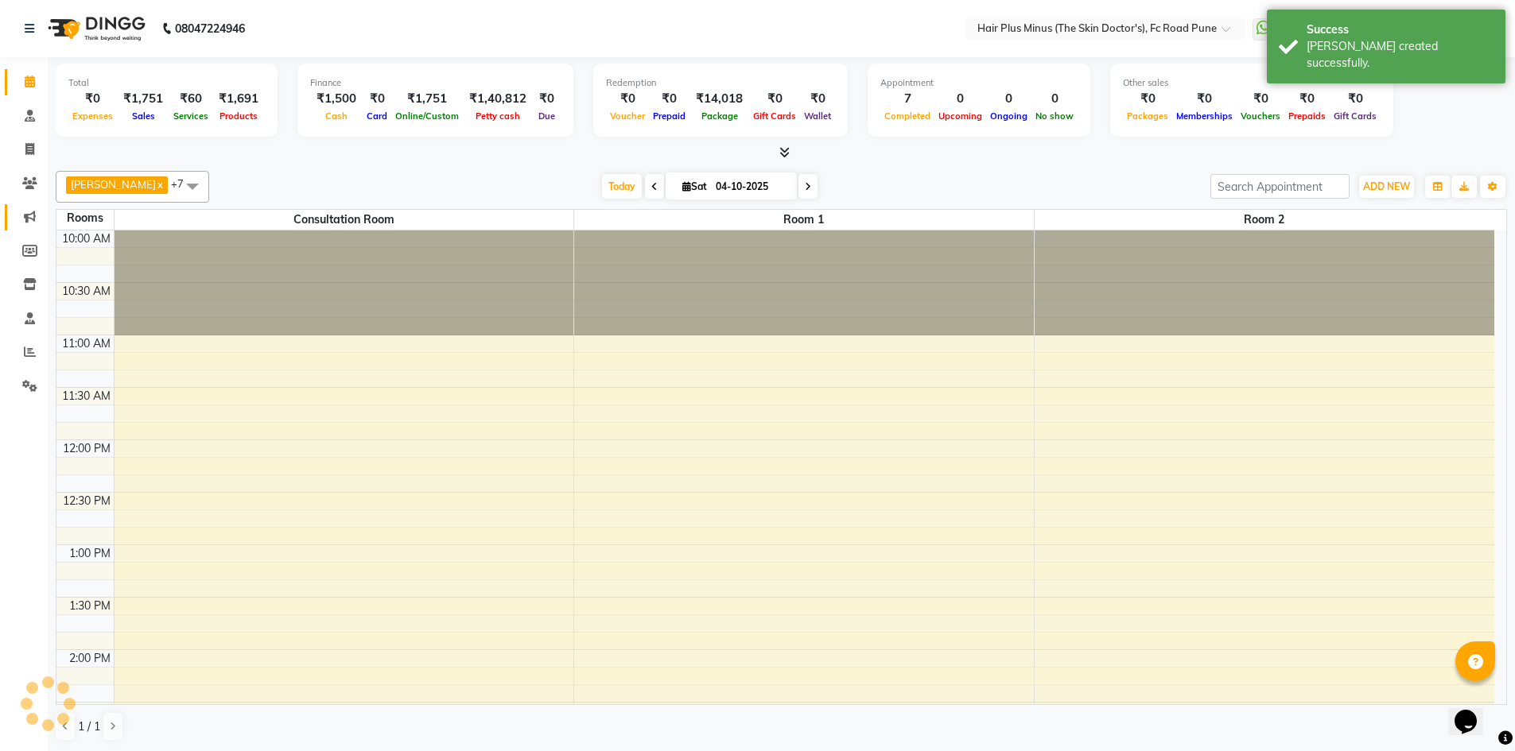
scroll to position [650, 0]
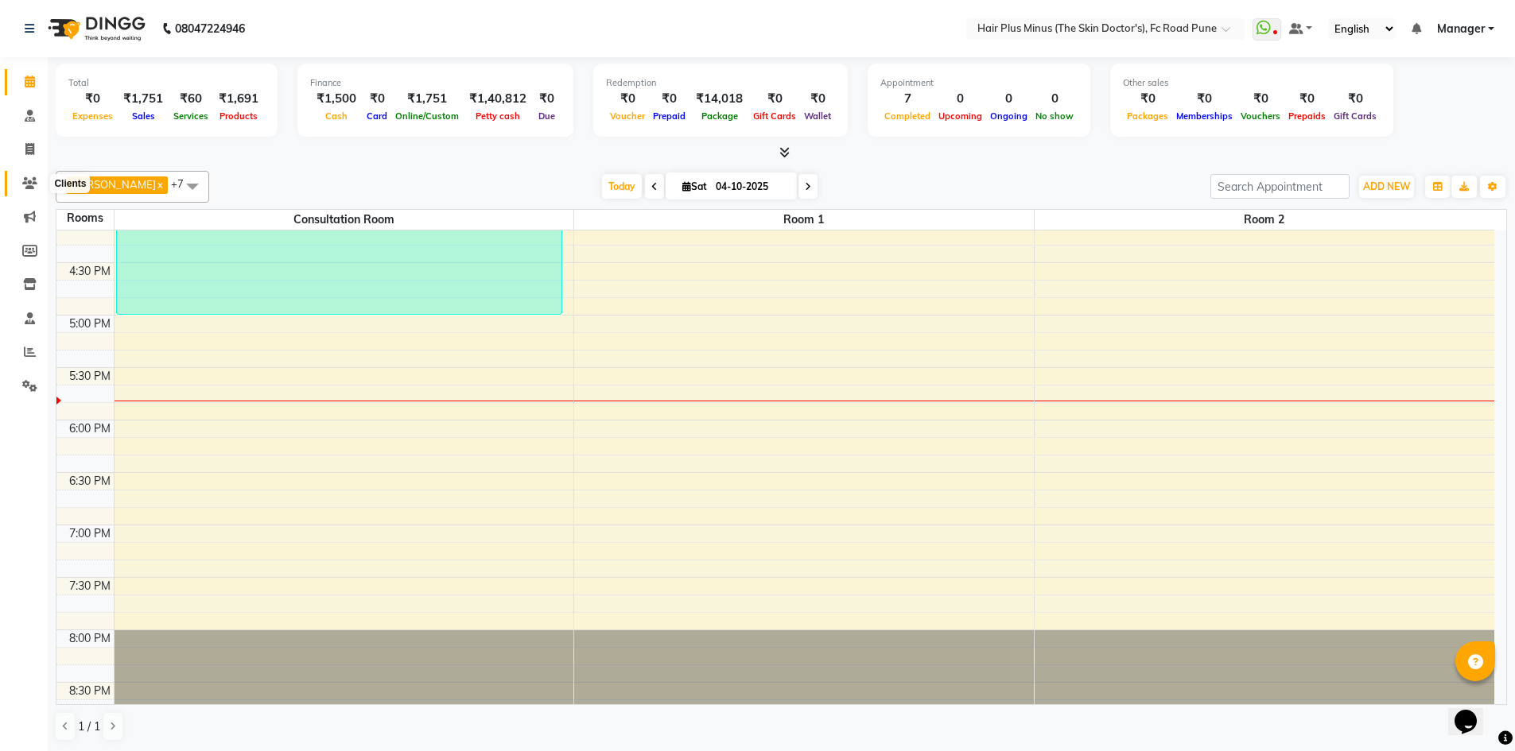
click at [27, 188] on icon at bounding box center [29, 183] width 15 height 12
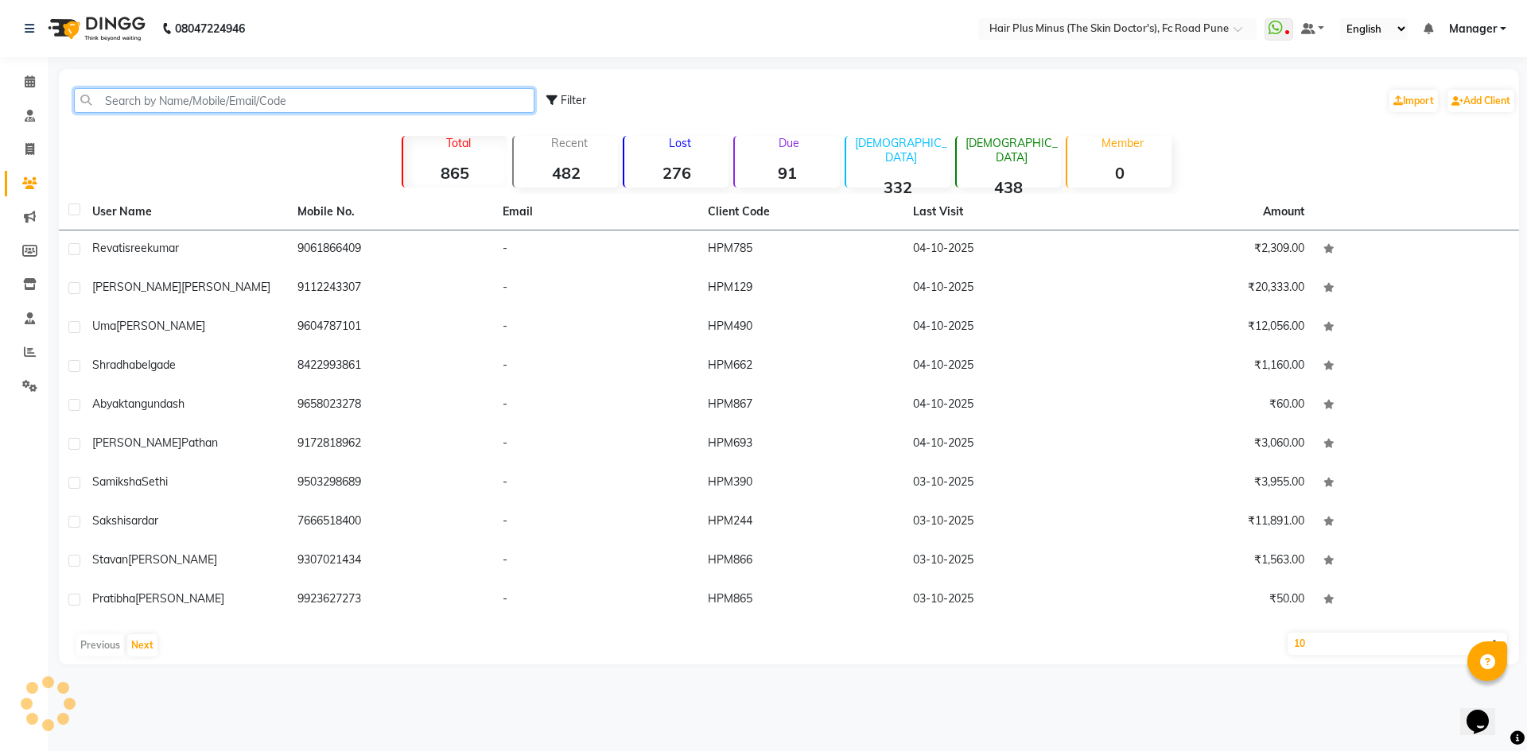
click at [190, 91] on input "text" at bounding box center [304, 100] width 460 height 25
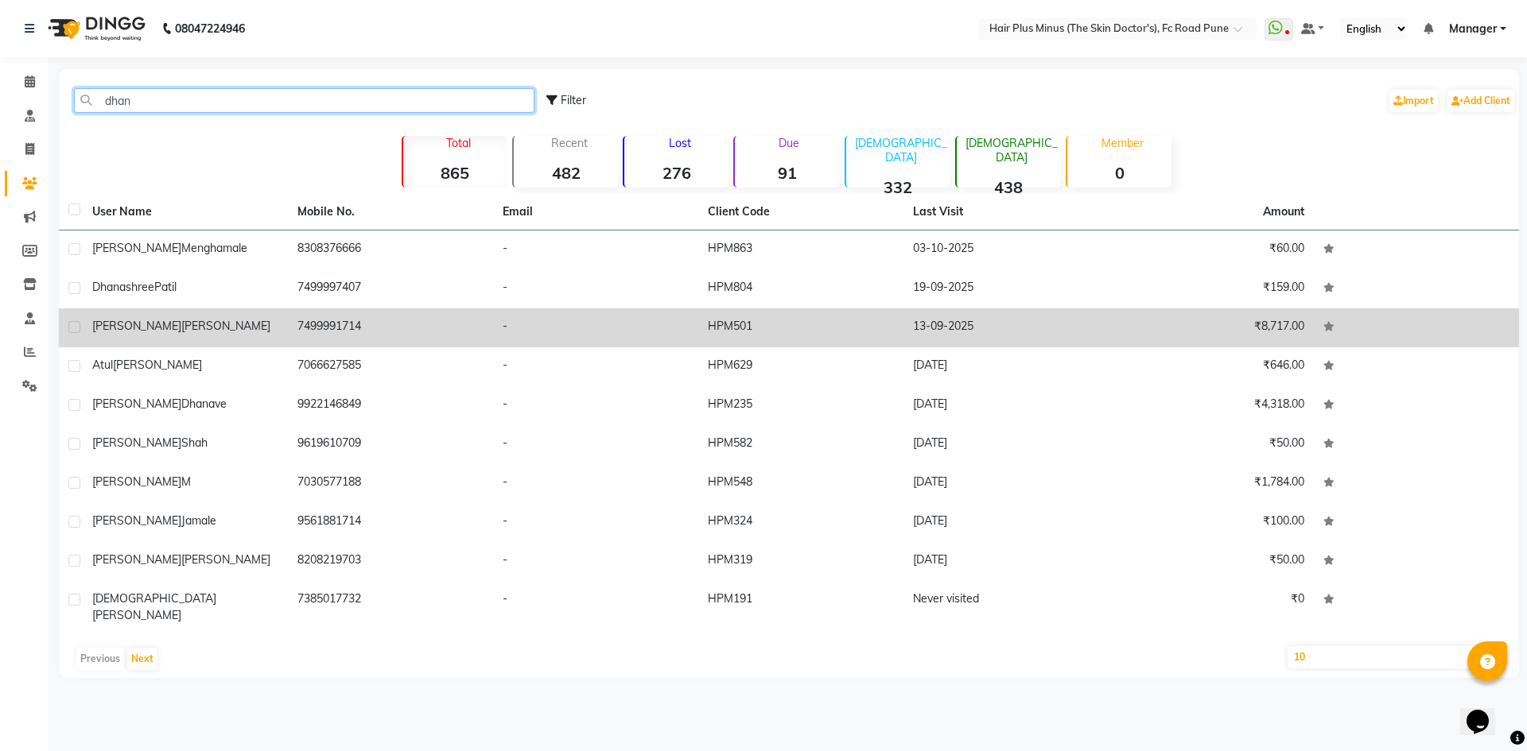
type input "dhan"
click at [278, 324] on td "[PERSON_NAME]" at bounding box center [185, 327] width 205 height 39
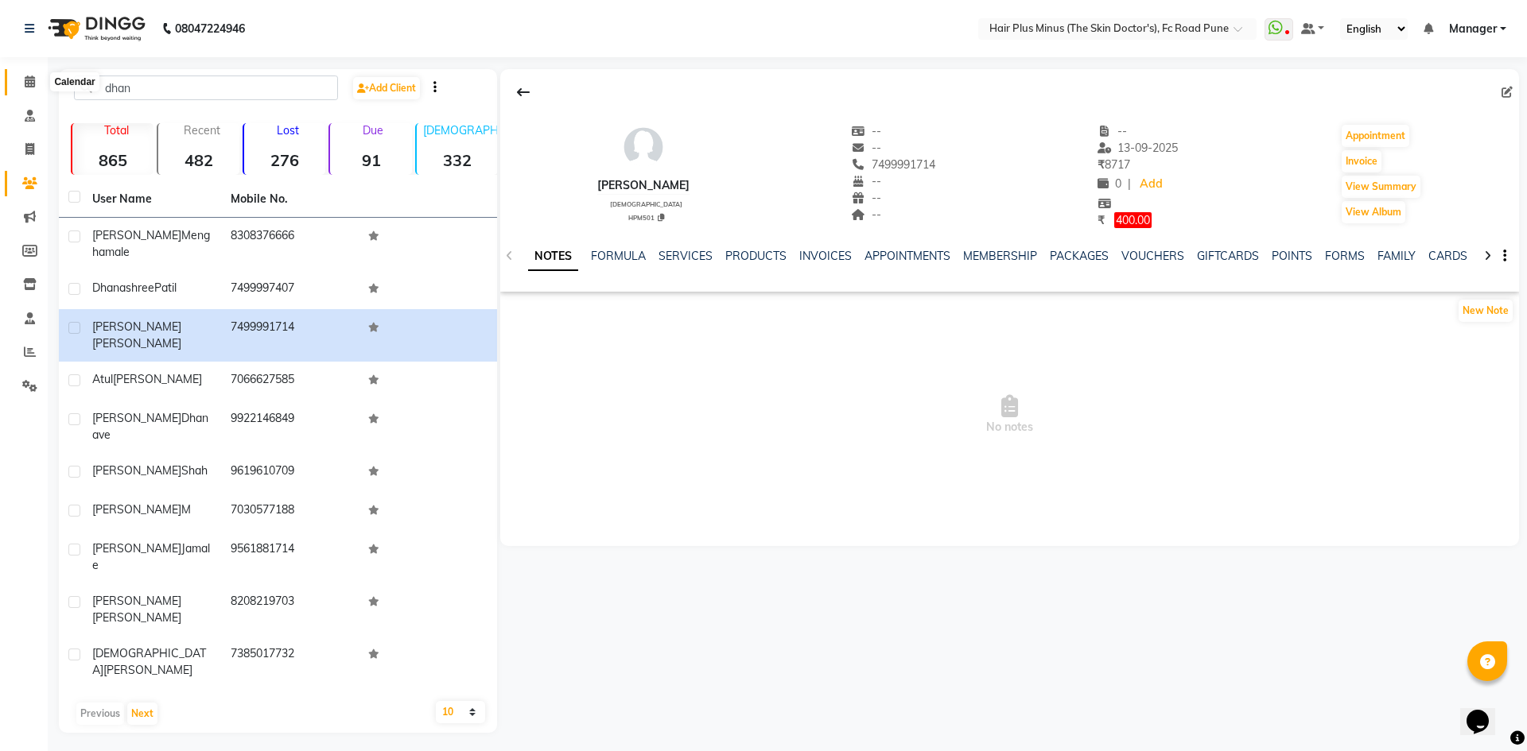
click at [27, 73] on span at bounding box center [30, 82] width 28 height 18
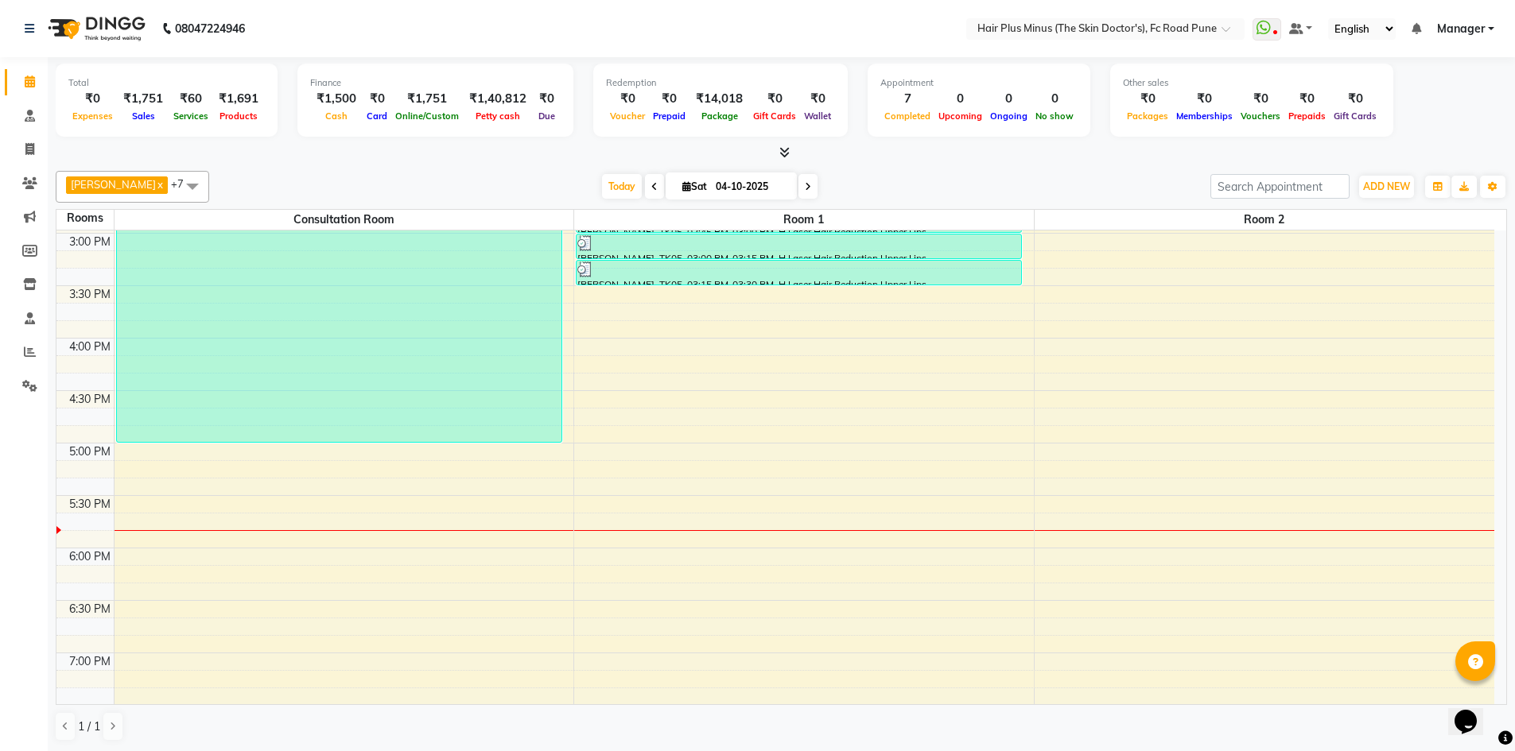
scroll to position [521, 0]
click at [595, 298] on div "10:00 AM 10:30 AM 11:00 AM 11:30 AM 12:00 PM 12:30 PM 1:00 PM 1:30 PM 2:00 PM 2…" at bounding box center [775, 287] width 1438 height 1154
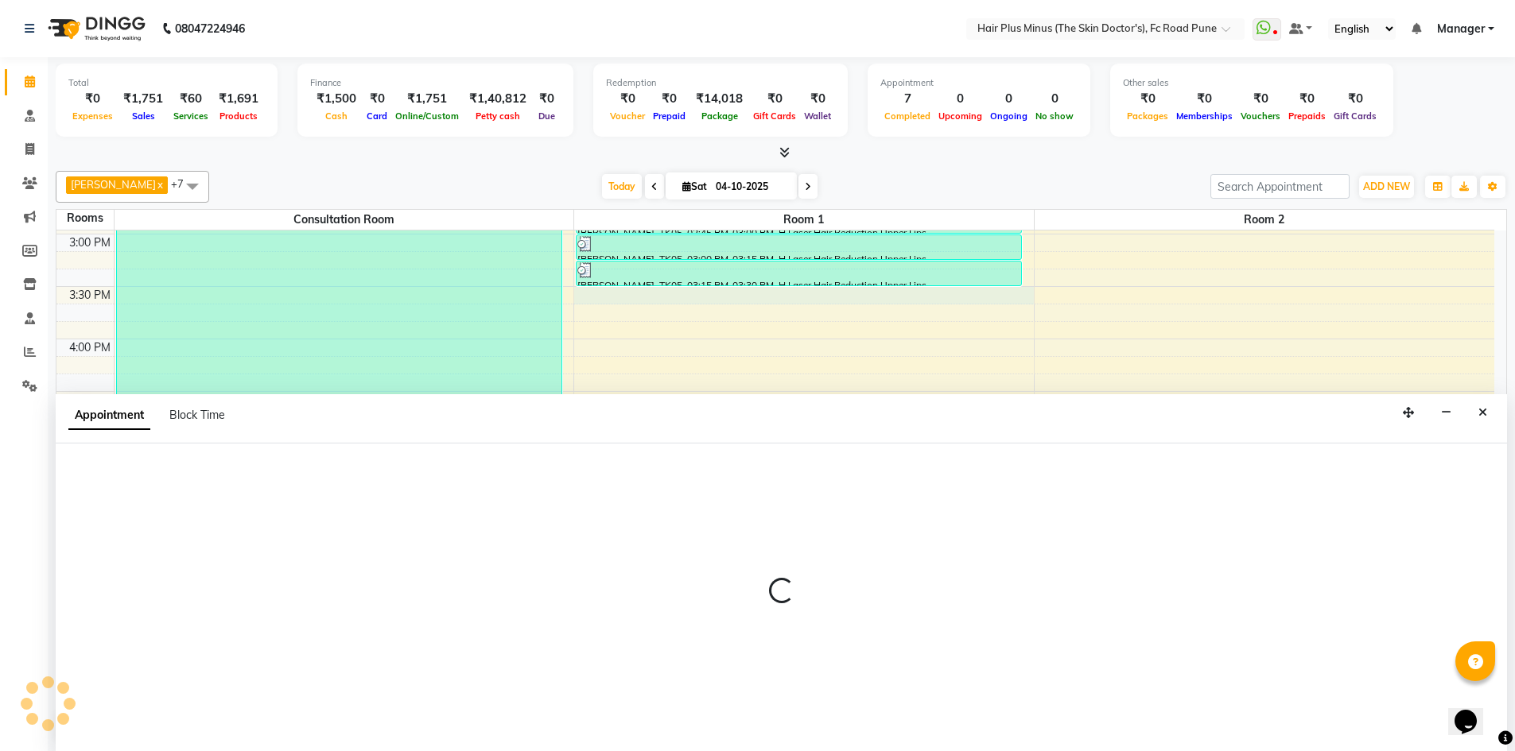
scroll to position [1, 0]
select select "tentative"
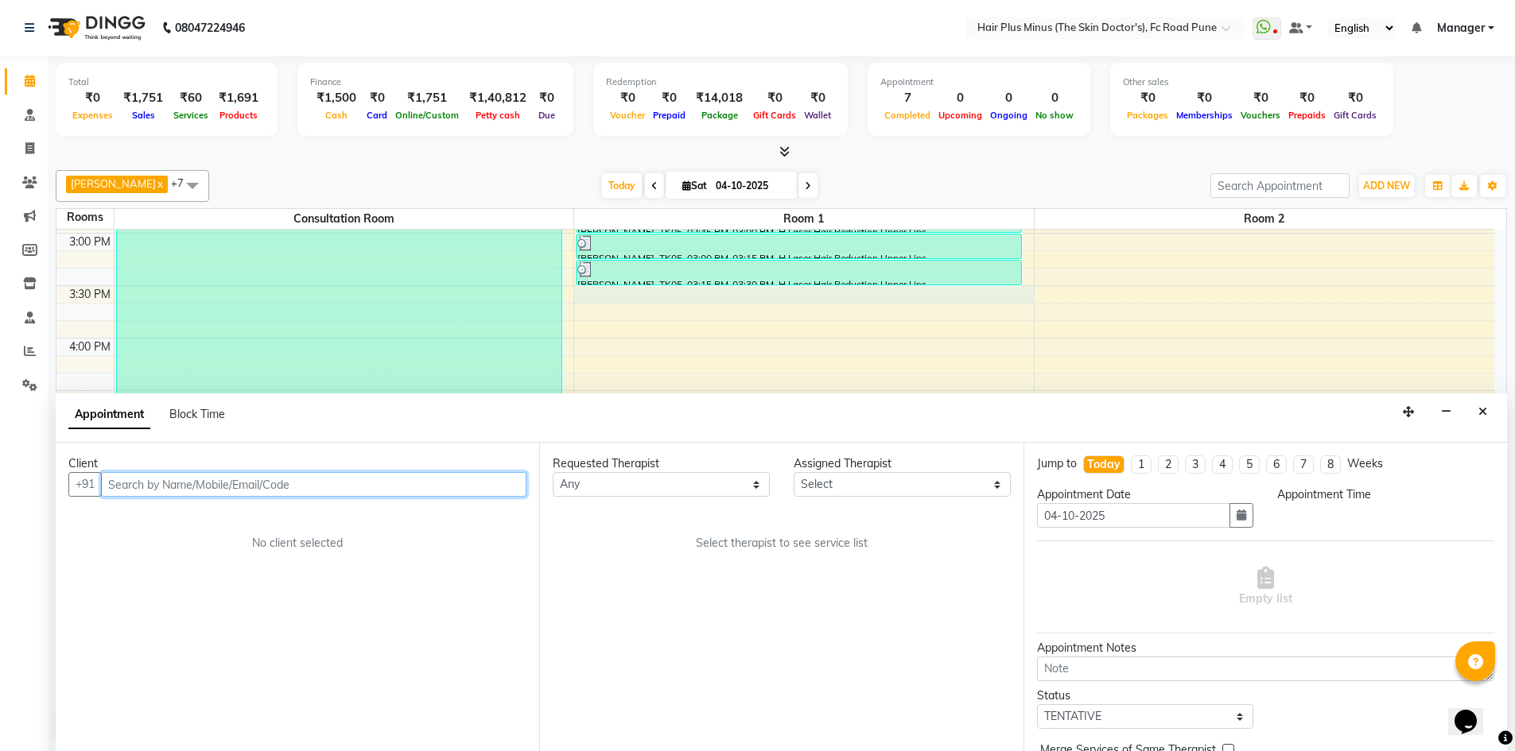
select select "930"
click at [1477, 410] on button "Close" at bounding box center [1482, 412] width 23 height 25
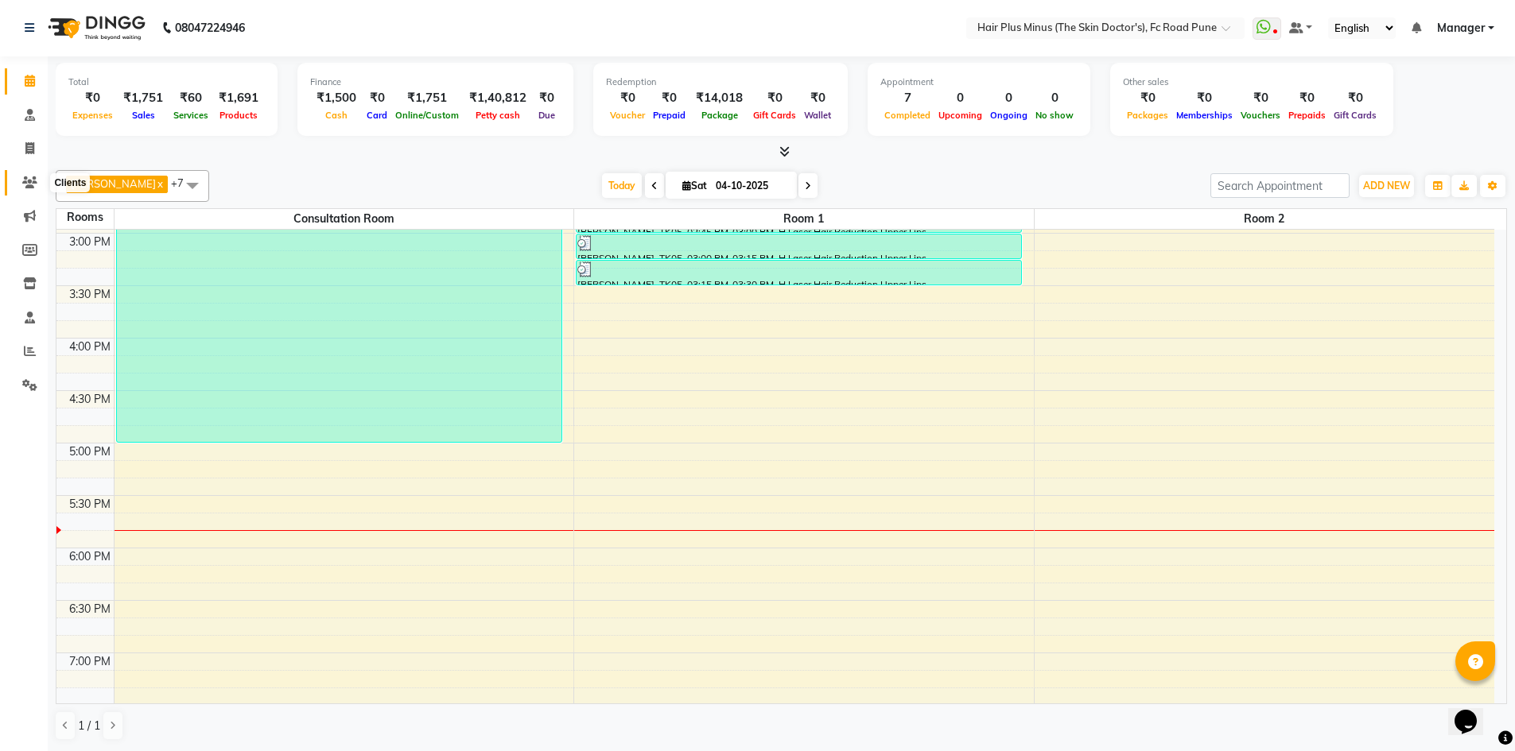
click at [28, 180] on icon at bounding box center [29, 183] width 15 height 12
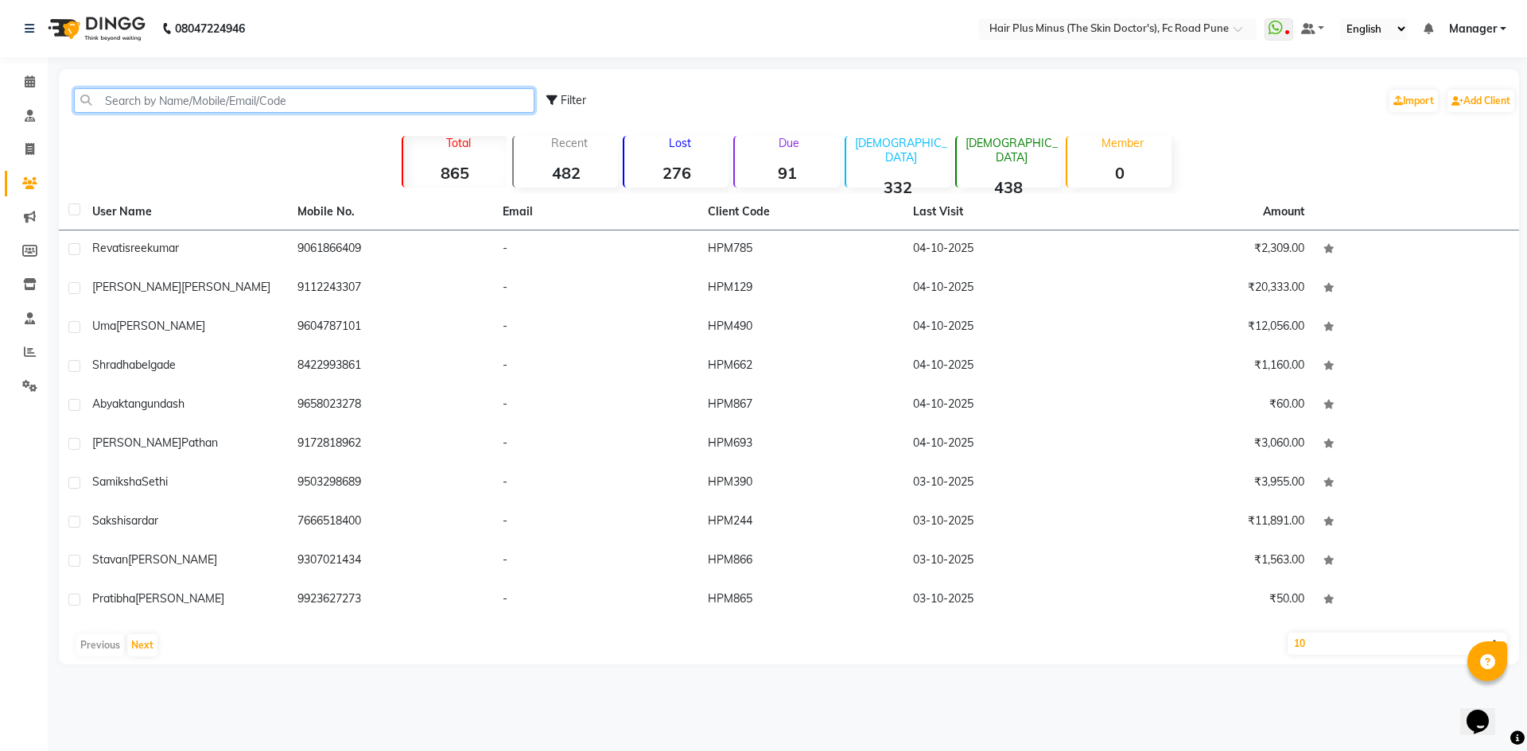
click at [172, 96] on input "text" at bounding box center [304, 100] width 460 height 25
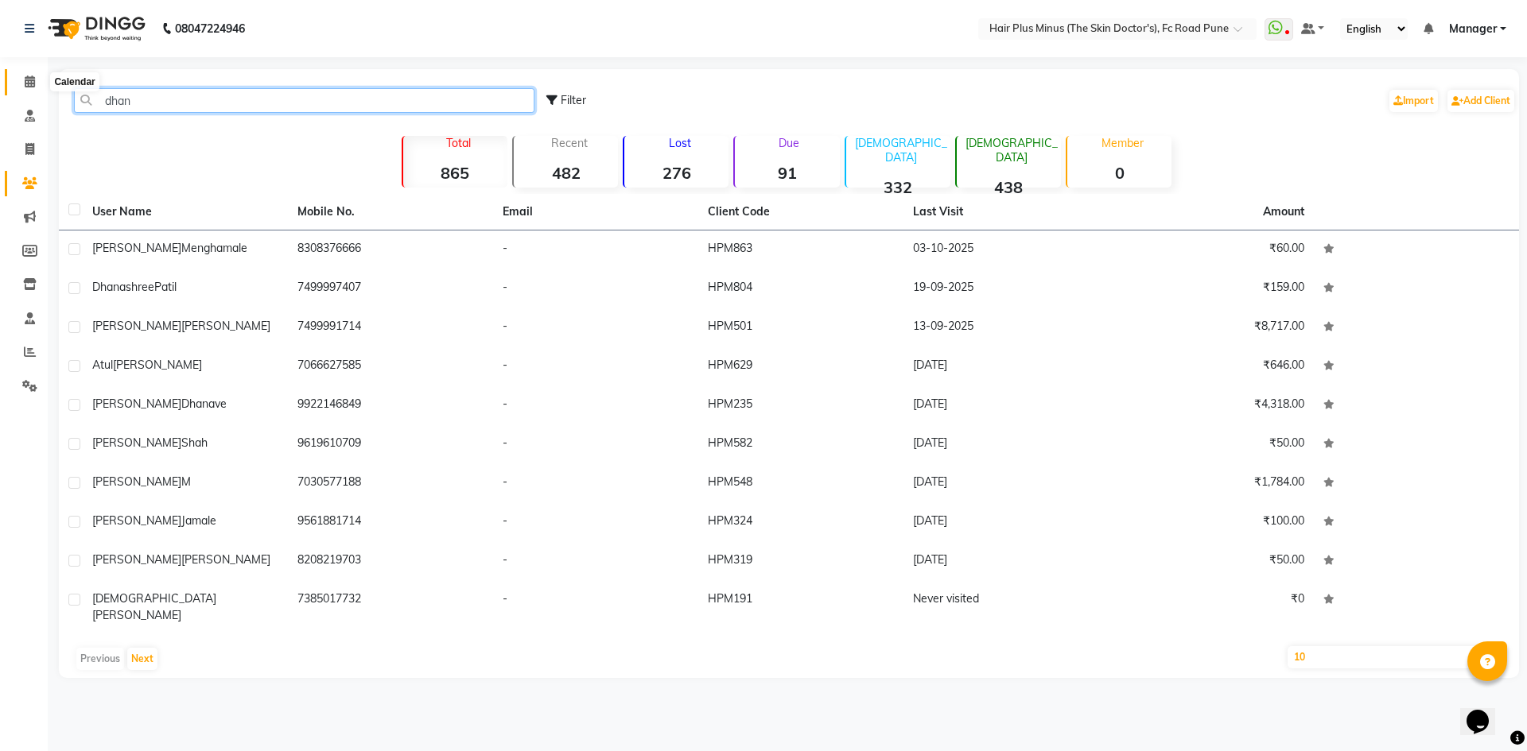
type input "dhan"
click at [33, 76] on icon at bounding box center [30, 82] width 10 height 12
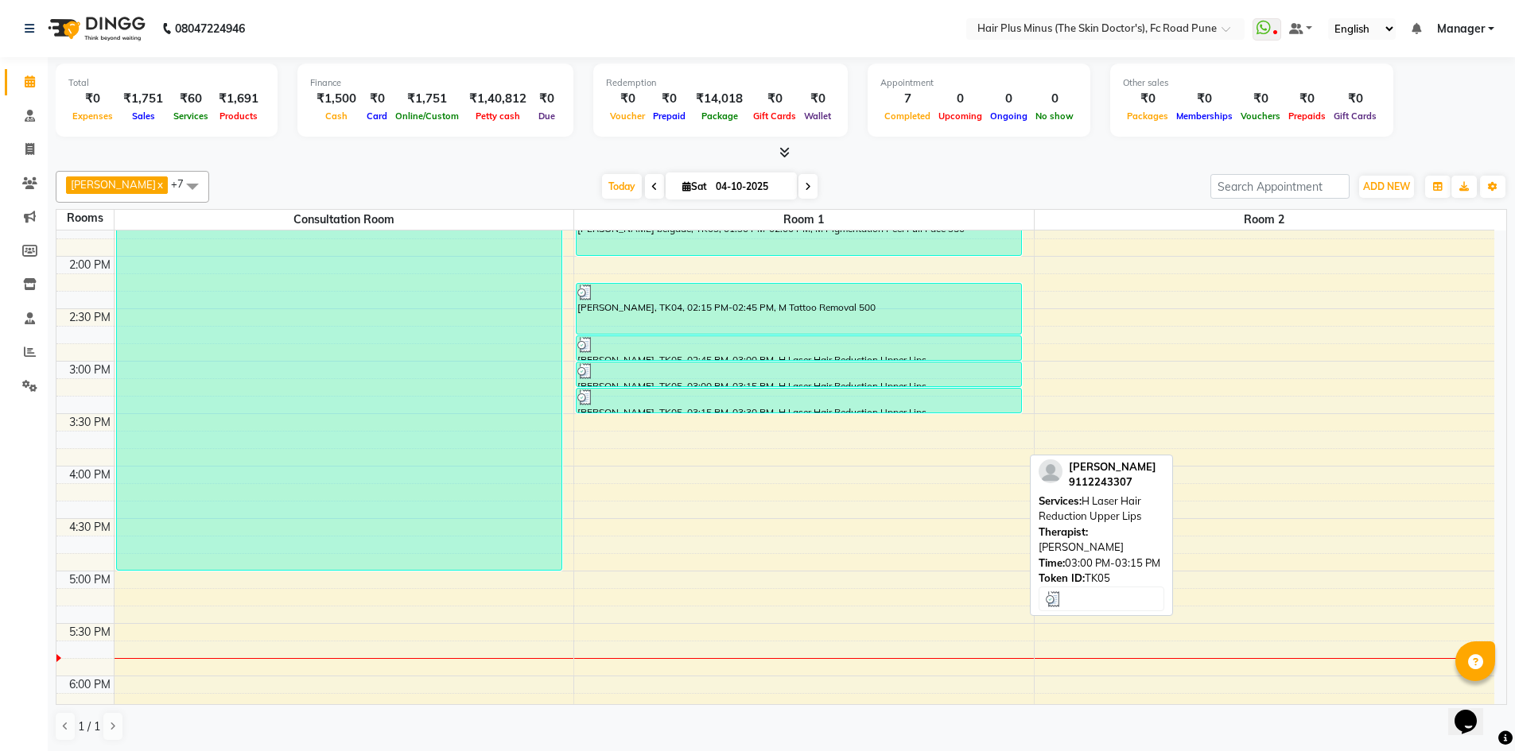
scroll to position [398, 0]
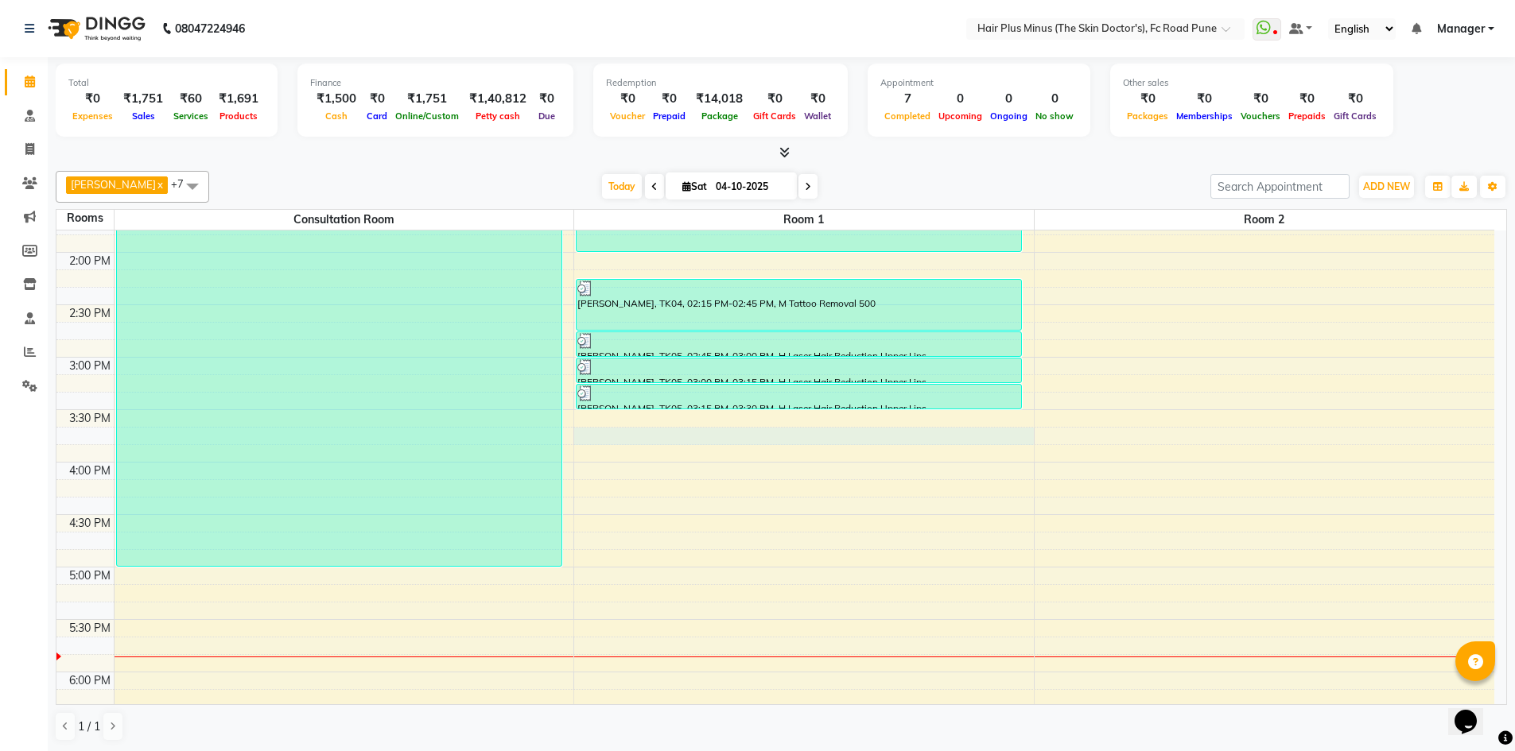
click at [651, 431] on div "10:00 AM 10:30 AM 11:00 AM 11:30 AM 12:00 PM 12:30 PM 1:00 PM 1:30 PM 2:00 PM 2…" at bounding box center [775, 410] width 1438 height 1154
select select "945"
select select "tentative"
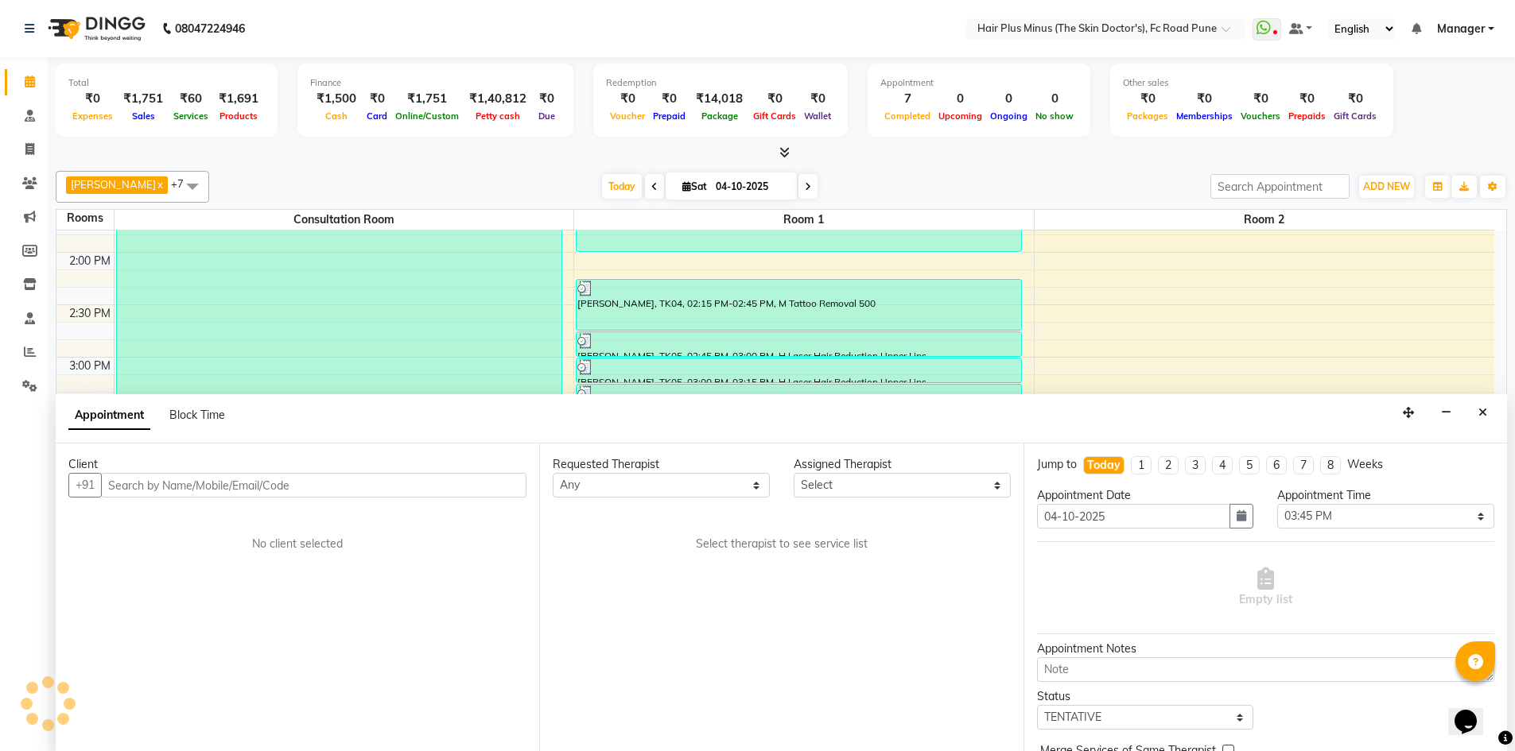
scroll to position [1, 0]
click at [367, 485] on input "text" at bounding box center [313, 484] width 425 height 25
type input "d"
click at [1480, 409] on icon "Close" at bounding box center [1482, 411] width 9 height 11
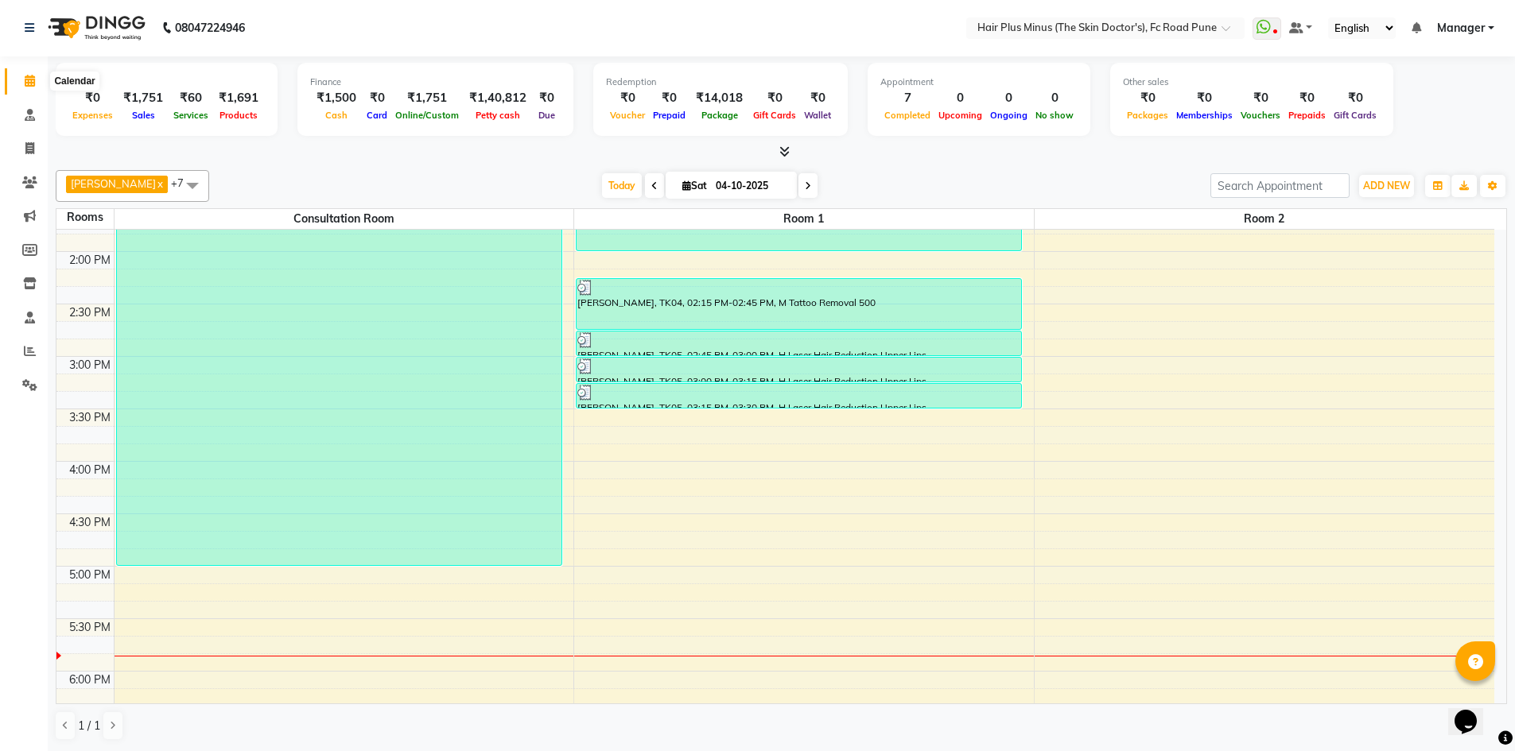
click at [36, 78] on span at bounding box center [30, 81] width 28 height 18
